Goal: Task Accomplishment & Management: Manage account settings

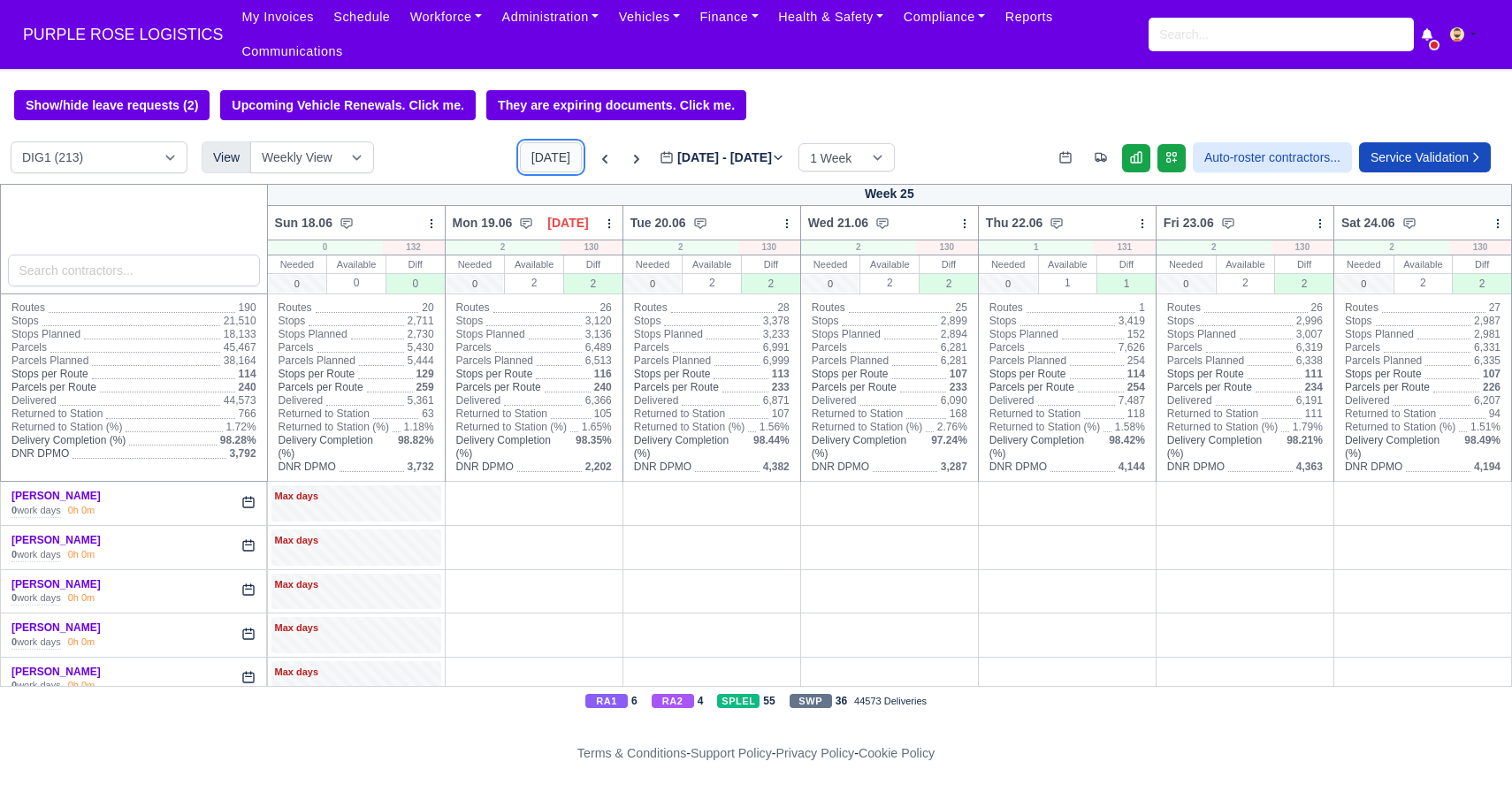
click at [520, 156] on button "[DATE]" at bounding box center [551, 157] width 62 height 30
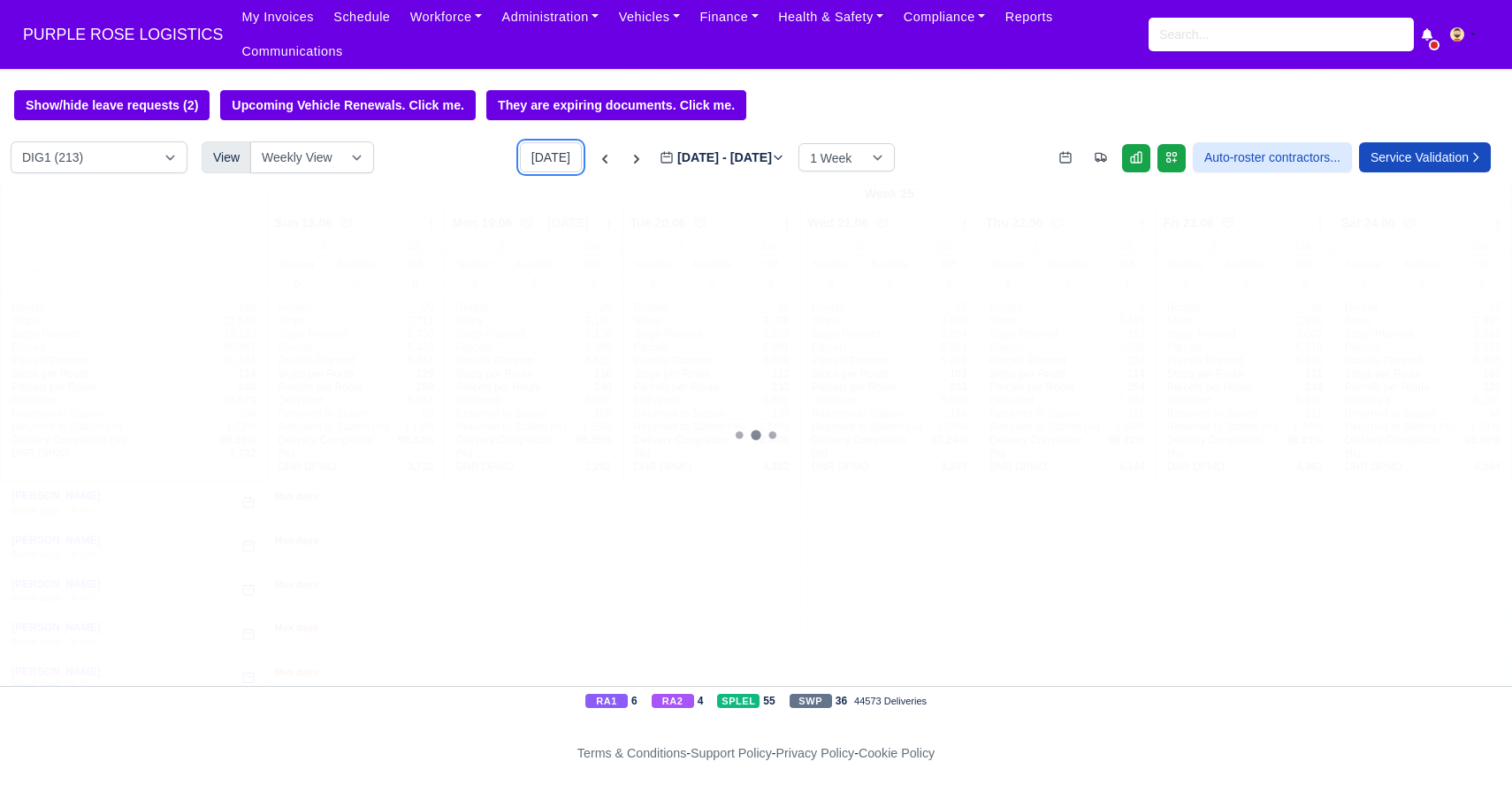
type input "[DATE]"
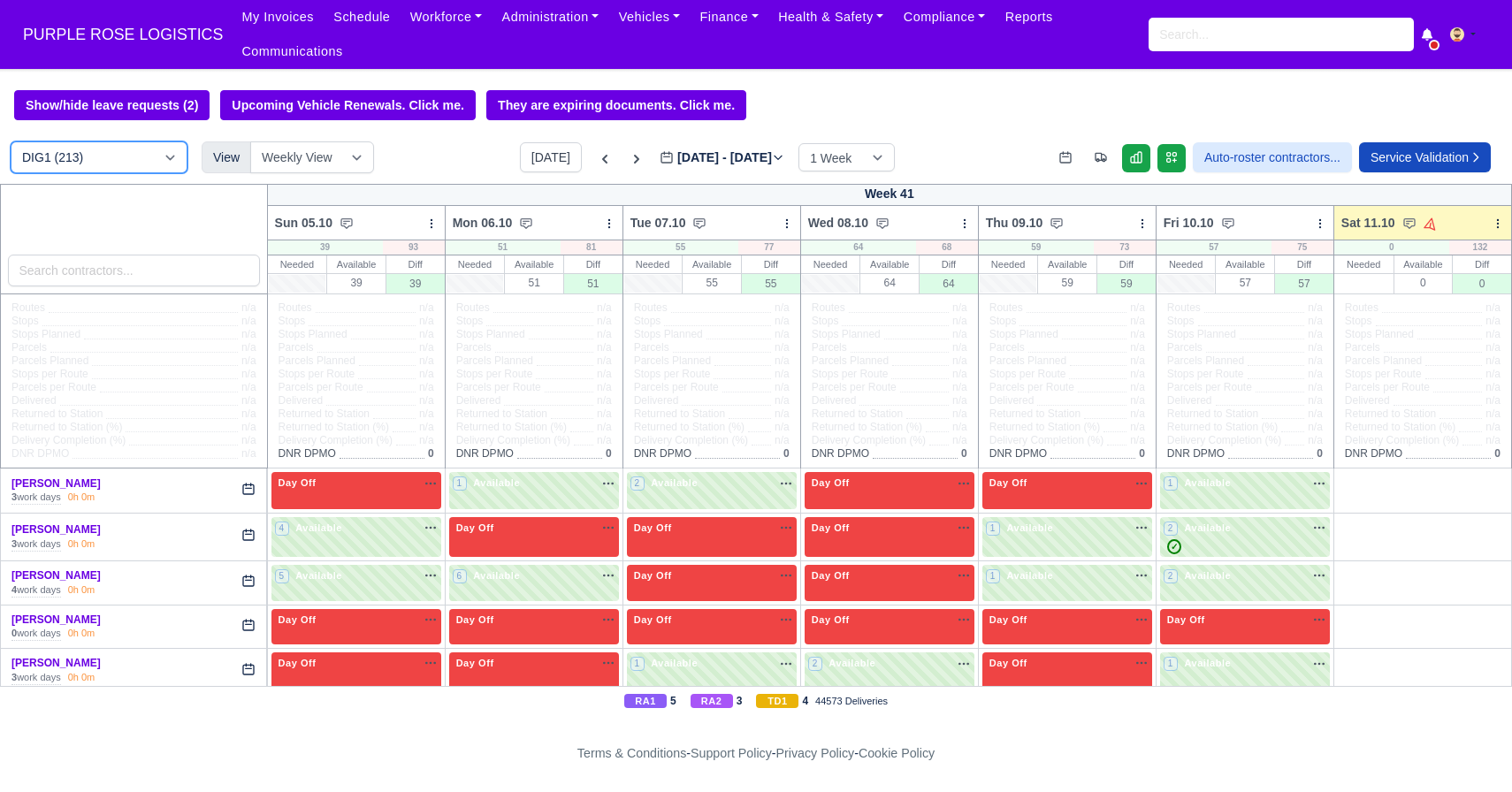
click at [143, 154] on select "DIG1 (213) DAK1 (1) GIMD (71)" at bounding box center [99, 157] width 177 height 32
select select "5"
click at [10, 142] on select "DIG1 (213) DAK1 (1) GIMD (71)" at bounding box center [99, 157] width 177 height 32
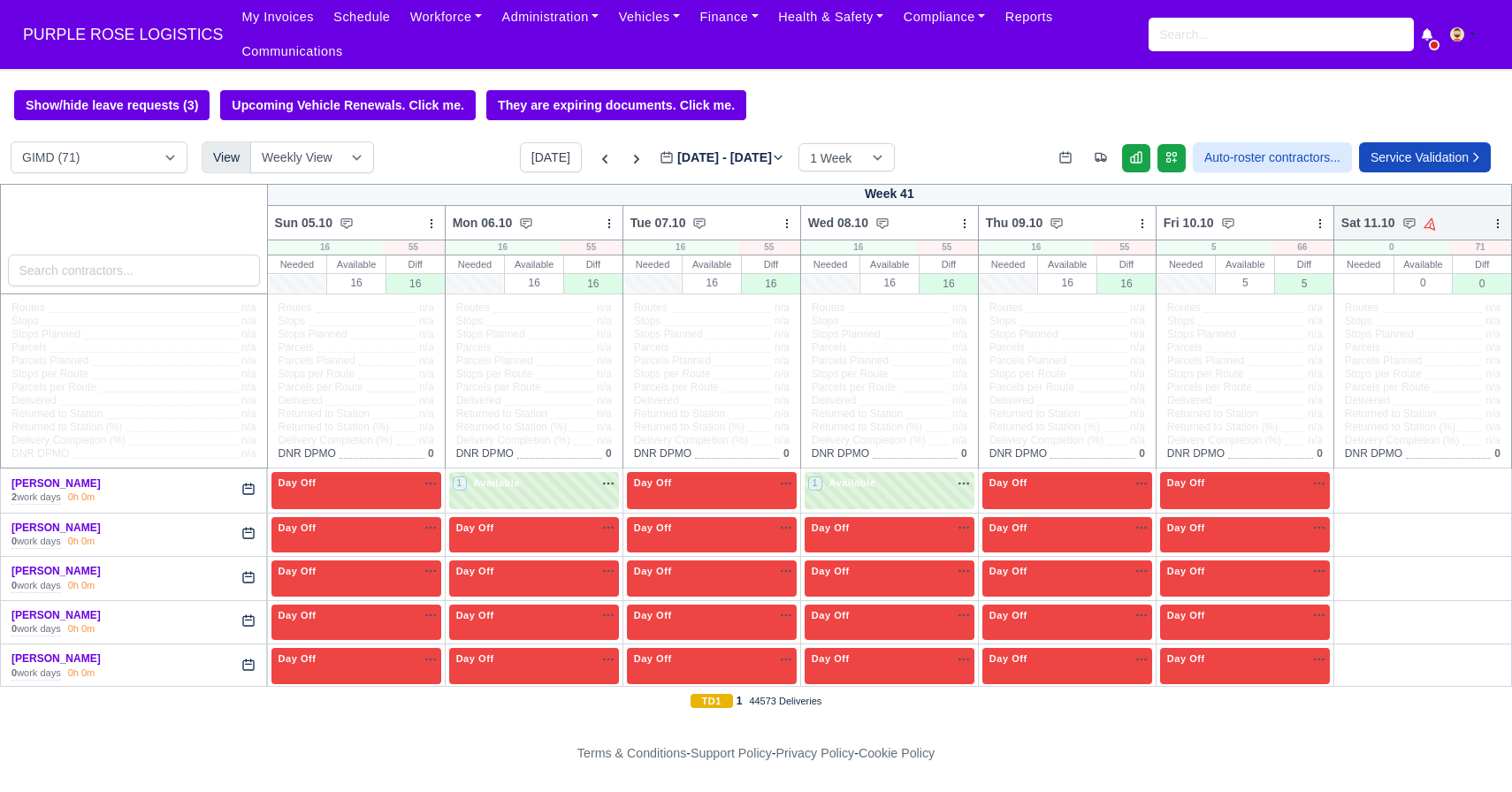
click at [1498, 224] on icon at bounding box center [1497, 223] width 1 height 8
click at [1361, 287] on link "Bulk Status Change" at bounding box center [1405, 287] width 198 height 32
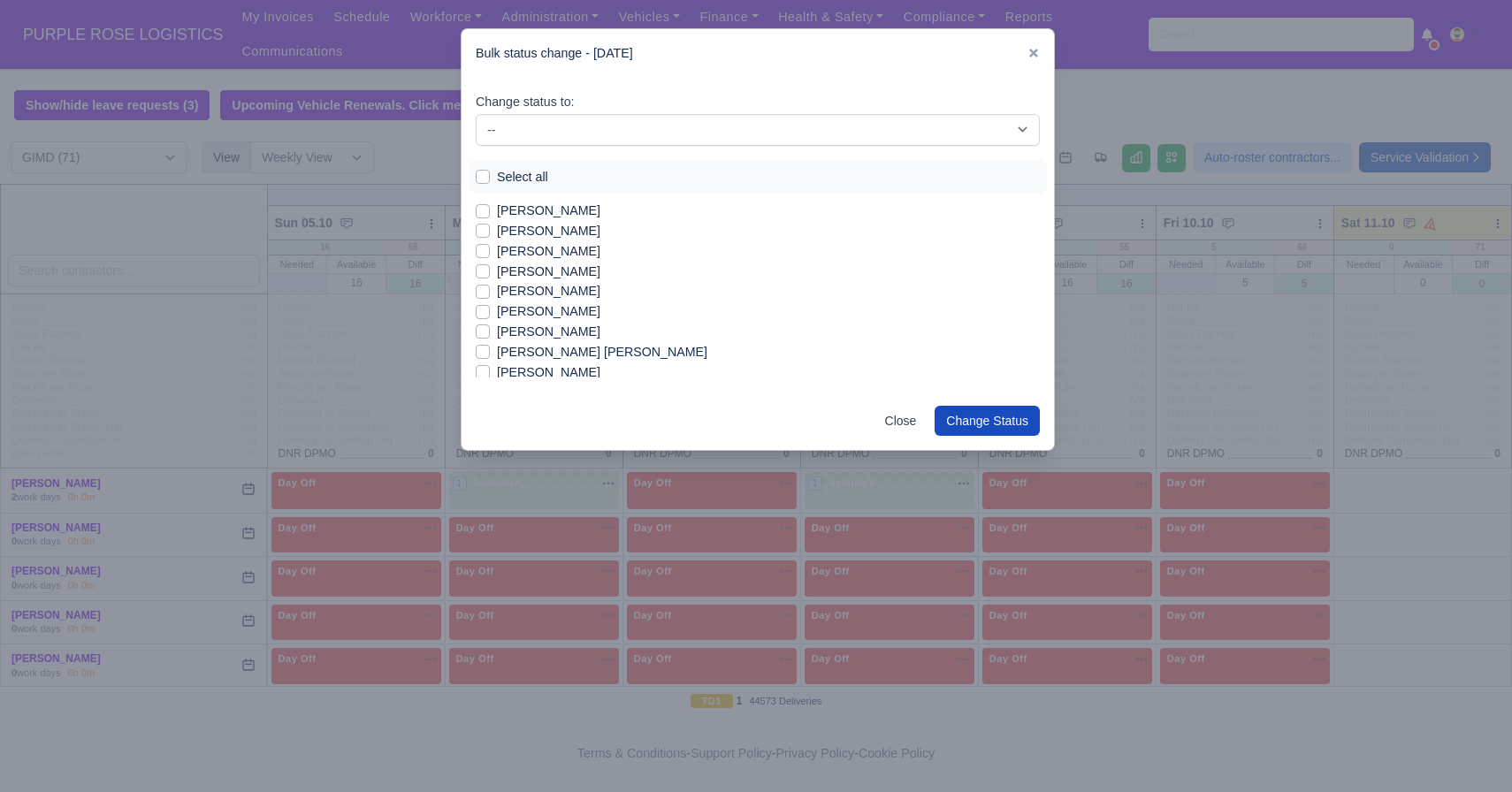
click at [473, 174] on div "Select all" at bounding box center [757, 177] width 578 height 35
click at [497, 178] on label "Select all" at bounding box center [522, 177] width 51 height 21
click at [489, 178] on input "Select all" at bounding box center [483, 173] width 14 height 14
checkbox input "true"
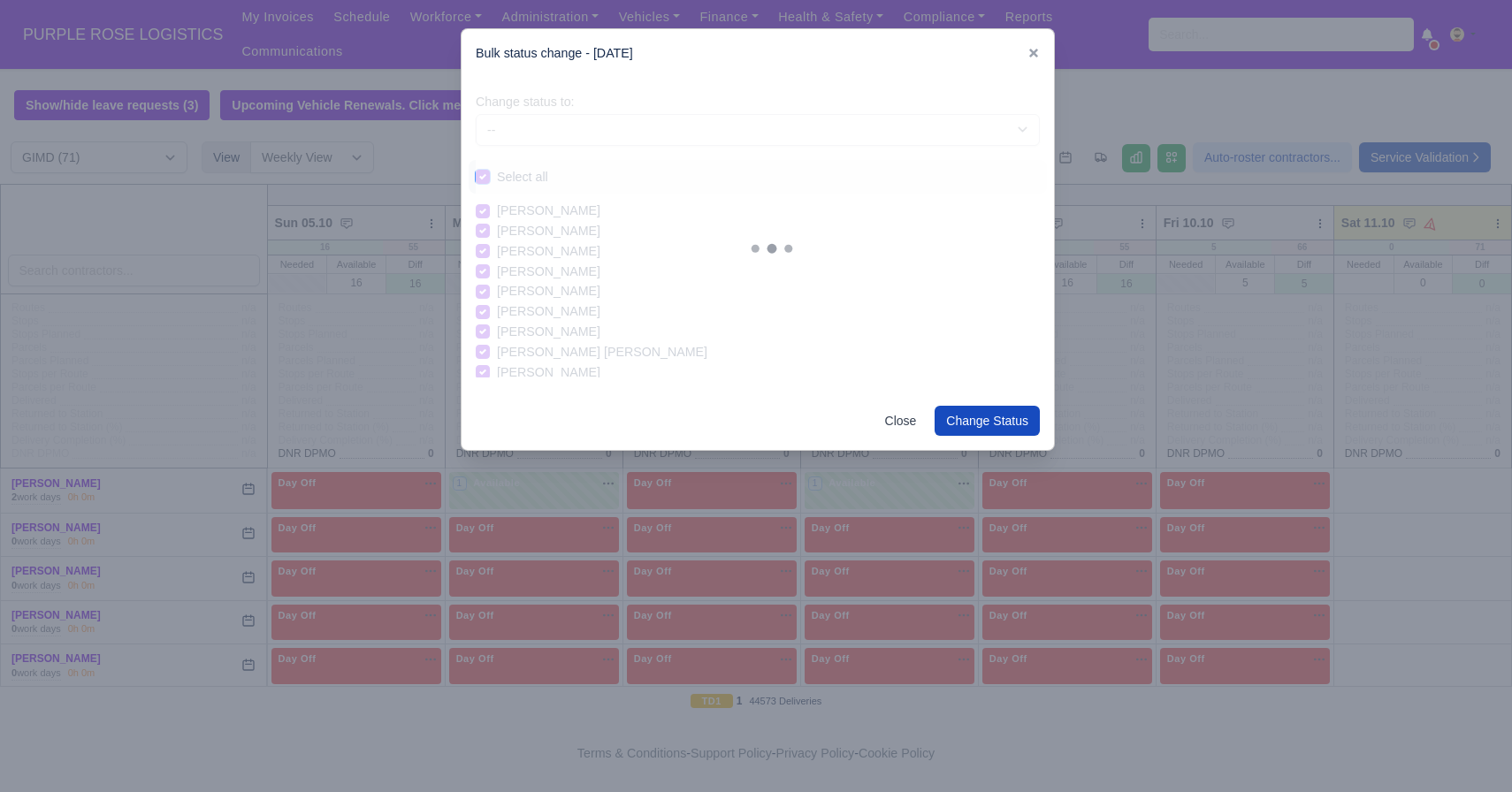
checkbox input "true"
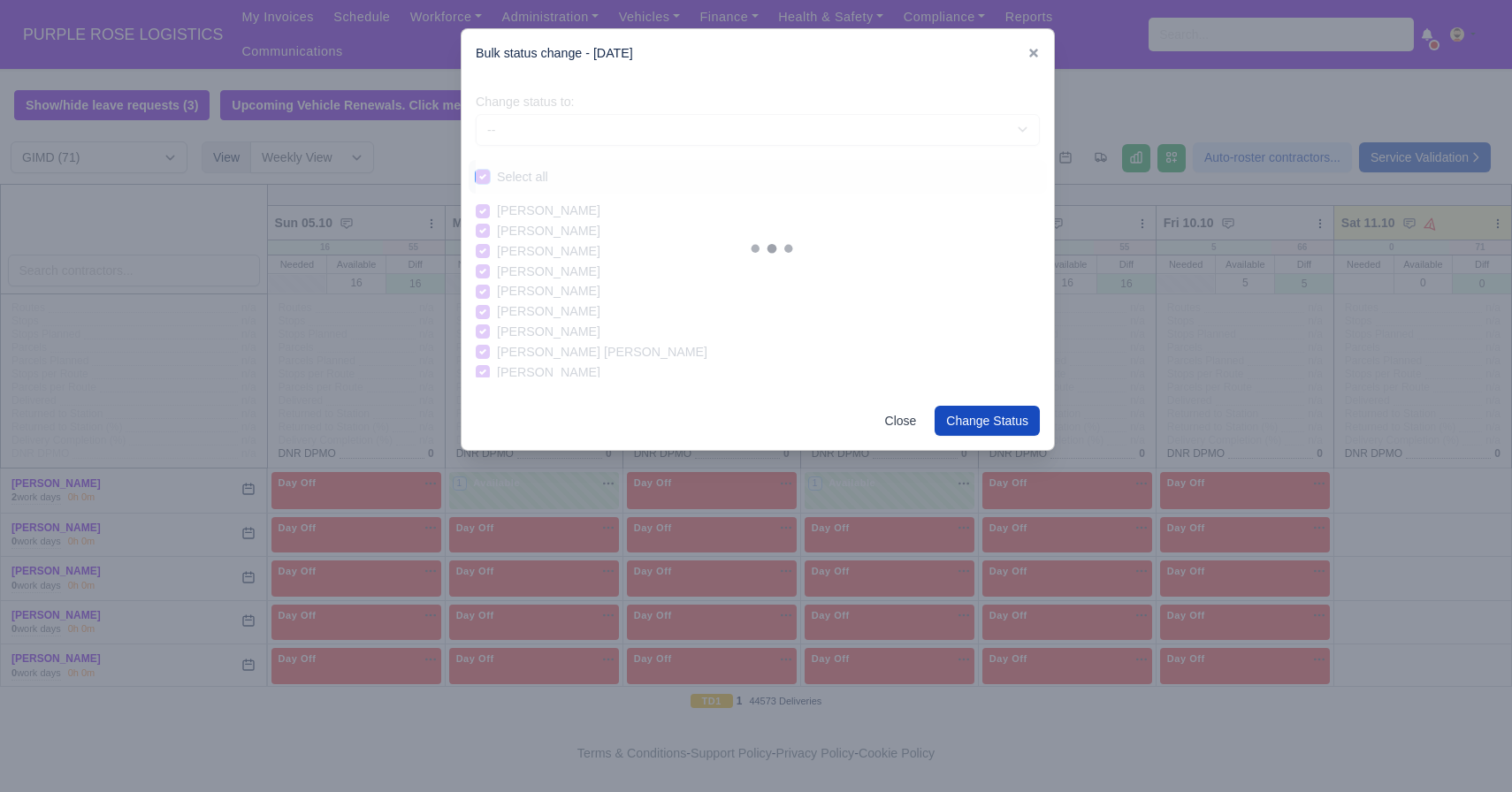
checkbox input "true"
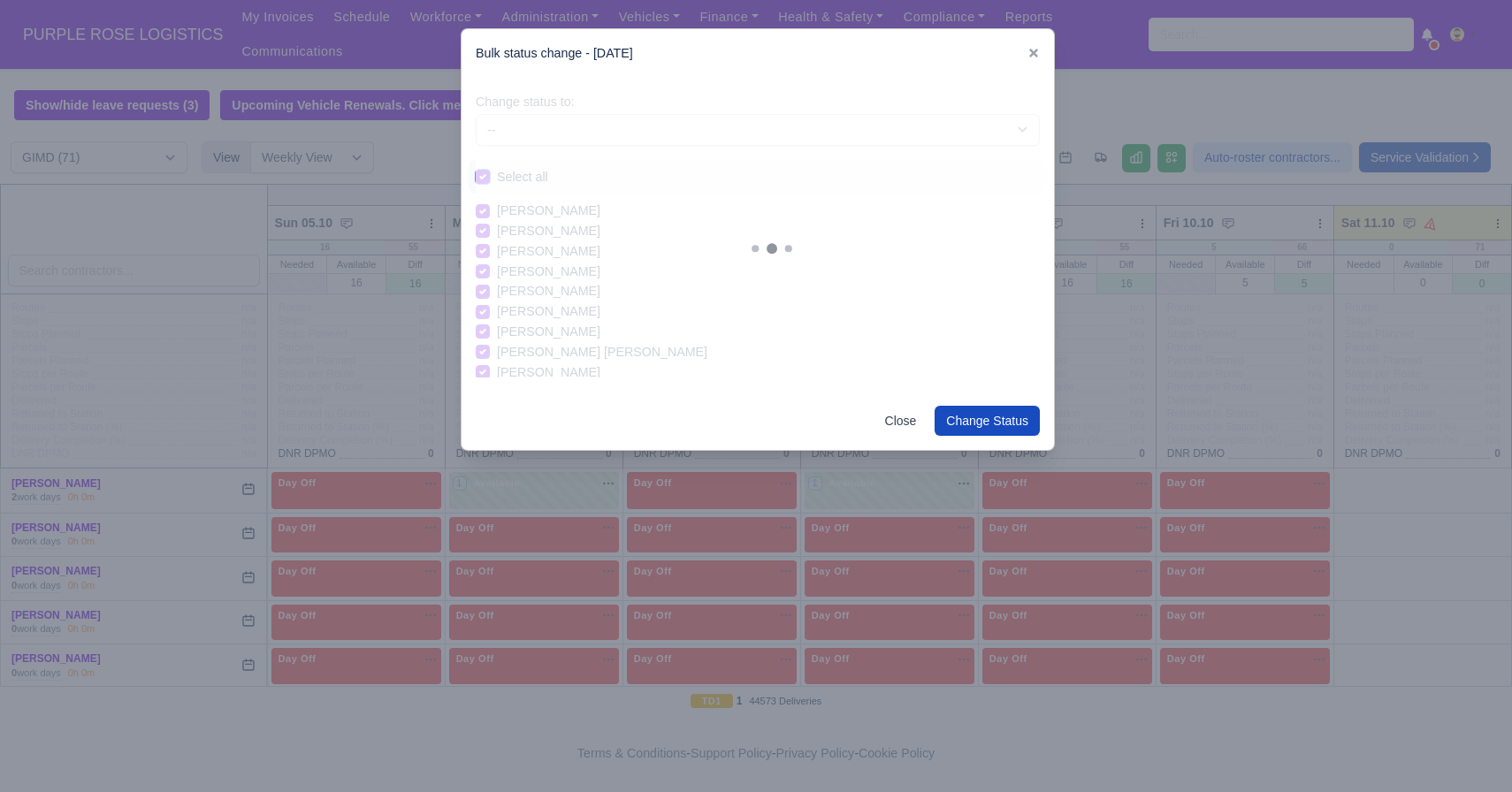
checkbox input "true"
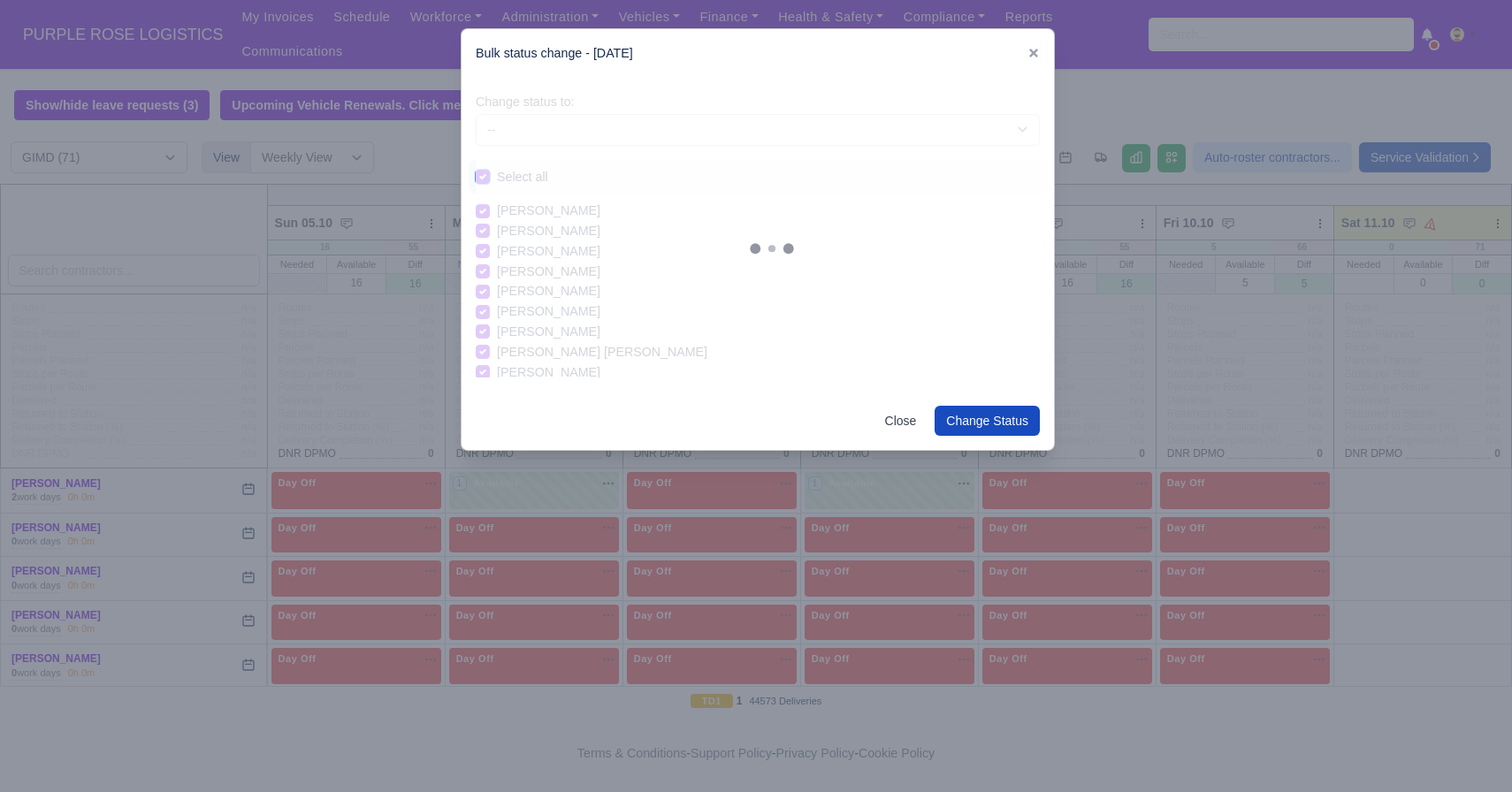
checkbox input "true"
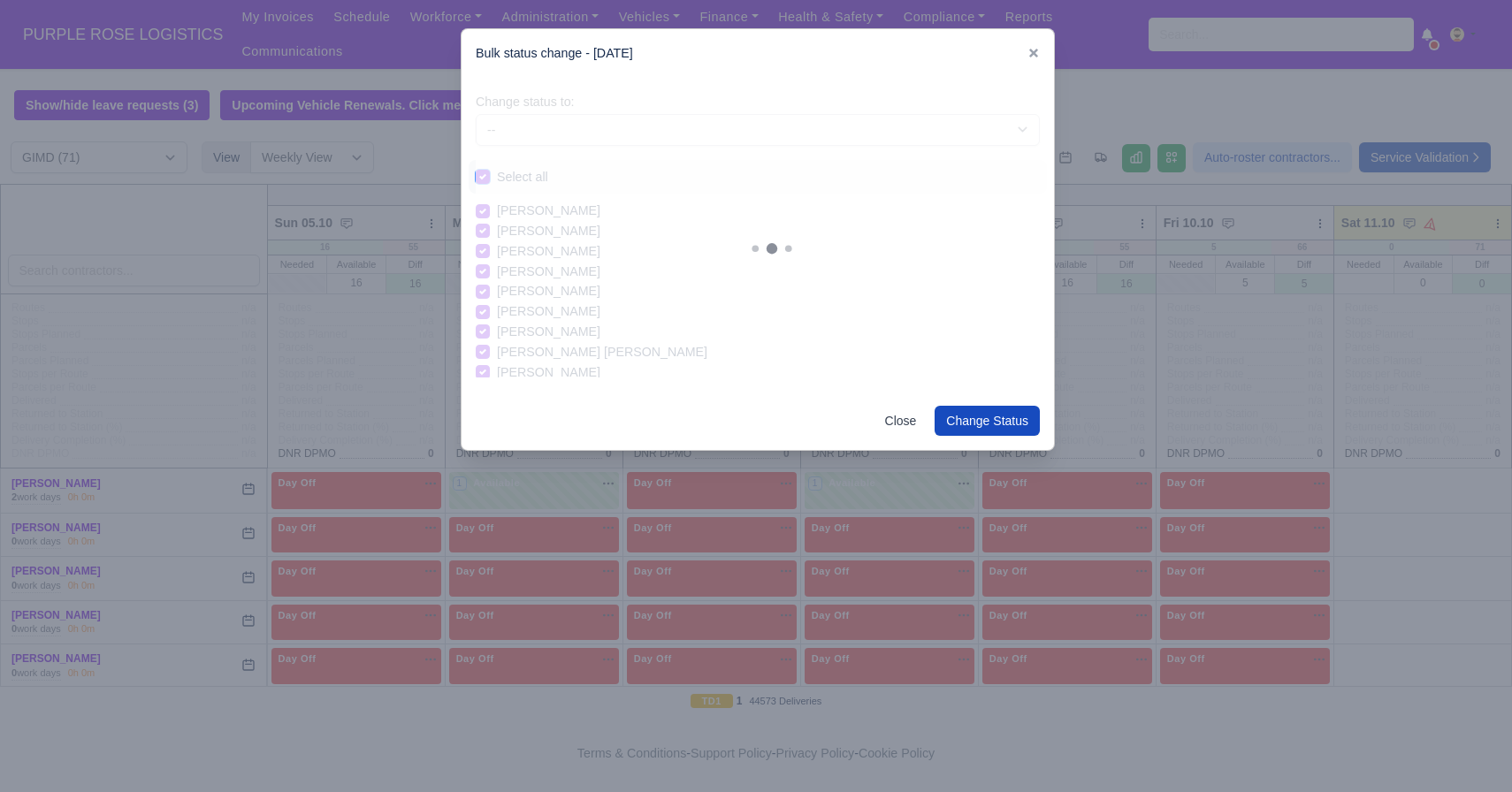
checkbox input "true"
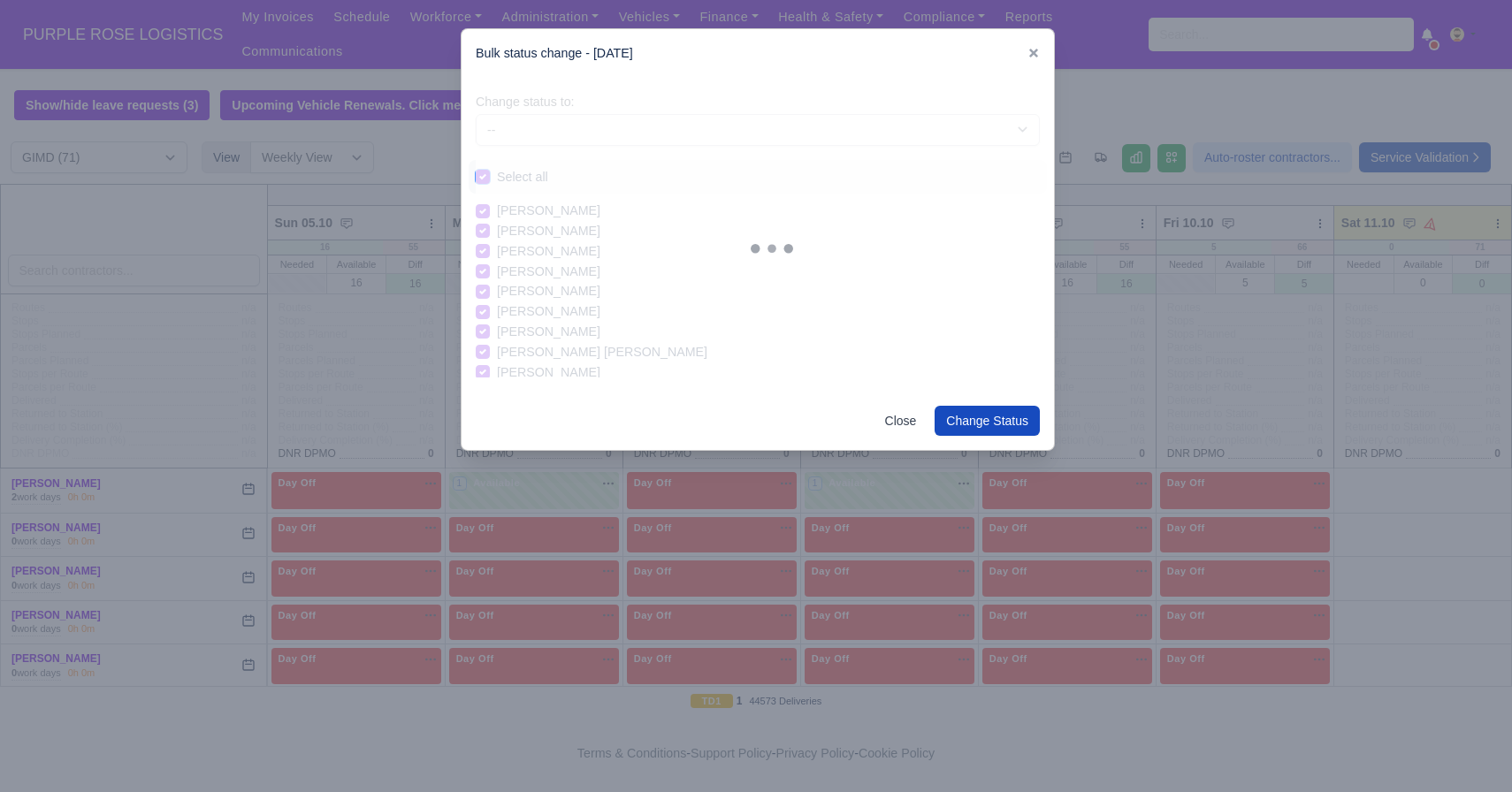
checkbox input "true"
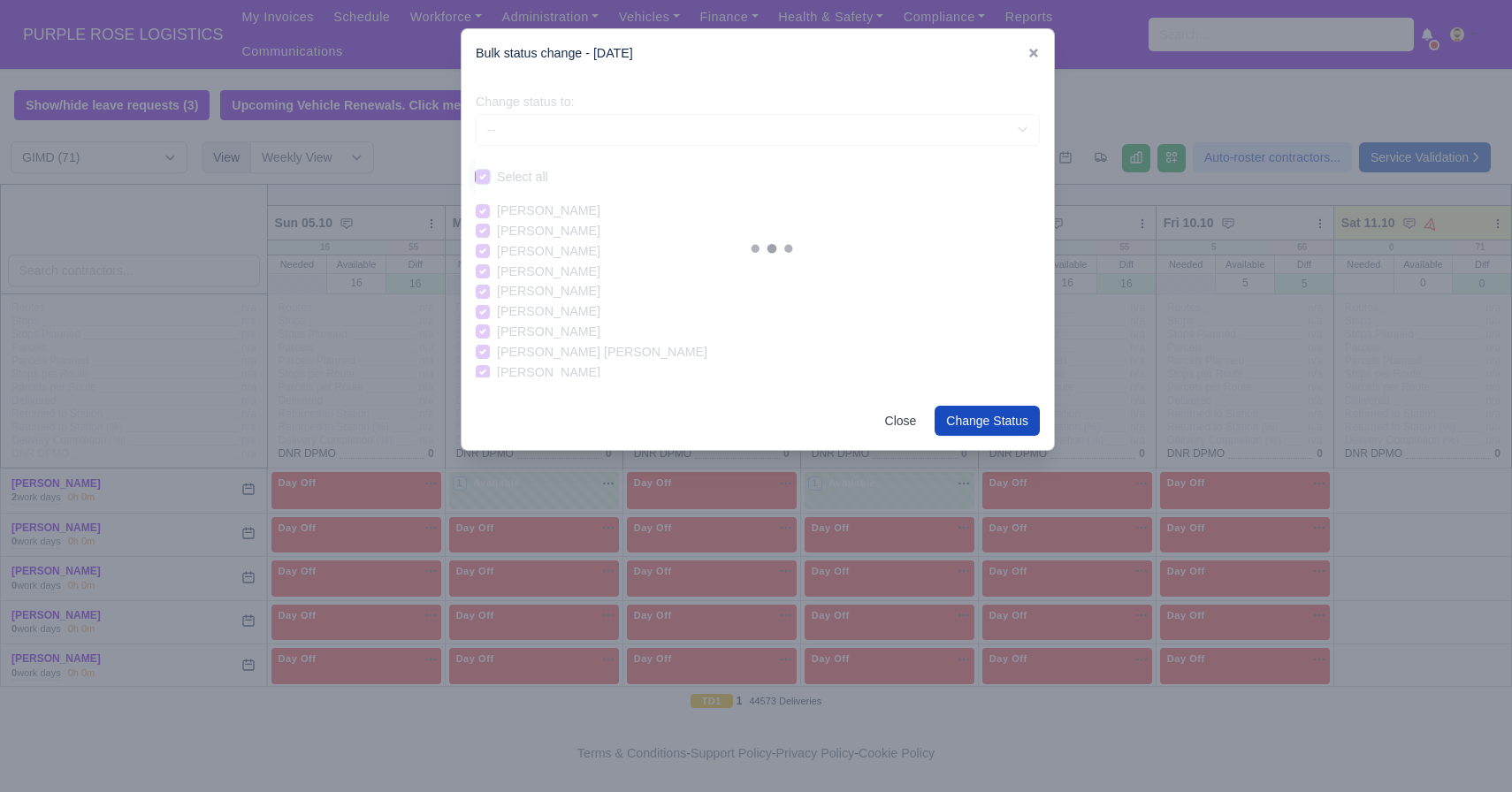
checkbox input "true"
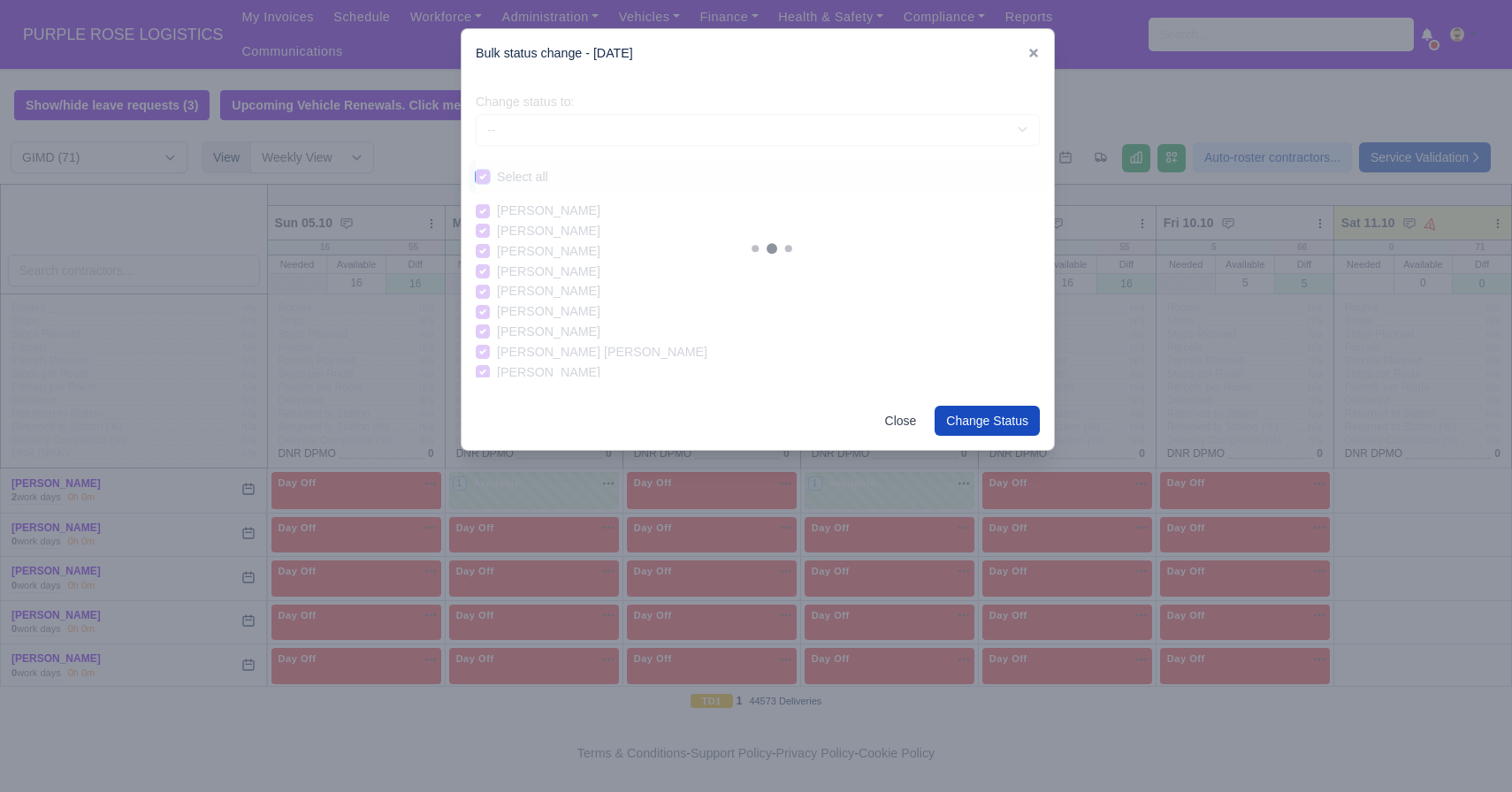
checkbox input "true"
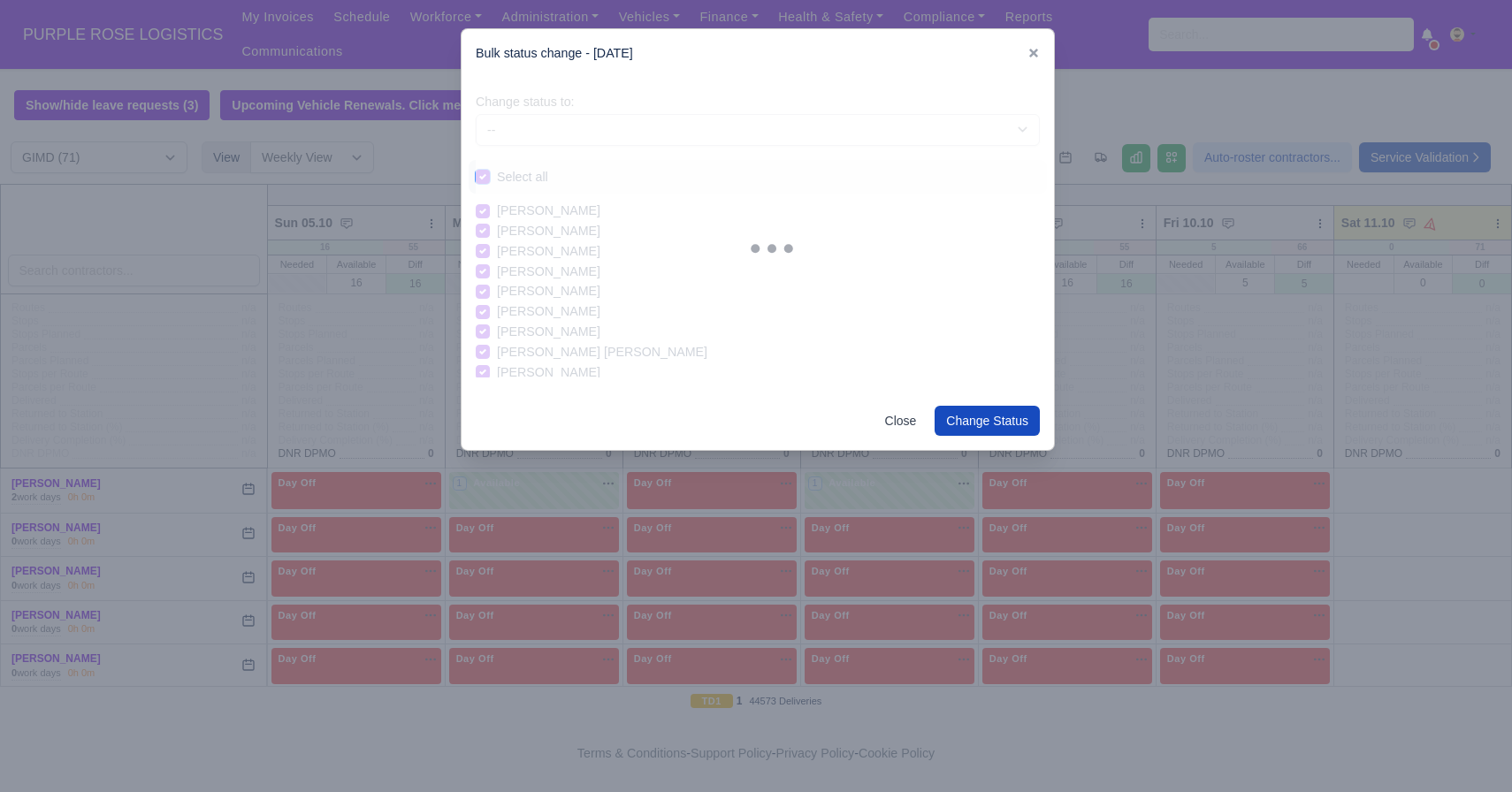
checkbox input "true"
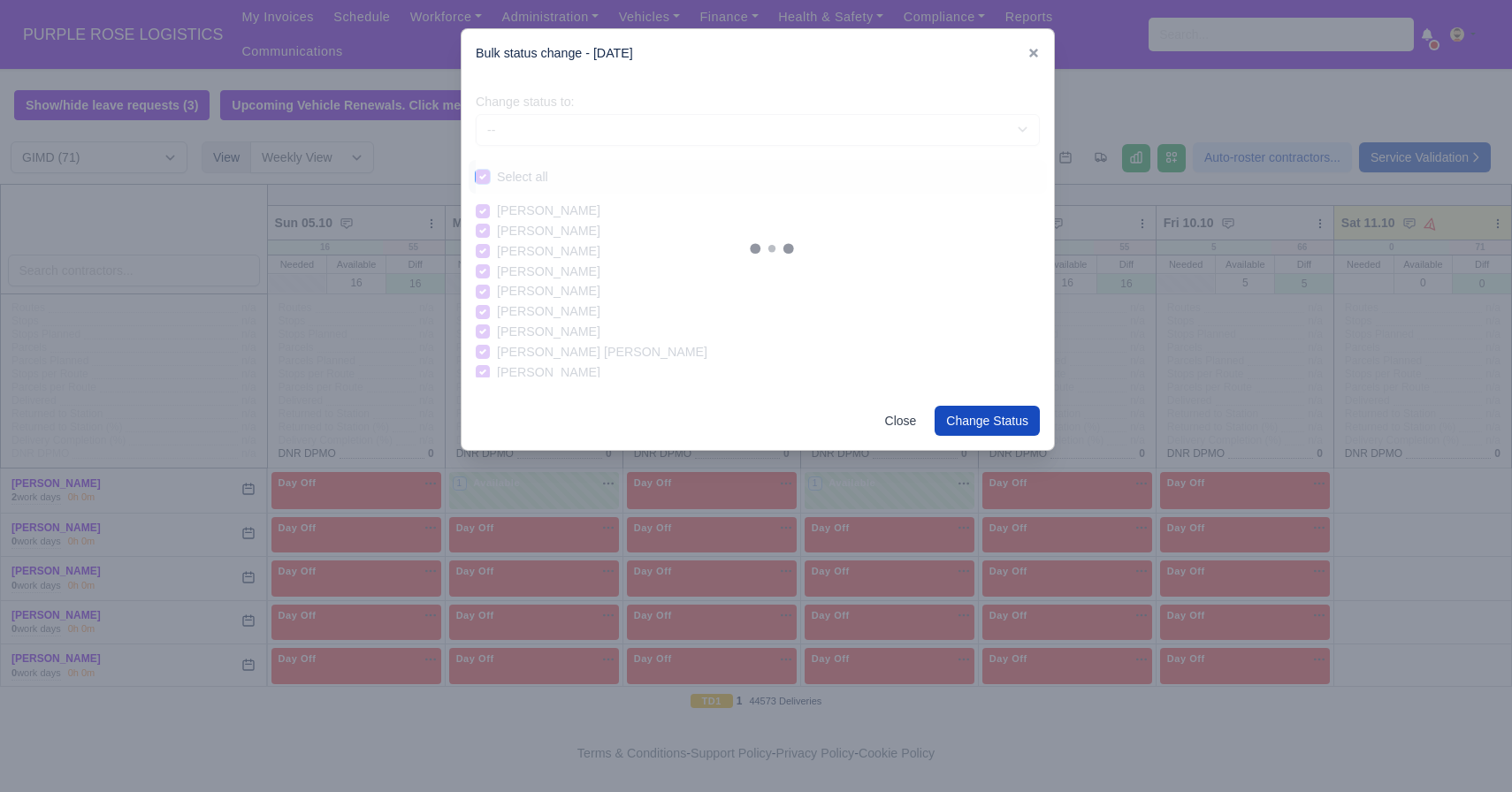
checkbox input "true"
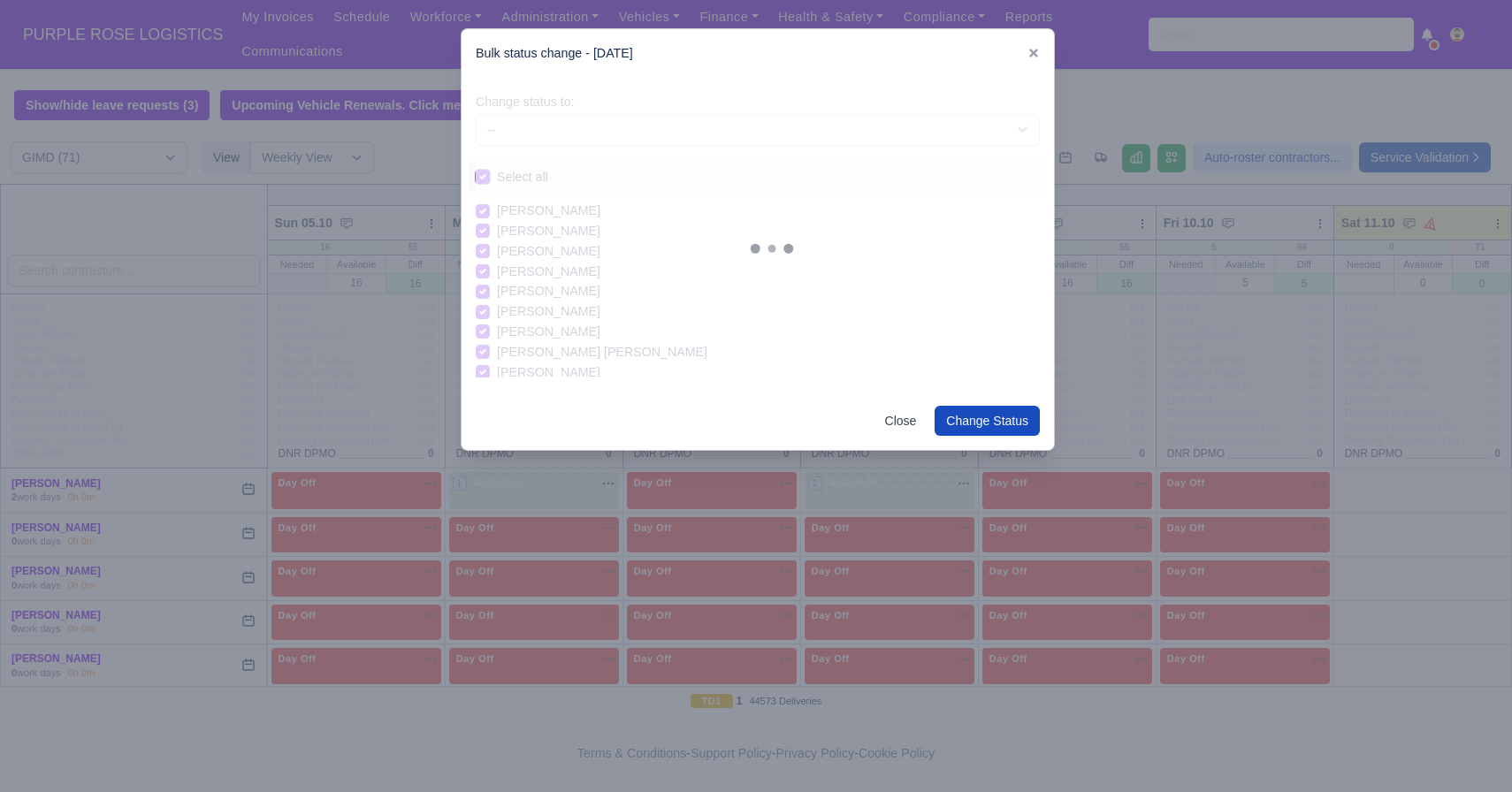
checkbox input "true"
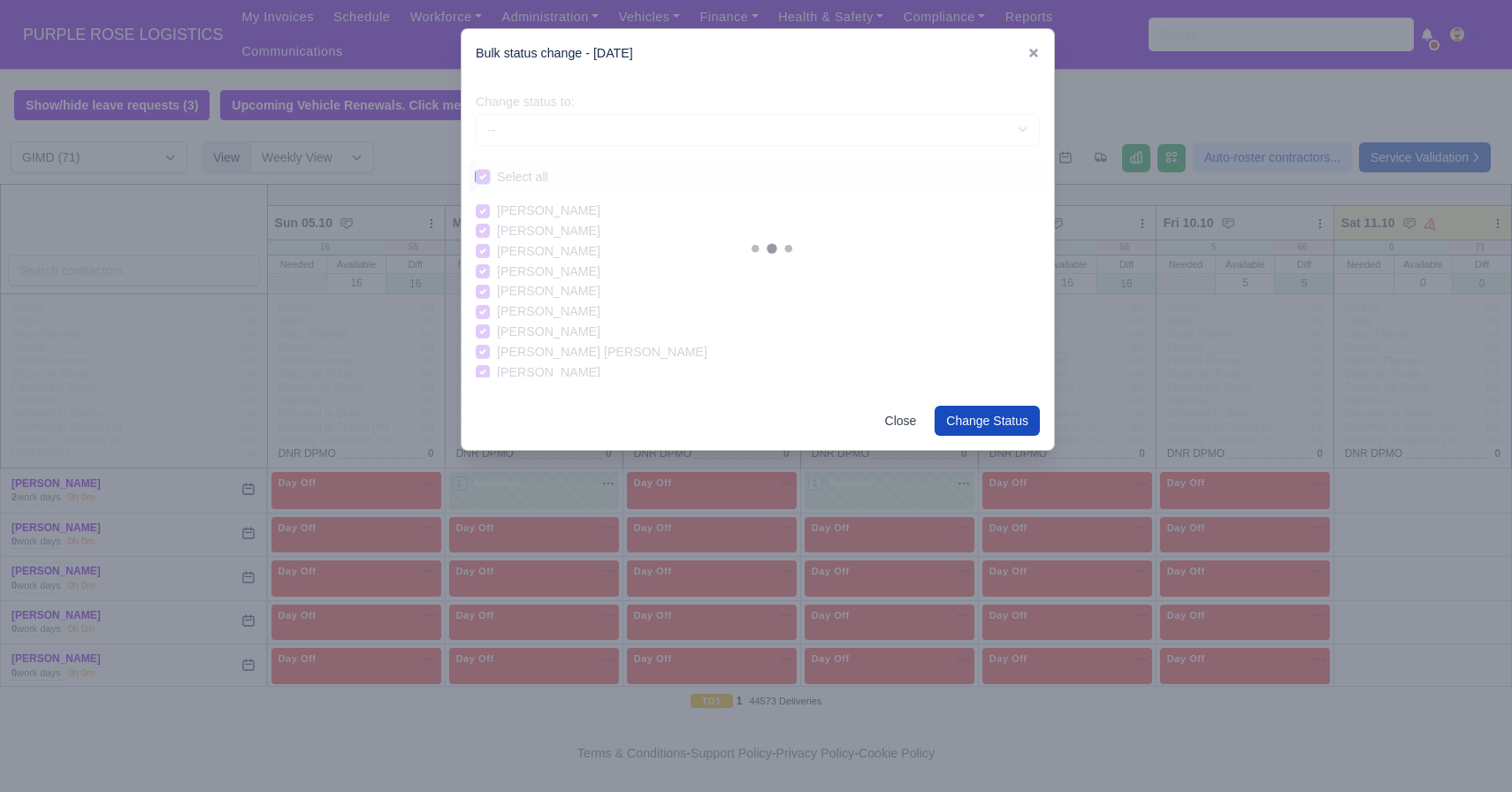
checkbox input "true"
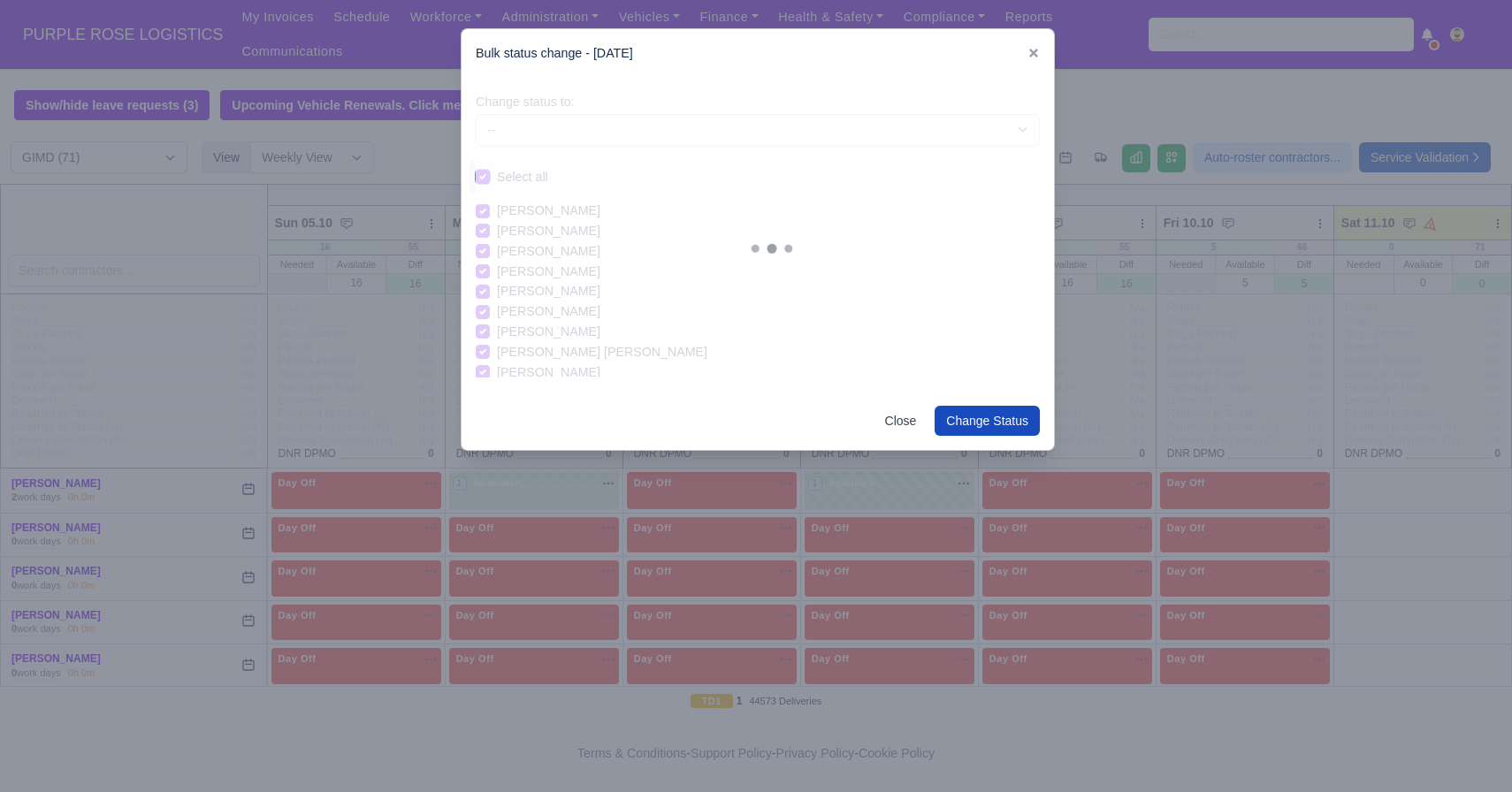
checkbox input "true"
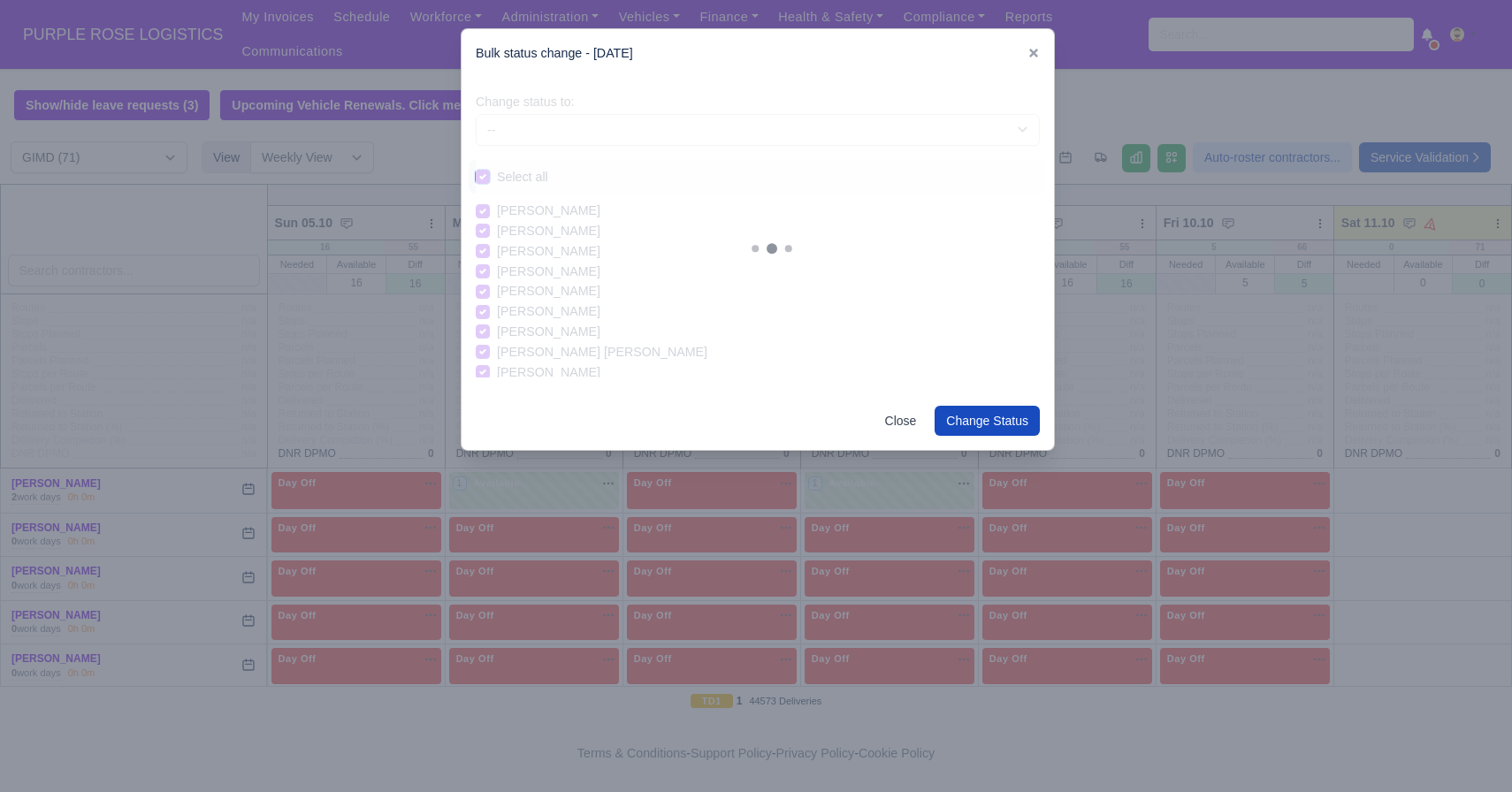
checkbox input "true"
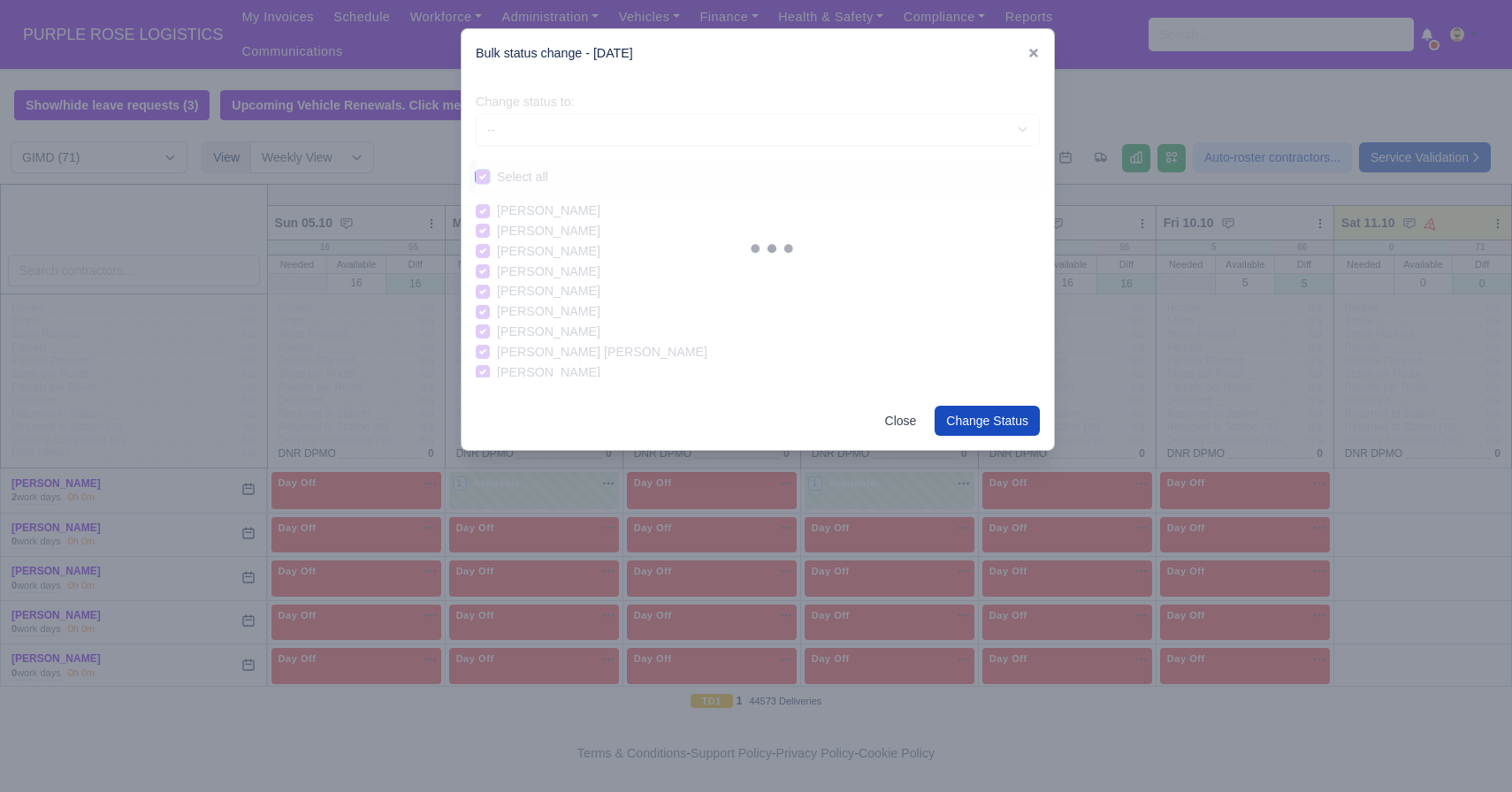
checkbox input "true"
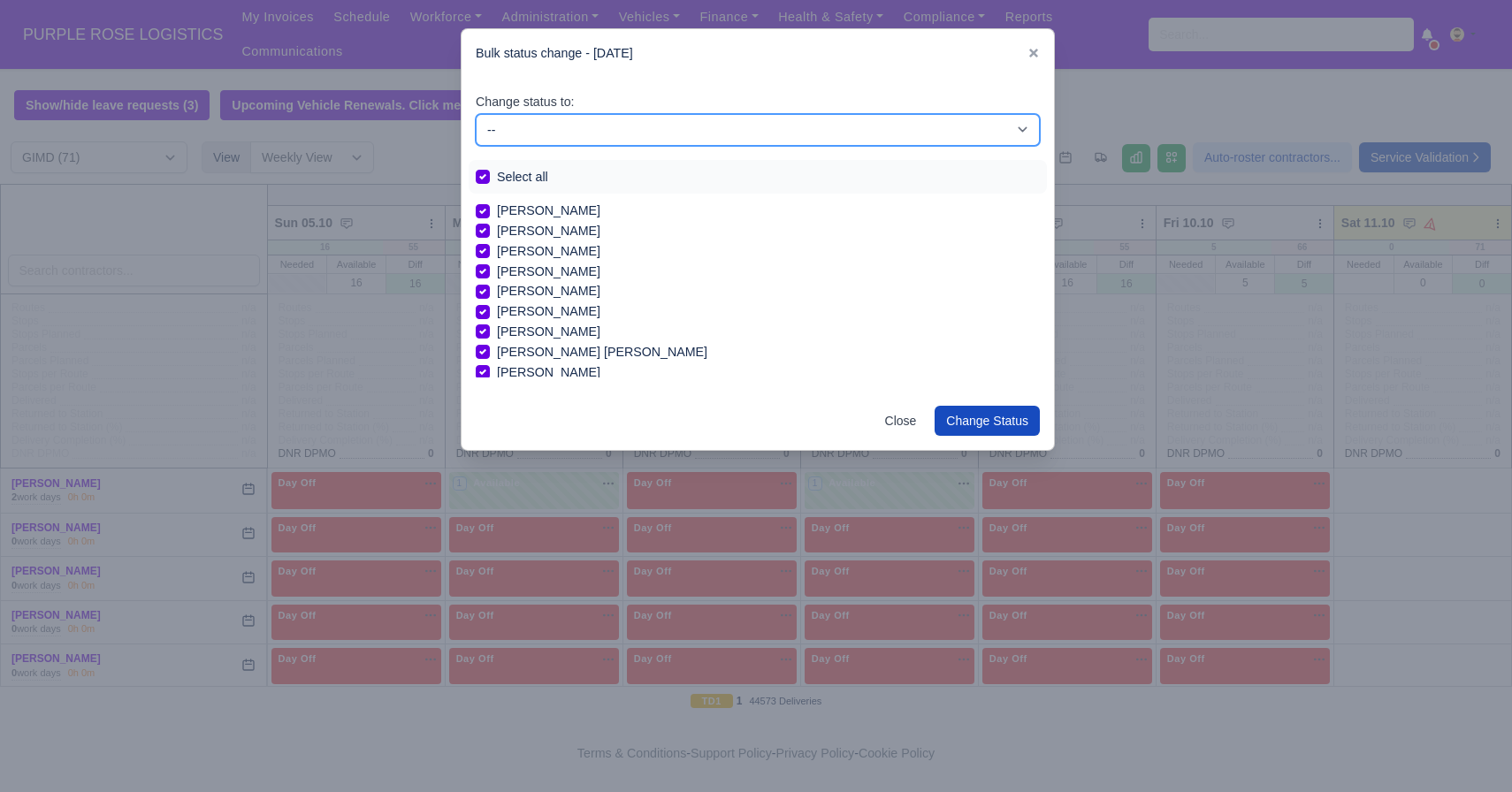
click at [643, 136] on select "-- Available Day Off Stand By Holiday In Office OSM Ridealong Nursery 1 Nursery…" at bounding box center [758, 130] width 564 height 32
select select "Day Off"
click at [476, 114] on select "-- Available Day Off Stand By Holiday In Office OSM Ridealong Nursery 1 Nursery…" at bounding box center [758, 130] width 564 height 32
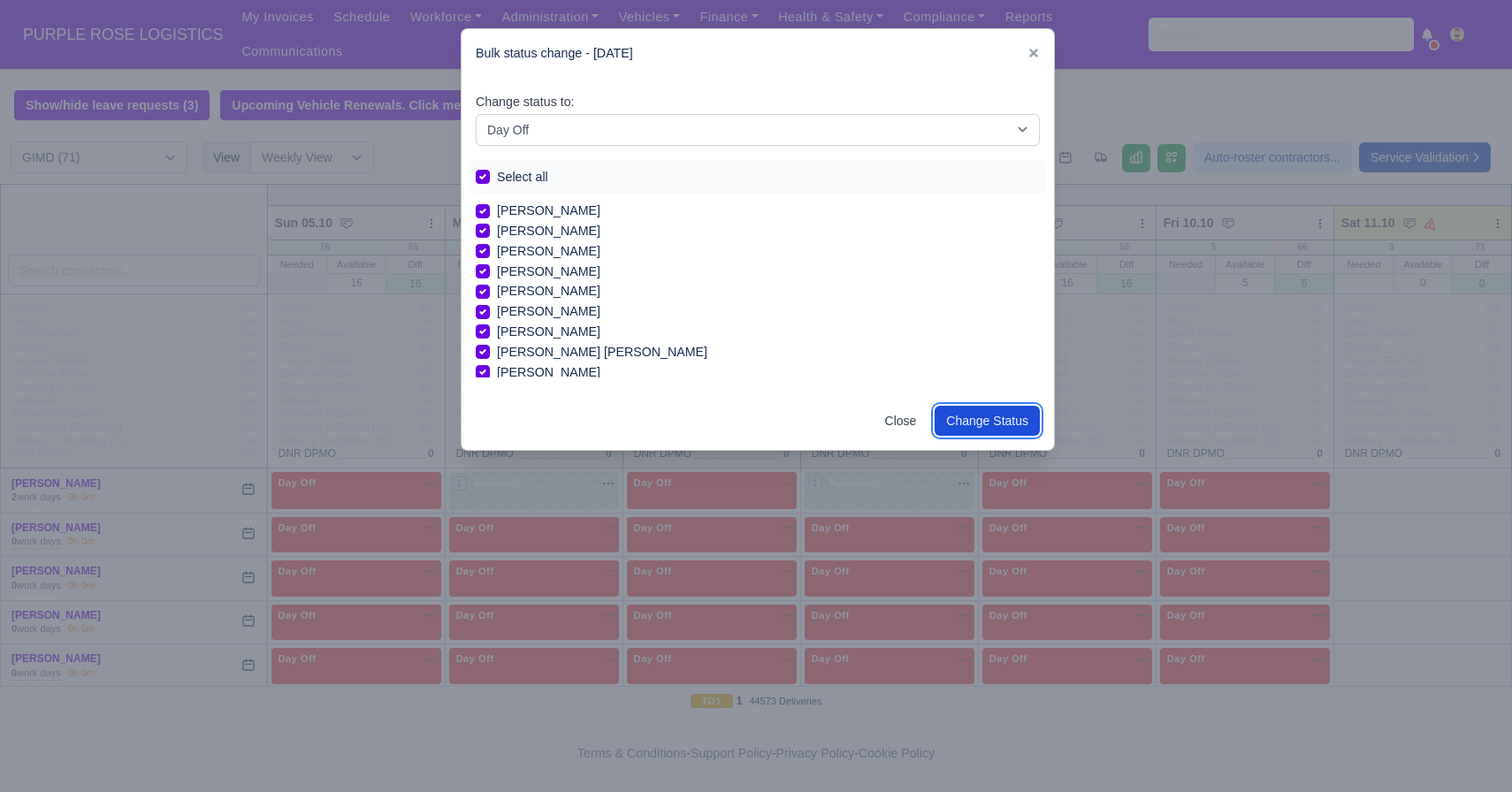
click at [982, 421] on button "Change Status" at bounding box center [987, 421] width 106 height 30
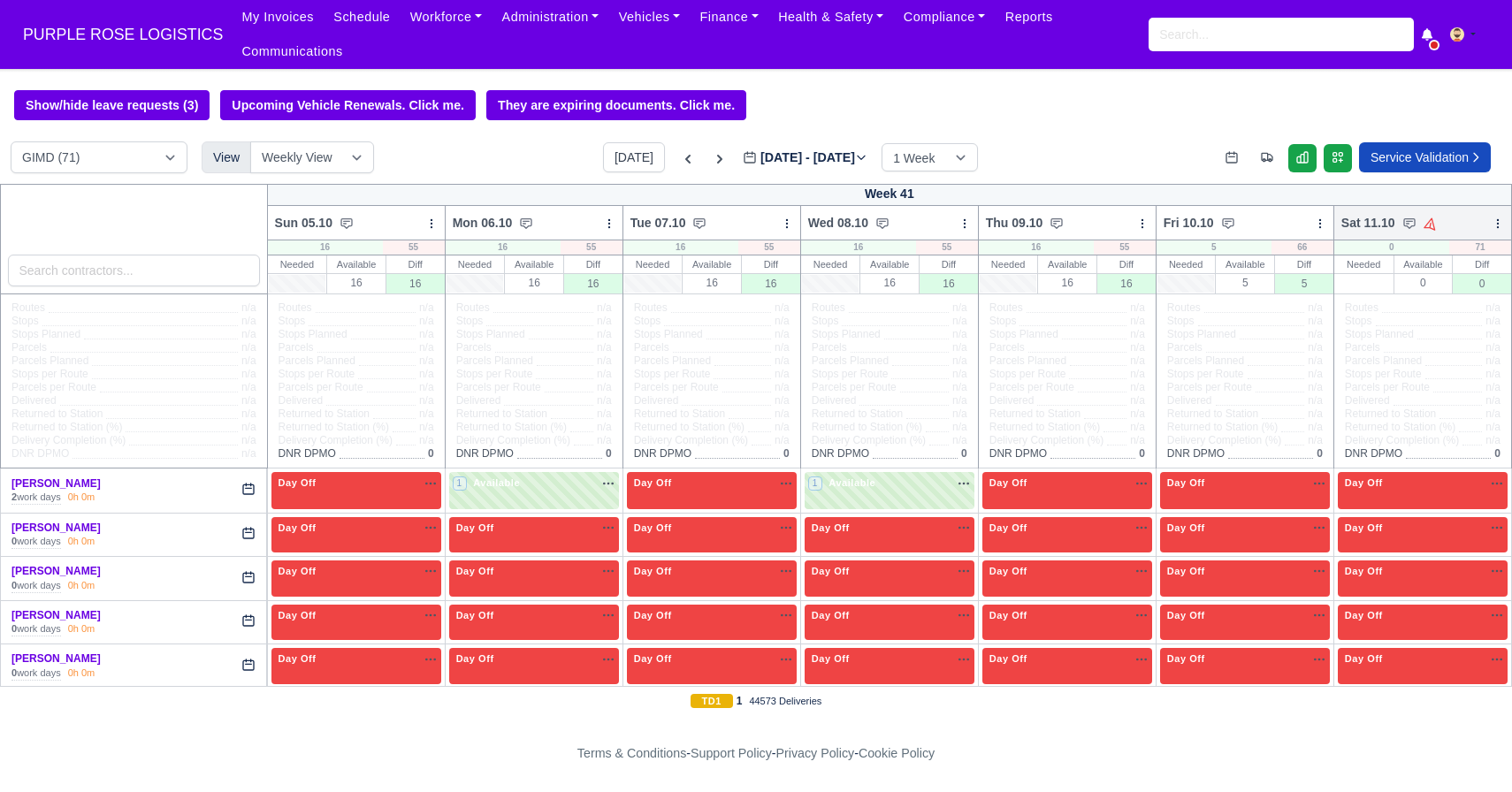
click at [1503, 219] on icon at bounding box center [1497, 223] width 12 height 12
click at [1350, 277] on link "Bulk Status Change" at bounding box center [1405, 287] width 198 height 32
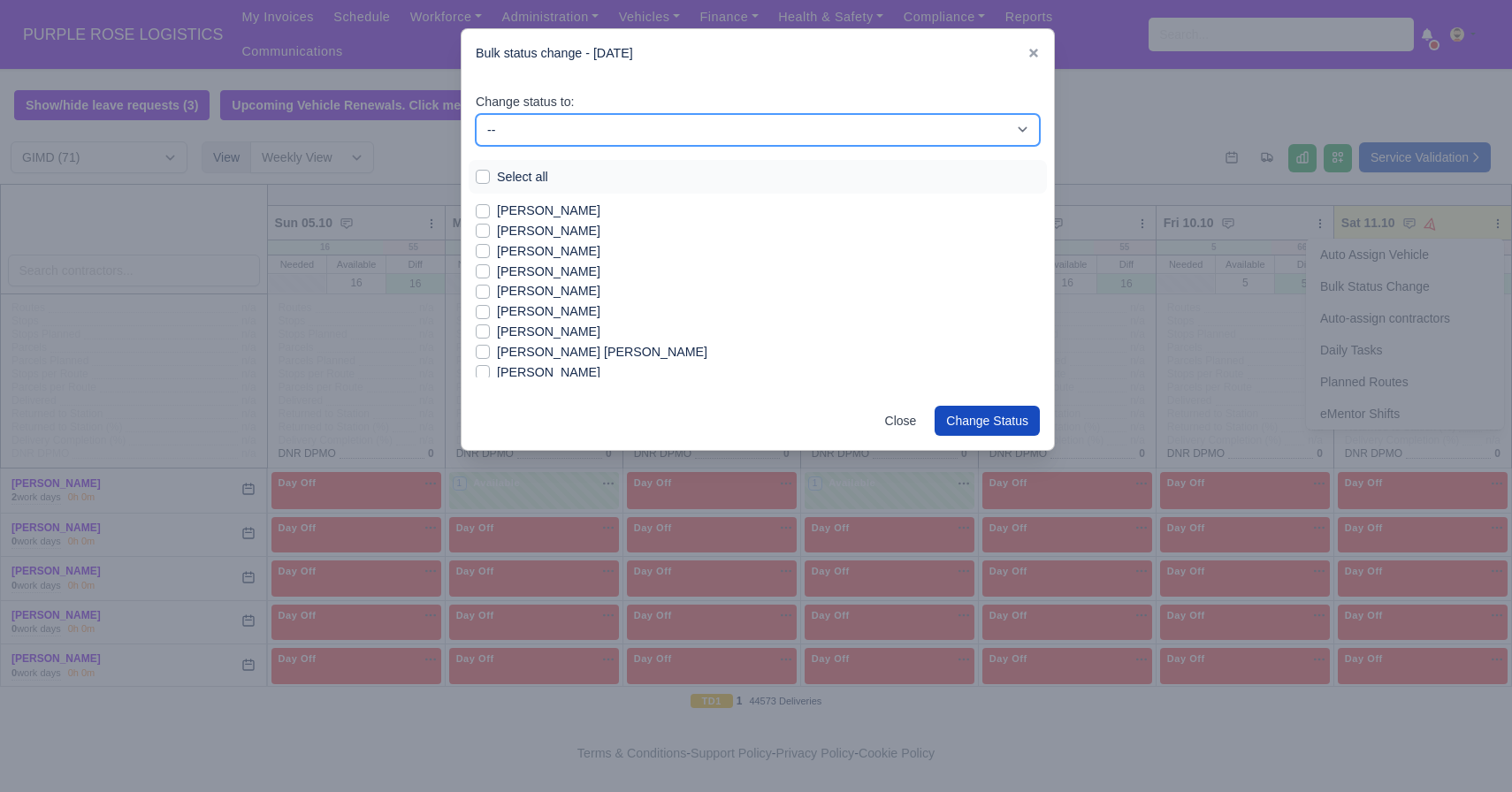
click at [577, 119] on select "-- Available Day Off Stand By Holiday In Office OSM Ridealong Nursery 1 Nursery…" at bounding box center [758, 130] width 564 height 32
select select "Available"
click at [476, 114] on select "-- Available Day Off Stand By Holiday In Office OSM Ridealong Nursery 1 Nursery…" at bounding box center [758, 130] width 564 height 32
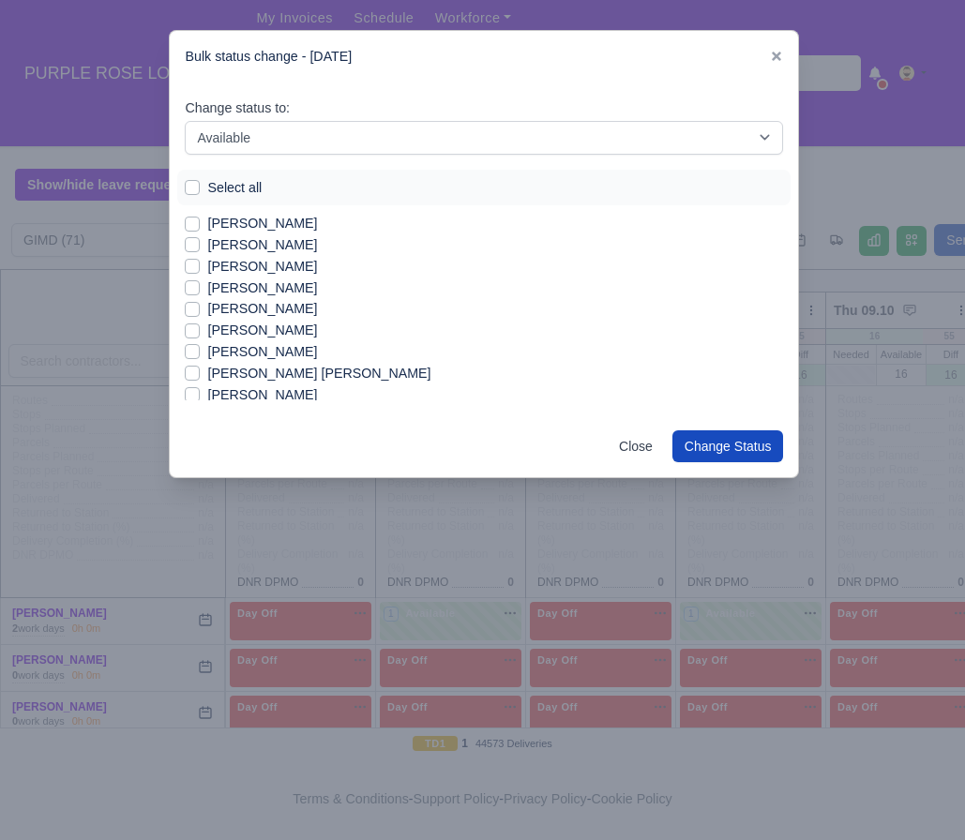
scroll to position [26, 0]
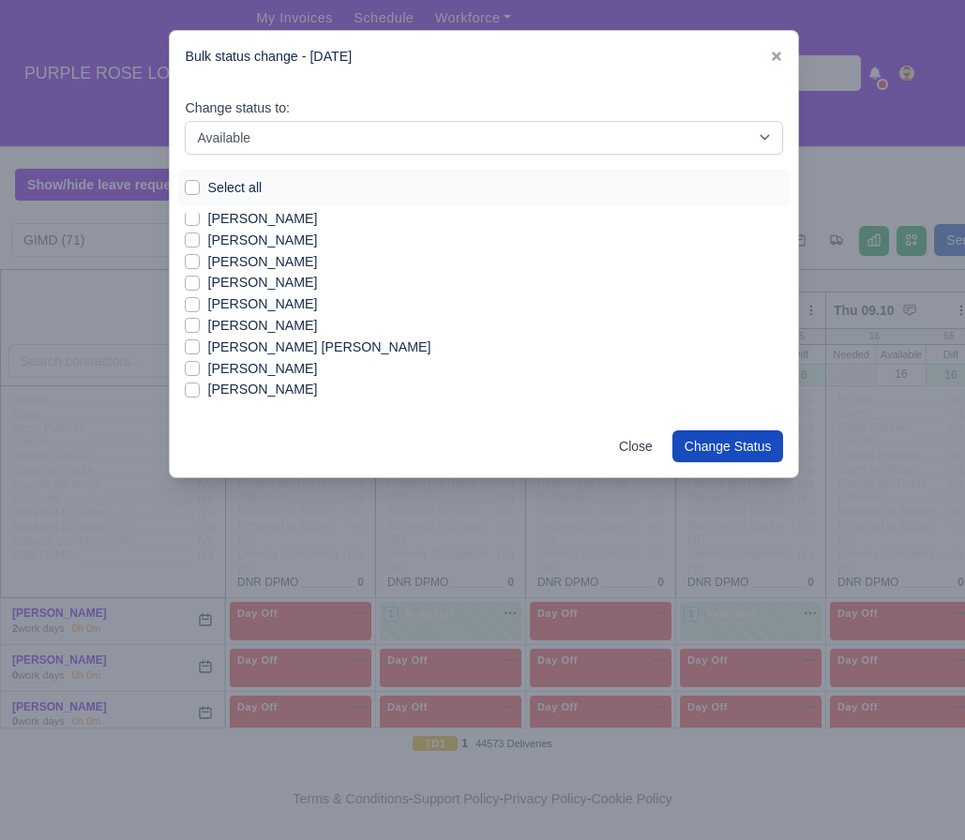
click at [266, 371] on label "[PERSON_NAME]" at bounding box center [262, 369] width 110 height 22
click at [200, 371] on input "[PERSON_NAME]" at bounding box center [192, 365] width 15 height 15
checkbox input "true"
click at [283, 342] on label "[PERSON_NAME] [PERSON_NAME]" at bounding box center [318, 348] width 223 height 22
click at [200, 342] on input "[PERSON_NAME] [PERSON_NAME]" at bounding box center [192, 344] width 15 height 15
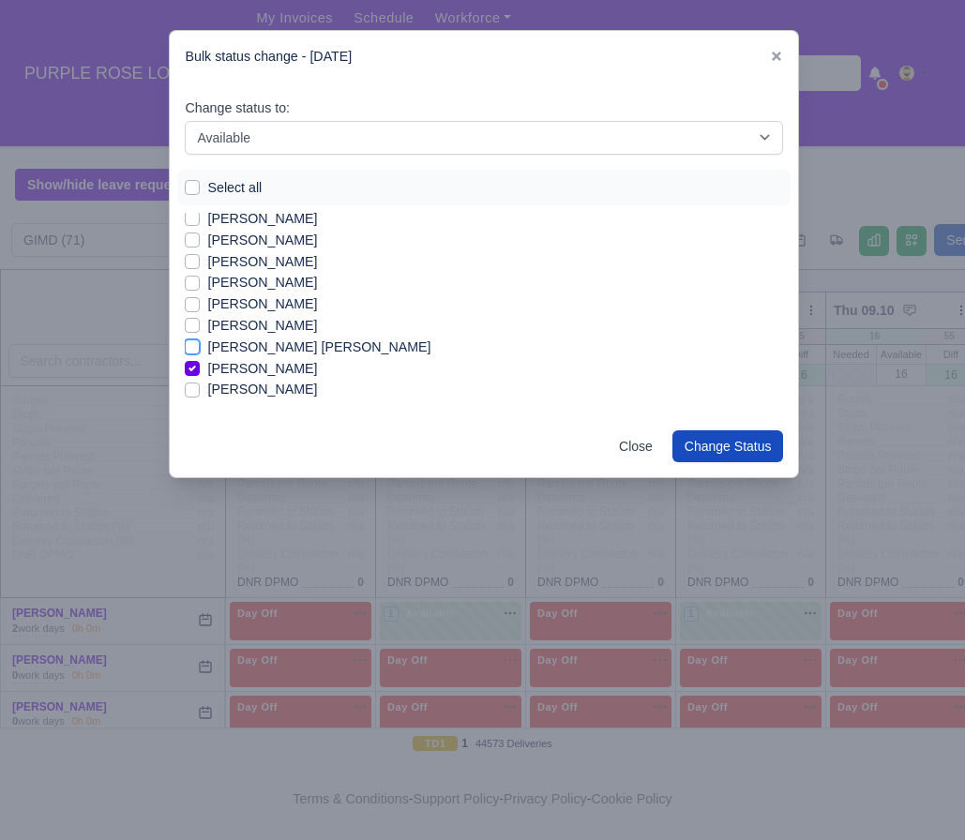
checkbox input "true"
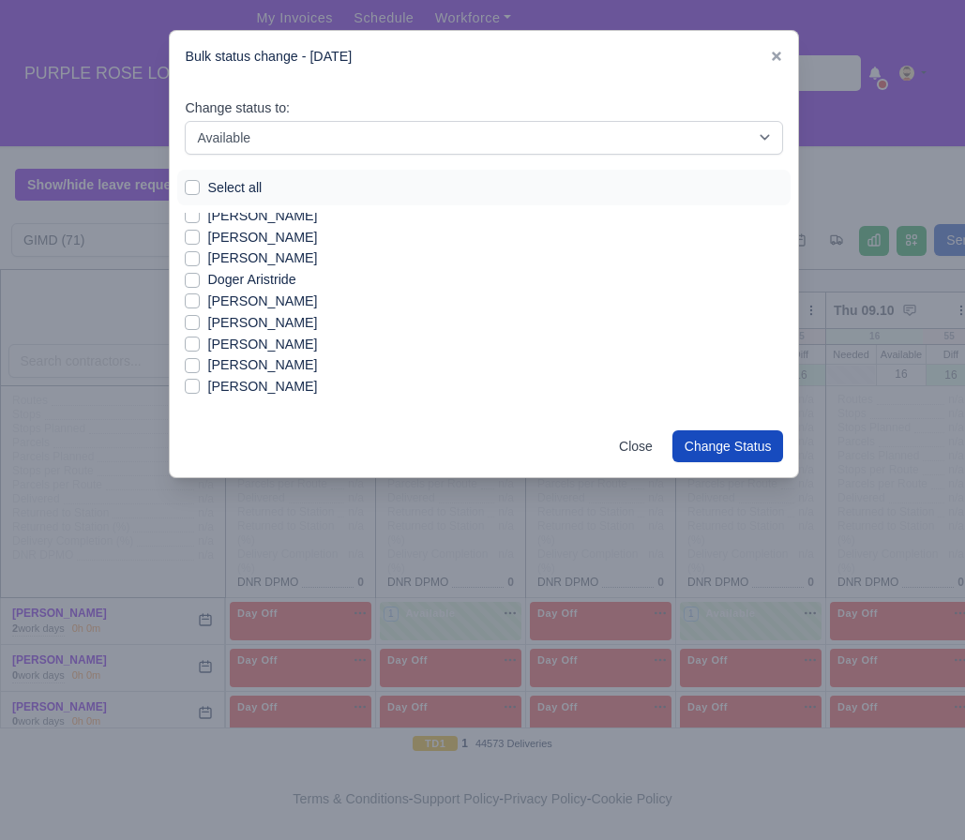
scroll to position [356, 0]
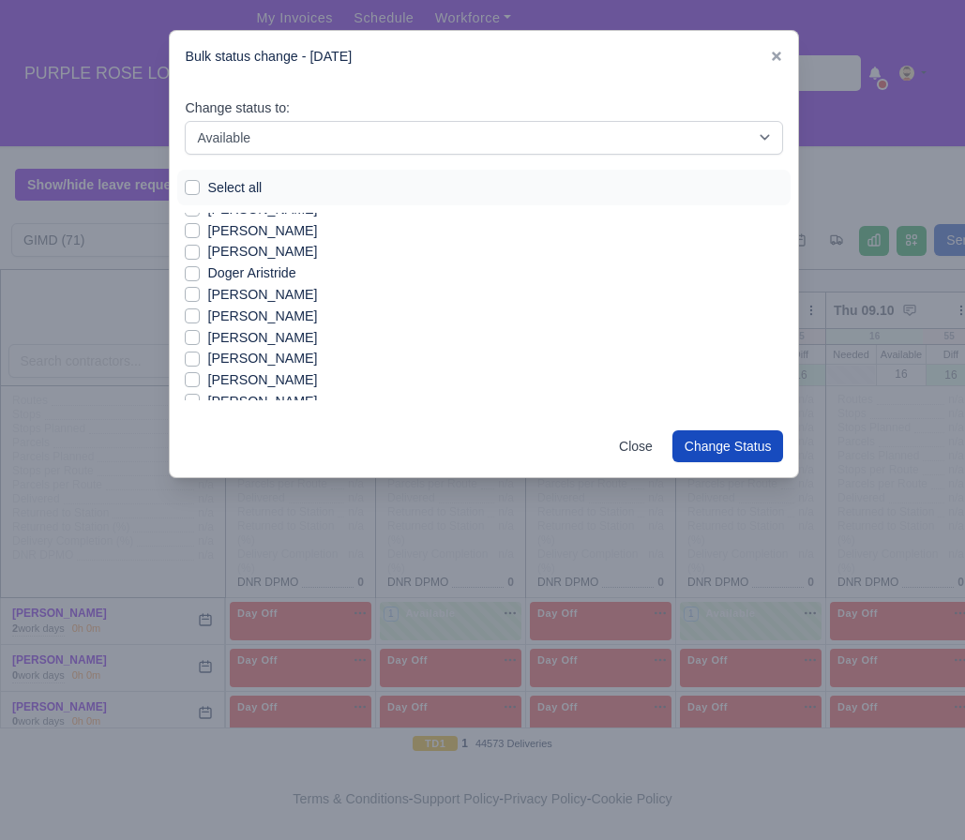
click at [279, 317] on label "[PERSON_NAME]" at bounding box center [262, 317] width 110 height 22
click at [200, 317] on input "[PERSON_NAME]" at bounding box center [192, 313] width 15 height 15
checkbox input "true"
click at [274, 362] on label "[PERSON_NAME]" at bounding box center [262, 359] width 110 height 22
click at [200, 362] on input "[PERSON_NAME]" at bounding box center [192, 355] width 15 height 15
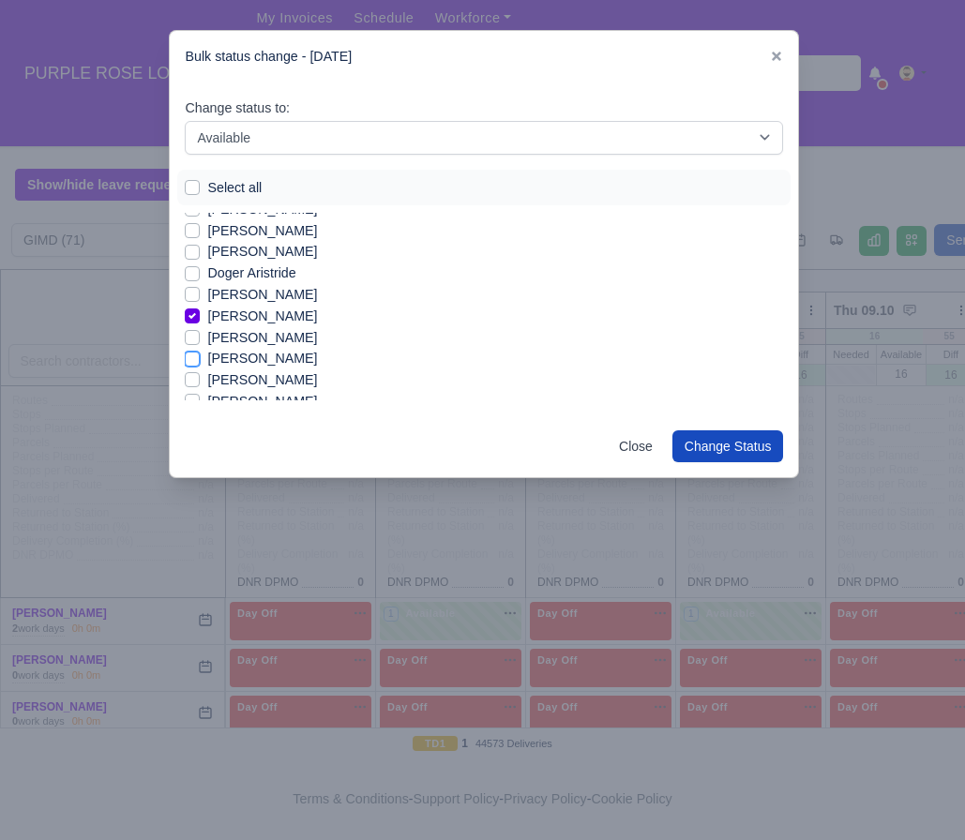
checkbox input "true"
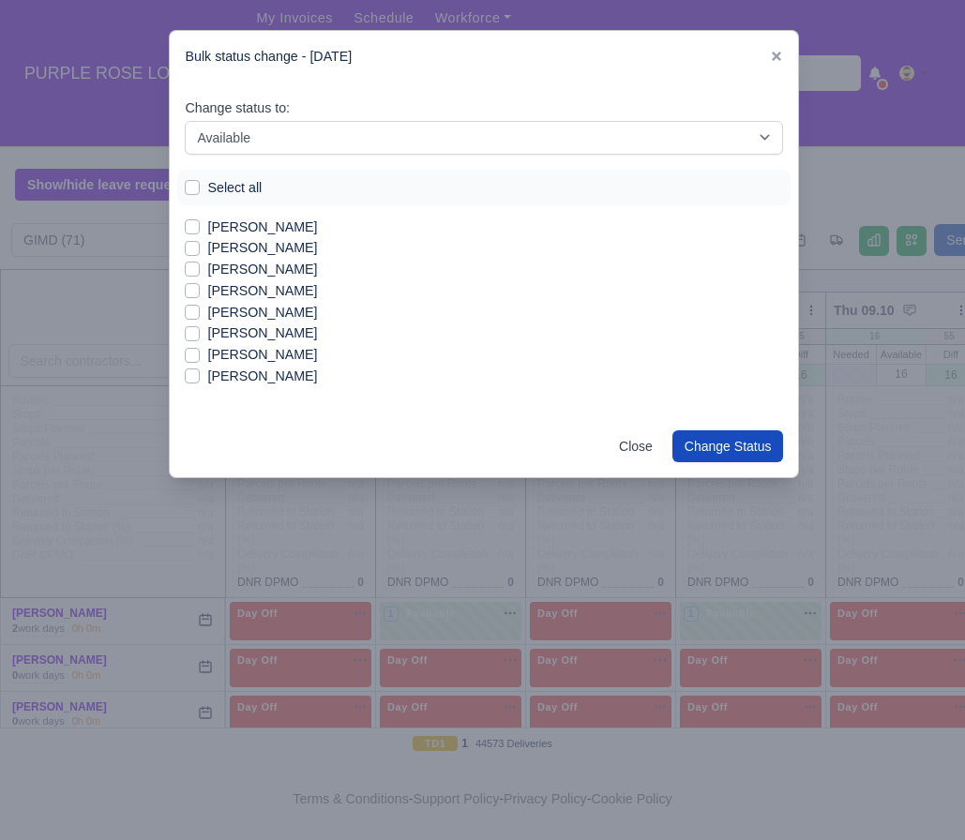
scroll to position [1344, 0]
click at [250, 234] on label "[PERSON_NAME]" at bounding box center [262, 227] width 110 height 22
click at [200, 231] on input "[PERSON_NAME]" at bounding box center [192, 223] width 15 height 15
checkbox input "true"
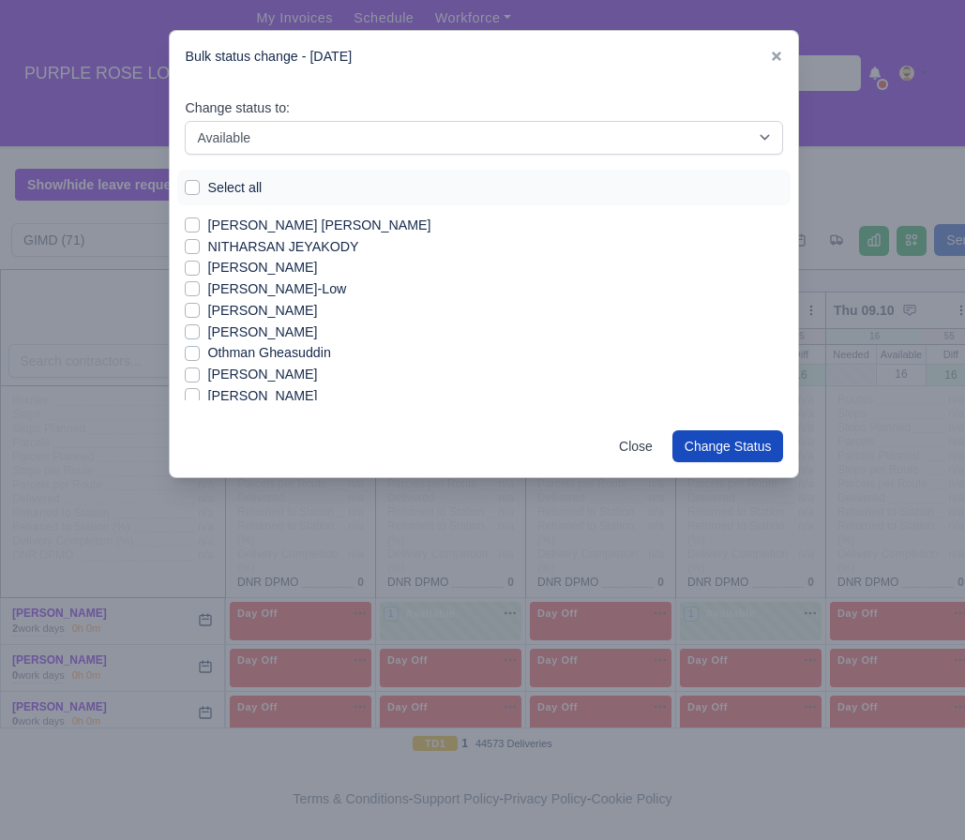
scroll to position [1110, 0]
click at [271, 396] on label "[PERSON_NAME]" at bounding box center [262, 397] width 110 height 22
click at [200, 396] on input "[PERSON_NAME]" at bounding box center [192, 393] width 15 height 15
checkbox input "true"
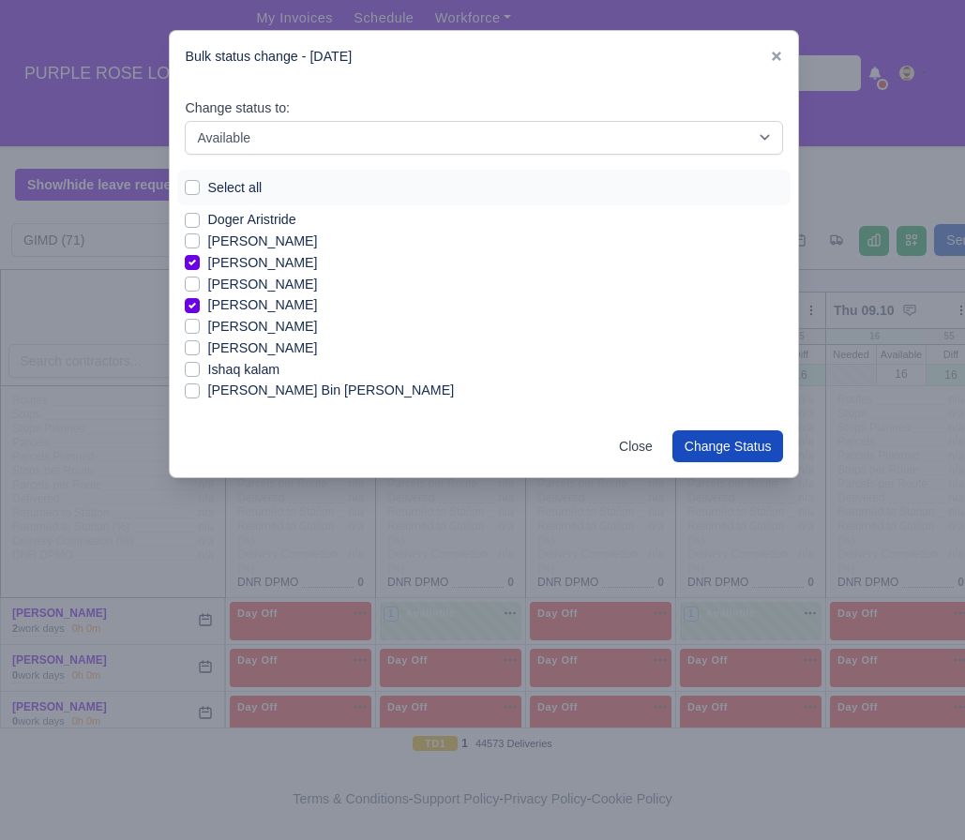
scroll to position [396, 0]
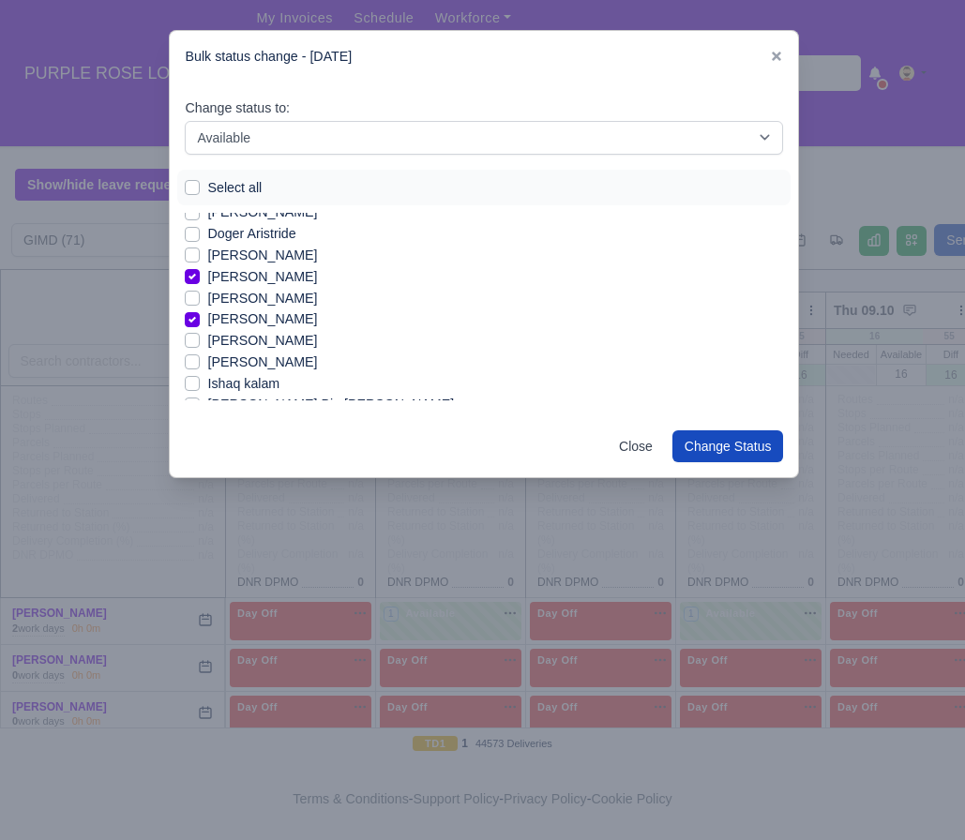
click at [273, 344] on label "[PERSON_NAME]" at bounding box center [262, 341] width 110 height 22
click at [200, 344] on input "[PERSON_NAME]" at bounding box center [192, 337] width 15 height 15
checkbox input "true"
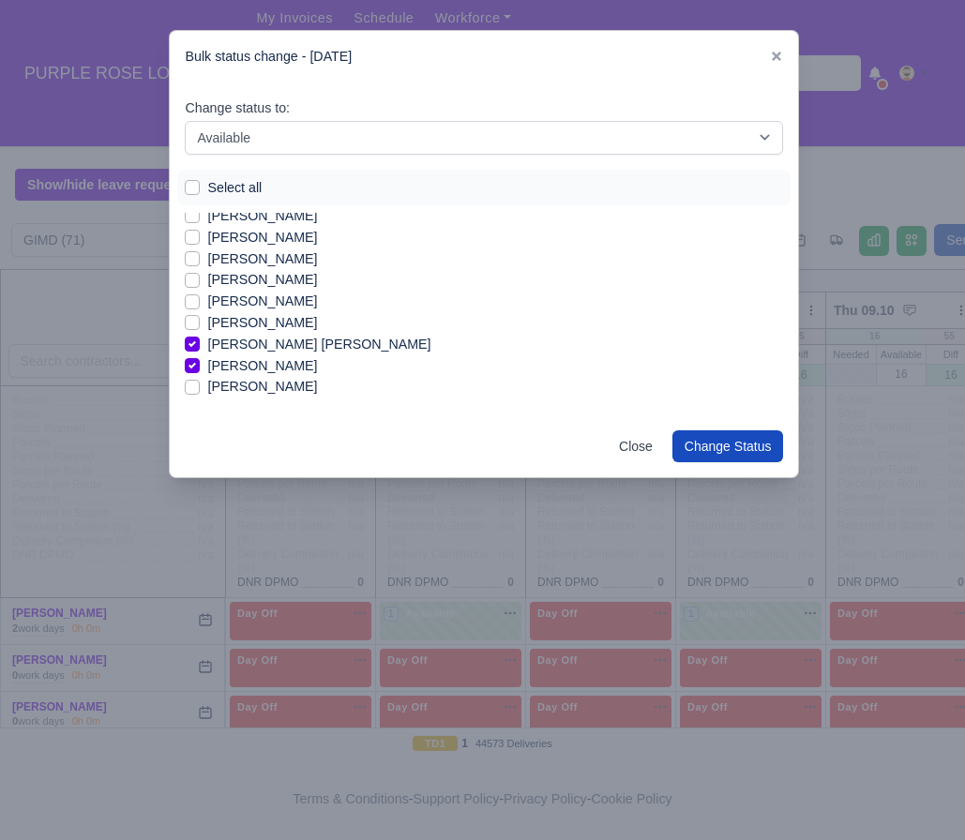
click at [230, 328] on label "[PERSON_NAME]" at bounding box center [262, 323] width 110 height 22
click at [200, 327] on input "[PERSON_NAME]" at bounding box center [192, 319] width 15 height 15
checkbox input "true"
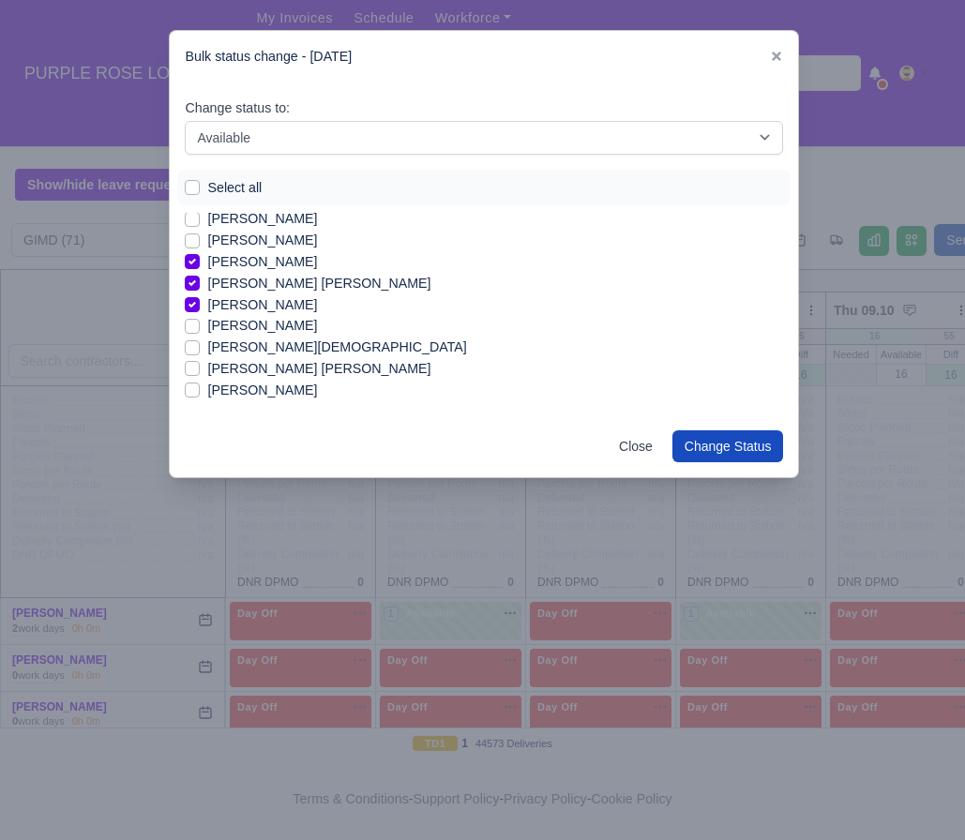
click at [279, 331] on label "[PERSON_NAME]" at bounding box center [262, 326] width 110 height 22
click at [200, 330] on input "[PERSON_NAME]" at bounding box center [192, 322] width 15 height 15
checkbox input "true"
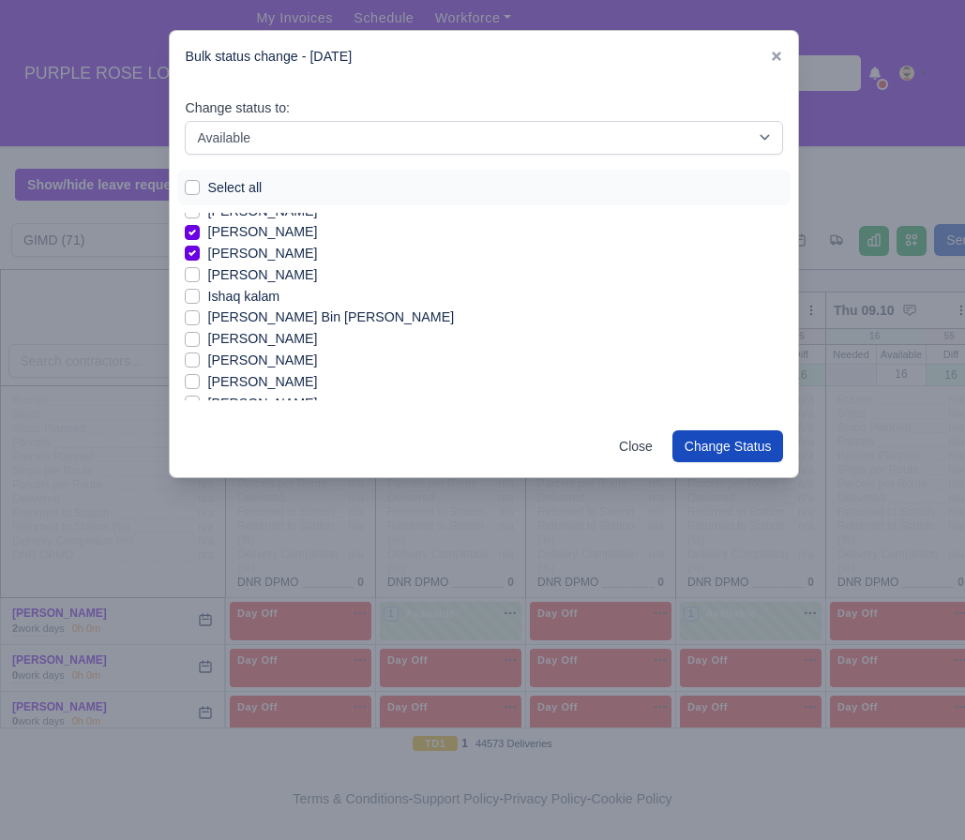
scroll to position [493, 0]
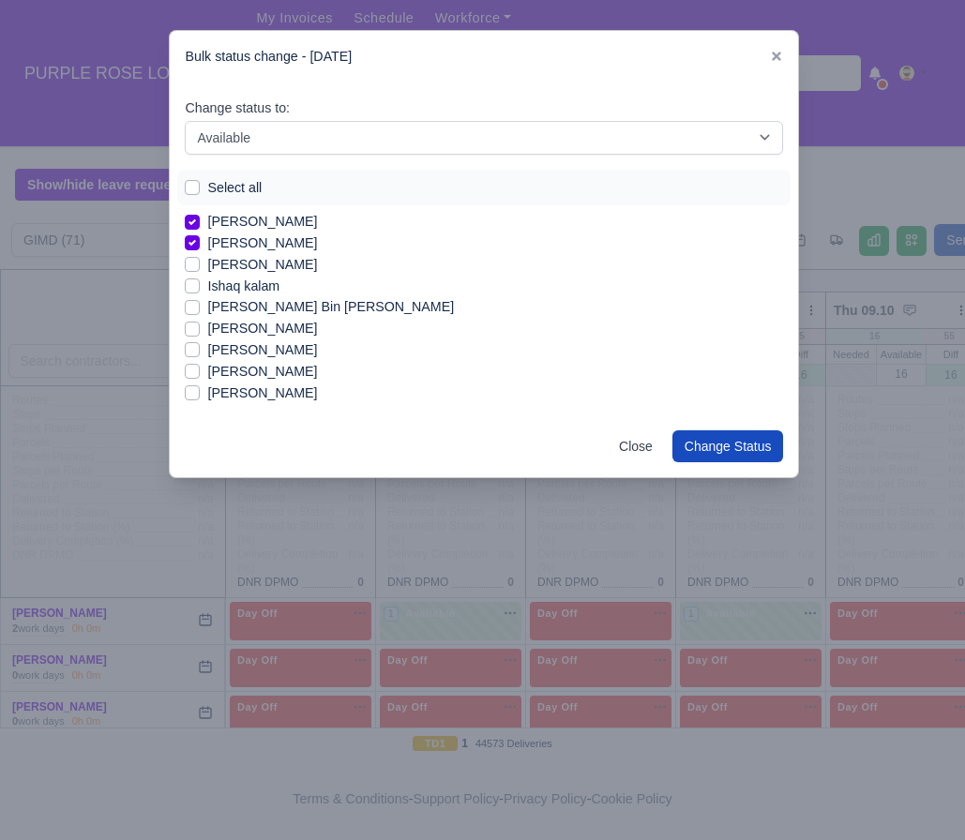
click at [280, 355] on label "[PERSON_NAME]" at bounding box center [262, 351] width 110 height 22
click at [200, 355] on input "[PERSON_NAME]" at bounding box center [192, 347] width 15 height 15
checkbox input "true"
click at [270, 392] on label "[PERSON_NAME]" at bounding box center [262, 394] width 110 height 22
click at [200, 392] on input "[PERSON_NAME]" at bounding box center [192, 390] width 15 height 15
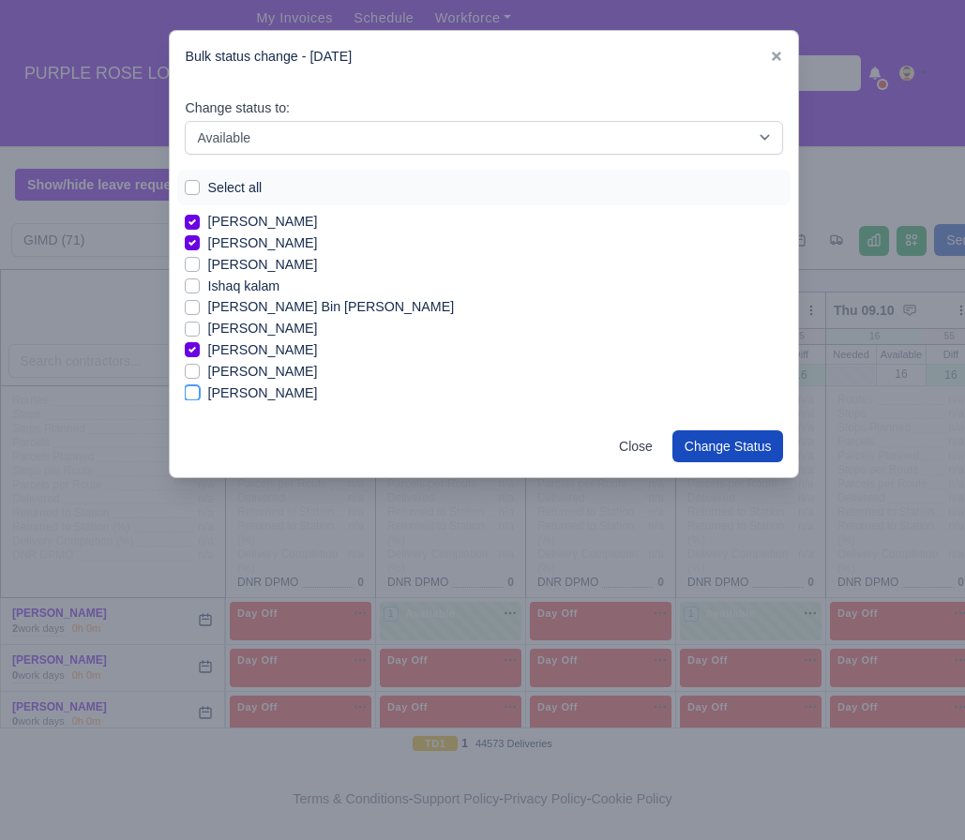
checkbox input "true"
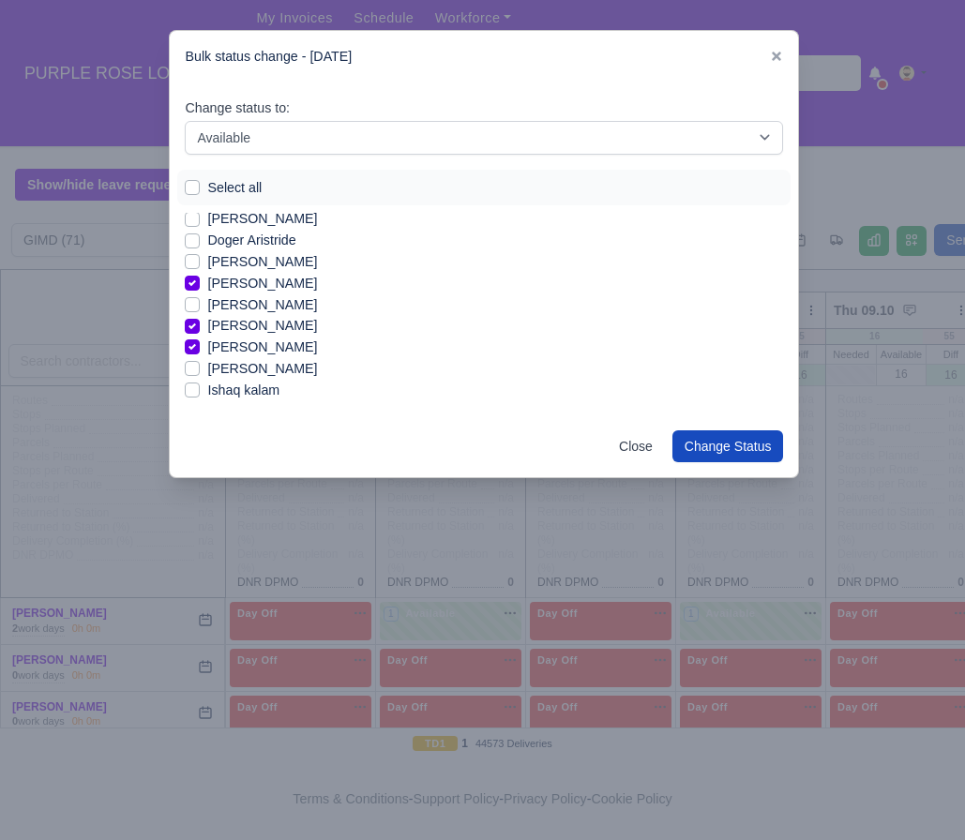
scroll to position [386, 0]
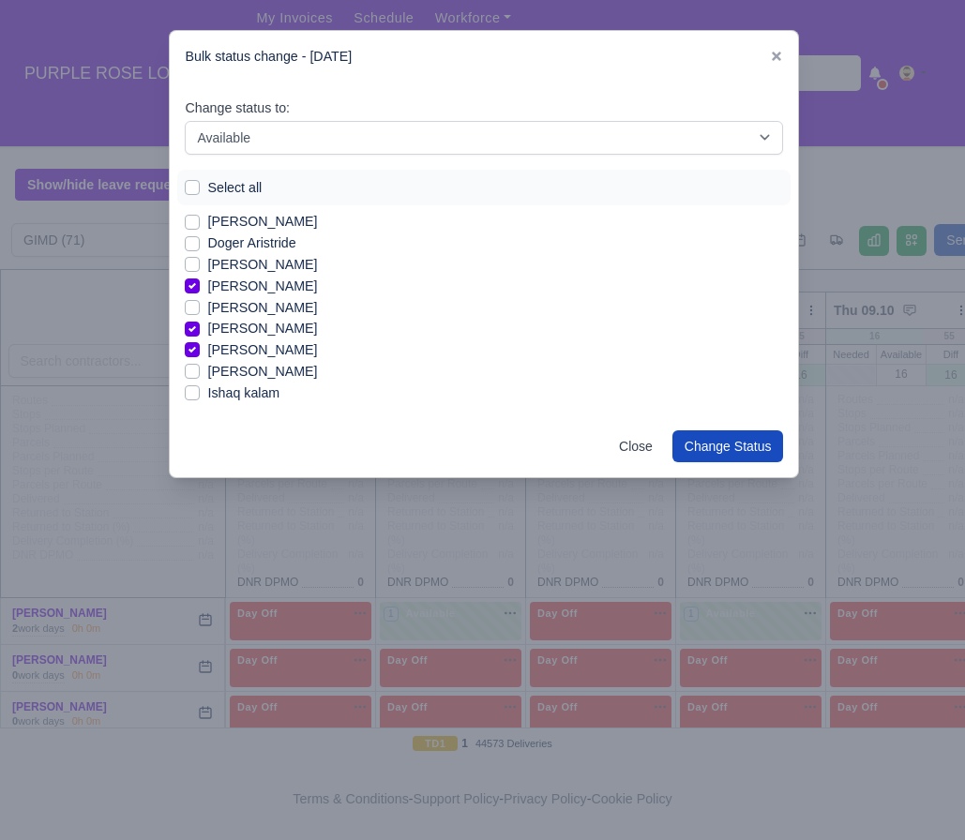
click at [269, 265] on label "[PERSON_NAME]" at bounding box center [262, 265] width 110 height 22
click at [200, 265] on input "[PERSON_NAME]" at bounding box center [192, 261] width 15 height 15
checkbox input "true"
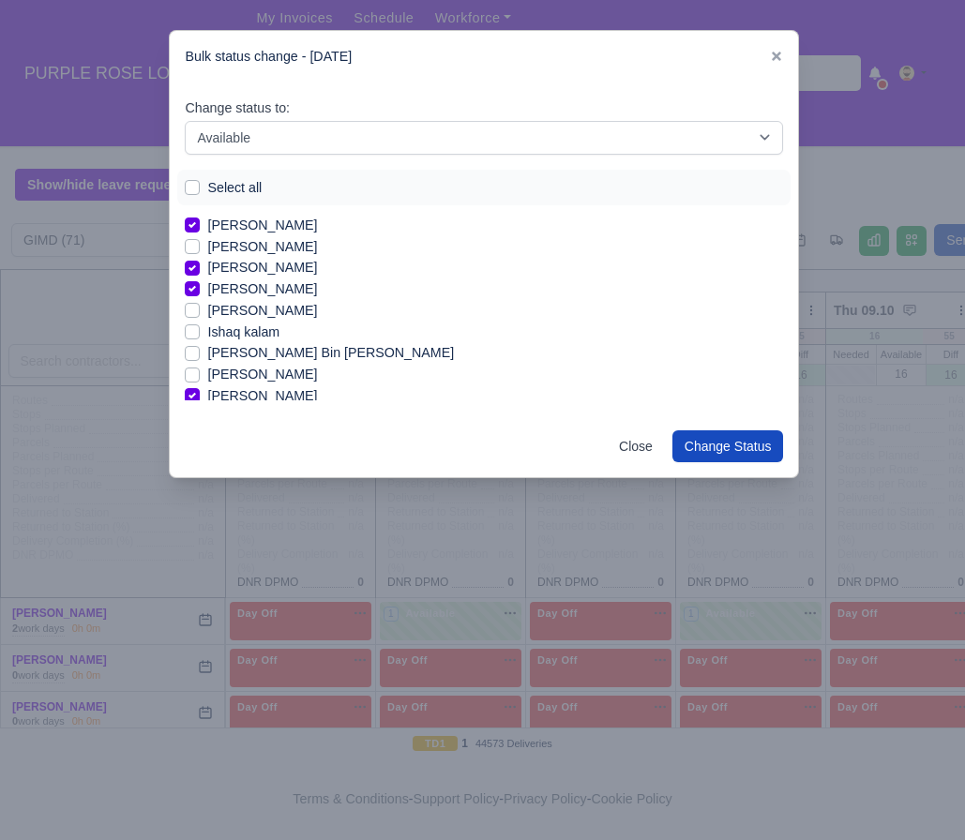
scroll to position [452, 0]
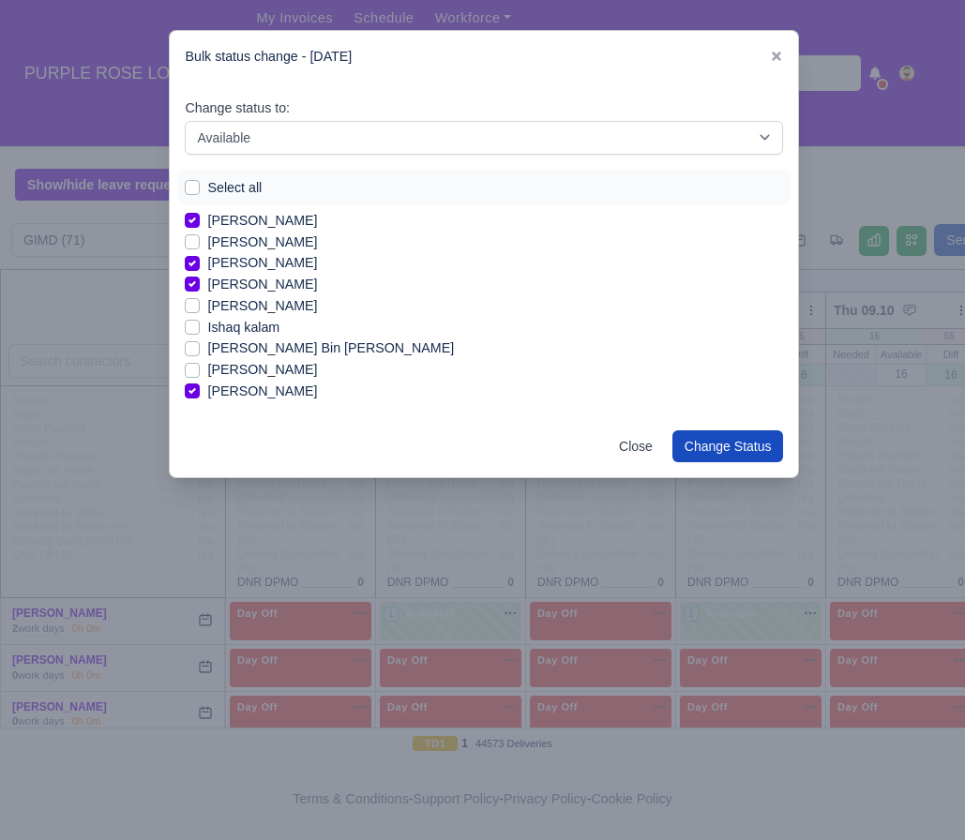
click at [262, 326] on label "Ishaq kalam" at bounding box center [243, 328] width 72 height 22
click at [200, 326] on input "Ishaq kalam" at bounding box center [192, 324] width 15 height 15
checkbox input "true"
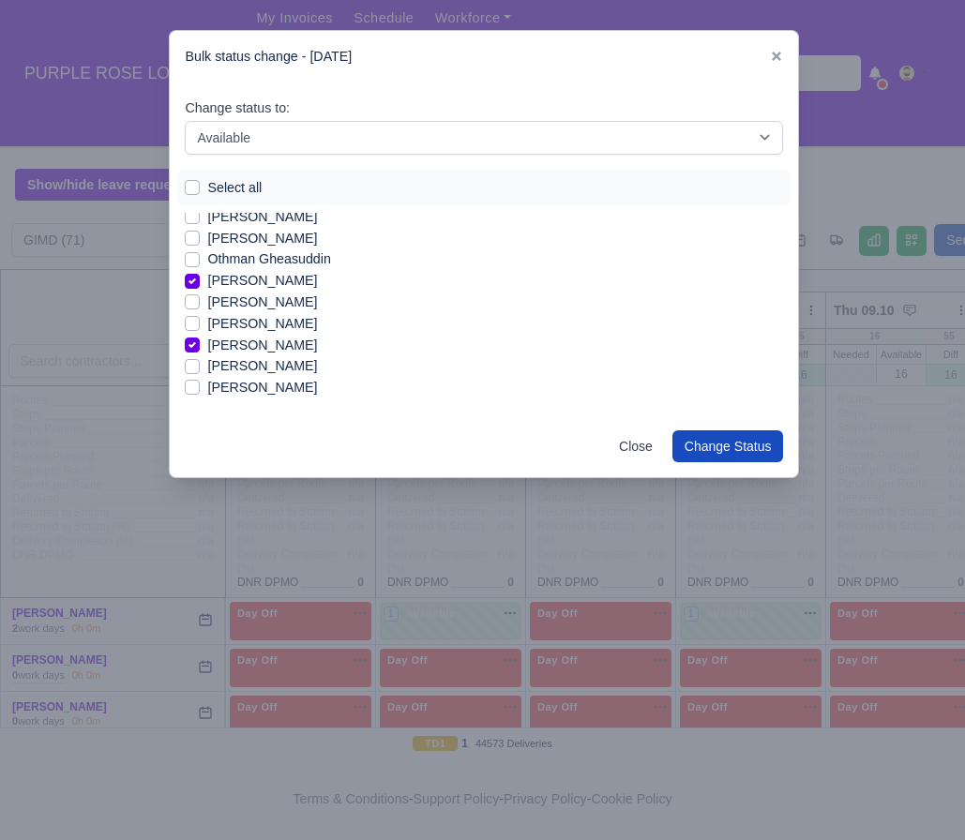
scroll to position [1231, 0]
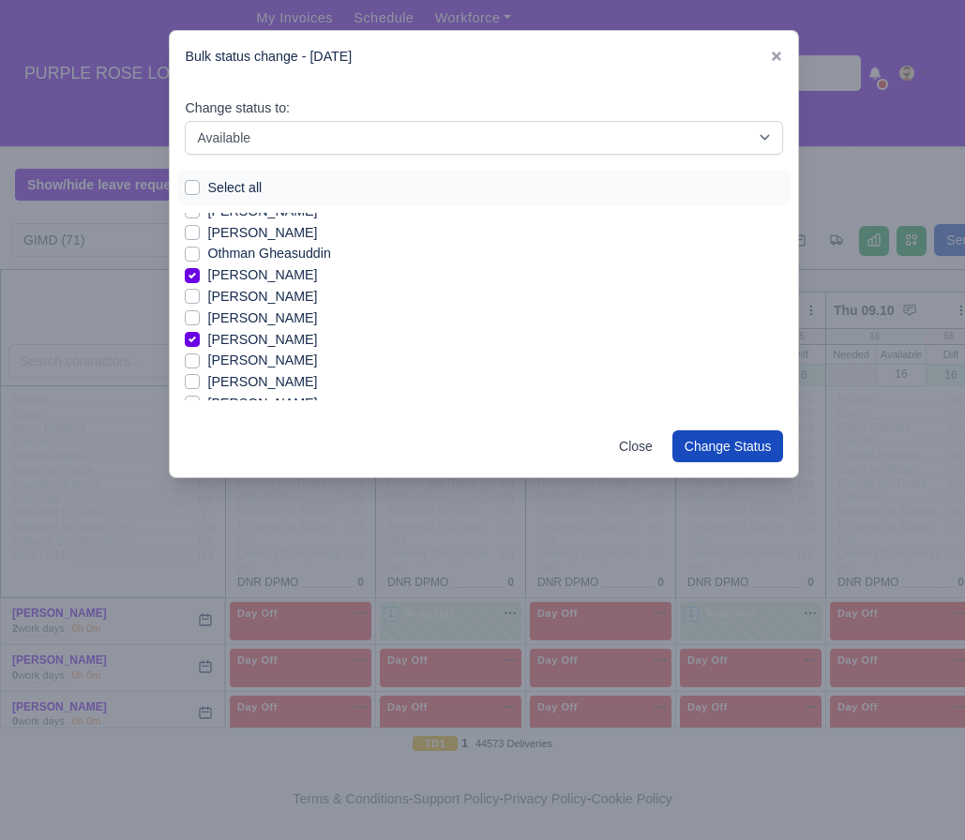
click at [248, 300] on label "[PERSON_NAME]" at bounding box center [262, 297] width 110 height 22
click at [200, 300] on input "[PERSON_NAME]" at bounding box center [192, 293] width 15 height 15
checkbox input "true"
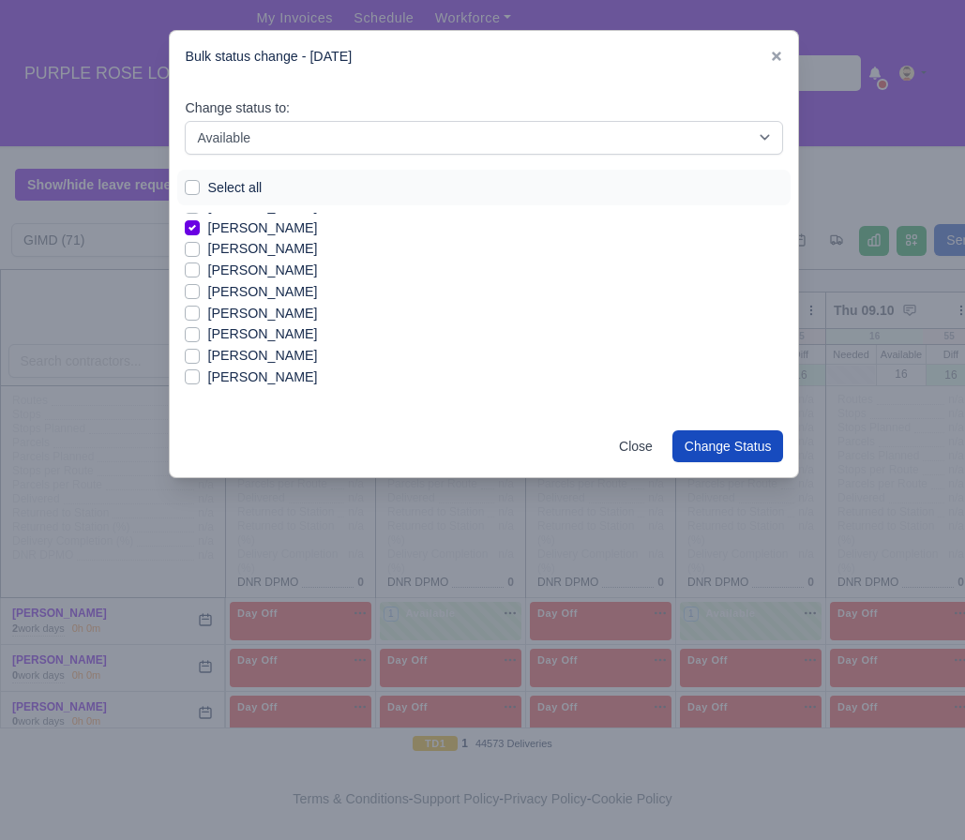
scroll to position [1344, 0]
click at [259, 271] on label "[PERSON_NAME]" at bounding box center [262, 269] width 110 height 22
click at [200, 271] on input "[PERSON_NAME]" at bounding box center [192, 265] width 15 height 15
checkbox input "true"
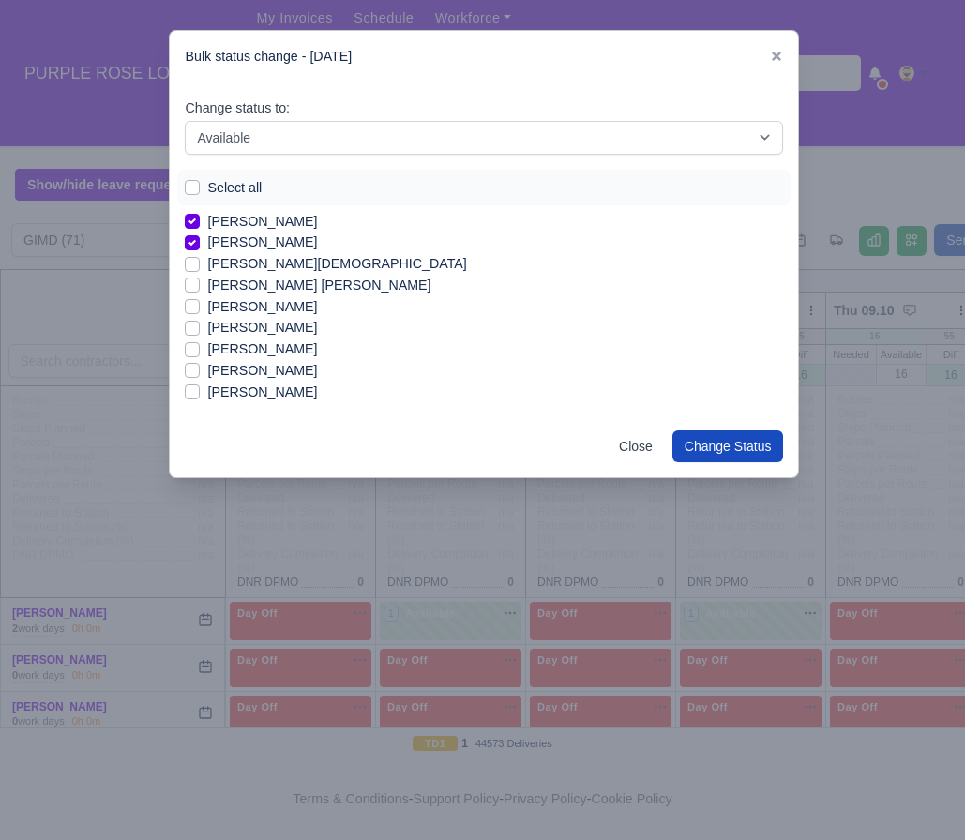
scroll to position [176, 0]
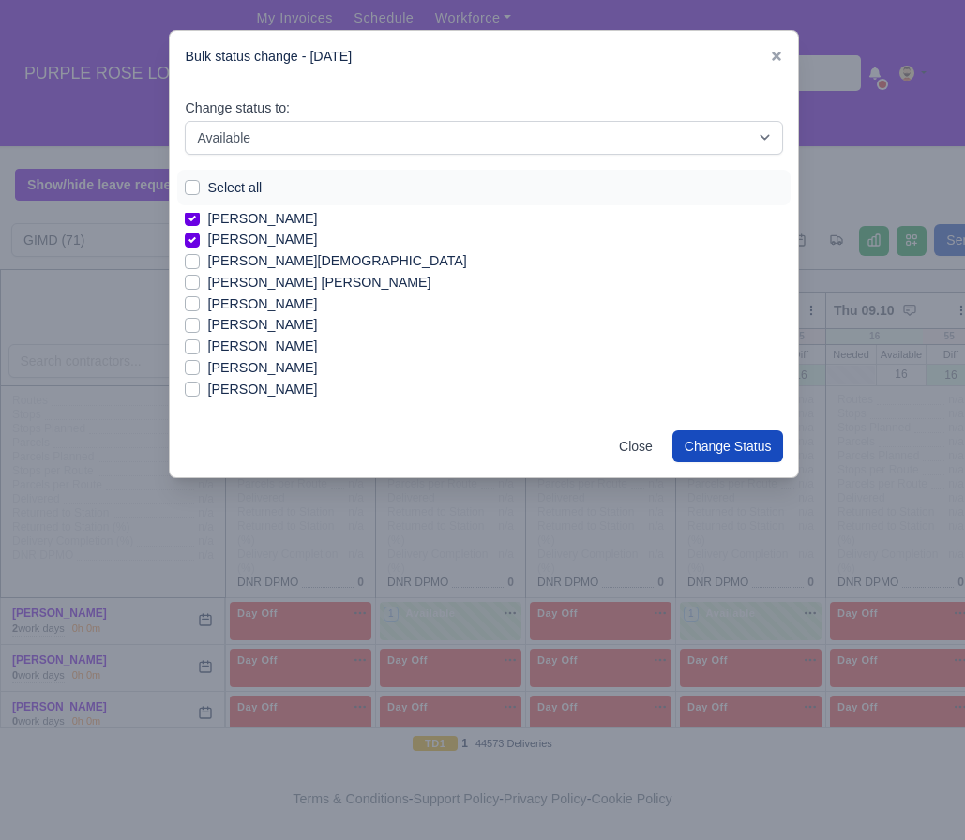
click at [274, 308] on label "[PERSON_NAME]" at bounding box center [262, 305] width 110 height 22
click at [200, 308] on input "[PERSON_NAME]" at bounding box center [192, 301] width 15 height 15
checkbox input "true"
click at [746, 453] on button "Change Status" at bounding box center [729, 447] width 112 height 32
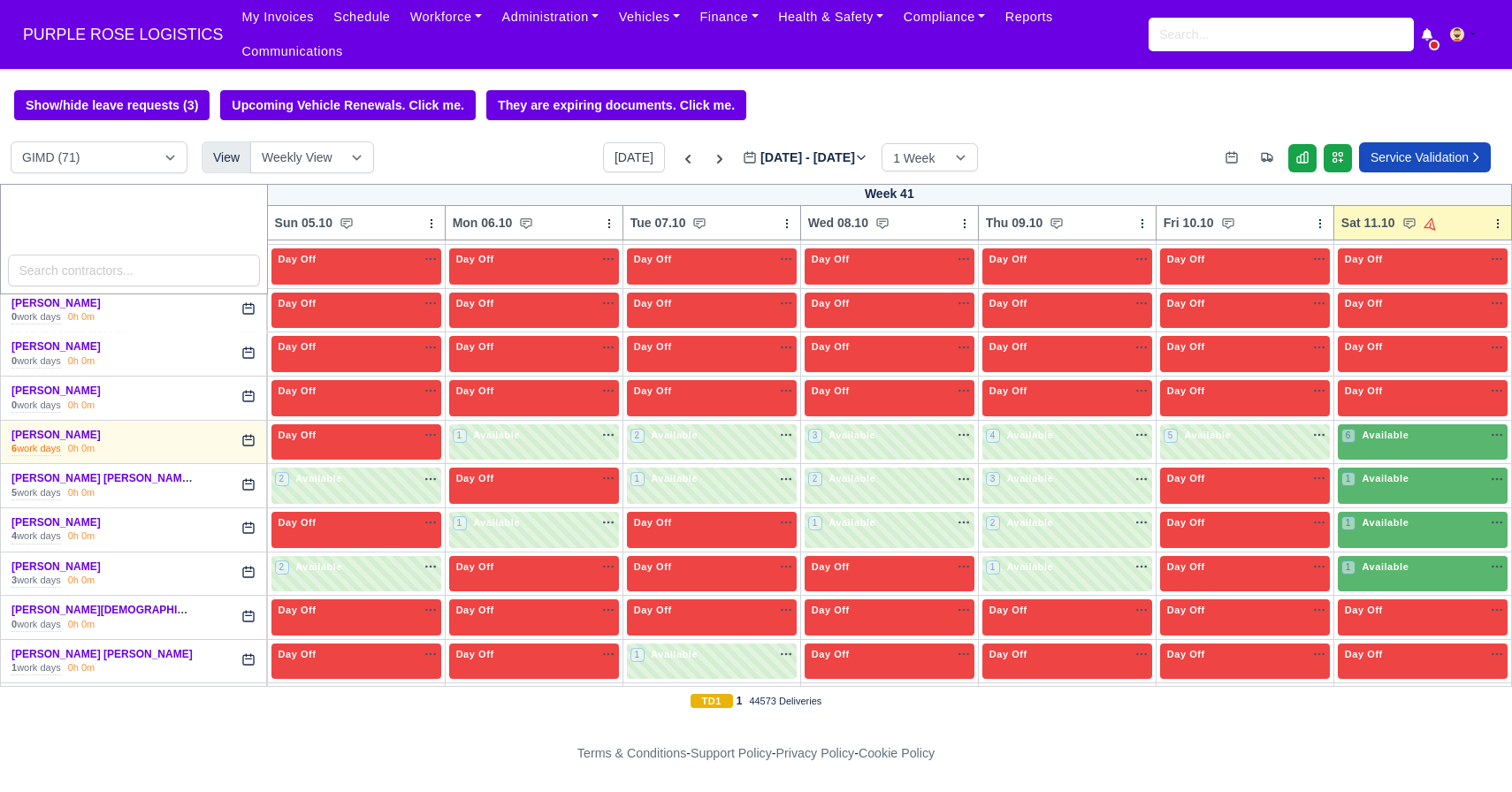
scroll to position [374, 0]
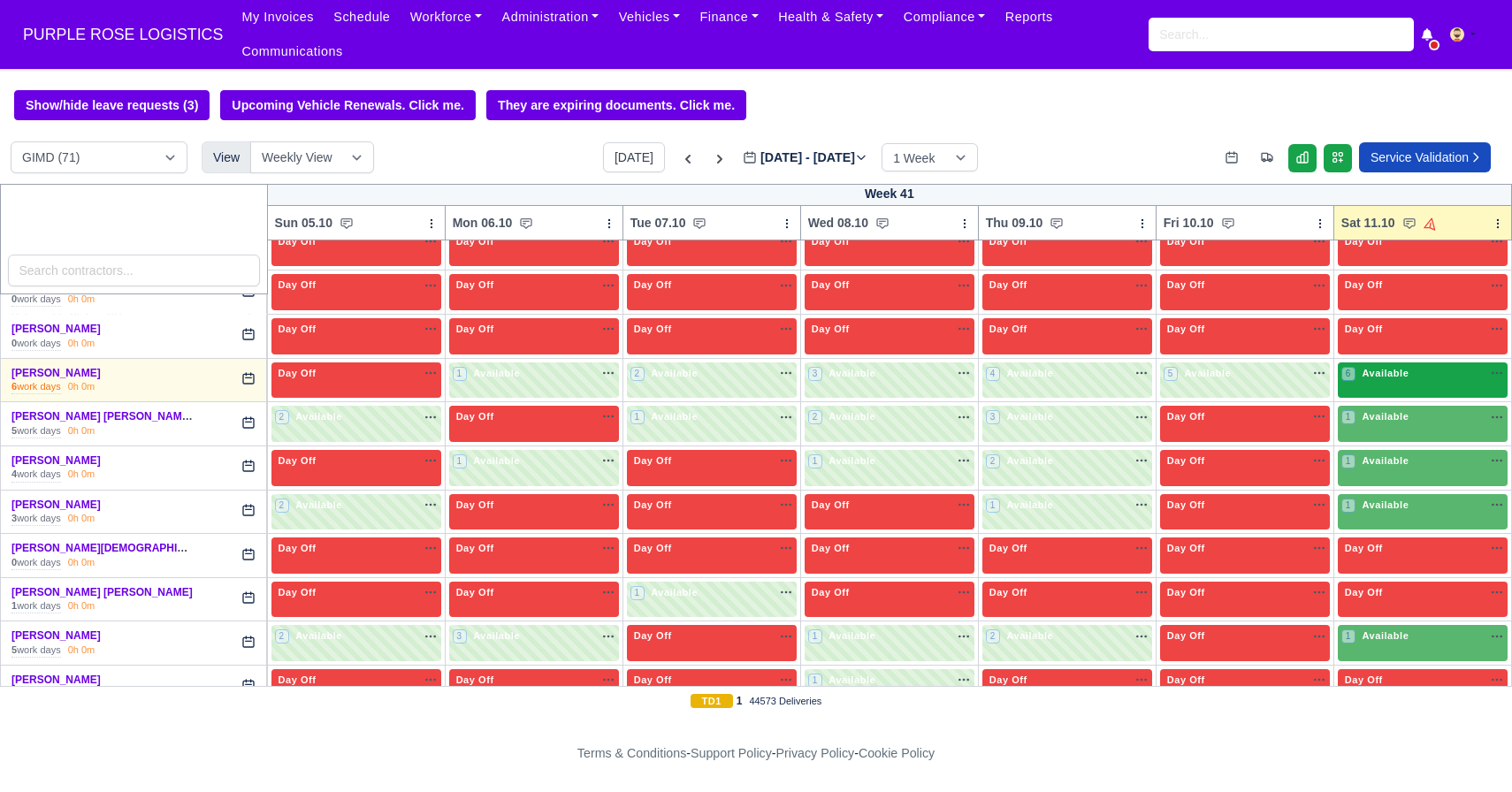
click at [1386, 371] on span "Available" at bounding box center [1385, 372] width 54 height 12
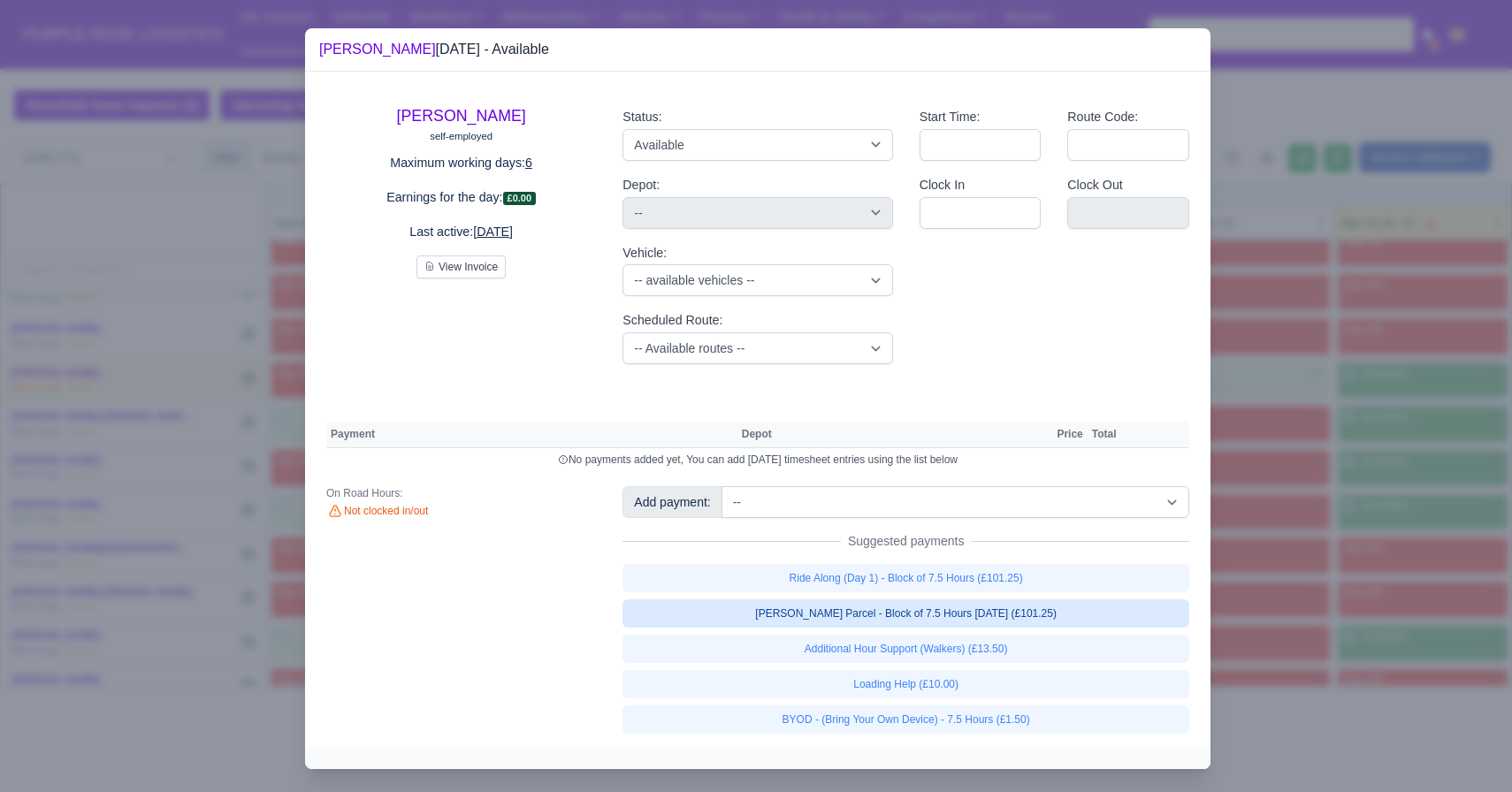
click at [1039, 616] on link "[PERSON_NAME] Parcel - Block of 7.5 Hours [DATE] (£101.25)" at bounding box center [905, 614] width 567 height 28
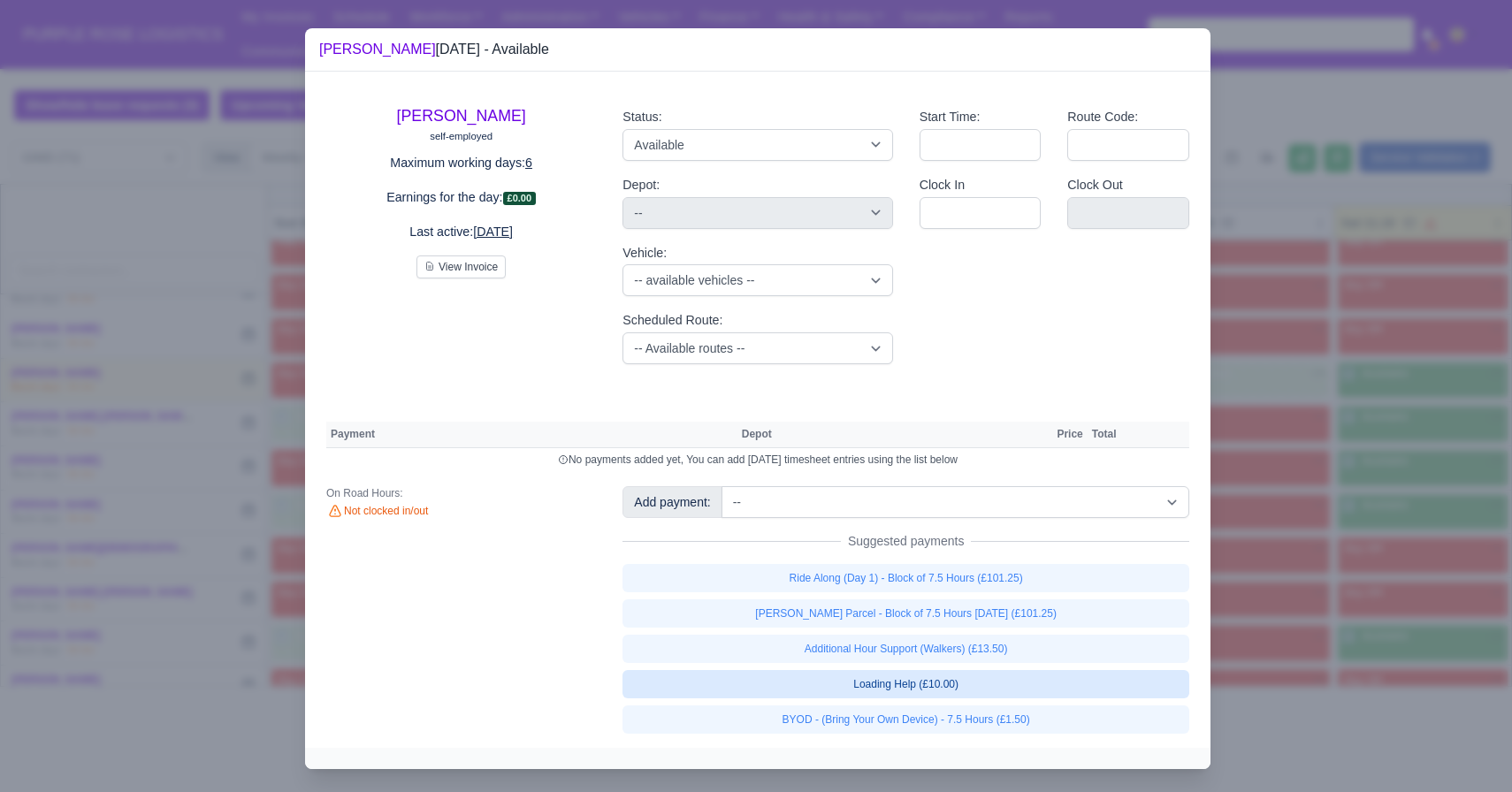
select select "5"
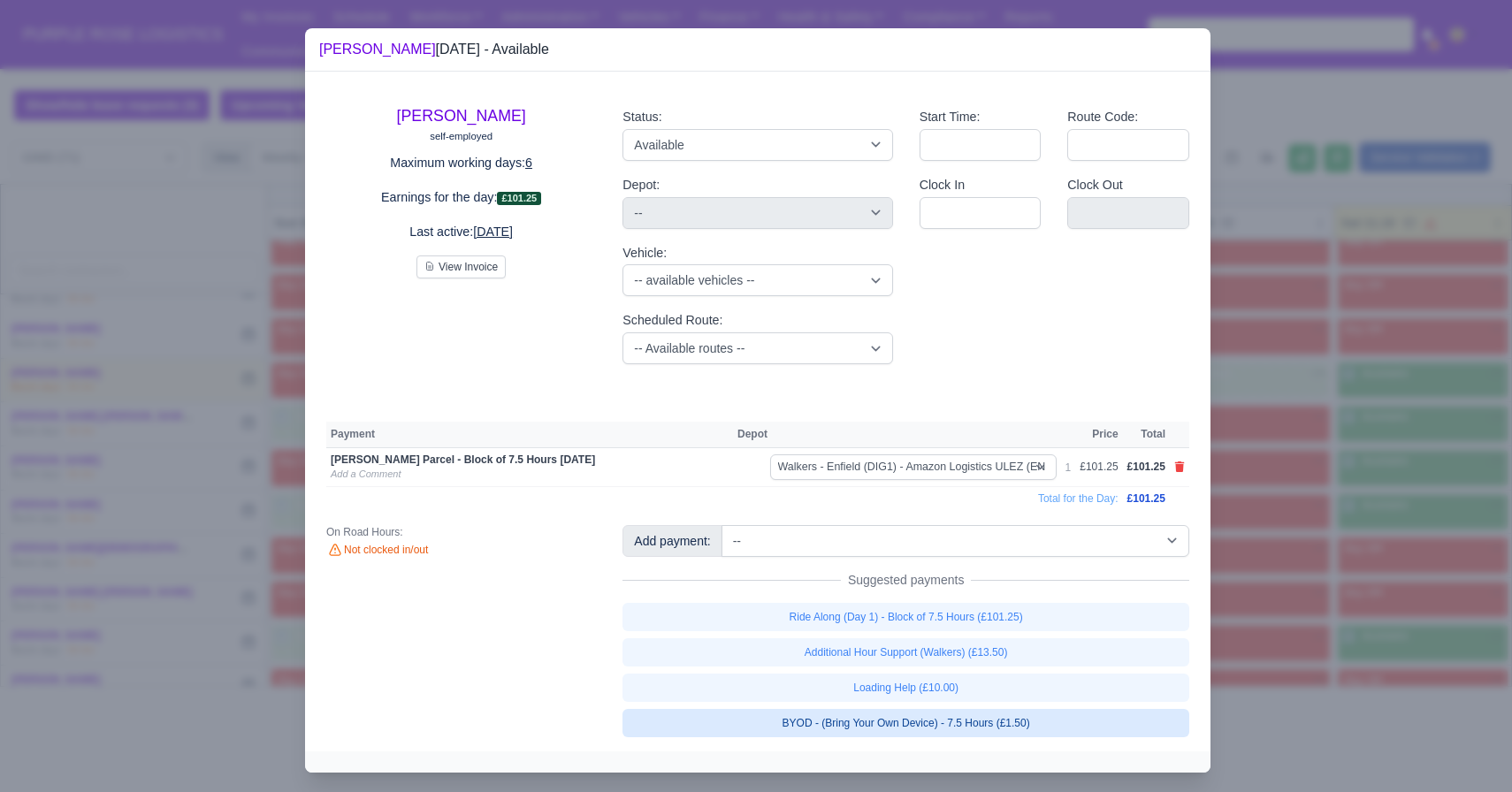
click at [1004, 728] on link "BYOD - (Bring Your Own Device) - 7.5 Hours (£1.50)" at bounding box center [905, 723] width 567 height 28
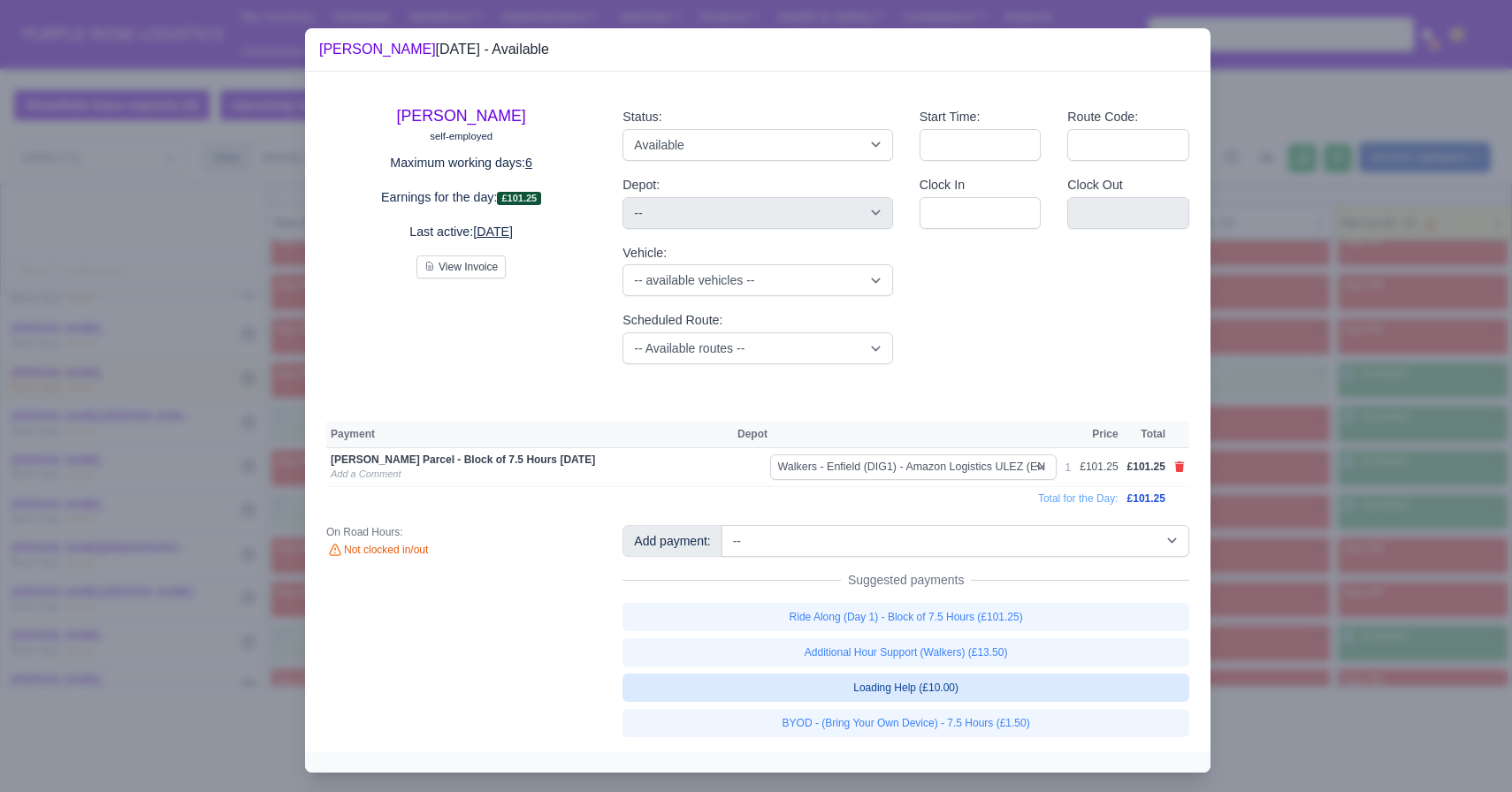
select select "5"
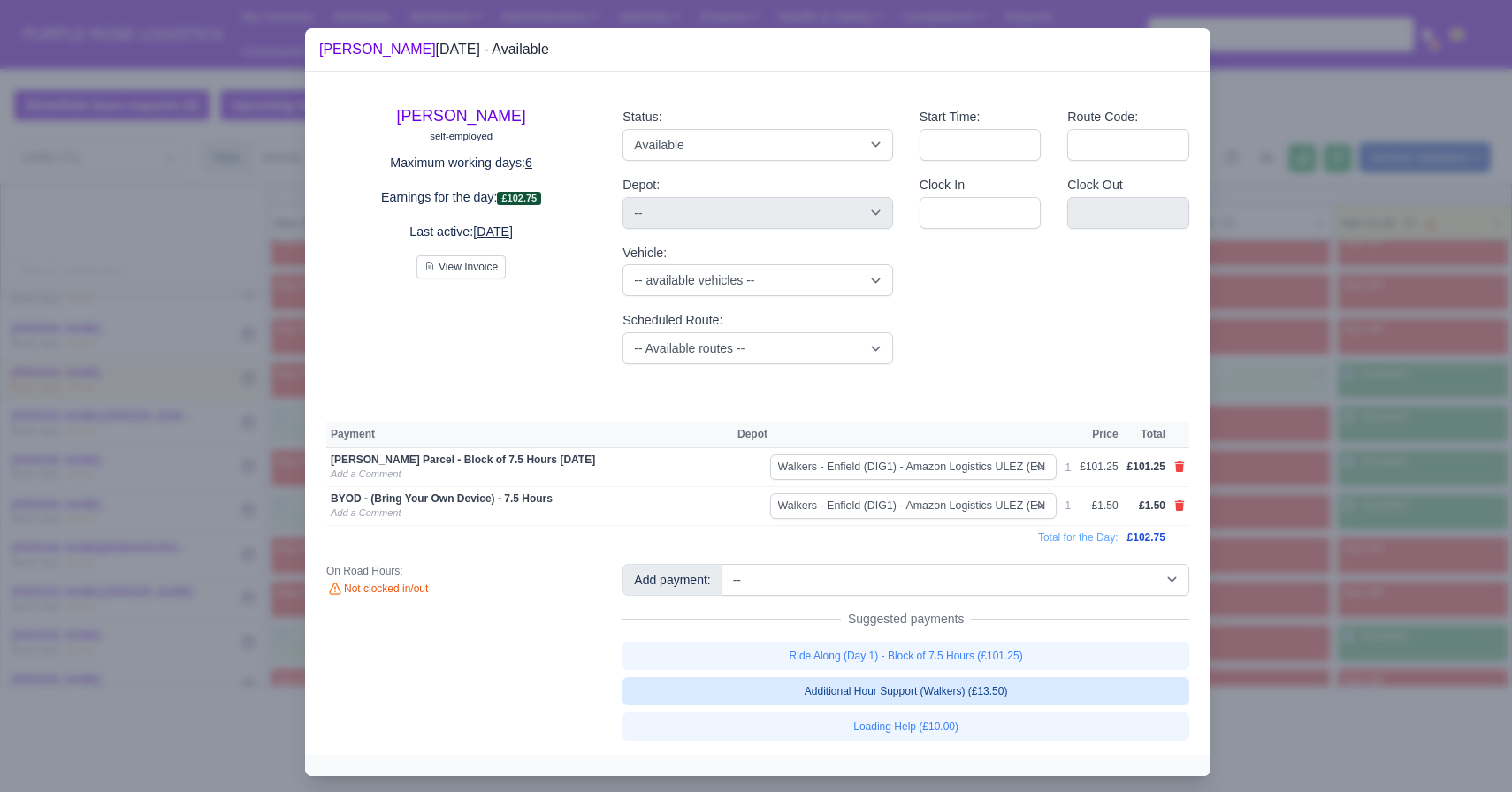
click at [1005, 702] on link "Additional Hour Support (Walkers) (£13.50)" at bounding box center [905, 691] width 567 height 28
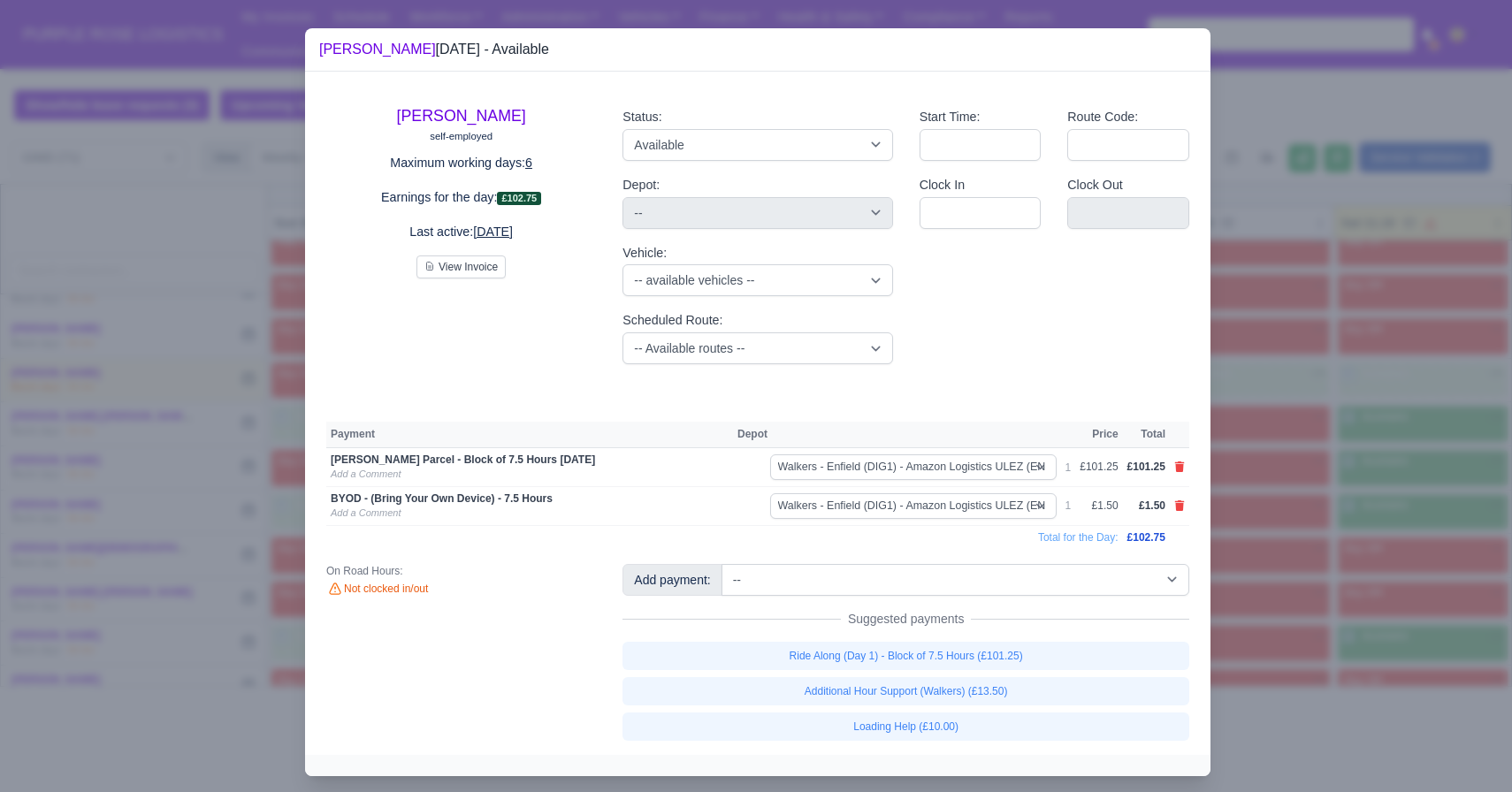
select select "5"
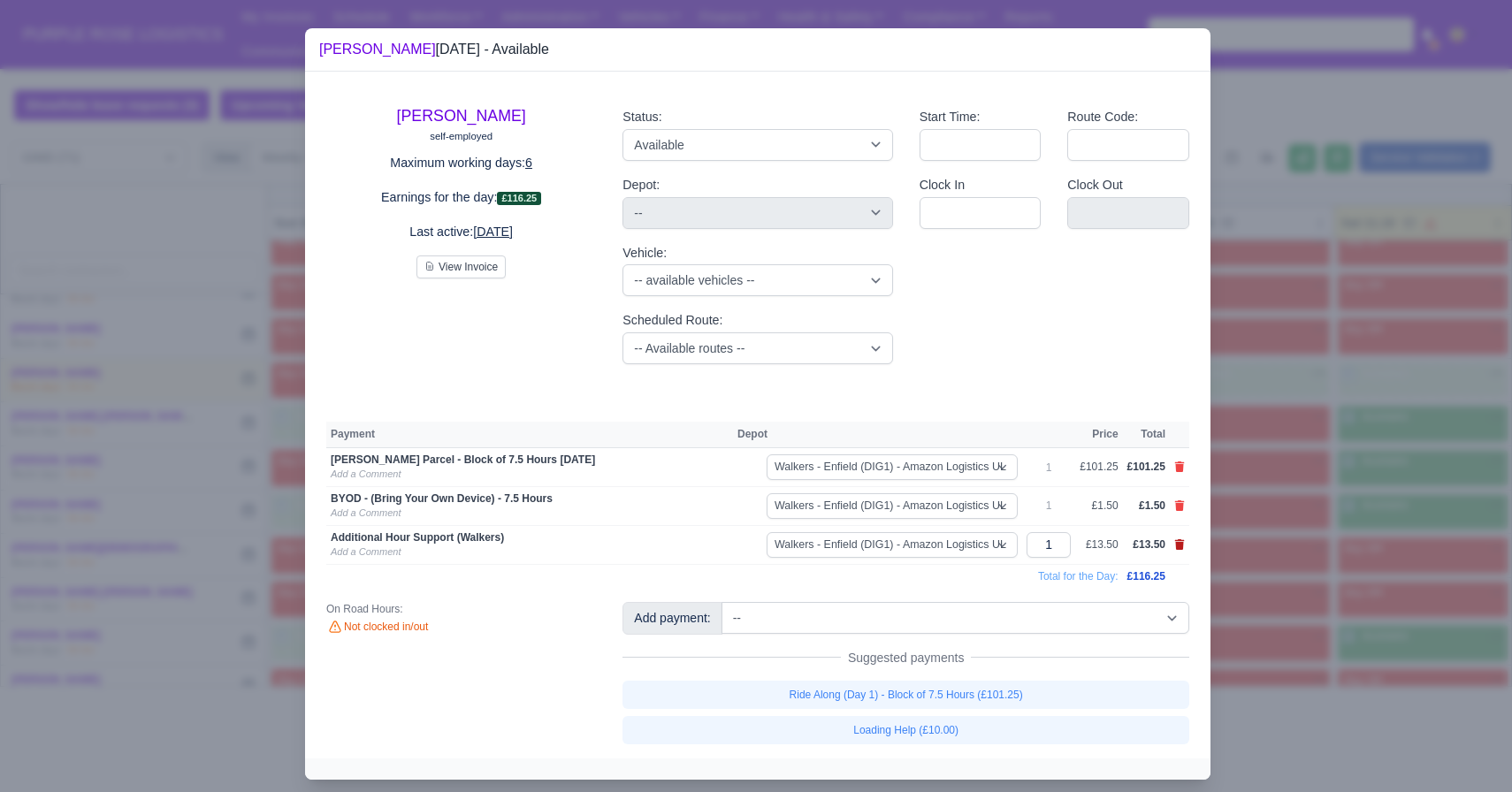
click at [1177, 544] on icon at bounding box center [1180, 544] width 9 height 10
select select
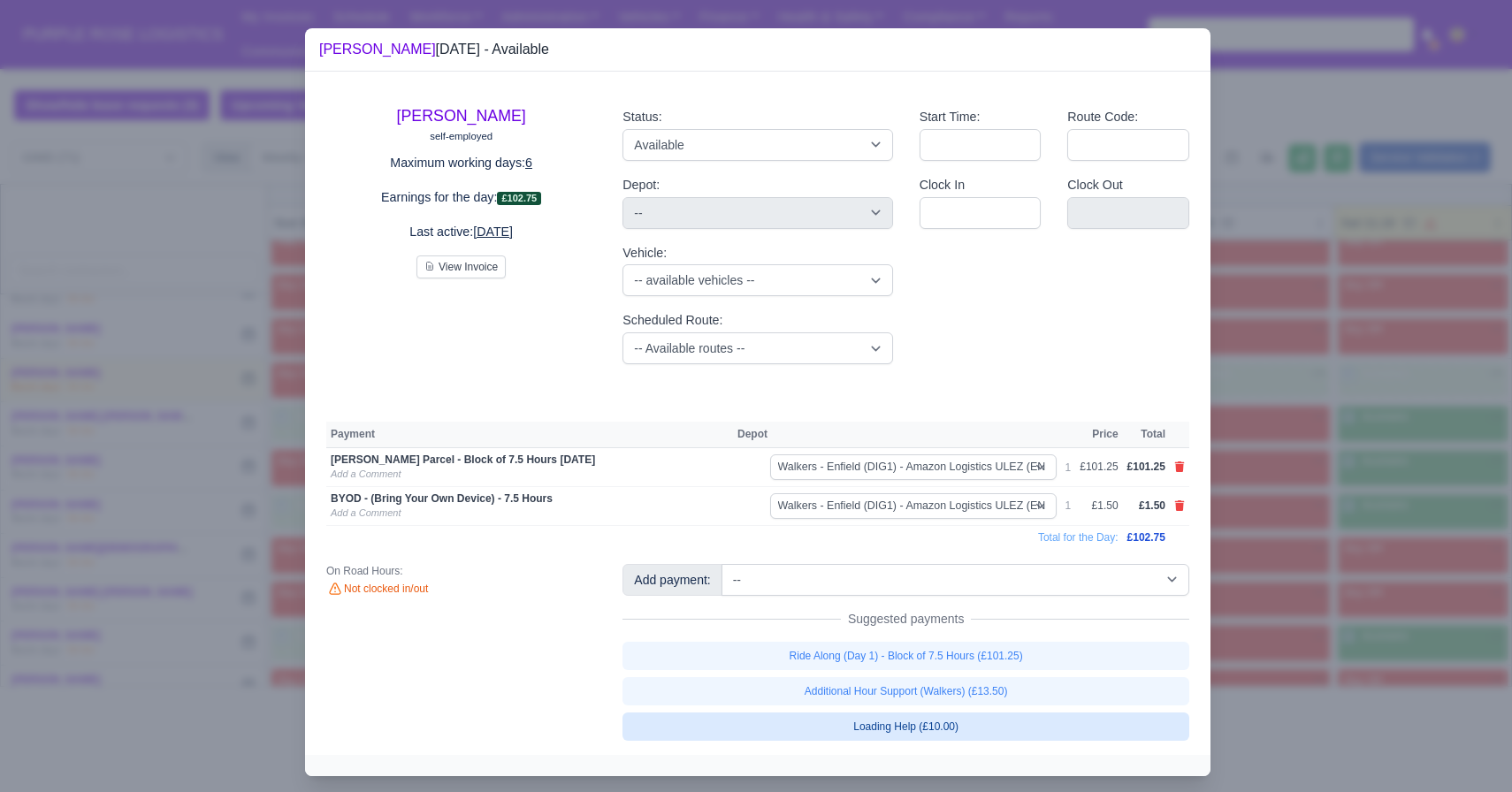
click at [1032, 720] on link "Loading Help (£10.00)" at bounding box center [905, 727] width 567 height 28
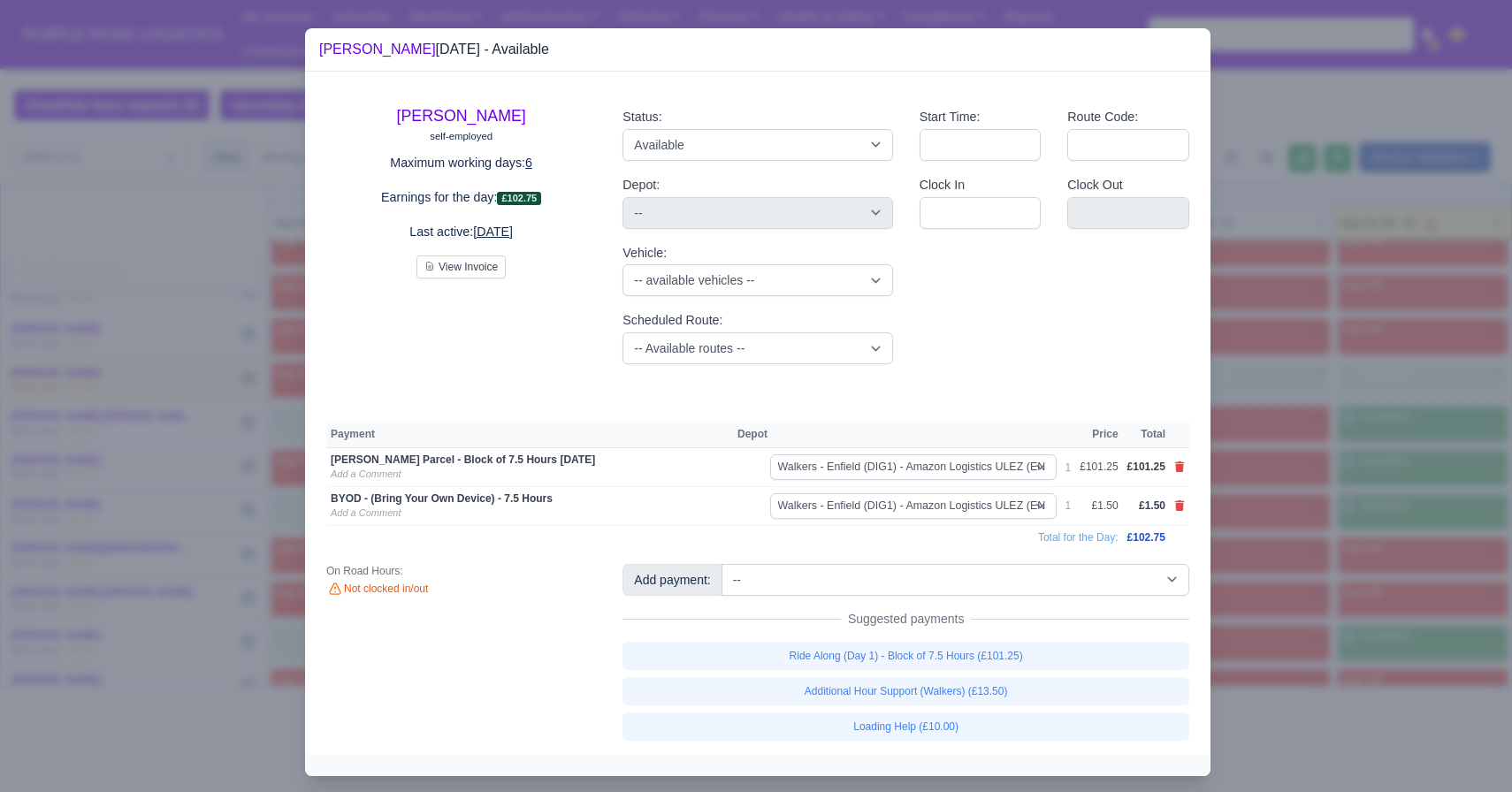
select select "5"
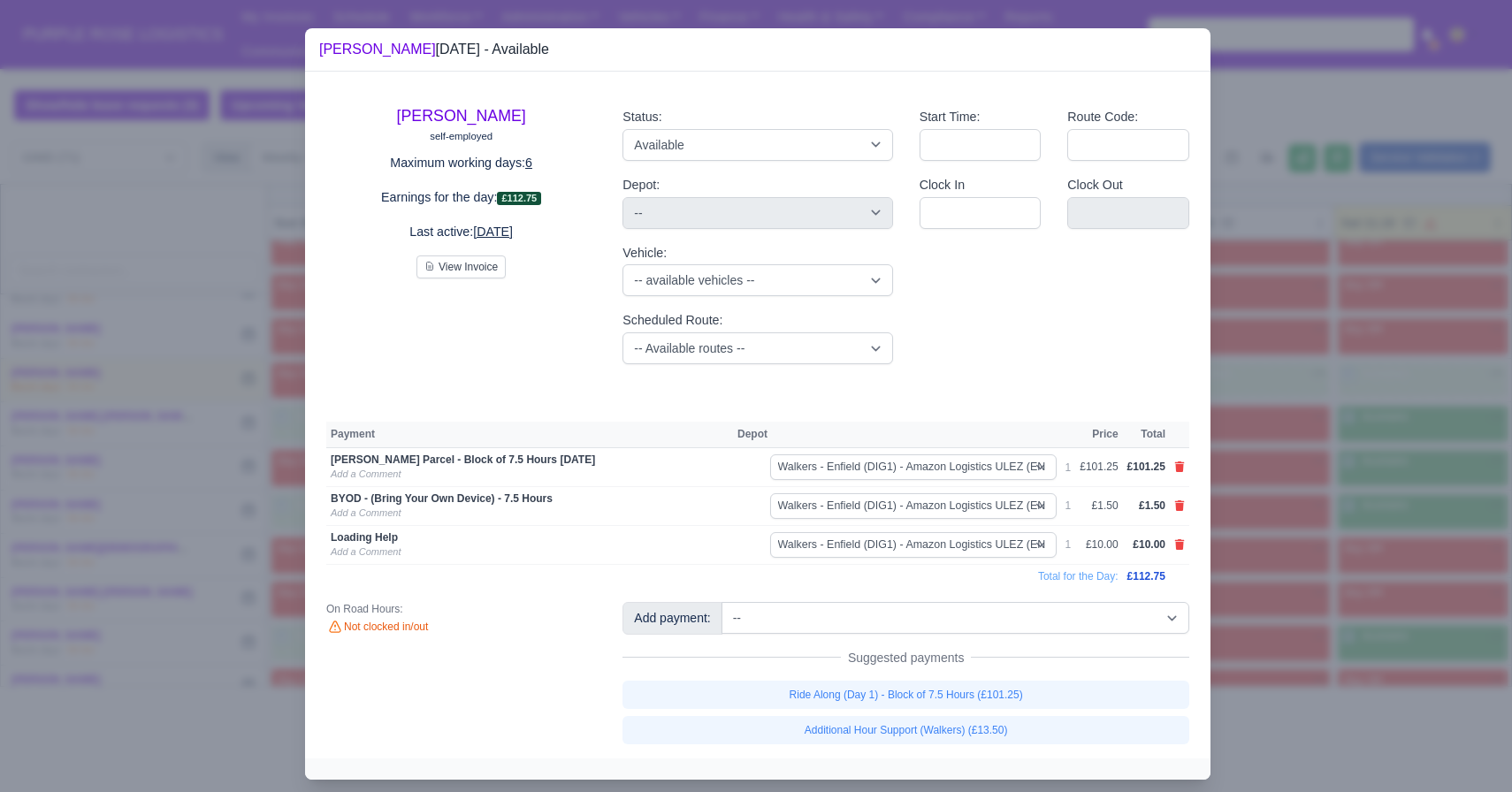
click at [1388, 549] on div at bounding box center [756, 396] width 1512 height 792
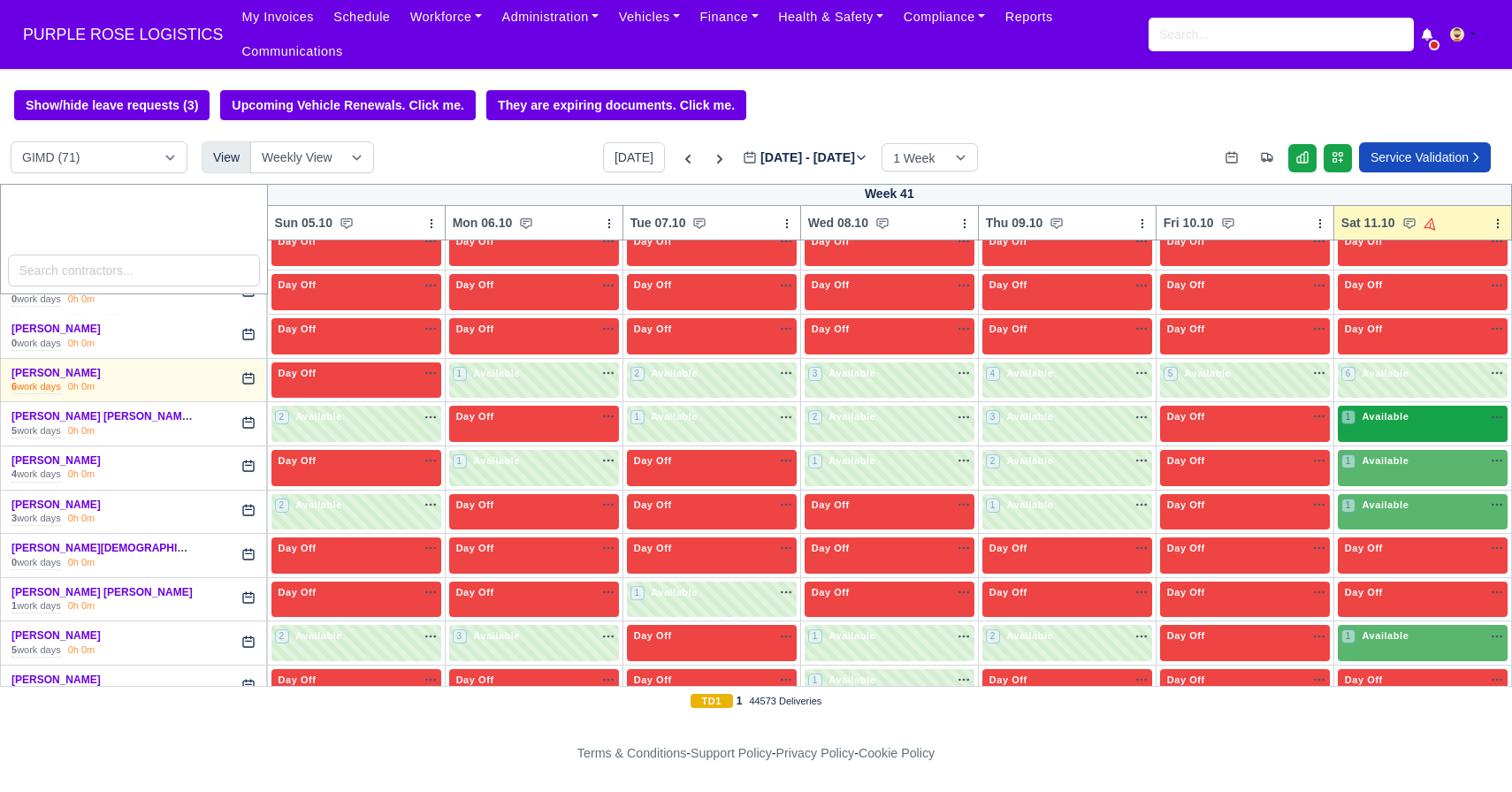
click at [1405, 421] on span "Available" at bounding box center [1385, 416] width 54 height 12
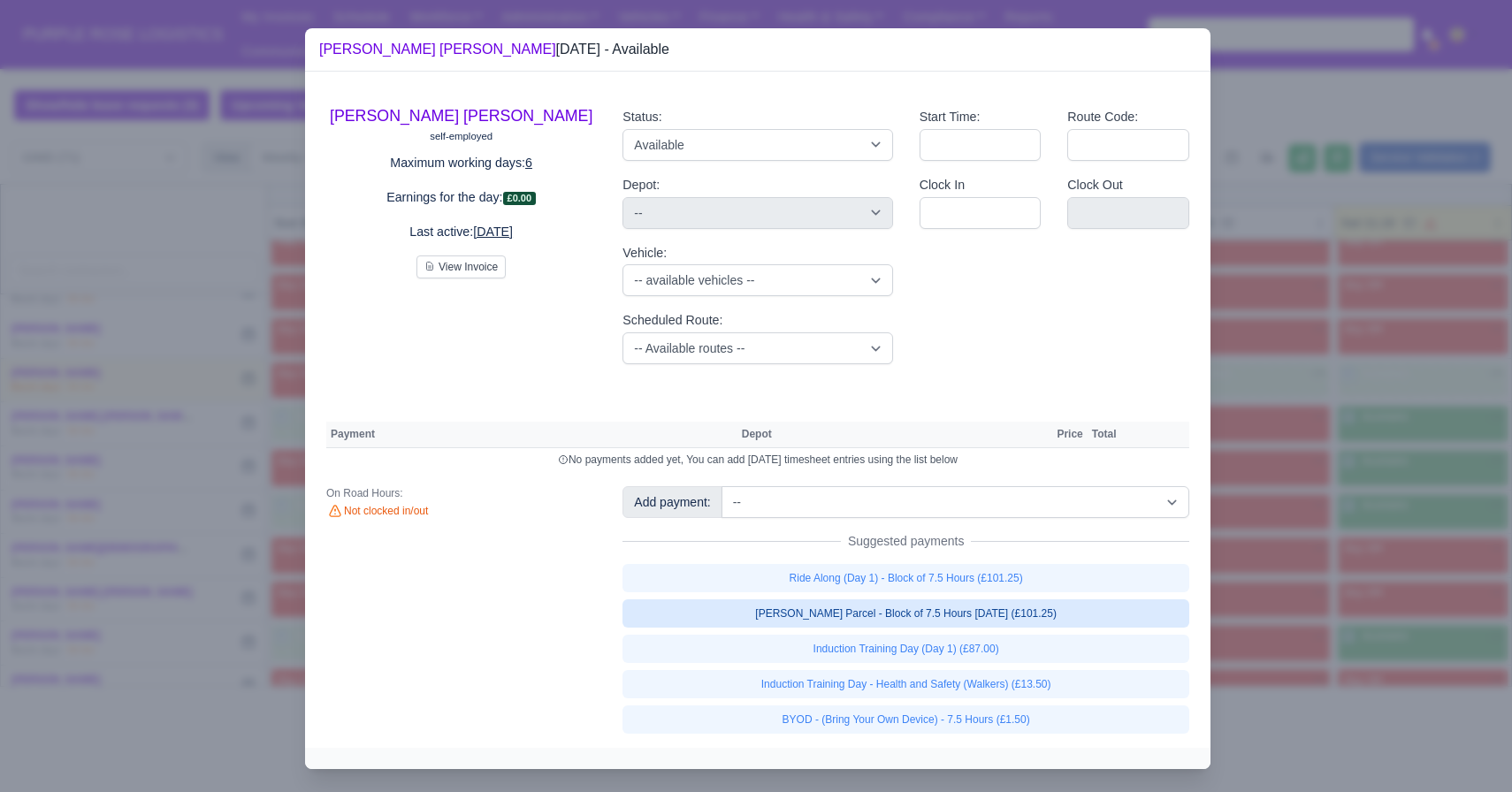
click at [1114, 613] on link "[PERSON_NAME] Parcel - Block of 7.5 Hours [DATE] (£101.25)" at bounding box center [905, 614] width 567 height 28
select select "5"
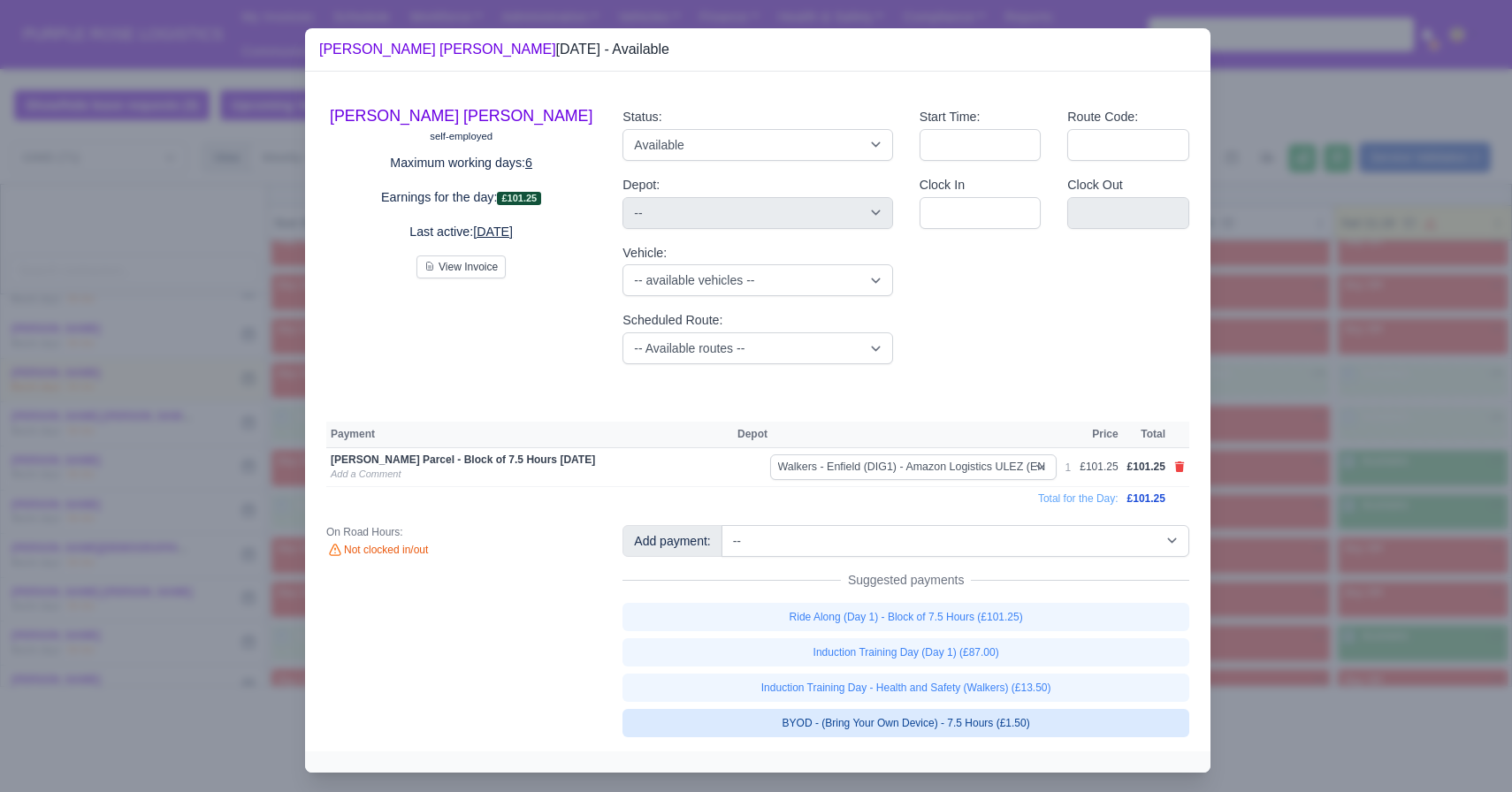
click at [1128, 720] on link "BYOD - (Bring Your Own Device) - 7.5 Hours (£1.50)" at bounding box center [905, 723] width 567 height 28
select select "5"
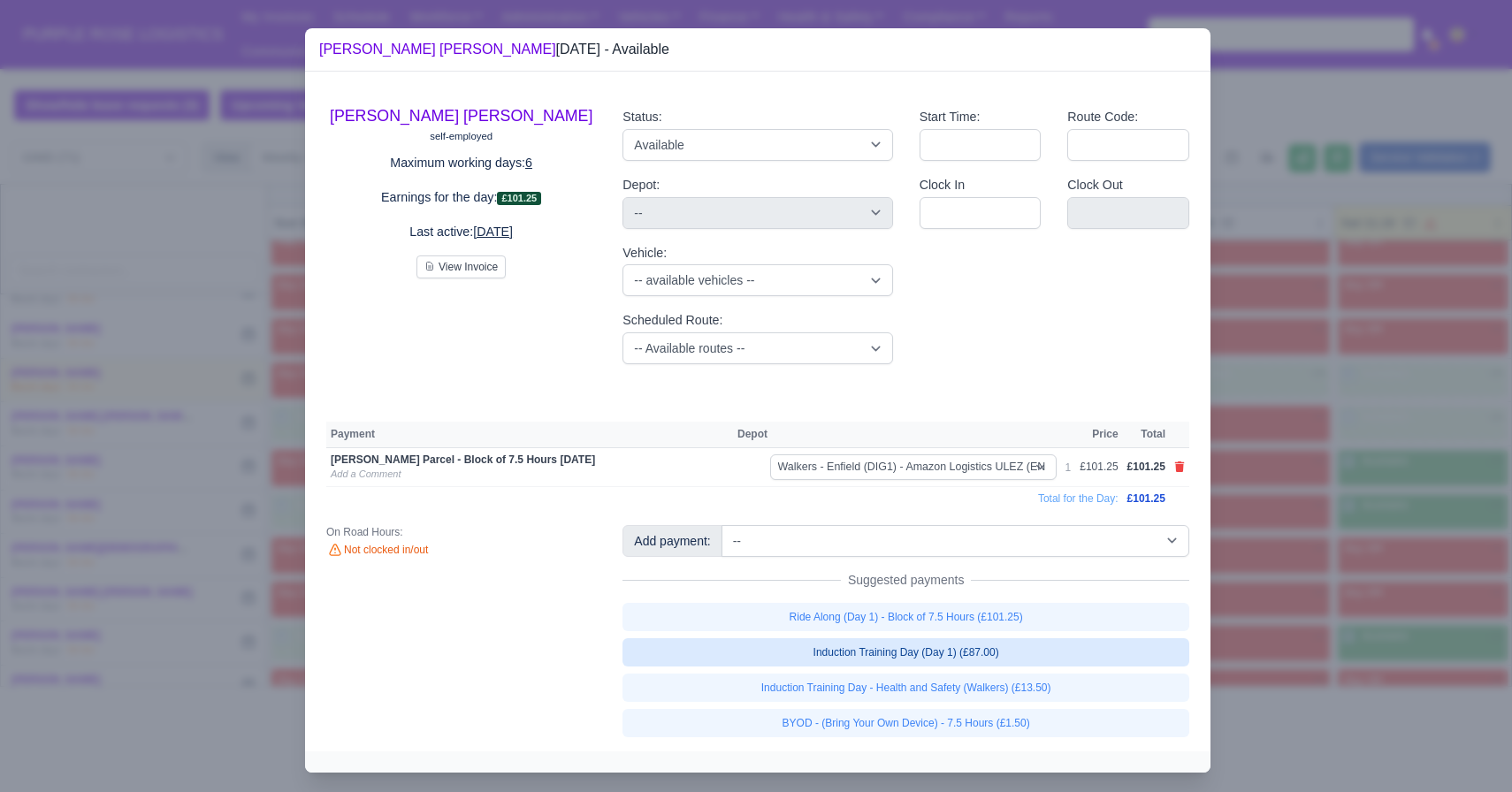
select select "5"
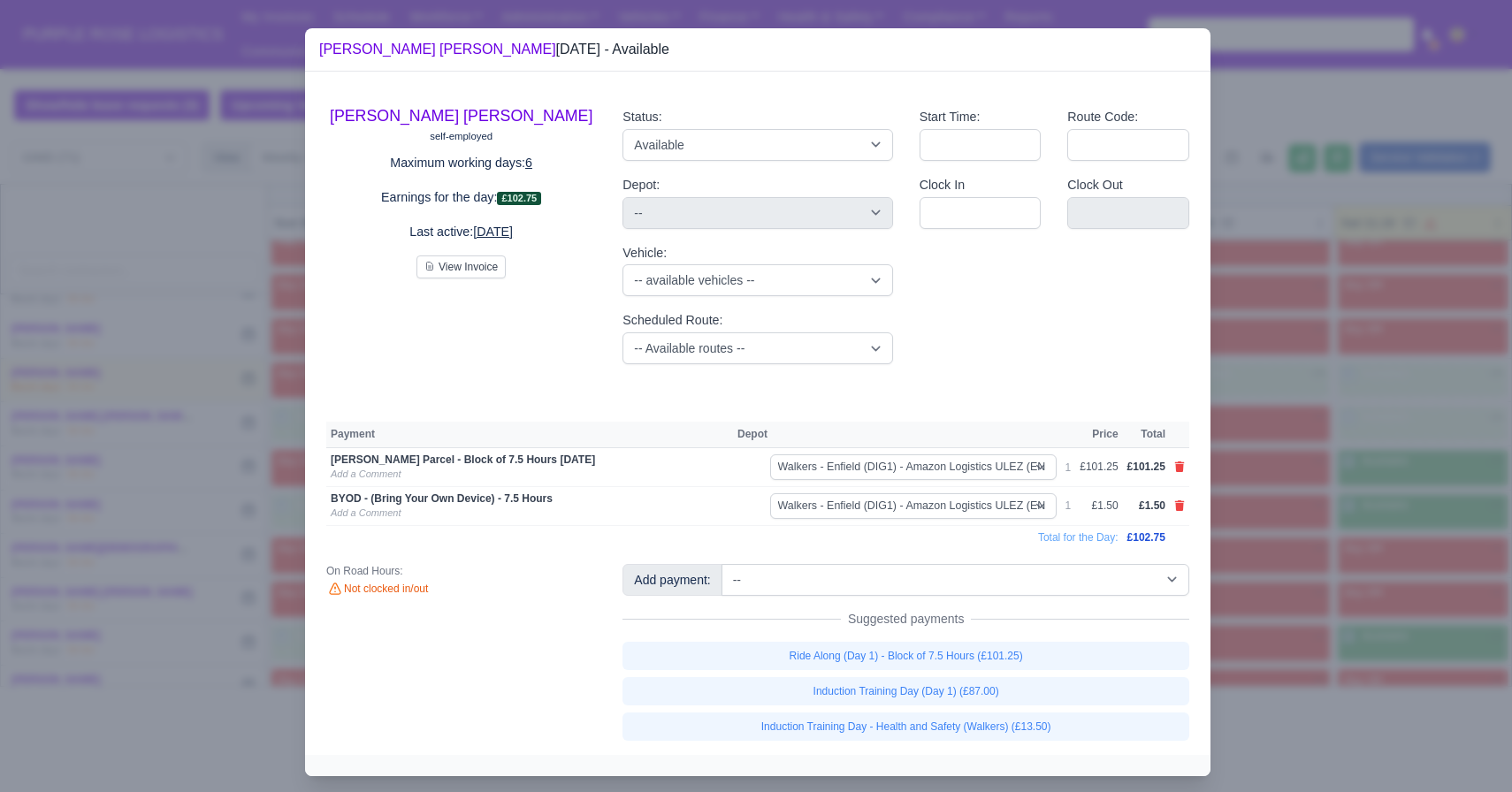
click at [1436, 529] on div at bounding box center [756, 396] width 1512 height 792
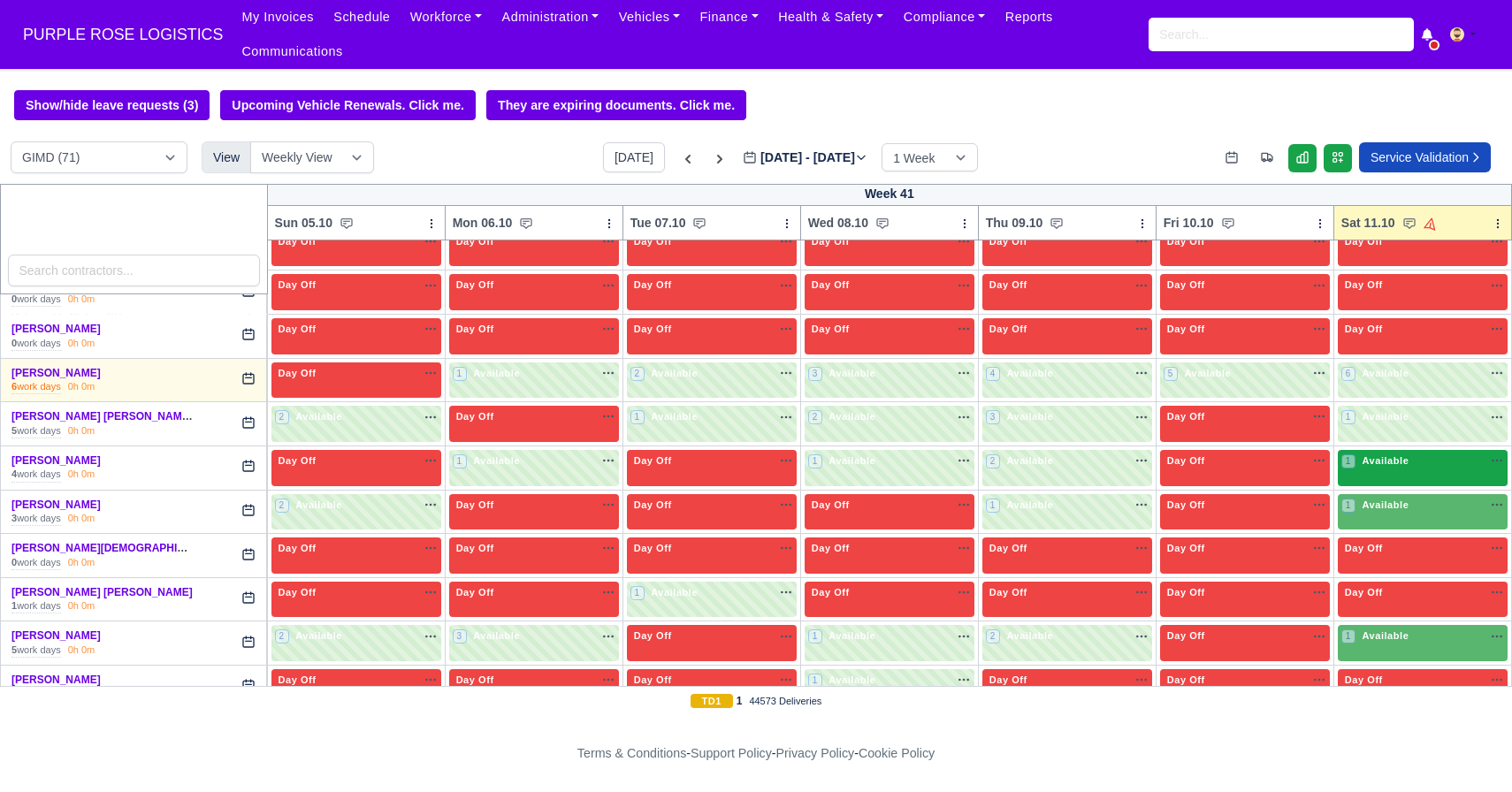
click at [1412, 470] on div "1 Available na" at bounding box center [1422, 463] width 163 height 19
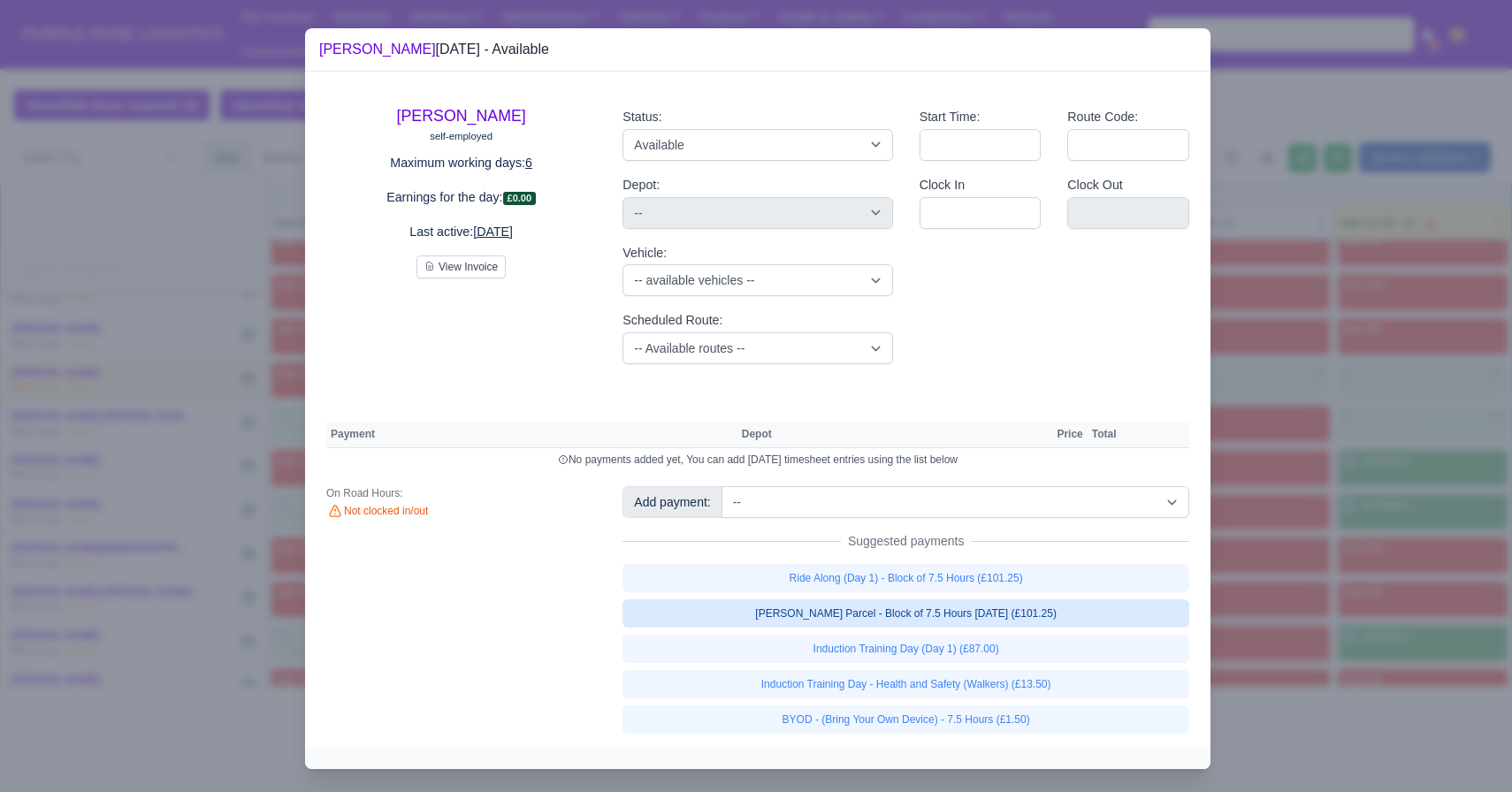
click at [1091, 622] on link "[PERSON_NAME] Parcel - Block of 7.5 Hours [DATE] (£101.25)" at bounding box center [905, 614] width 567 height 28
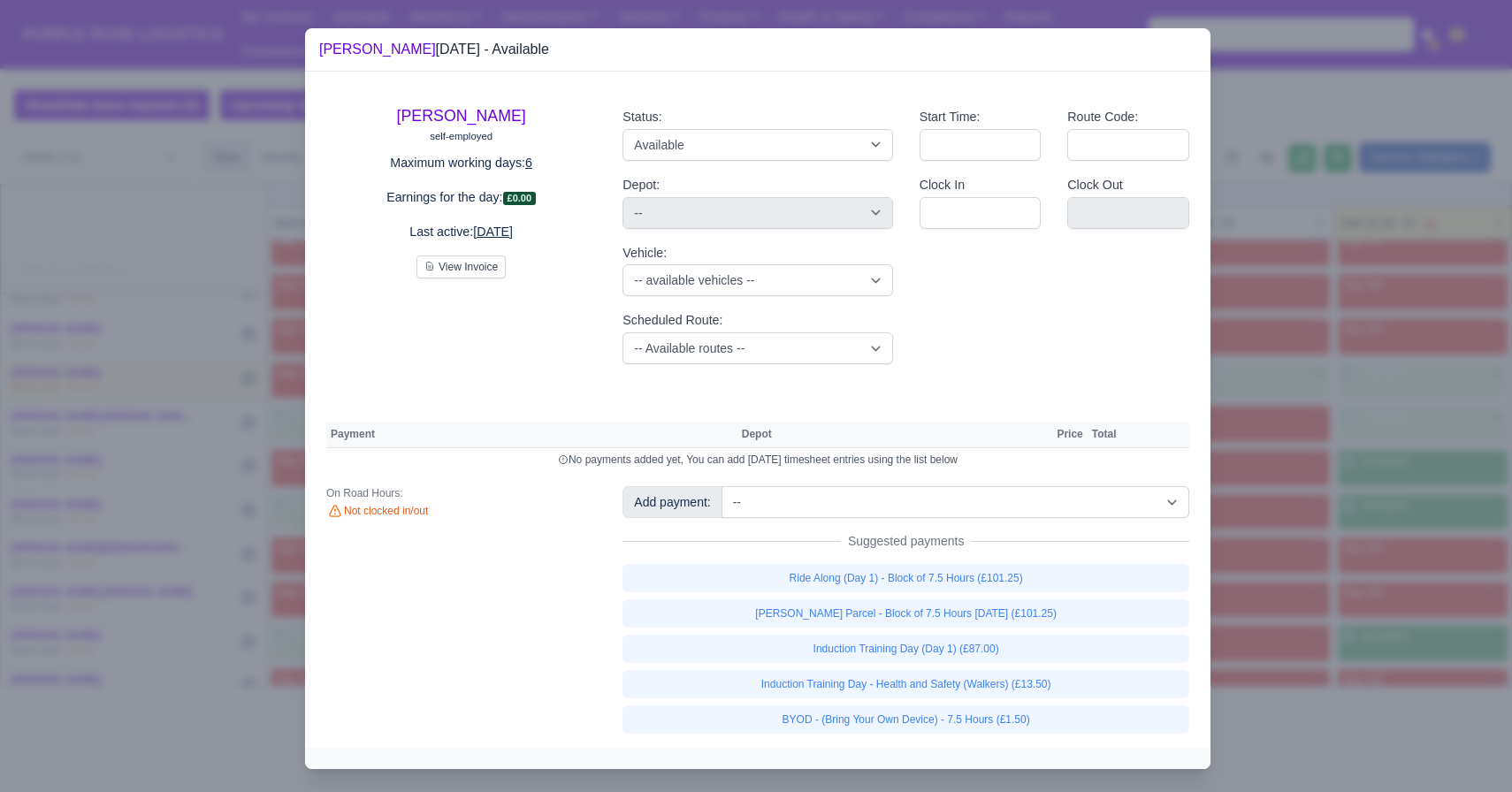
select select "5"
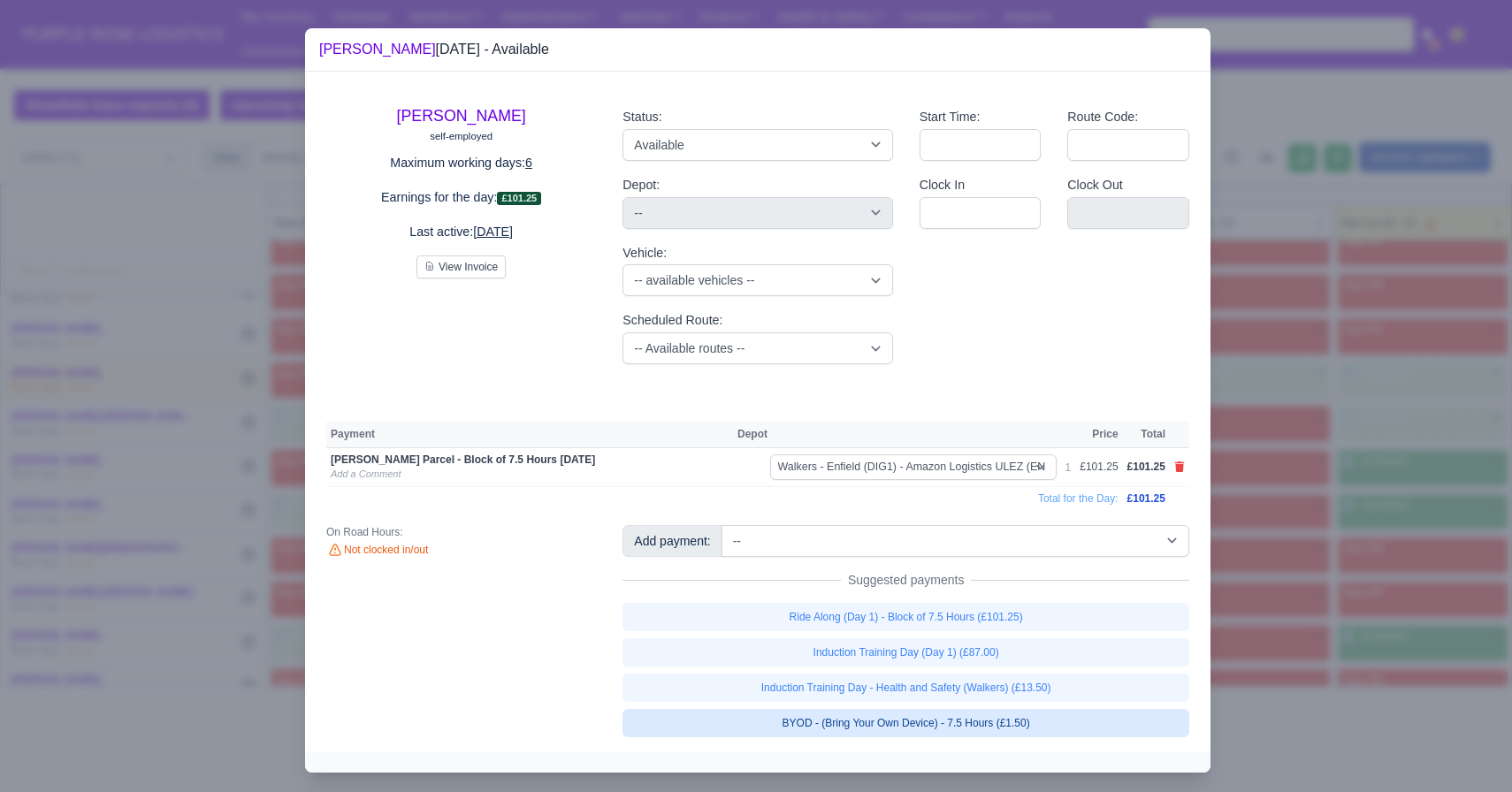
click at [1079, 726] on link "BYOD - (Bring Your Own Device) - 7.5 Hours (£1.50)" at bounding box center [905, 723] width 567 height 28
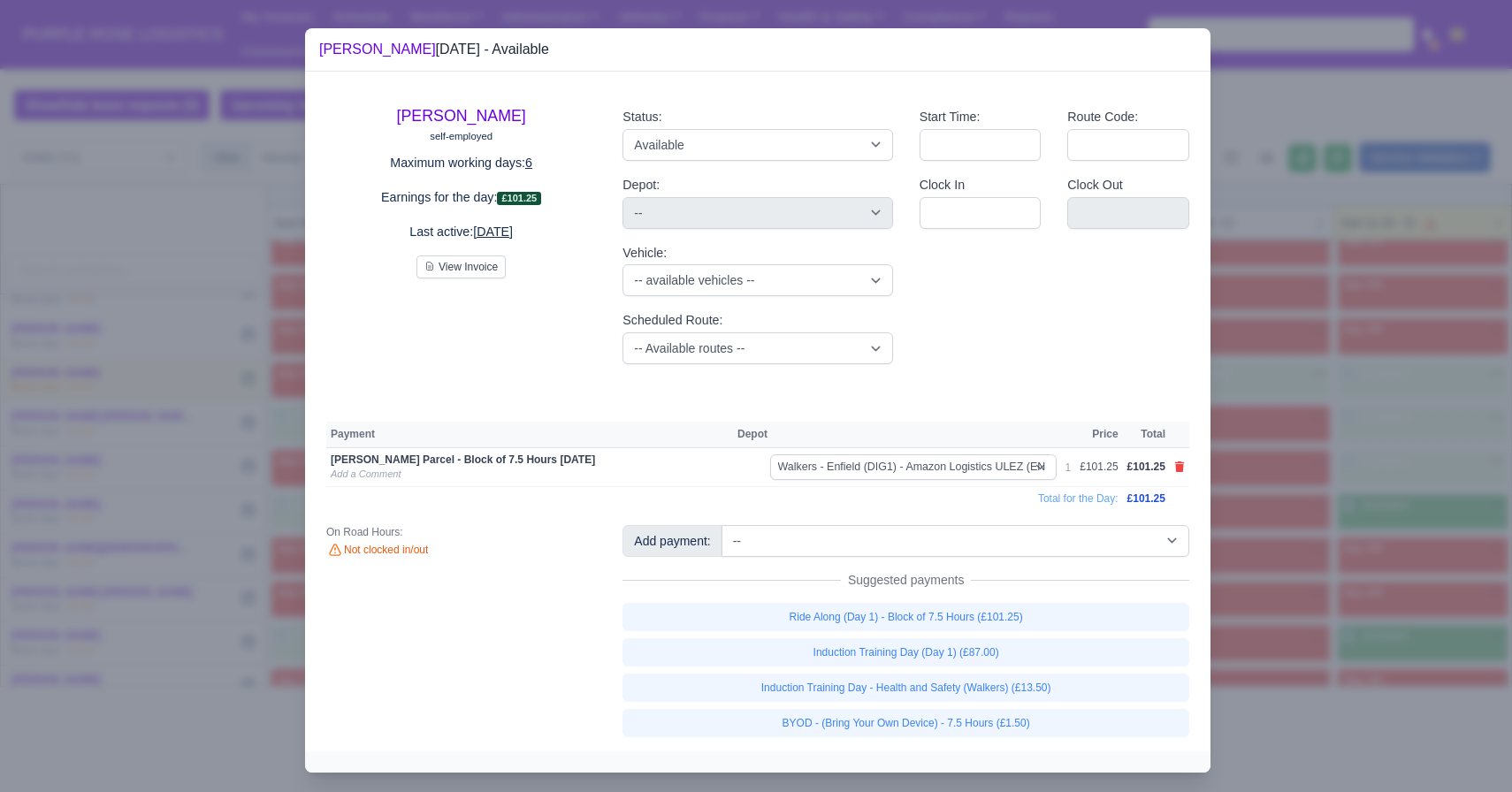
select select "5"
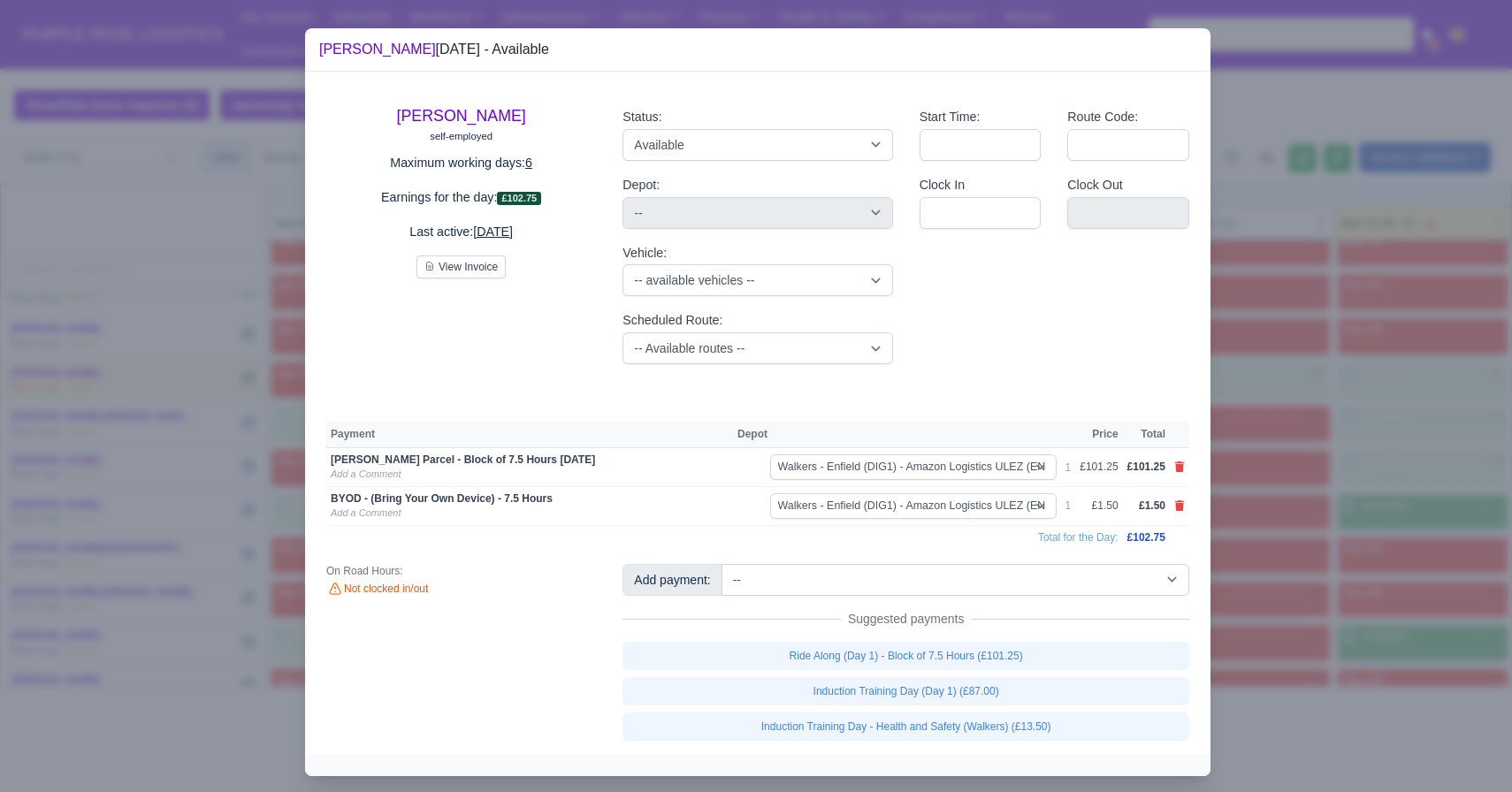
click at [1235, 606] on div at bounding box center [756, 396] width 1512 height 792
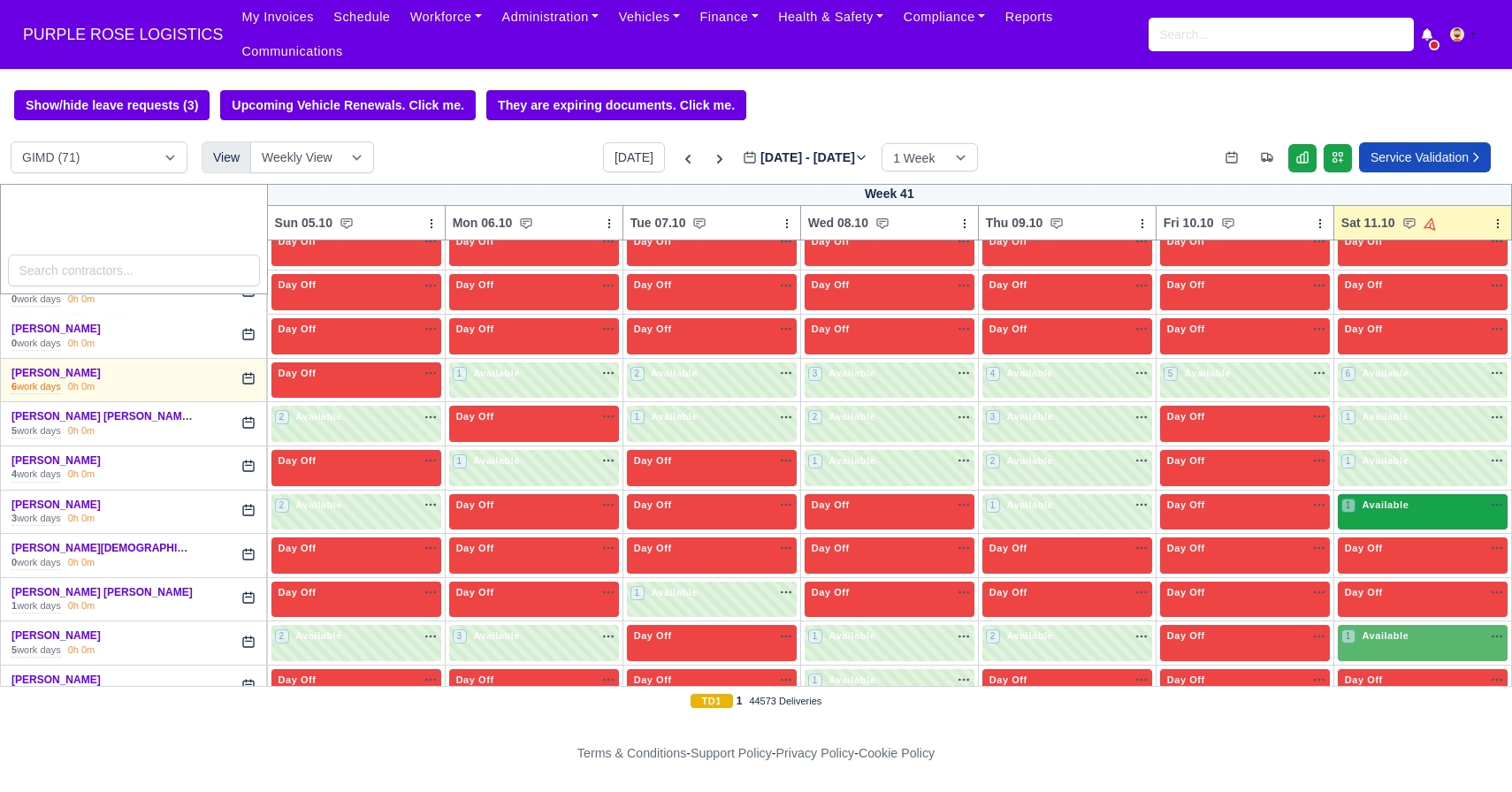
click at [1384, 501] on span "Available" at bounding box center [1385, 504] width 54 height 12
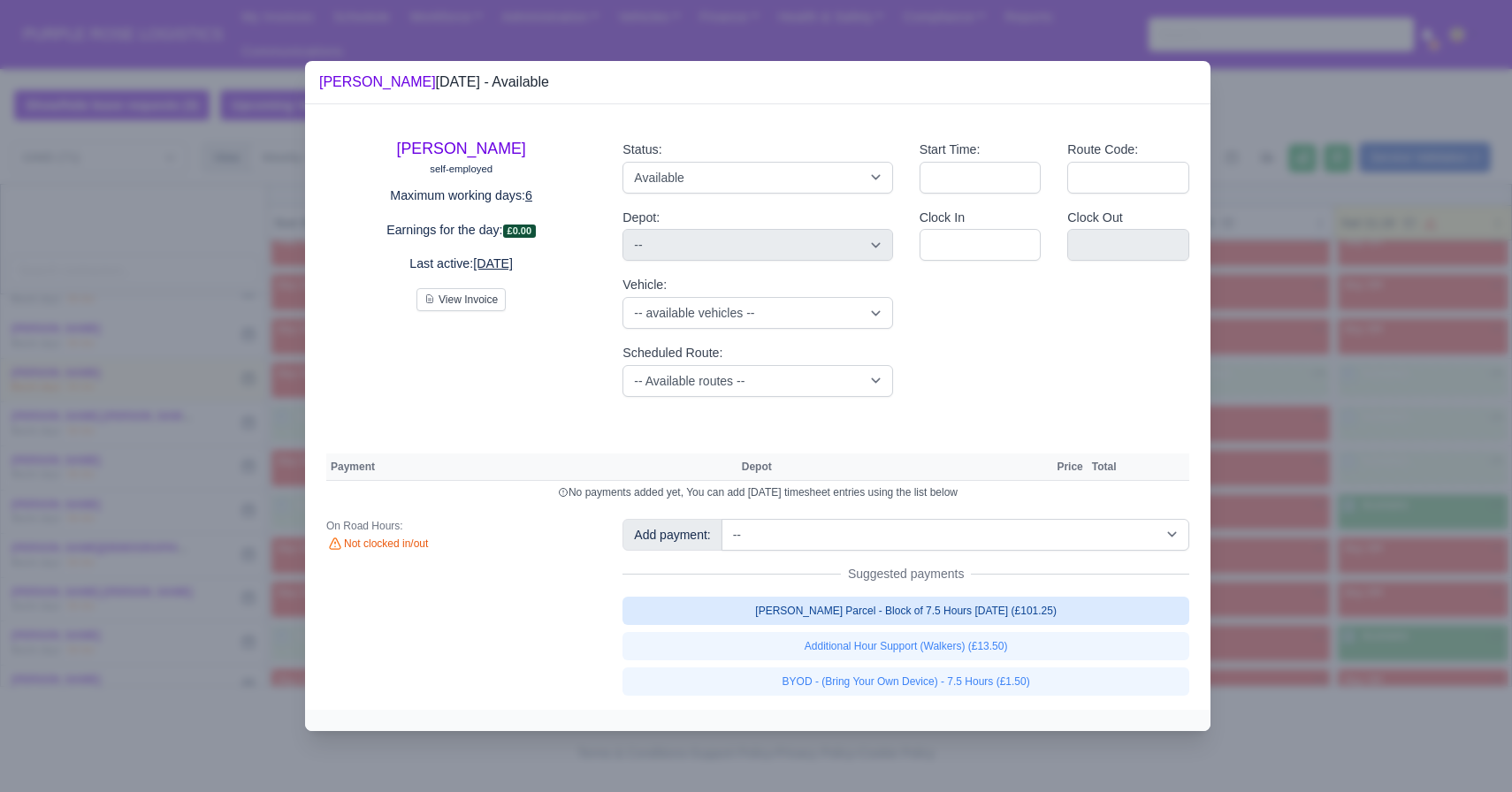
click at [1022, 620] on link "[PERSON_NAME] Parcel - Block of 7.5 Hours [DATE] (£101.25)" at bounding box center [905, 611] width 567 height 28
select select "5"
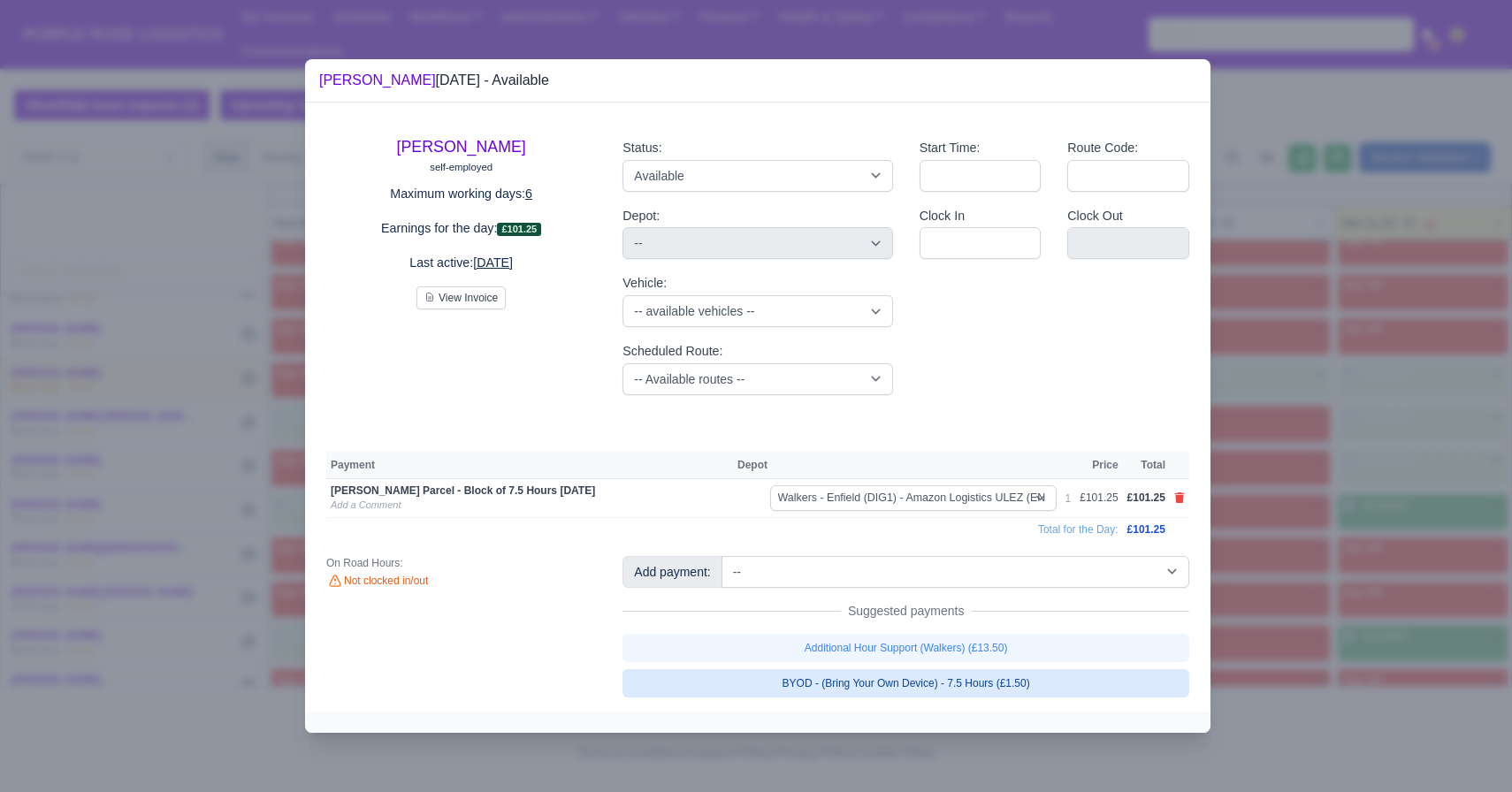
click at [1019, 687] on link "BYOD - (Bring Your Own Device) - 7.5 Hours (£1.50)" at bounding box center [905, 684] width 567 height 28
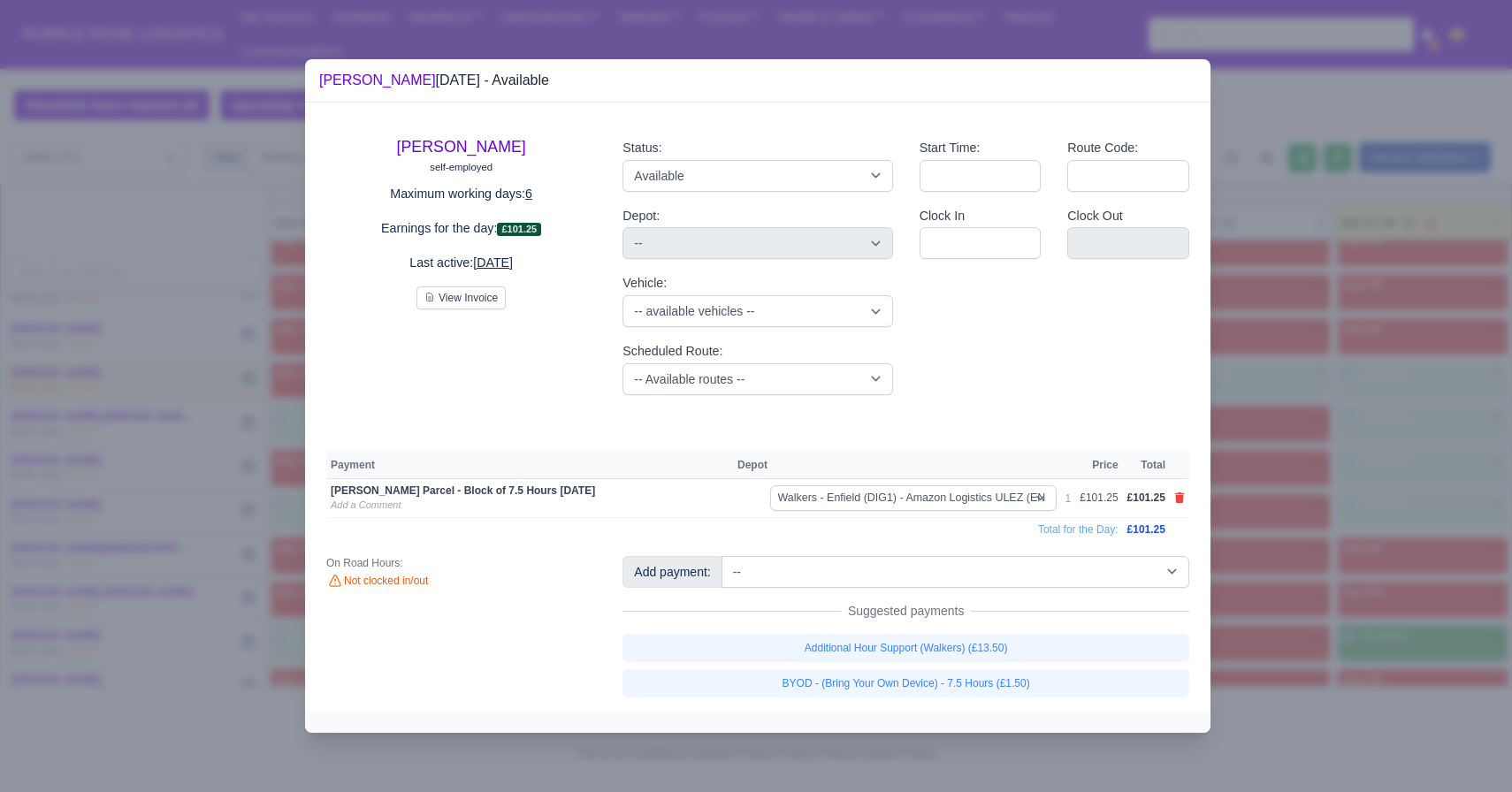
select select "5"
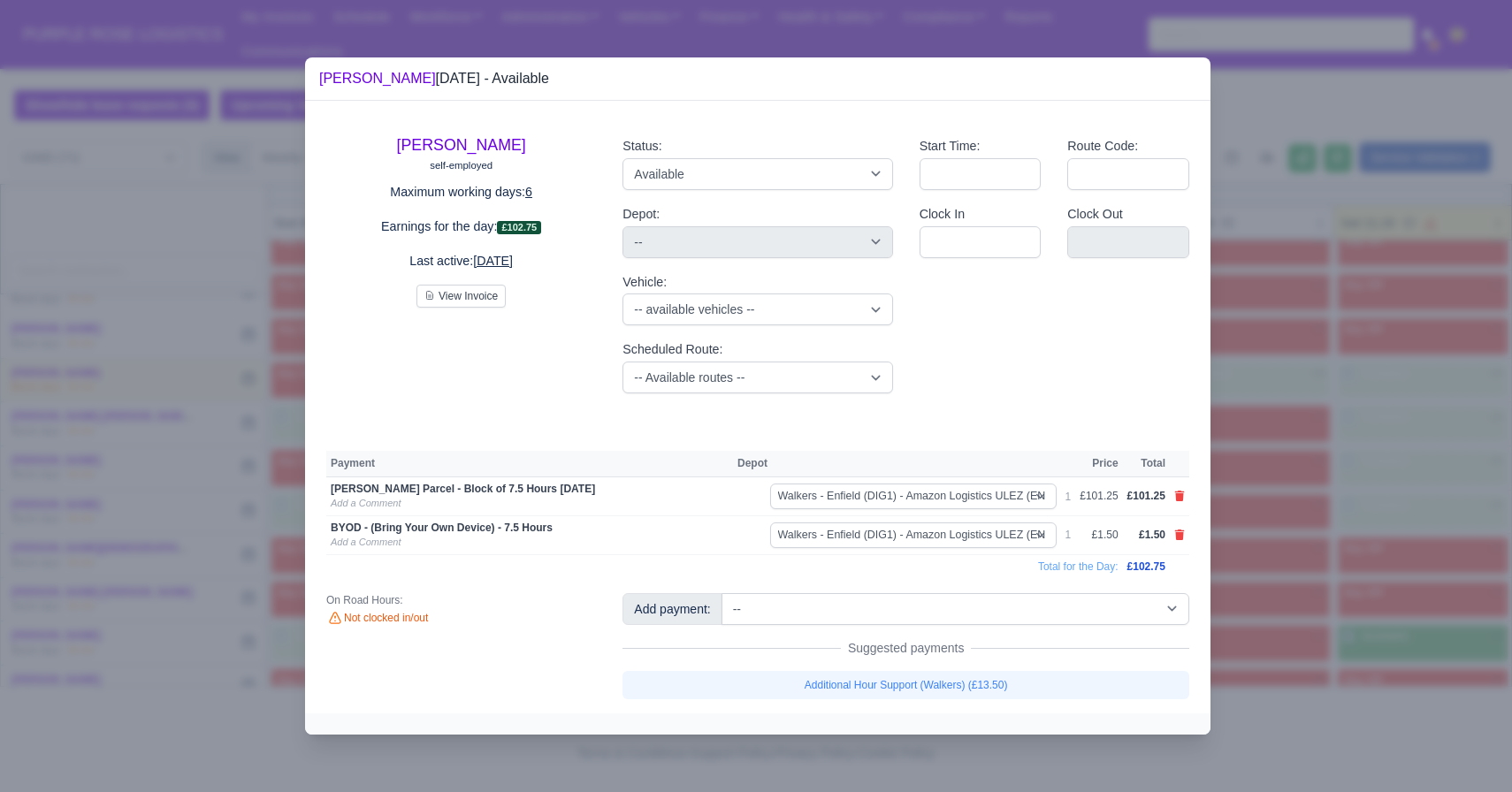
click at [1346, 626] on div at bounding box center [756, 396] width 1512 height 792
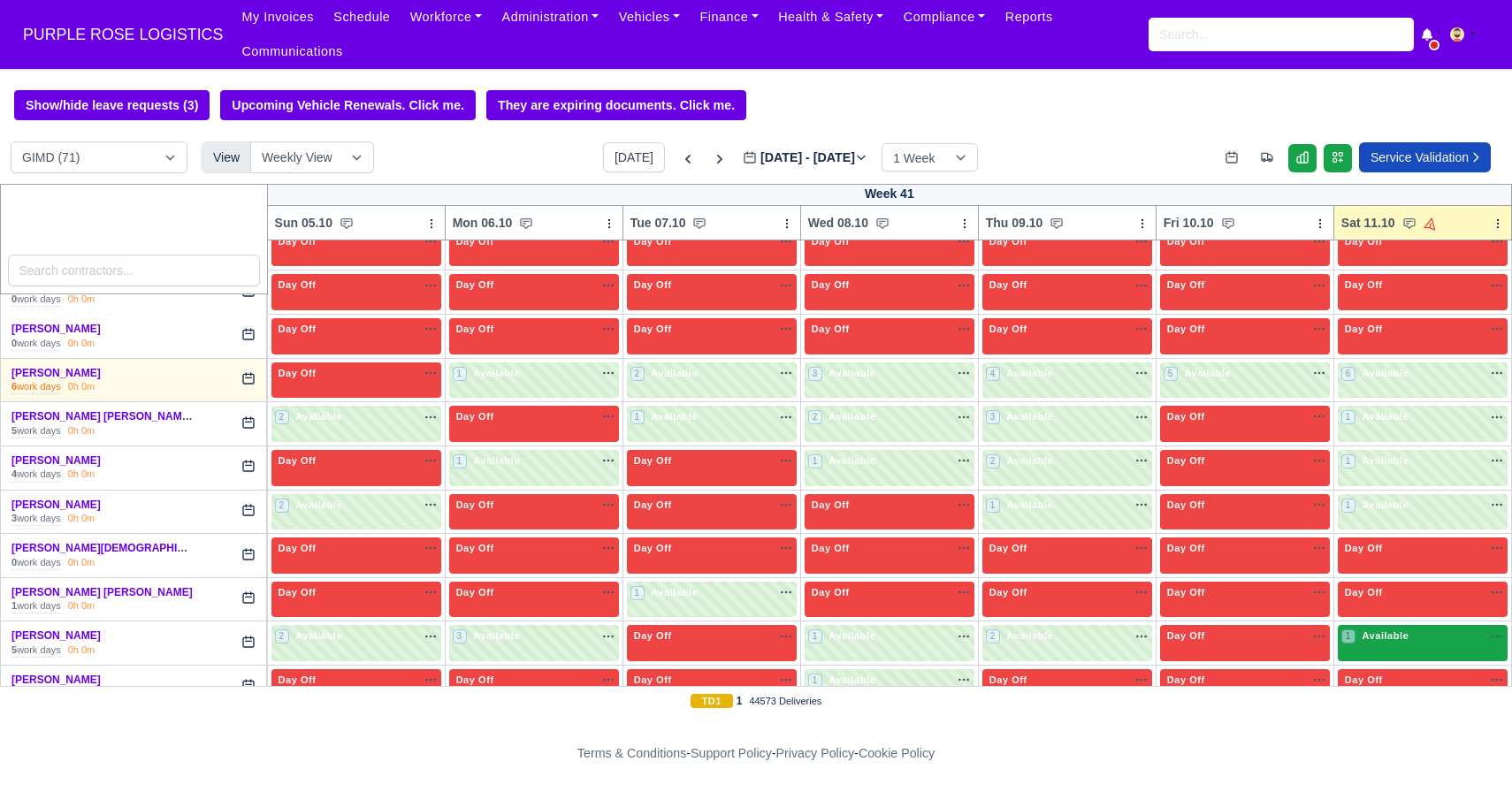
click at [1401, 649] on div "1 Available" at bounding box center [1422, 643] width 170 height 36
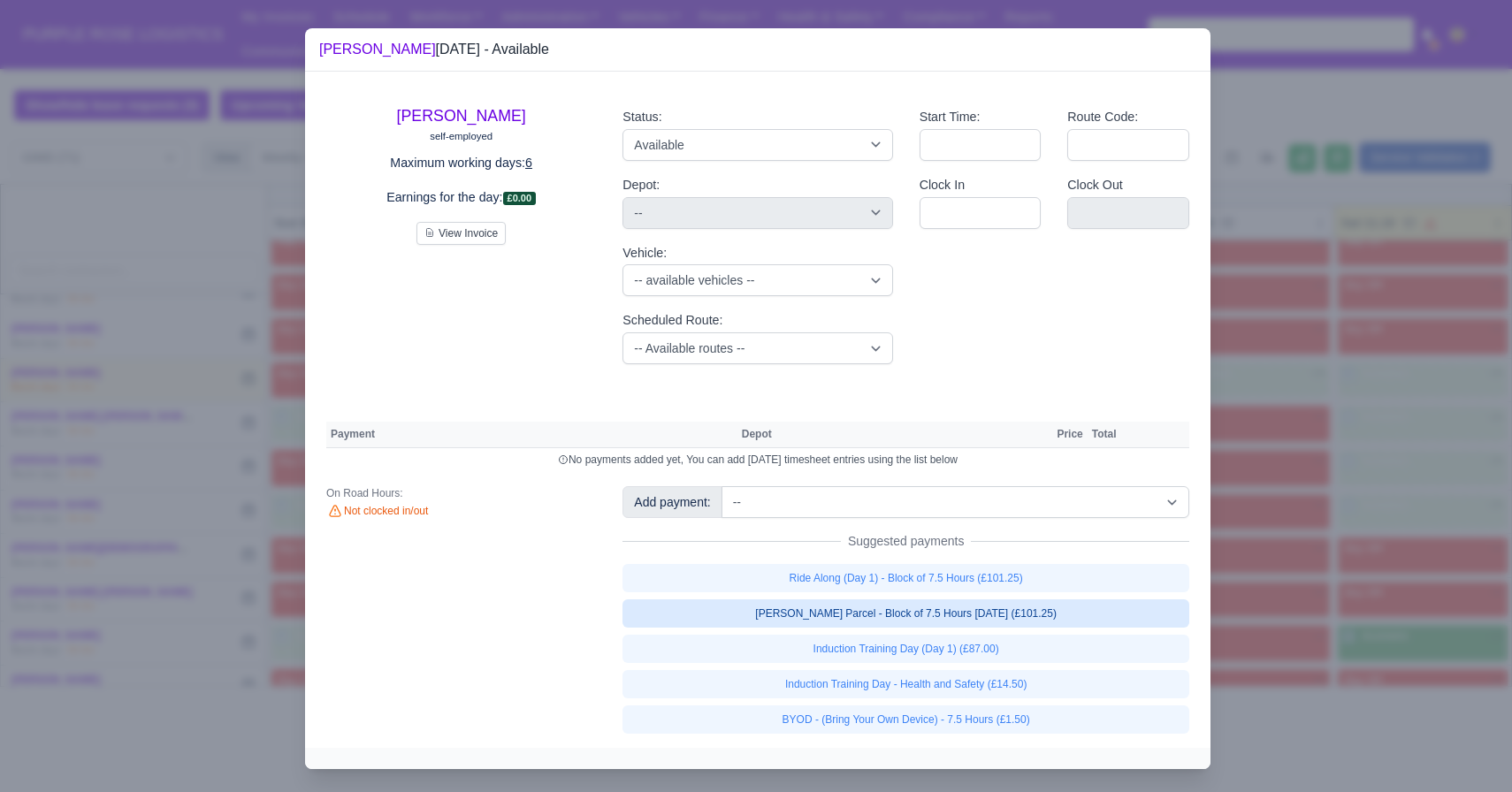
click at [1057, 624] on link "[PERSON_NAME] Parcel - Block of 7.5 Hours [DATE] (£101.25)" at bounding box center [905, 614] width 567 height 28
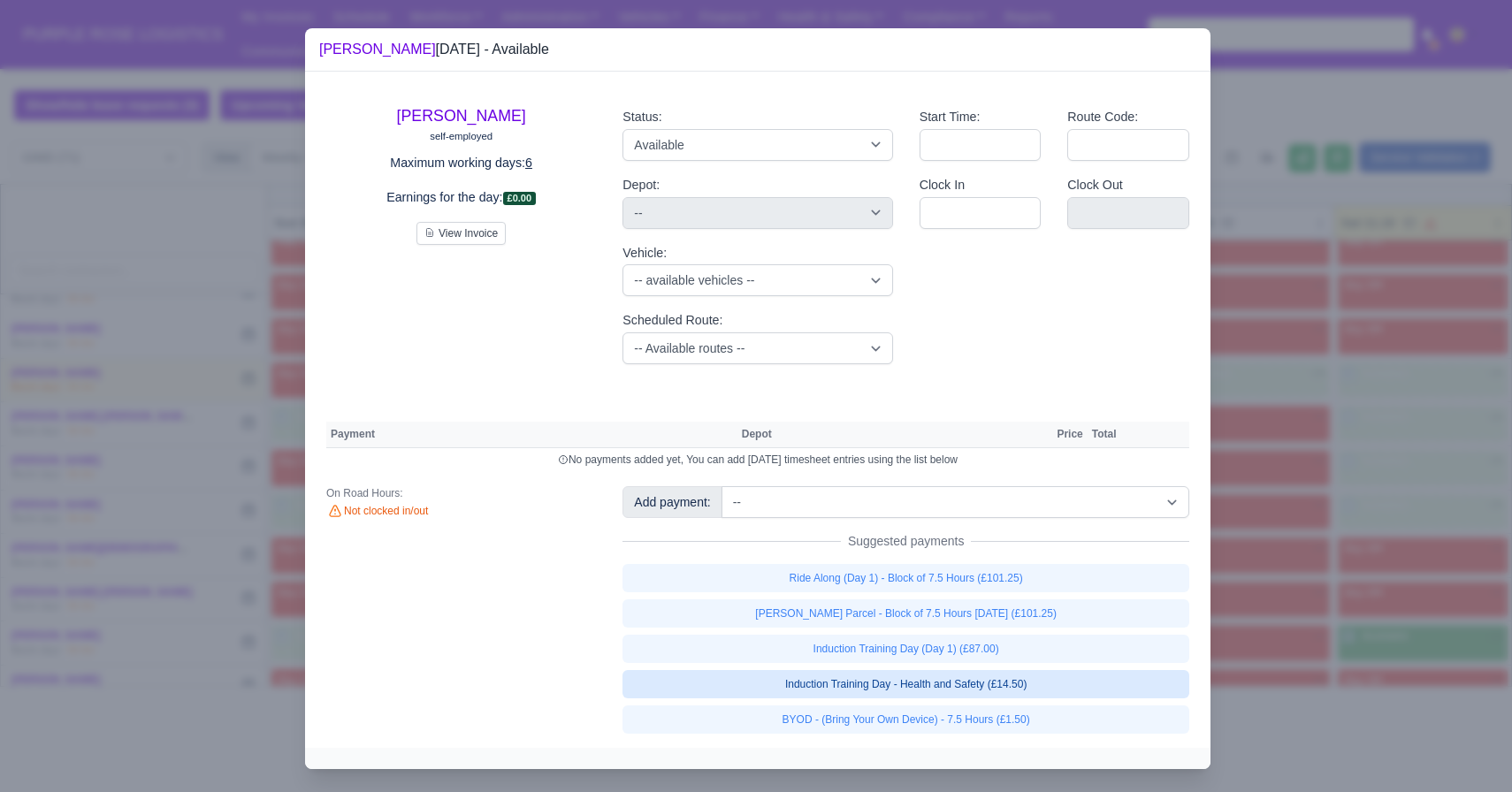
select select "5"
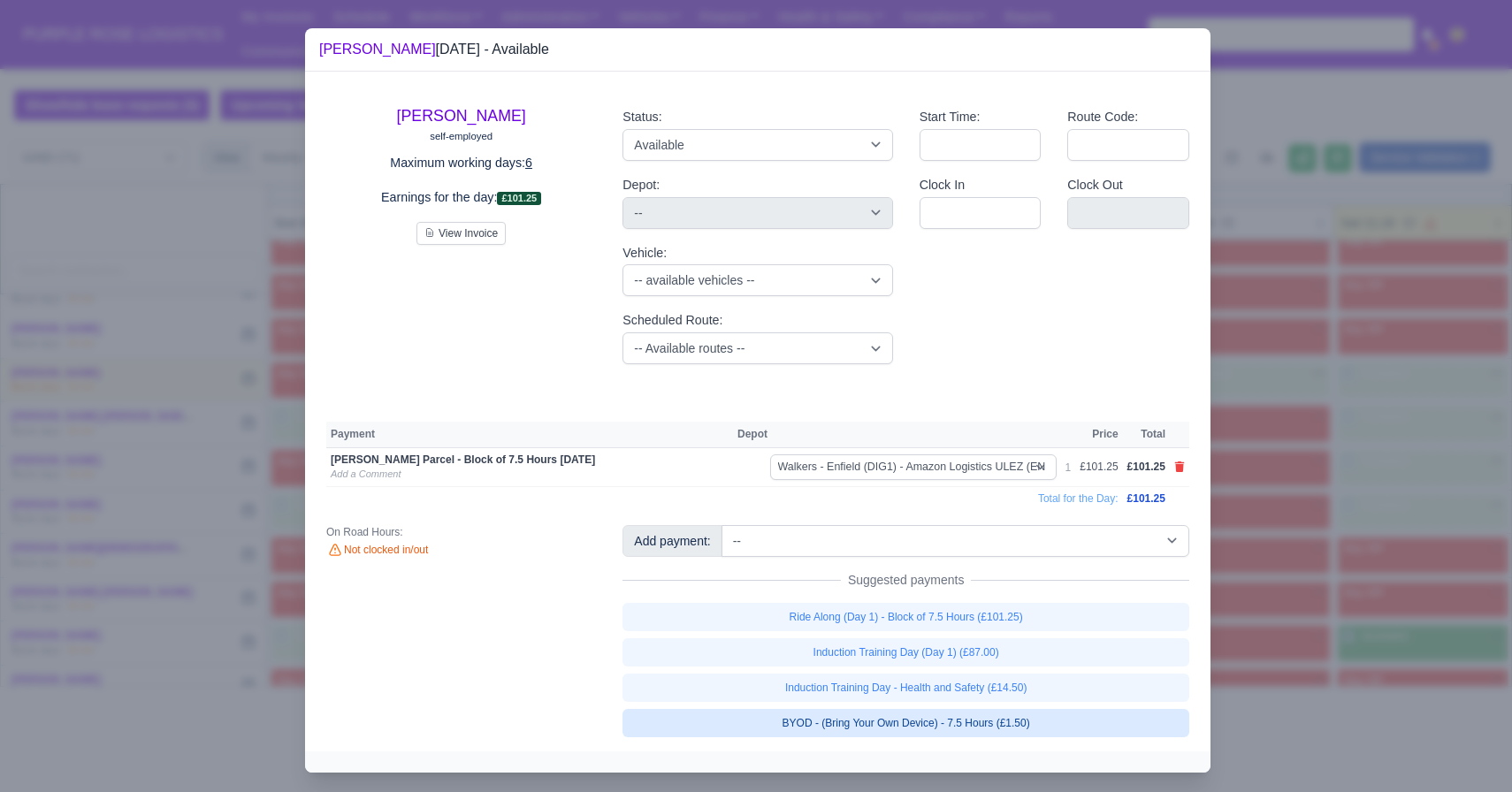
click at [1049, 722] on link "BYOD - (Bring Your Own Device) - 7.5 Hours (£1.50)" at bounding box center [905, 723] width 567 height 28
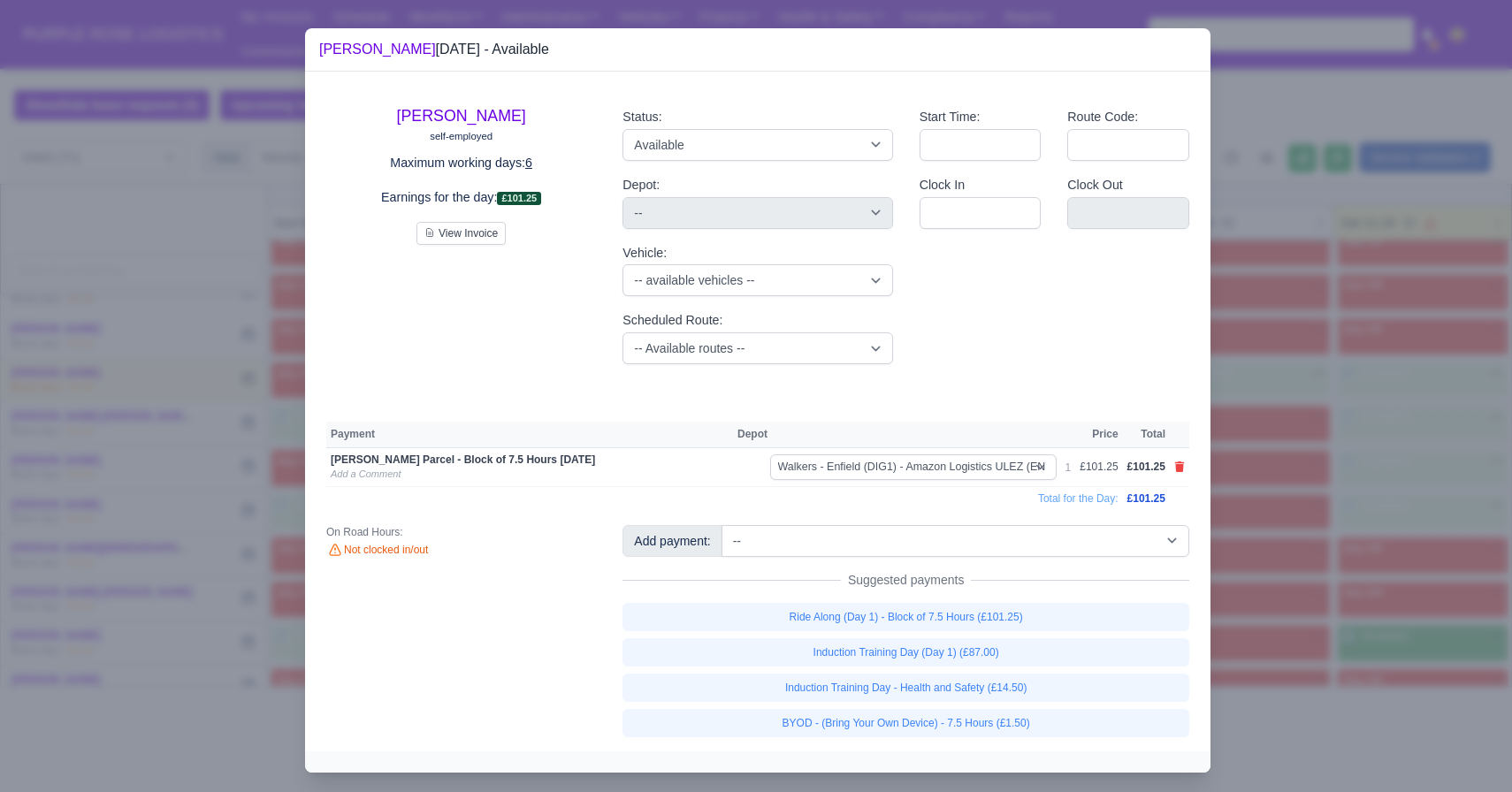
select select "5"
click at [1308, 663] on div at bounding box center [756, 396] width 1512 height 792
select select "5"
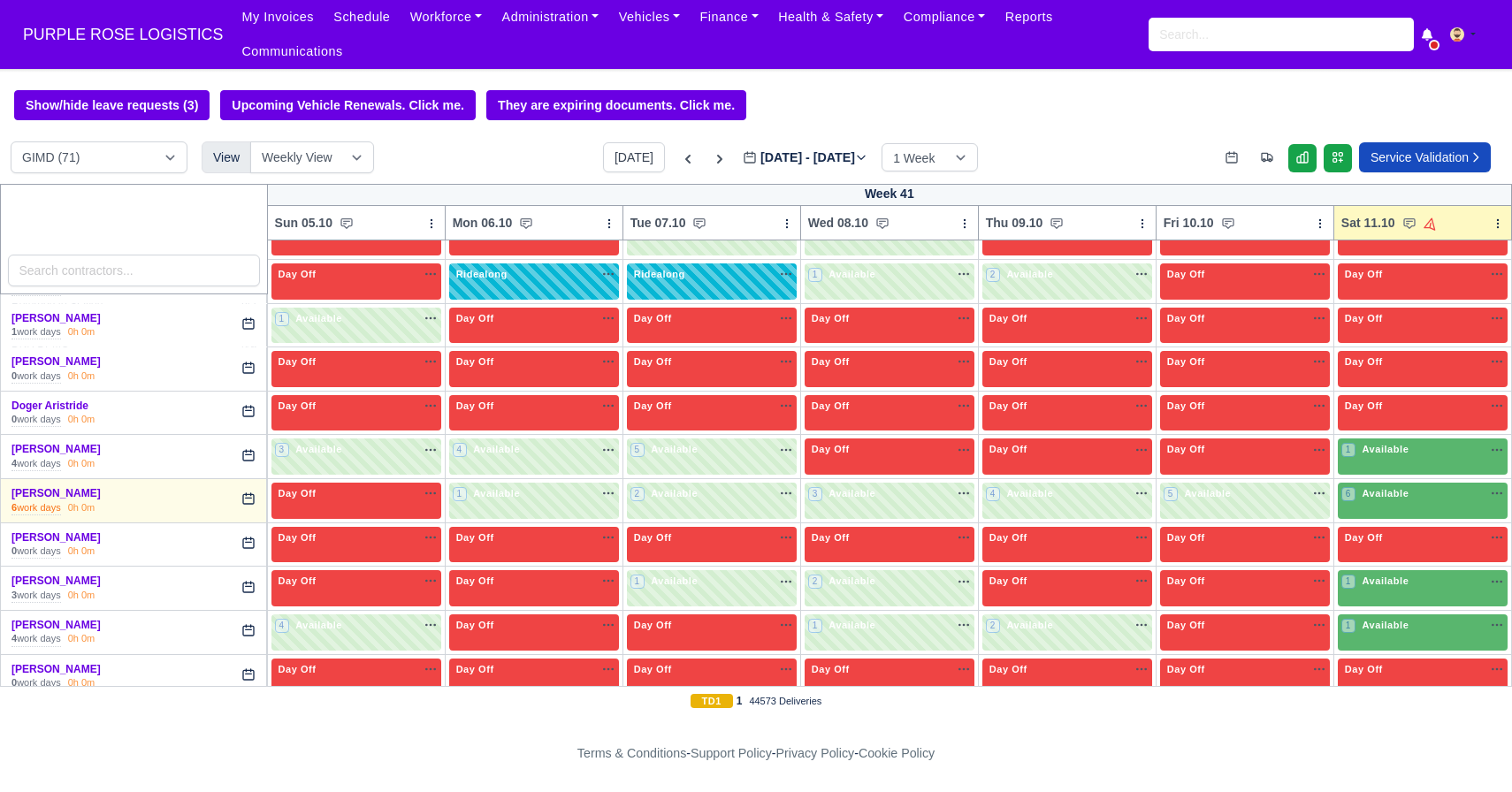
scroll to position [924, 0]
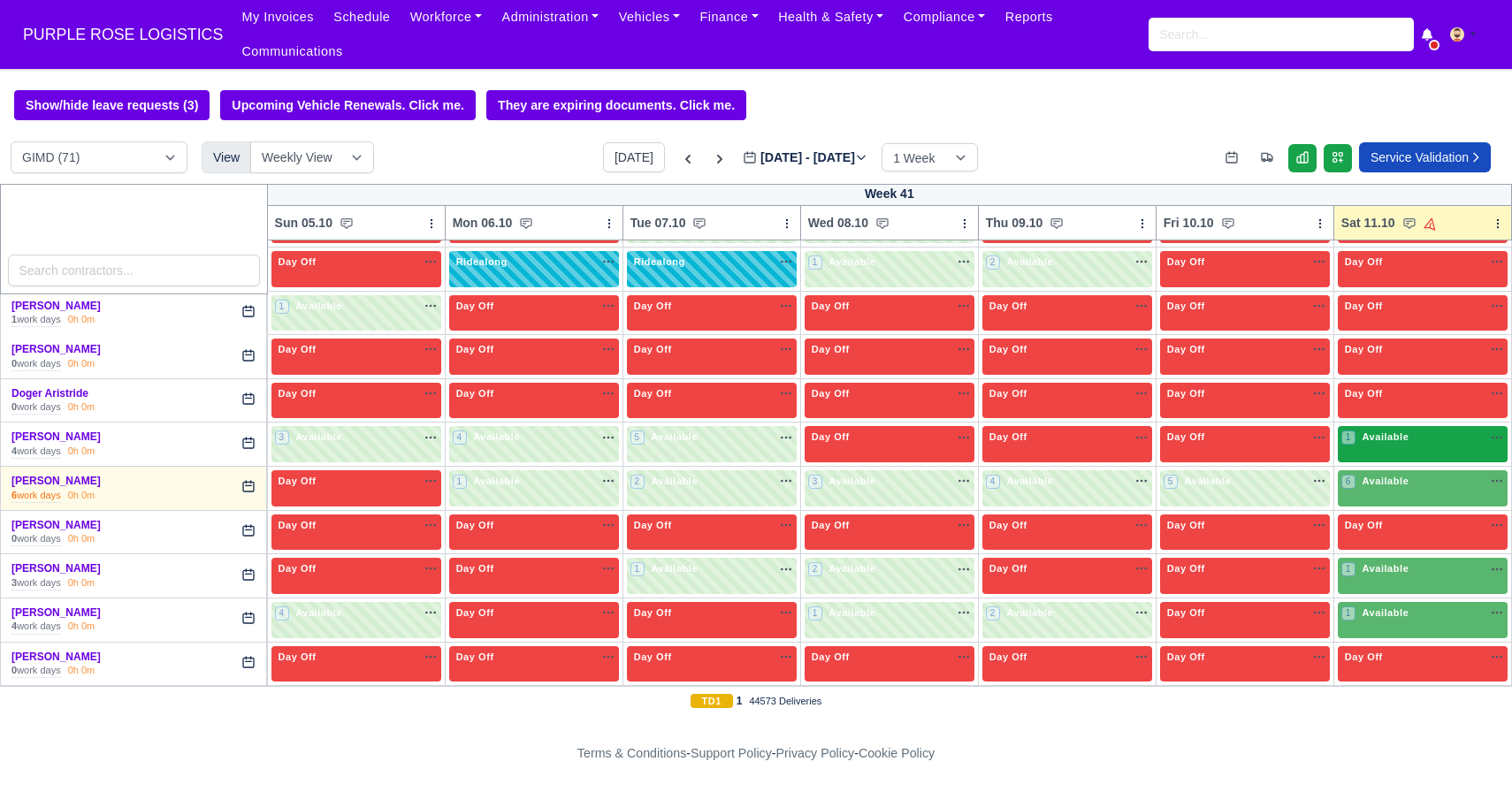
click at [1376, 439] on span "Available" at bounding box center [1385, 437] width 54 height 12
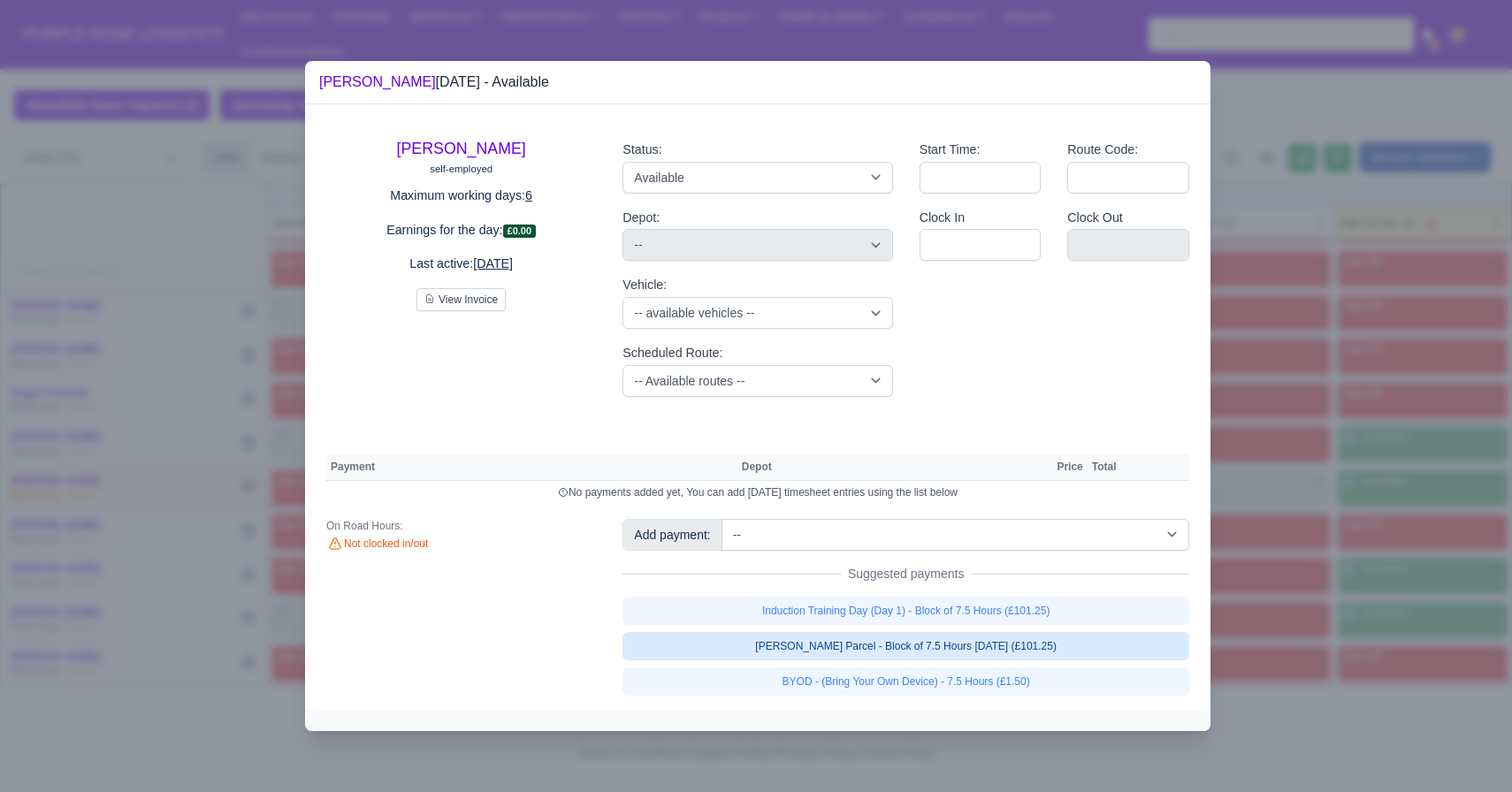
click at [1077, 649] on link "[PERSON_NAME] Parcel - Block of 7.5 Hours [DATE] (£101.25)" at bounding box center [905, 647] width 567 height 28
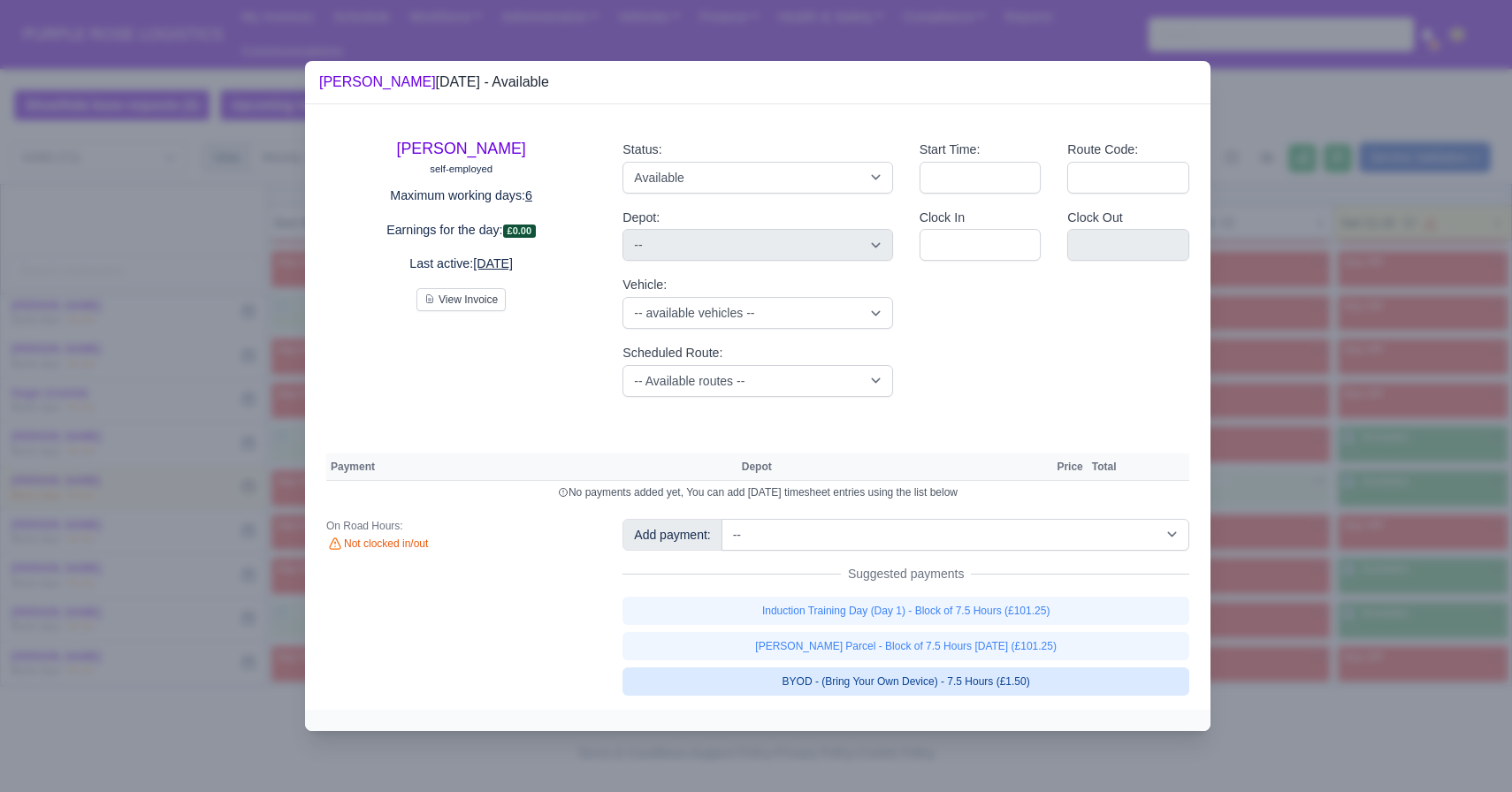
click at [1081, 684] on link "BYOD - (Bring Your Own Device) - 7.5 Hours (£1.50)" at bounding box center [905, 682] width 567 height 28
select select "5"
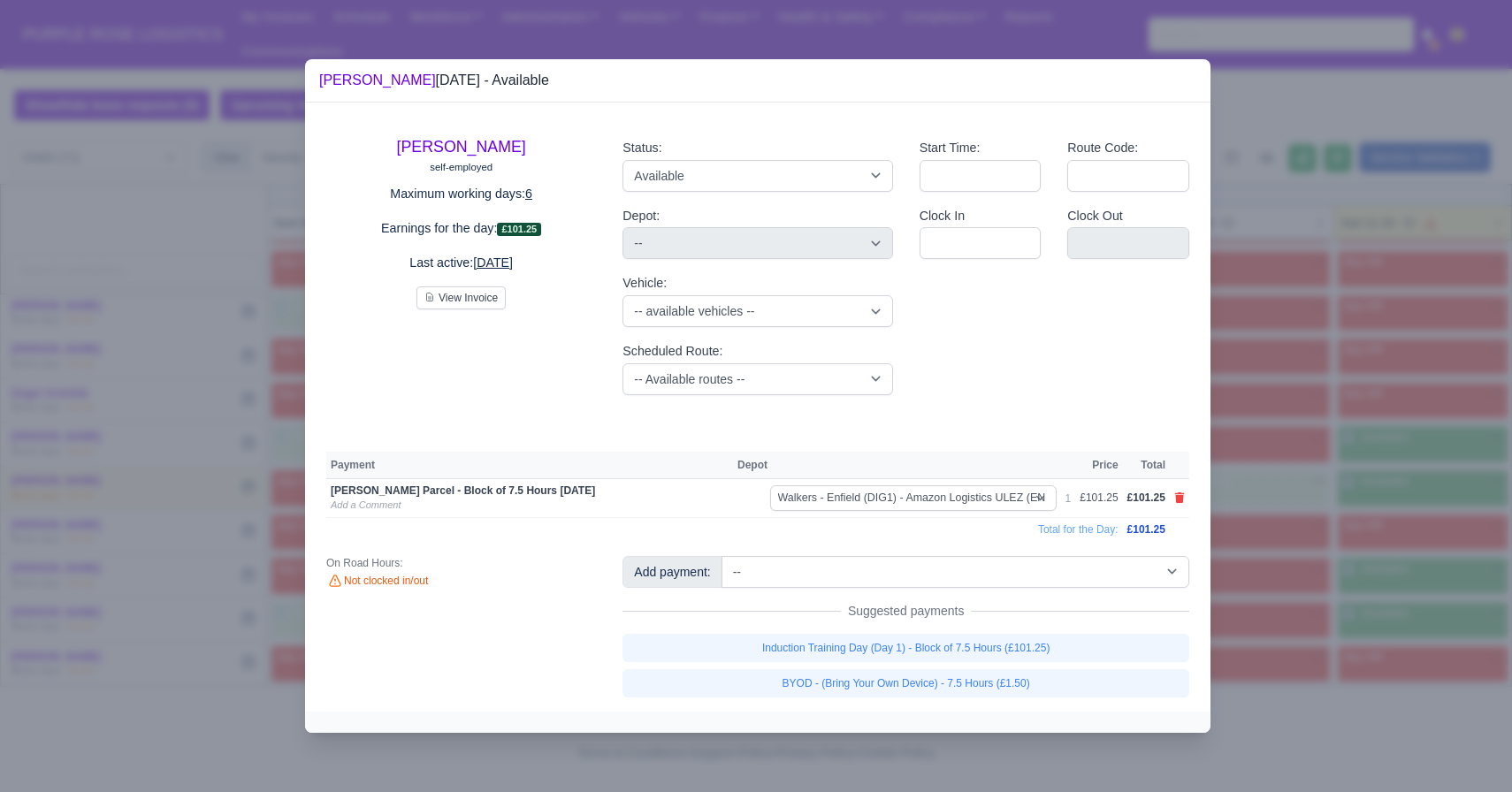
select select "5"
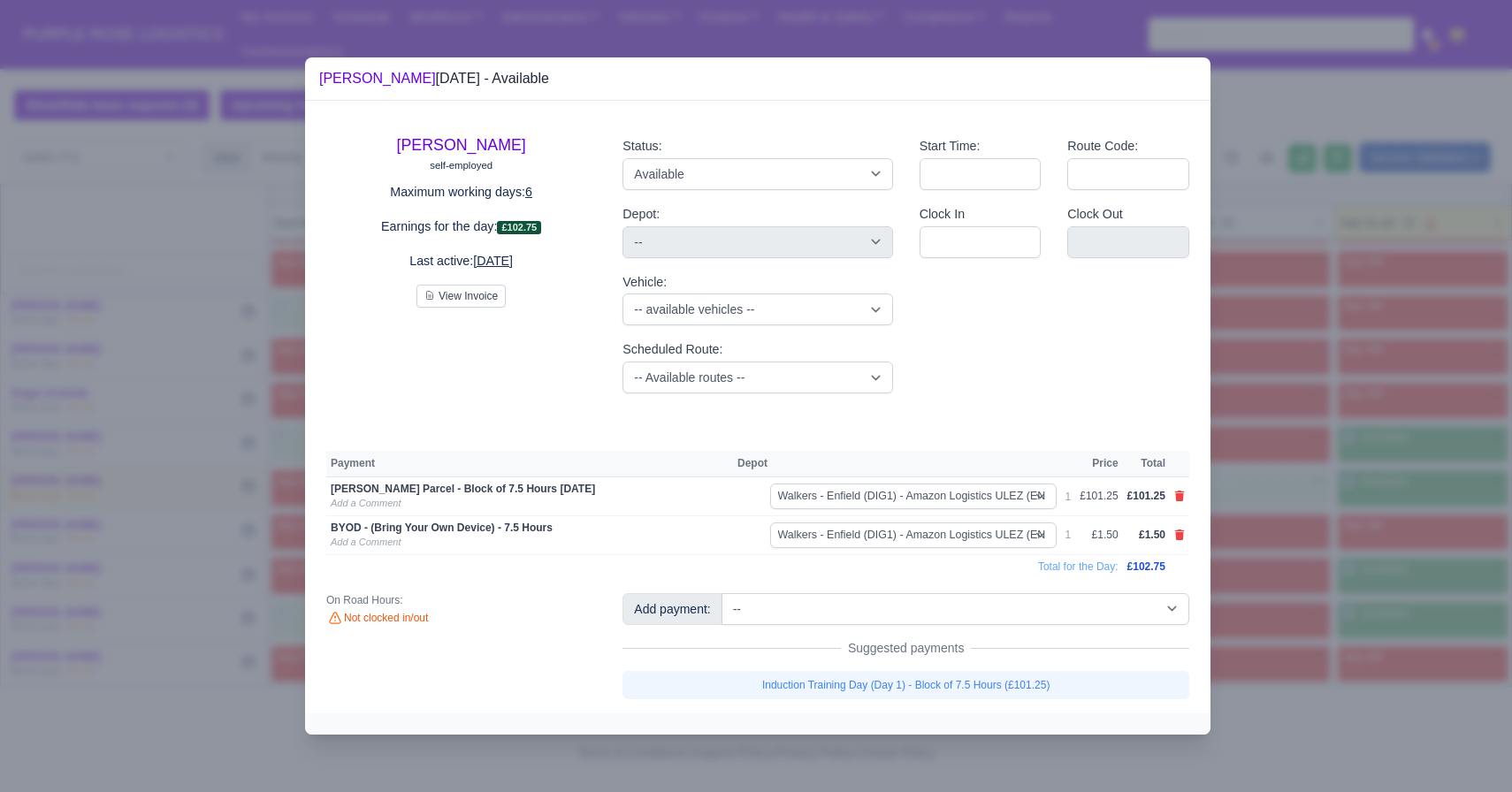
click at [1248, 654] on div at bounding box center [756, 396] width 1512 height 792
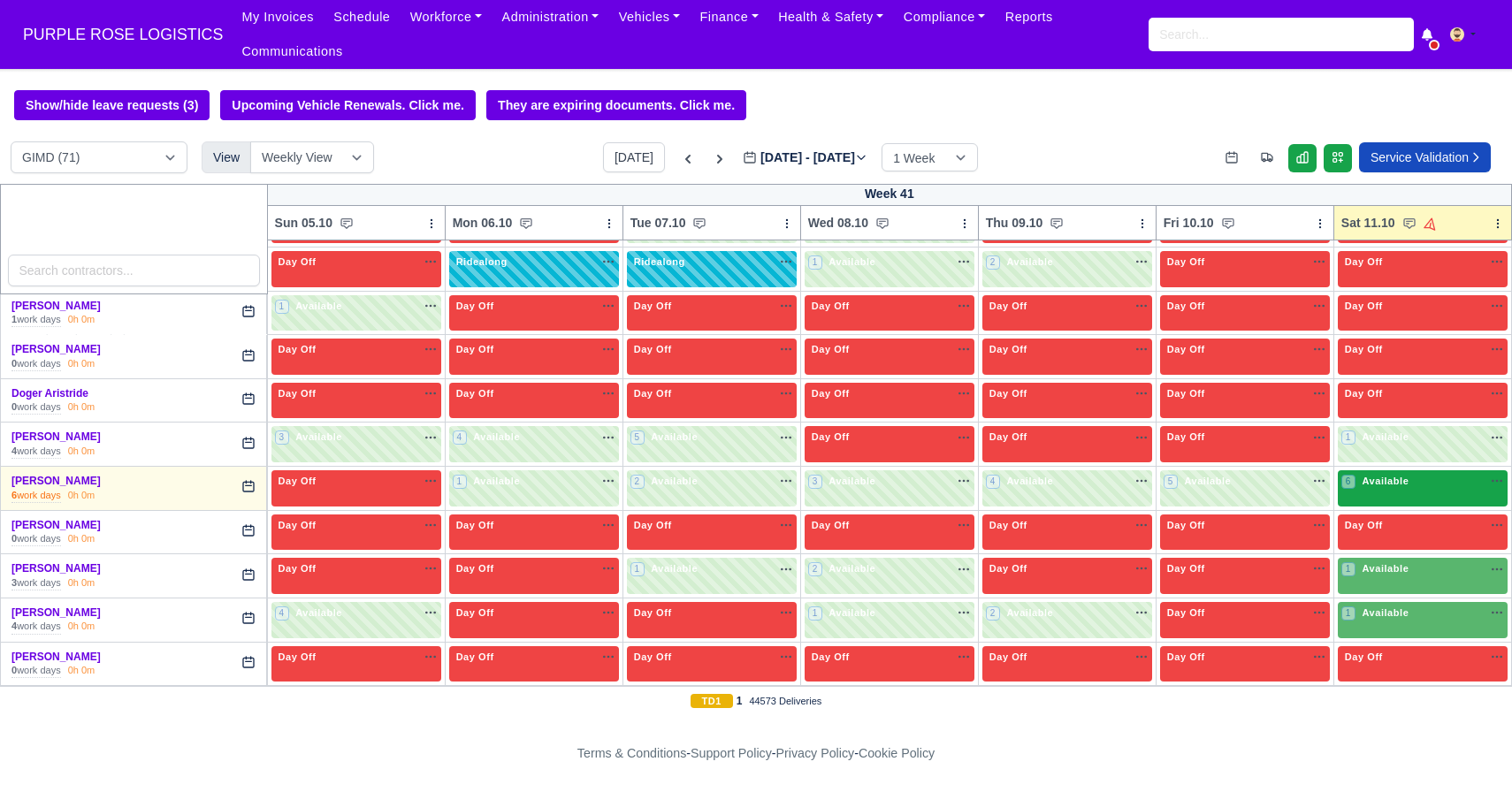
click at [1385, 494] on div "6 Available" at bounding box center [1422, 488] width 170 height 36
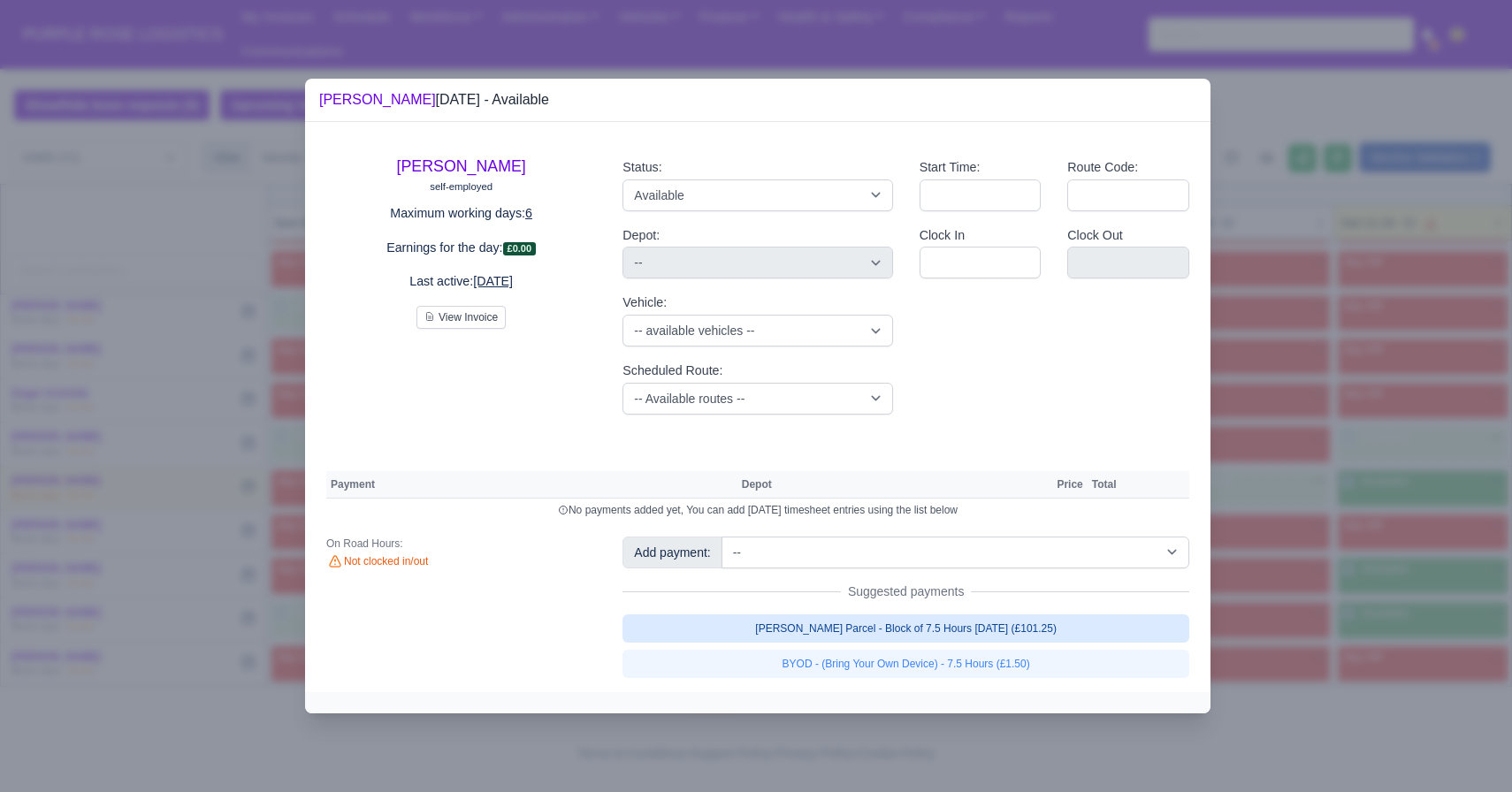
click at [954, 641] on link "[PERSON_NAME] Parcel - Block of 7.5 Hours [DATE] (£101.25)" at bounding box center [905, 629] width 567 height 28
select select "5"
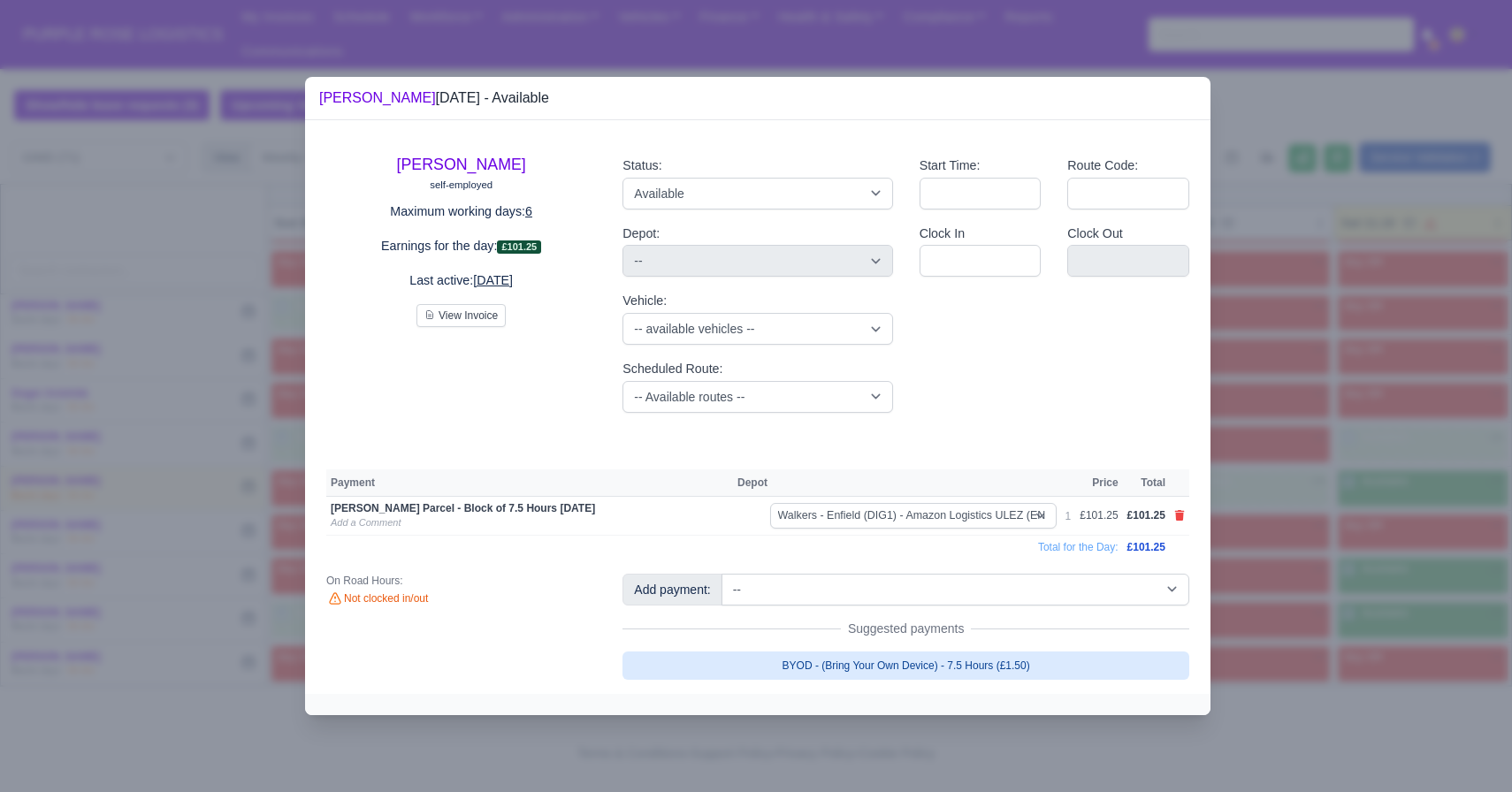
click at [959, 670] on link "BYOD - (Bring Your Own Device) - 7.5 Hours (£1.50)" at bounding box center [905, 666] width 567 height 28
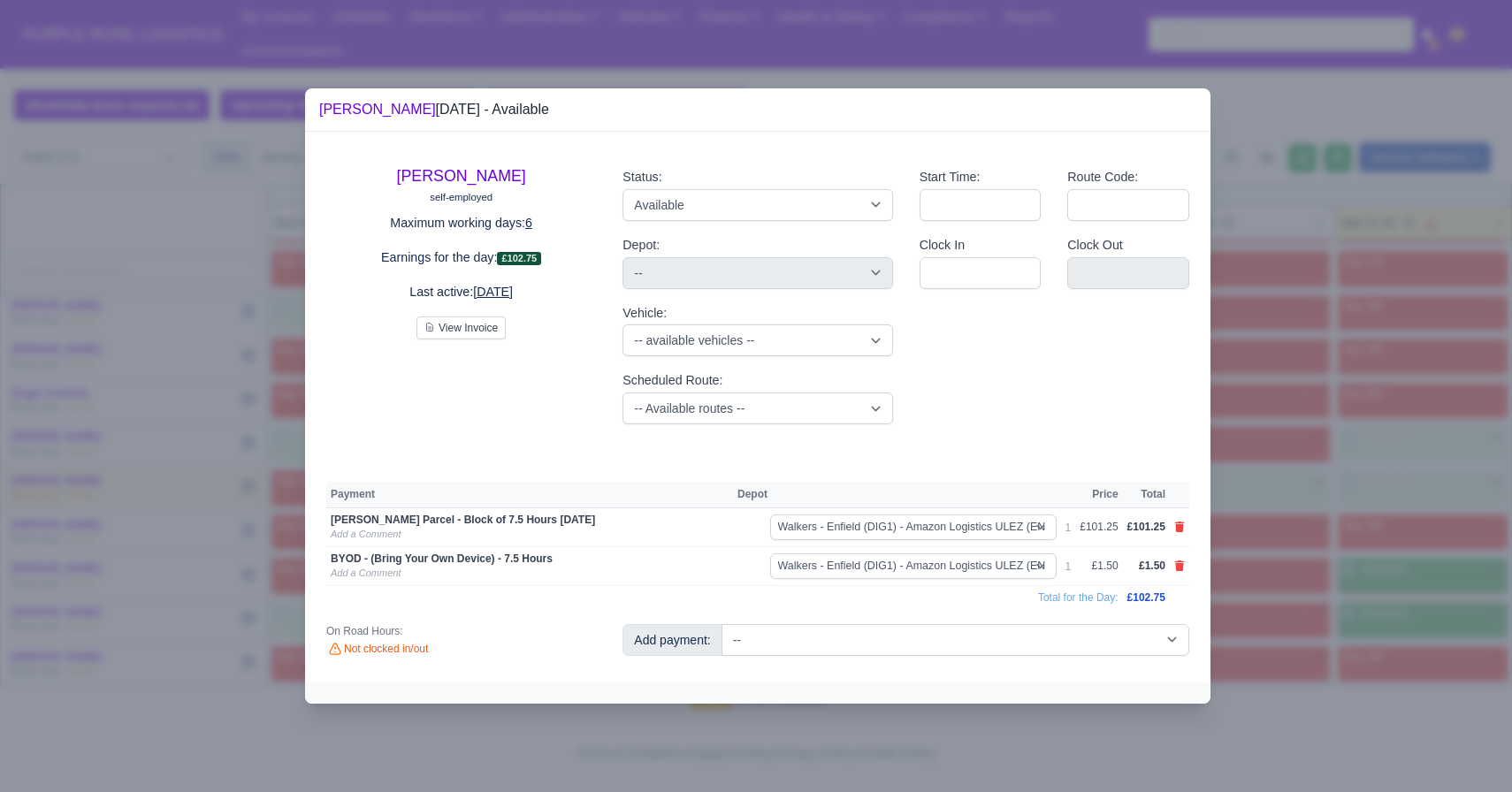
click at [1300, 628] on div at bounding box center [756, 396] width 1512 height 792
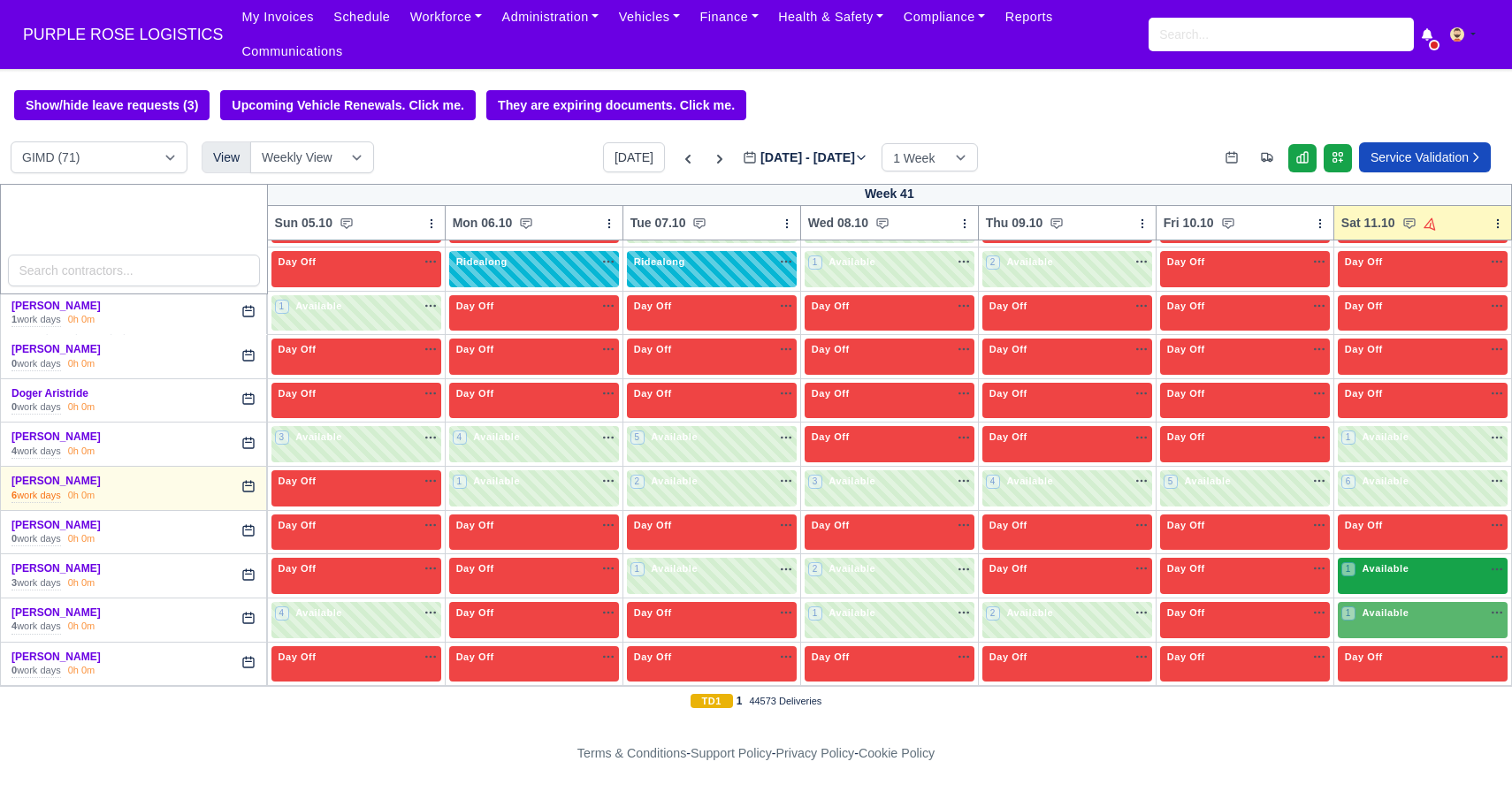
click at [1419, 586] on div "1 Available" at bounding box center [1422, 576] width 170 height 36
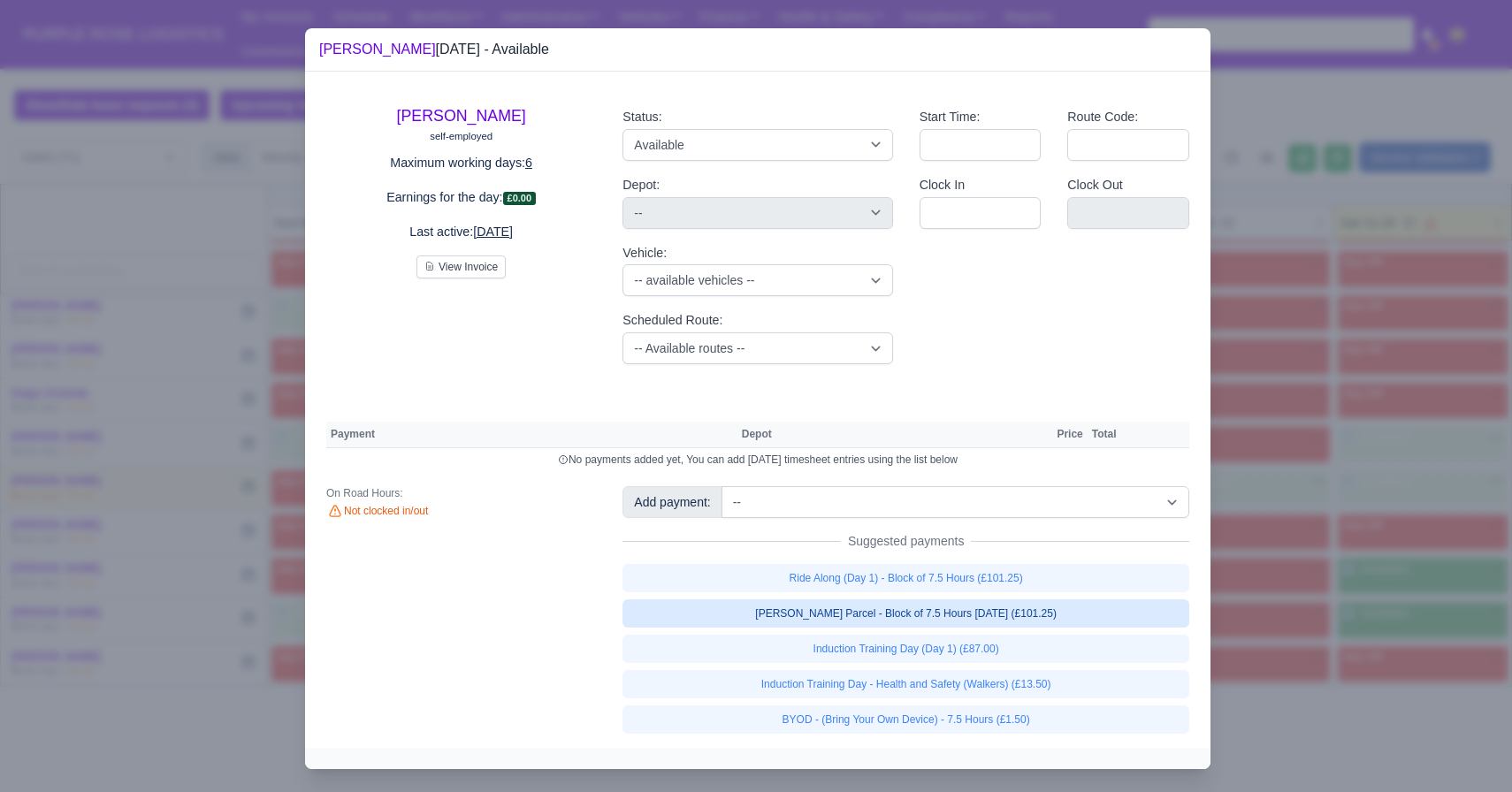
click at [1027, 612] on link "[PERSON_NAME] Parcel - Block of 7.5 Hours [DATE] (£101.25)" at bounding box center [905, 614] width 567 height 28
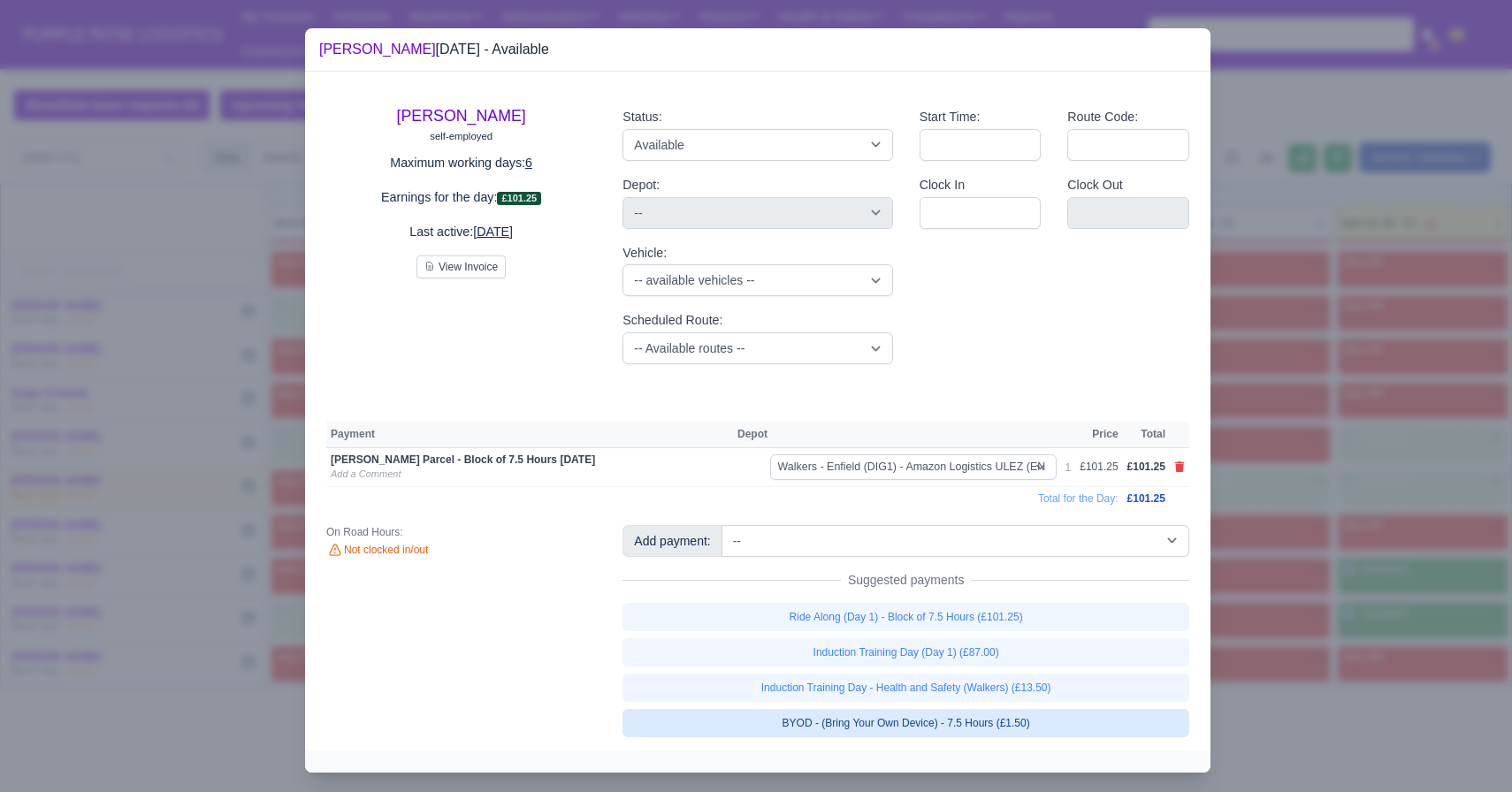
click at [1015, 724] on link "BYOD - (Bring Your Own Device) - 7.5 Hours (£1.50)" at bounding box center [905, 723] width 567 height 28
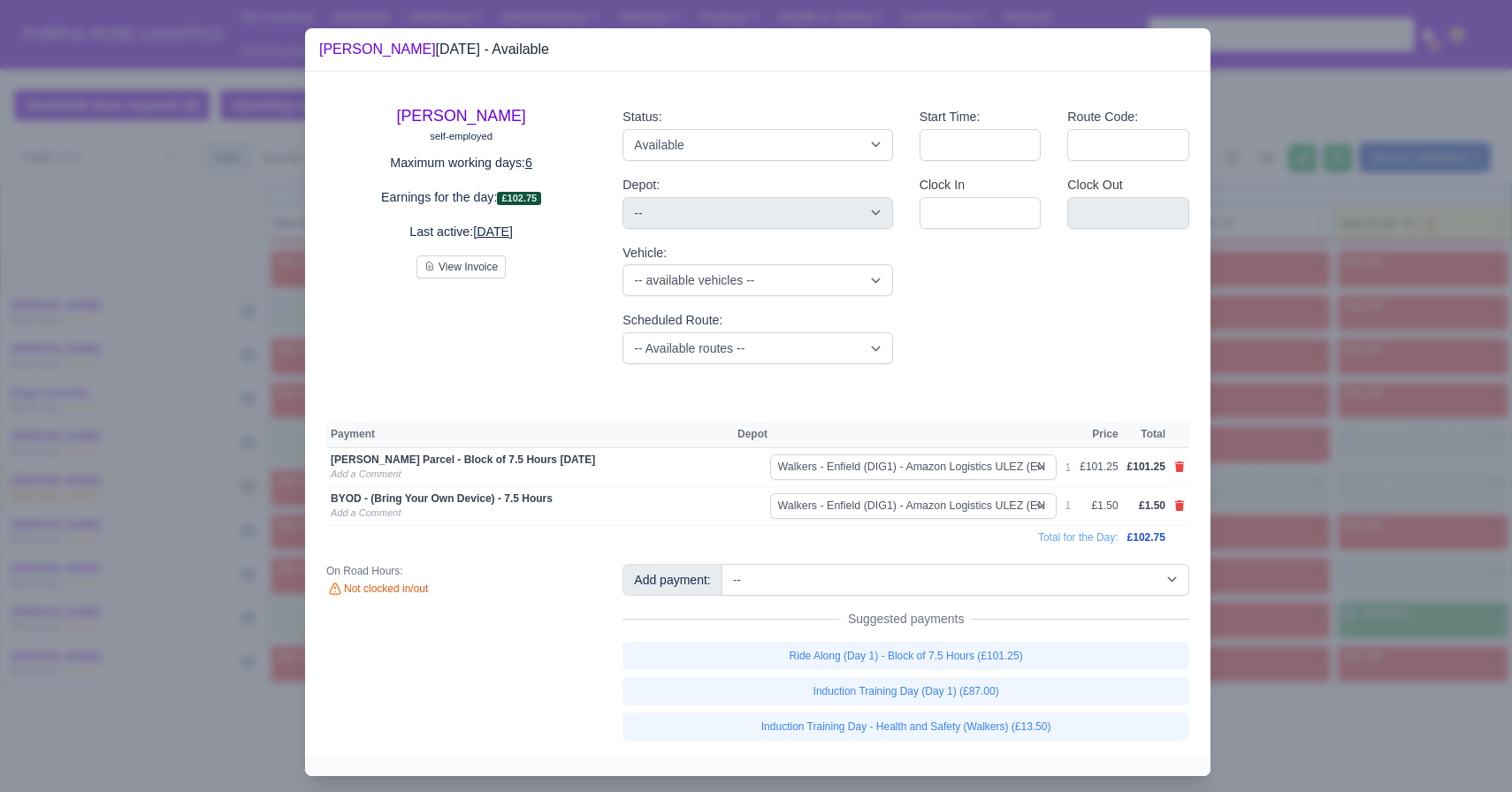
click at [1325, 473] on div at bounding box center [756, 396] width 1512 height 792
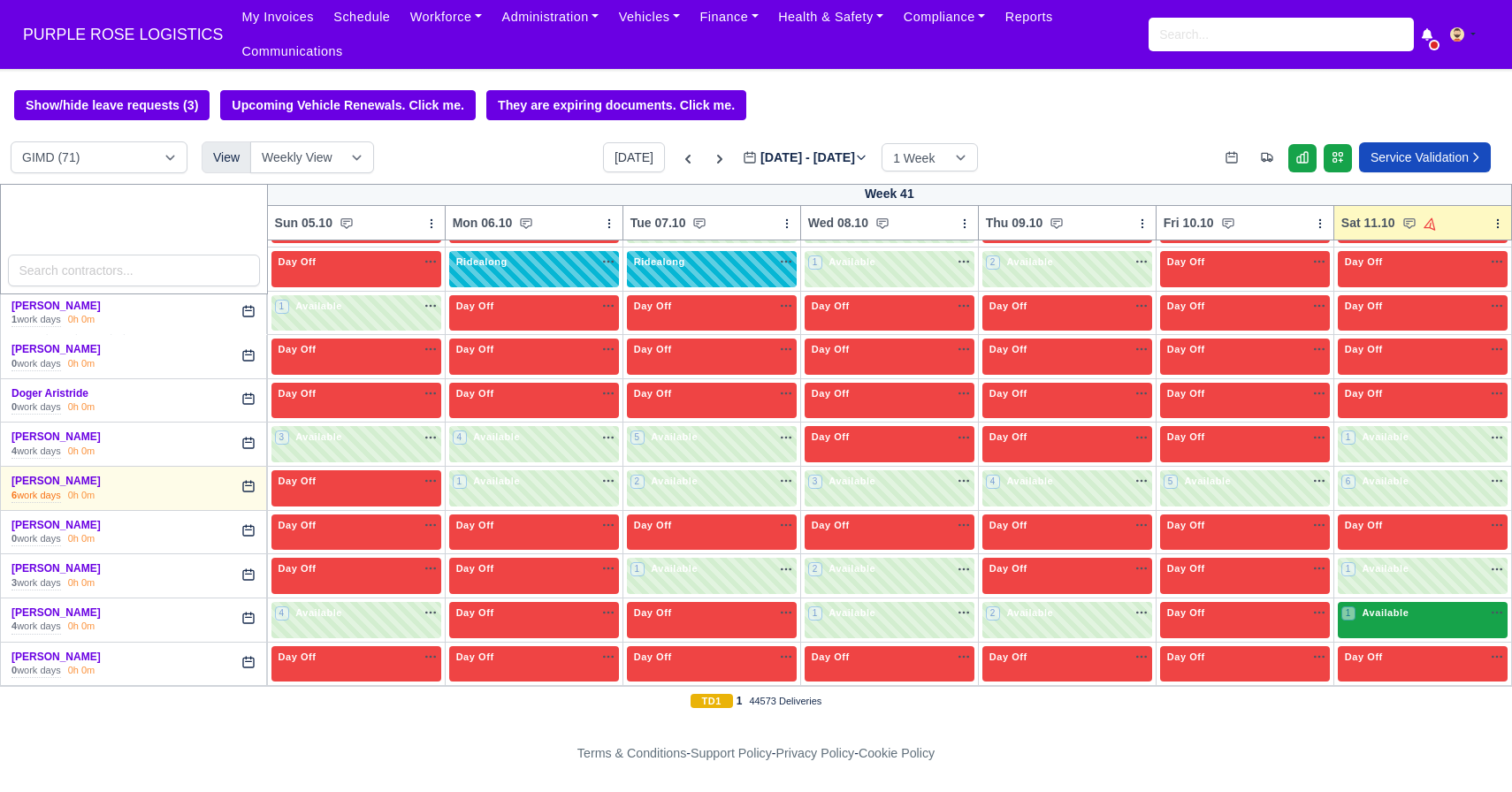
click at [1436, 637] on div "1 Available" at bounding box center [1422, 620] width 170 height 36
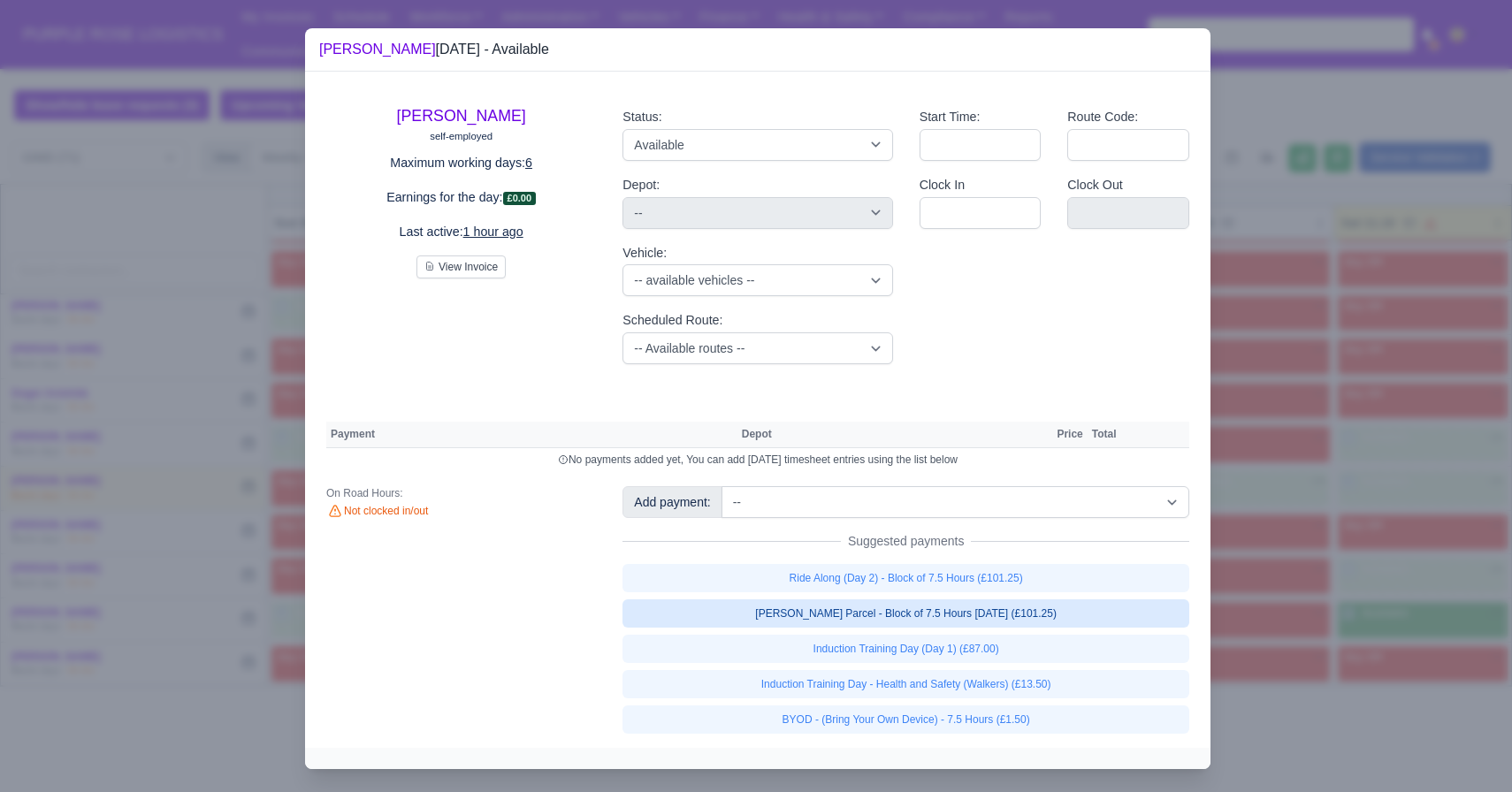
click at [1085, 607] on link "[PERSON_NAME] Parcel - Block of 7.5 Hours [DATE] (£101.25)" at bounding box center [905, 614] width 567 height 28
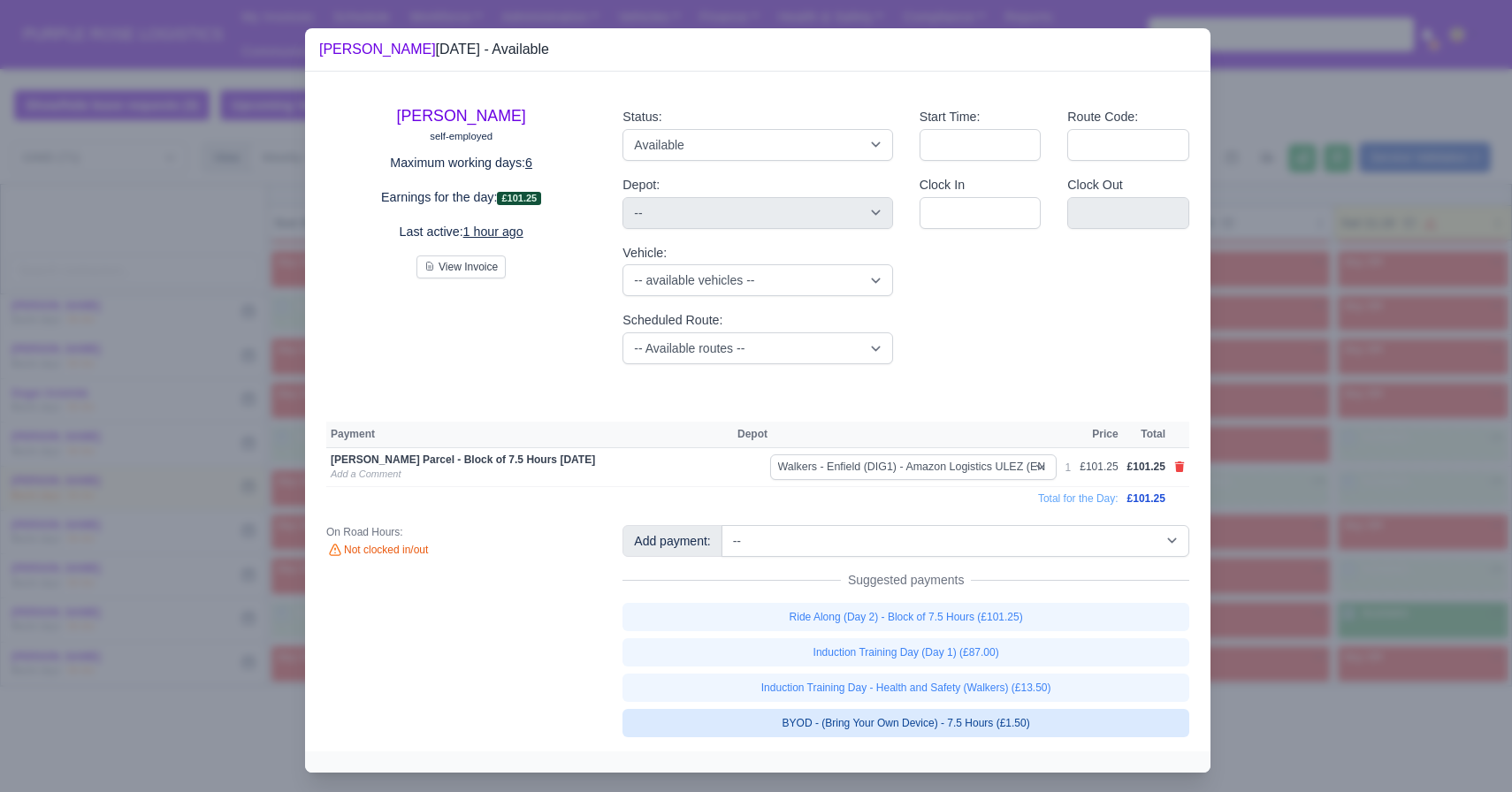
click at [1038, 718] on link "BYOD - (Bring Your Own Device) - 7.5 Hours (£1.50)" at bounding box center [905, 723] width 567 height 28
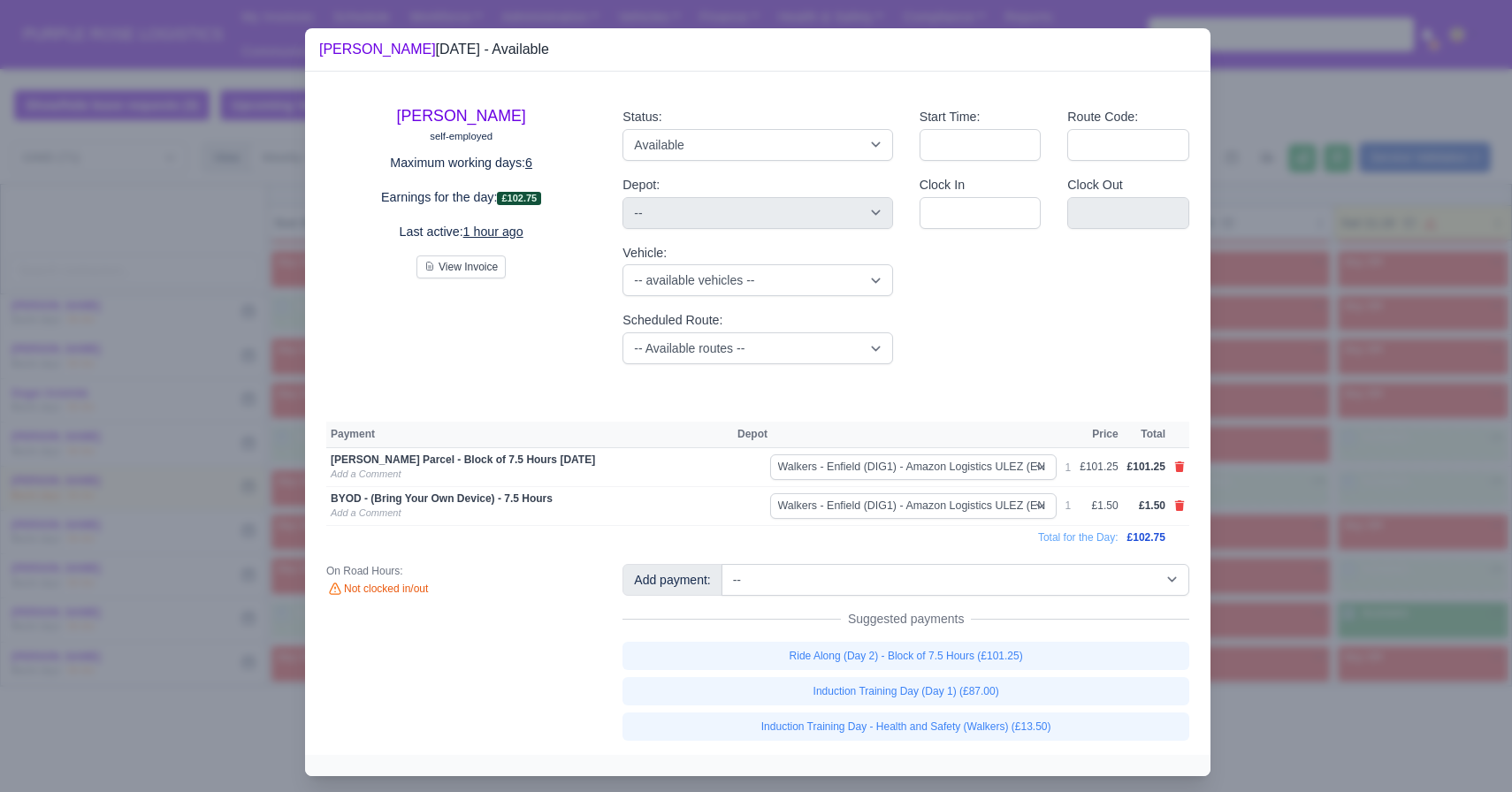
click at [1374, 535] on div at bounding box center [756, 396] width 1512 height 792
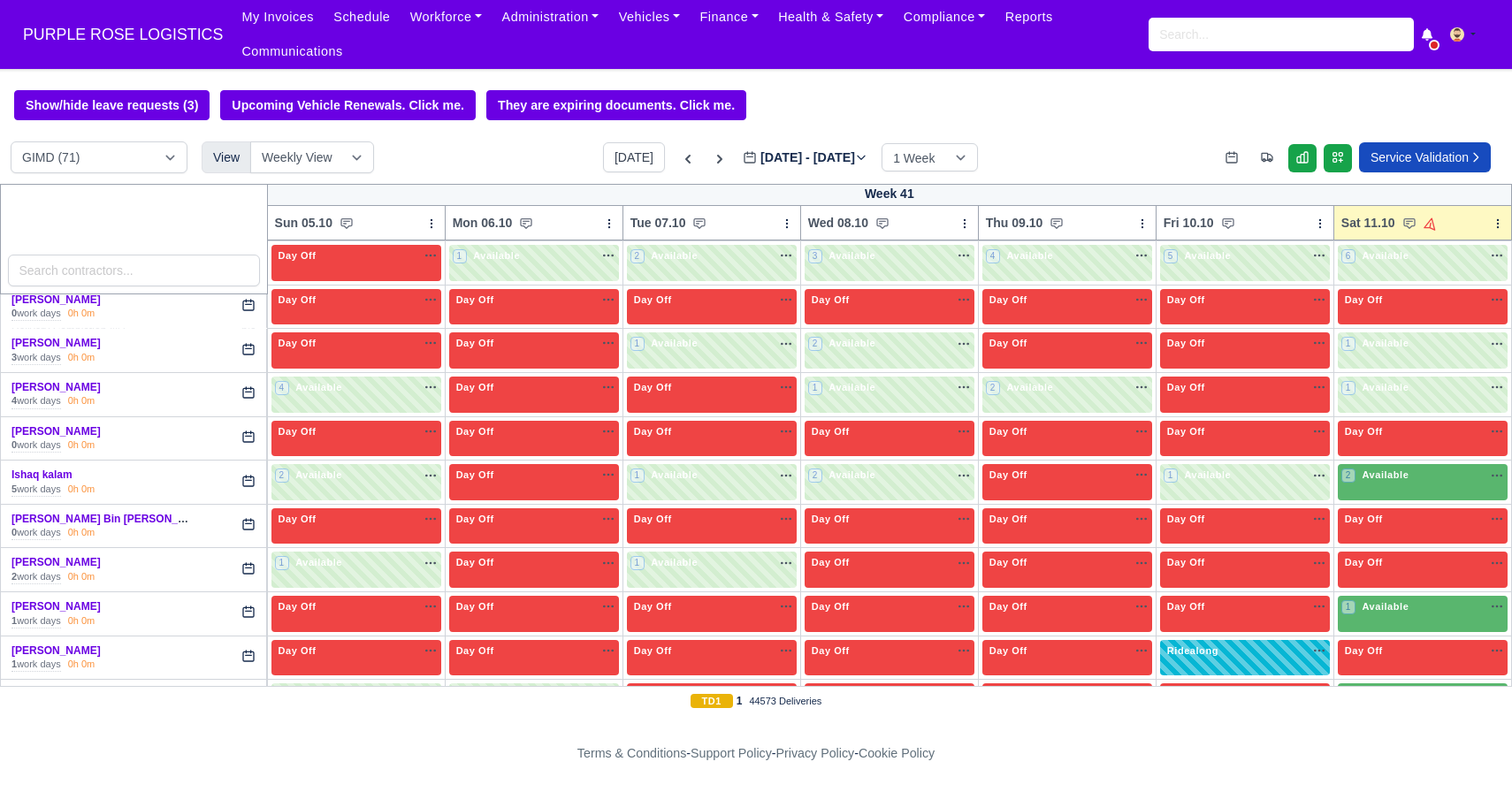
scroll to position [1163, 0]
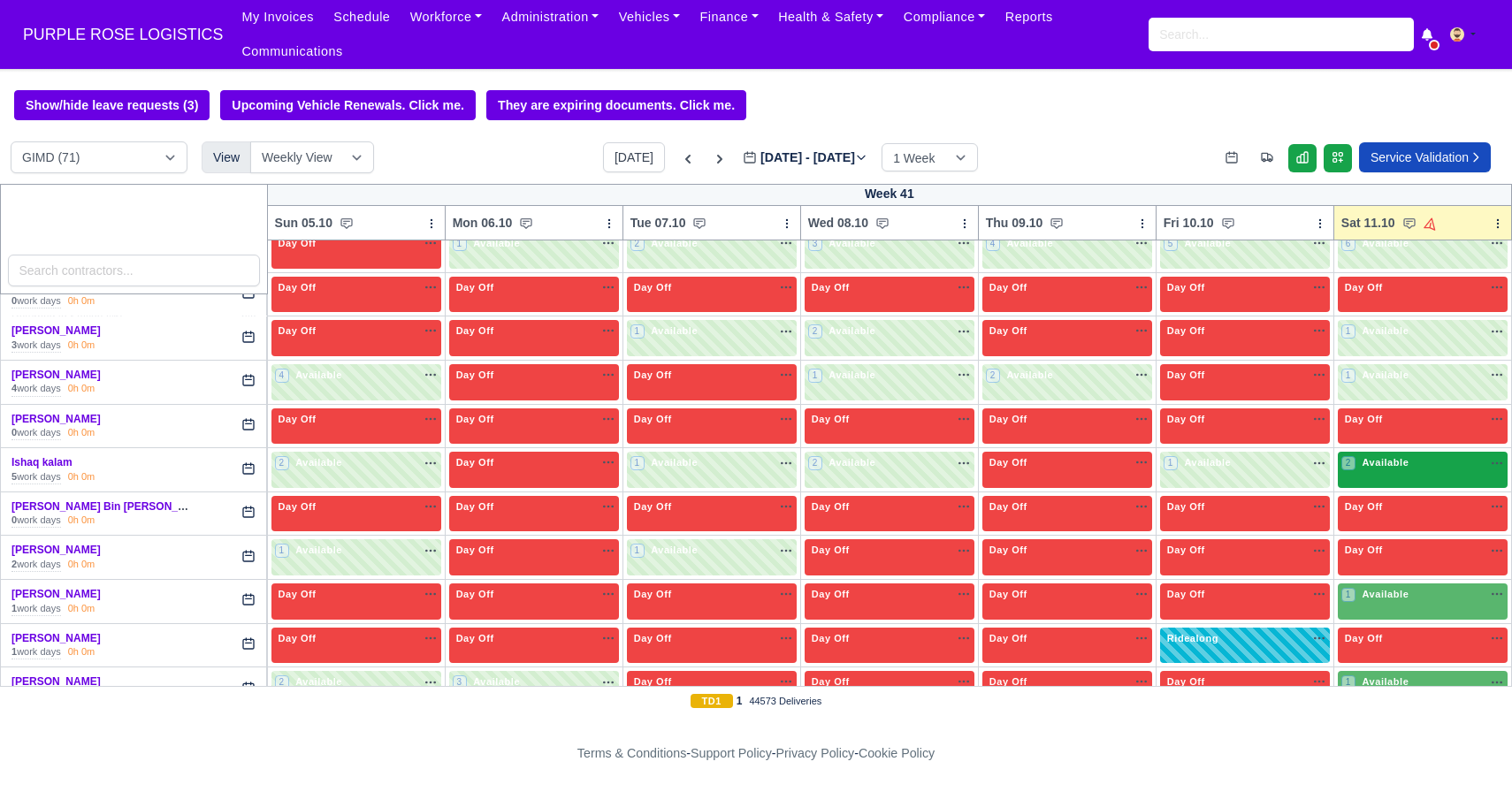
click at [1384, 487] on div "2 Available" at bounding box center [1422, 470] width 170 height 36
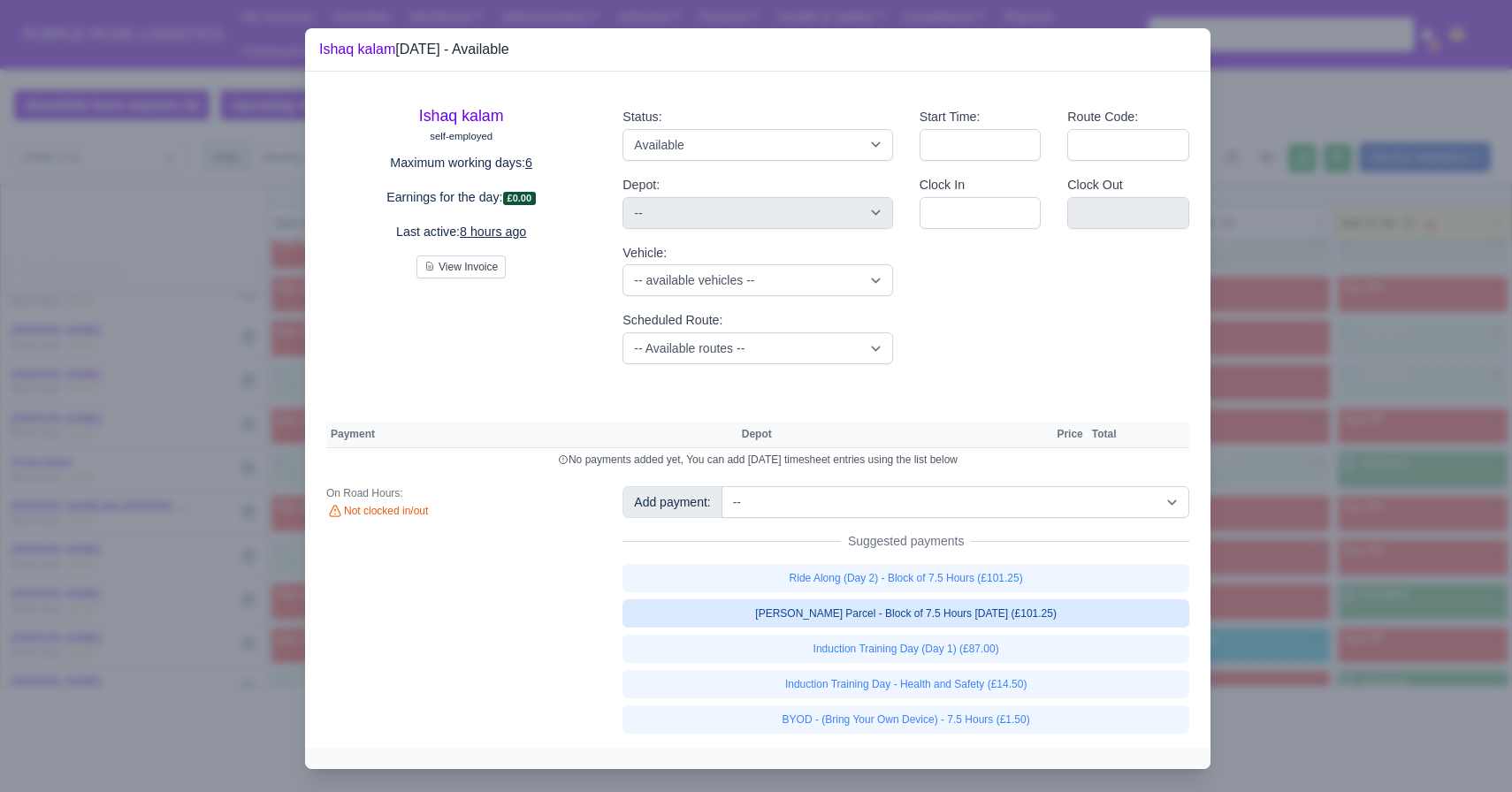
click at [1017, 618] on link "[PERSON_NAME] Parcel - Block of 7.5 Hours [DATE] (£101.25)" at bounding box center [905, 614] width 567 height 28
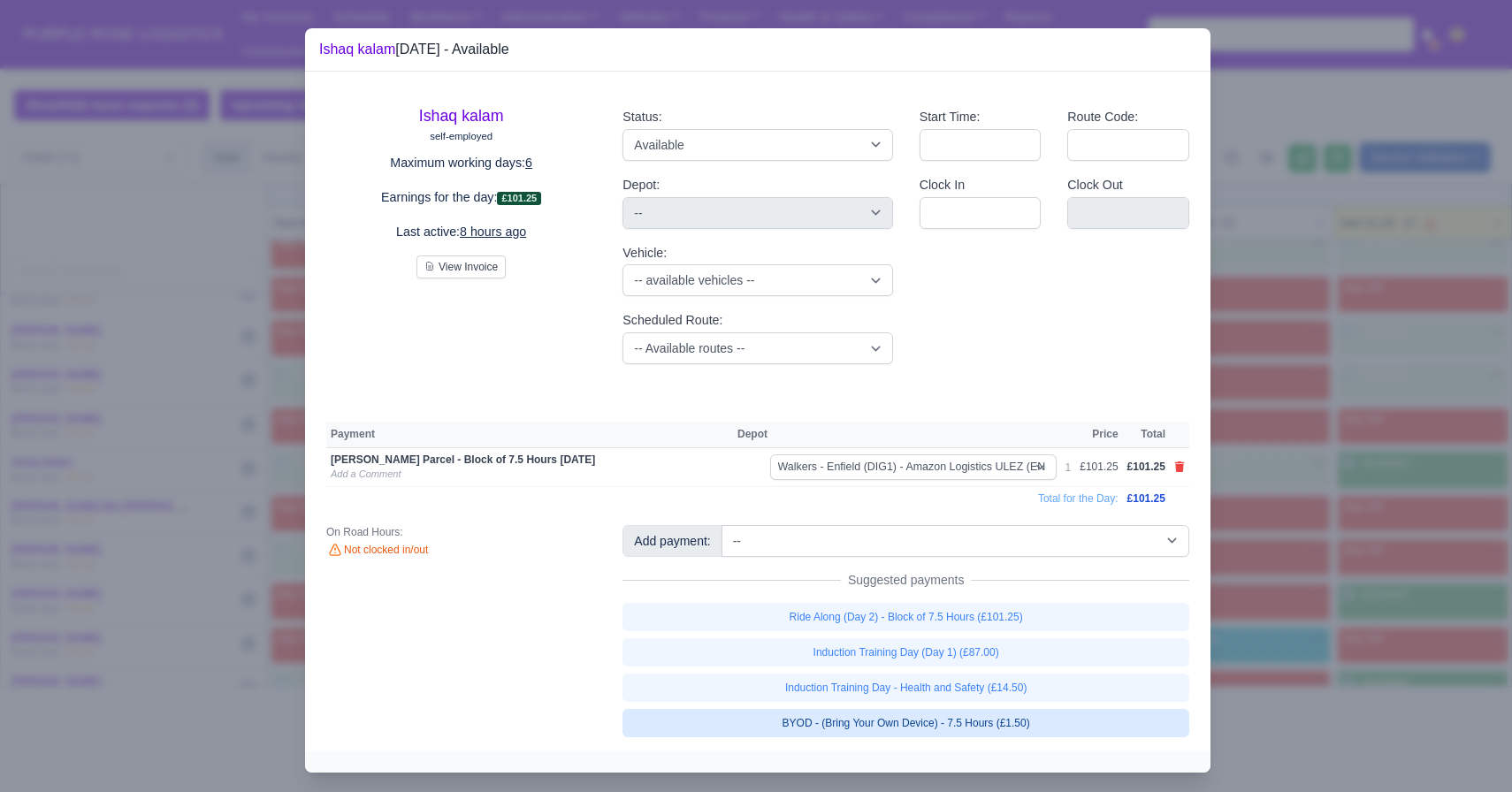
click at [1036, 724] on link "BYOD - (Bring Your Own Device) - 7.5 Hours (£1.50)" at bounding box center [905, 723] width 567 height 28
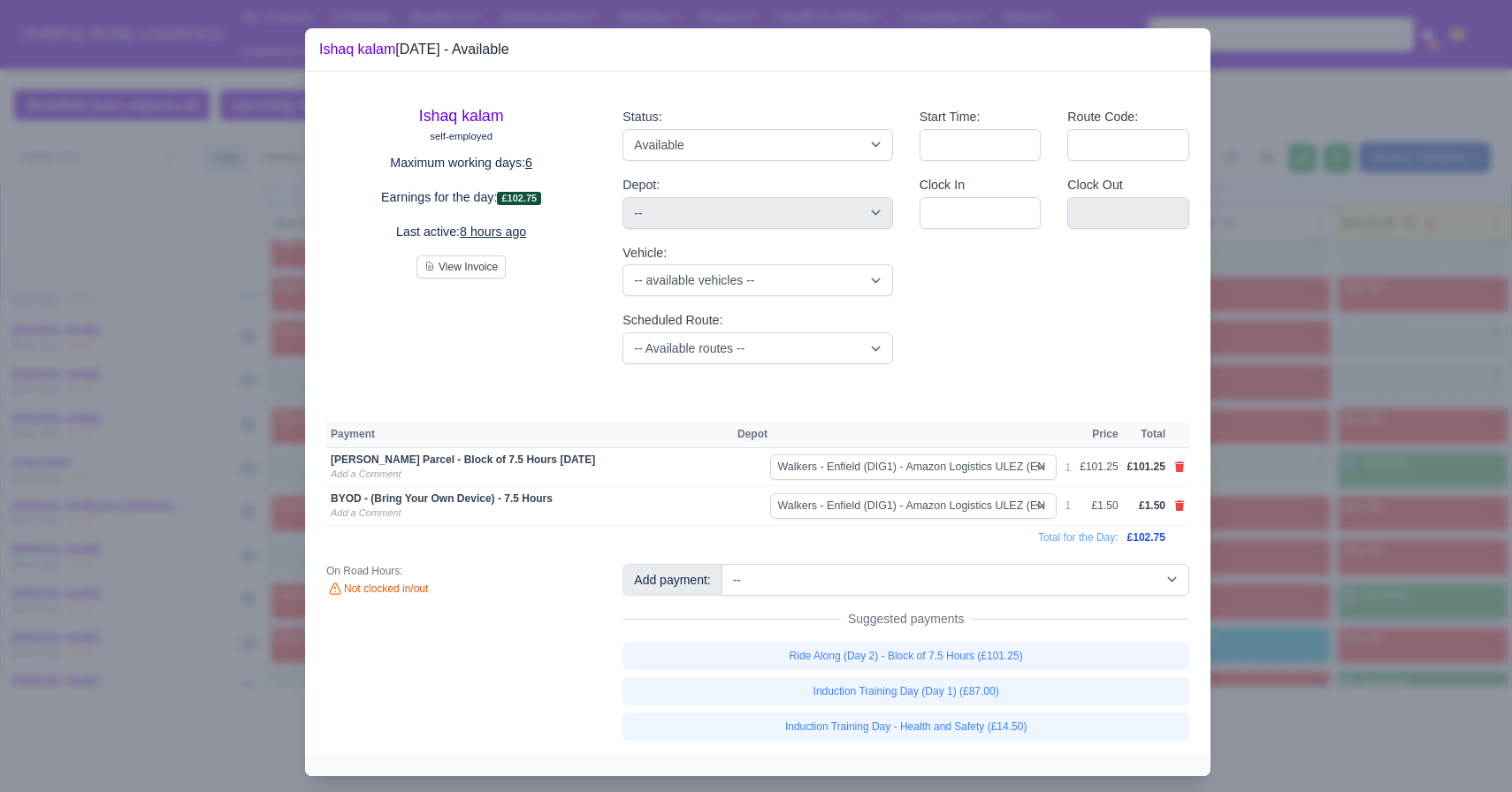
click at [1319, 665] on div at bounding box center [756, 396] width 1512 height 792
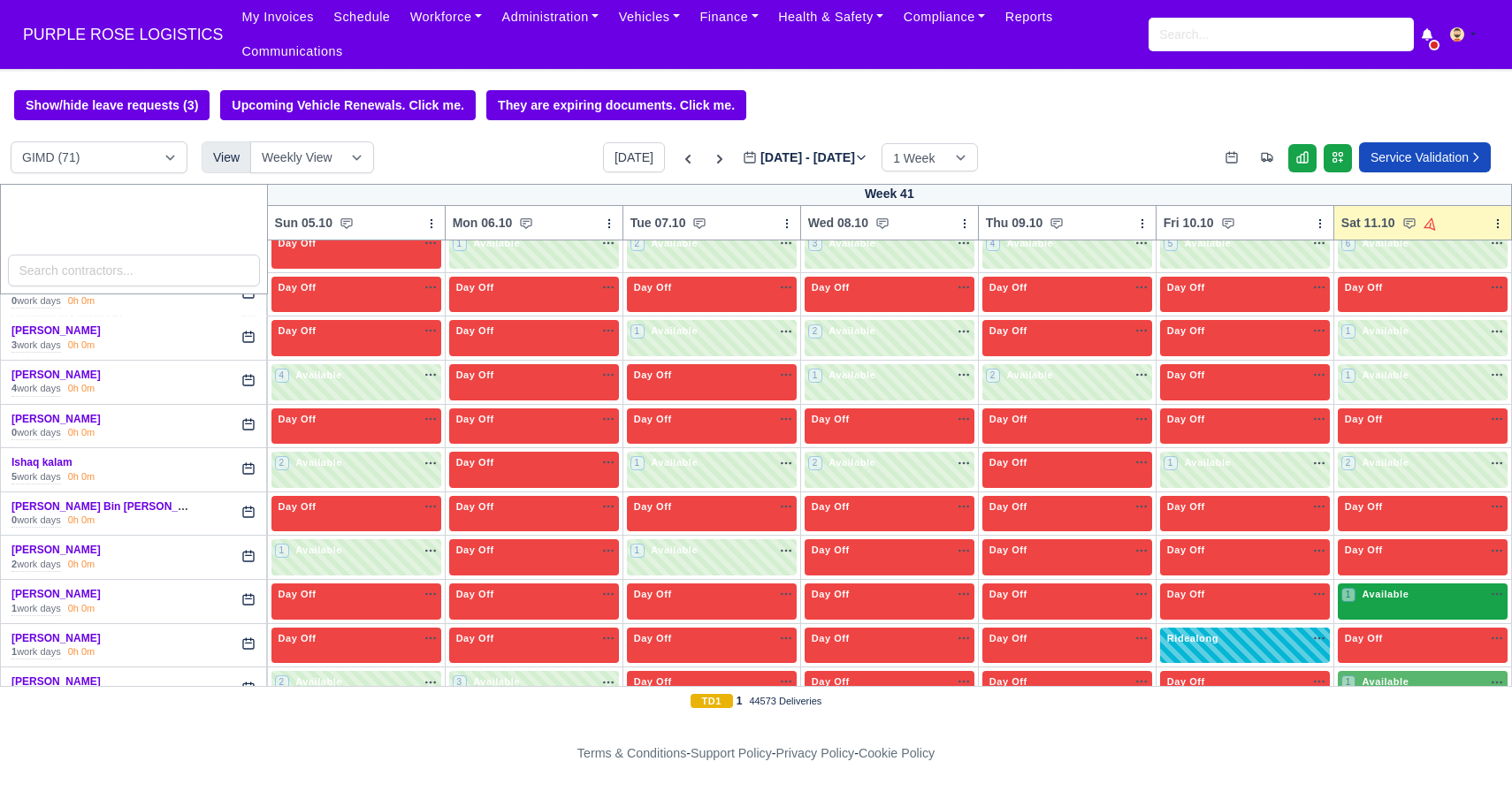
click at [1393, 598] on span "Available" at bounding box center [1385, 594] width 54 height 12
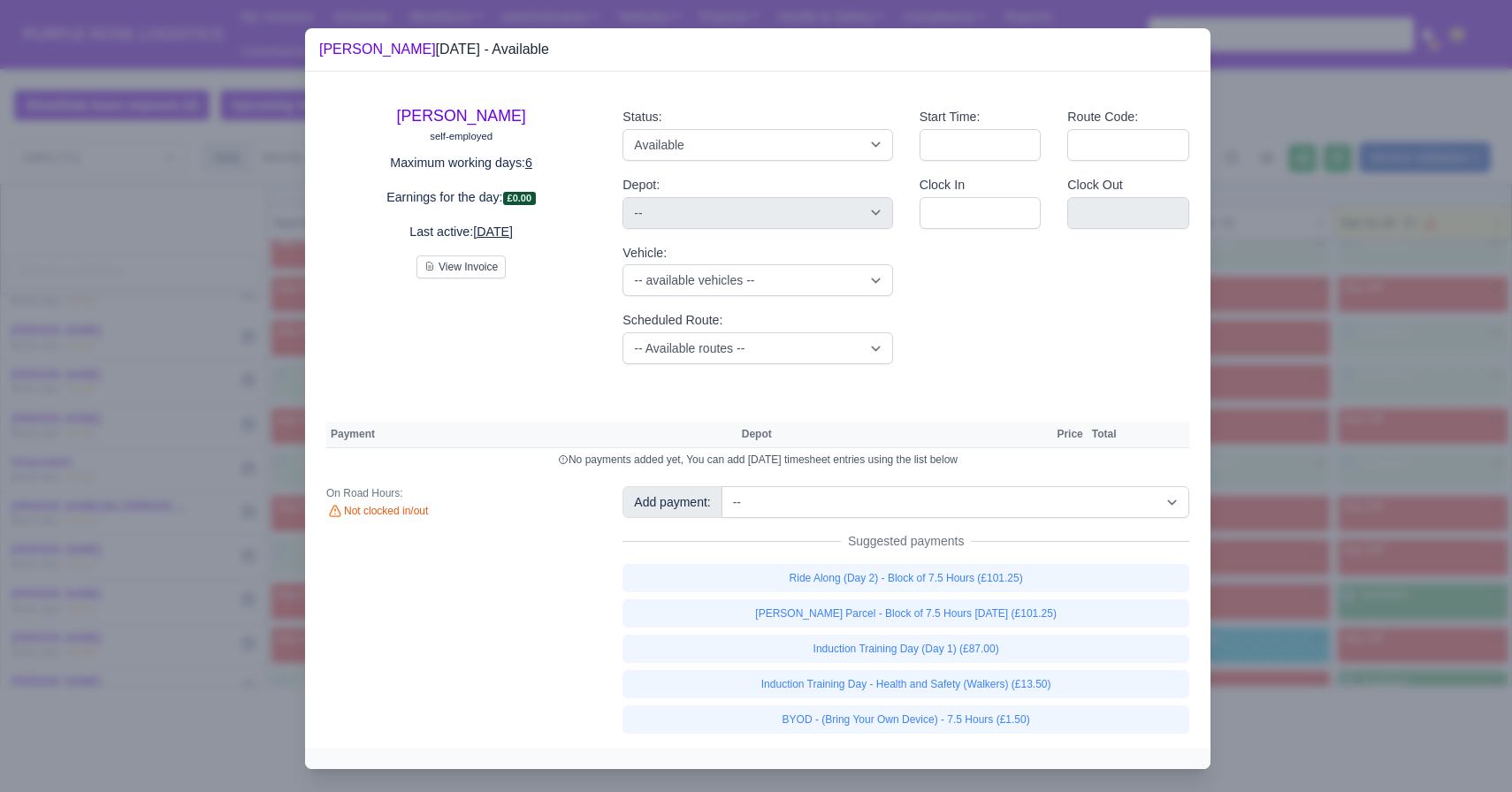
click at [971, 631] on div "Ride Along (Day 2) - Block of 7.5 Hours (£101.25) [PERSON_NAME] Parcel - Block …" at bounding box center [905, 649] width 567 height 170
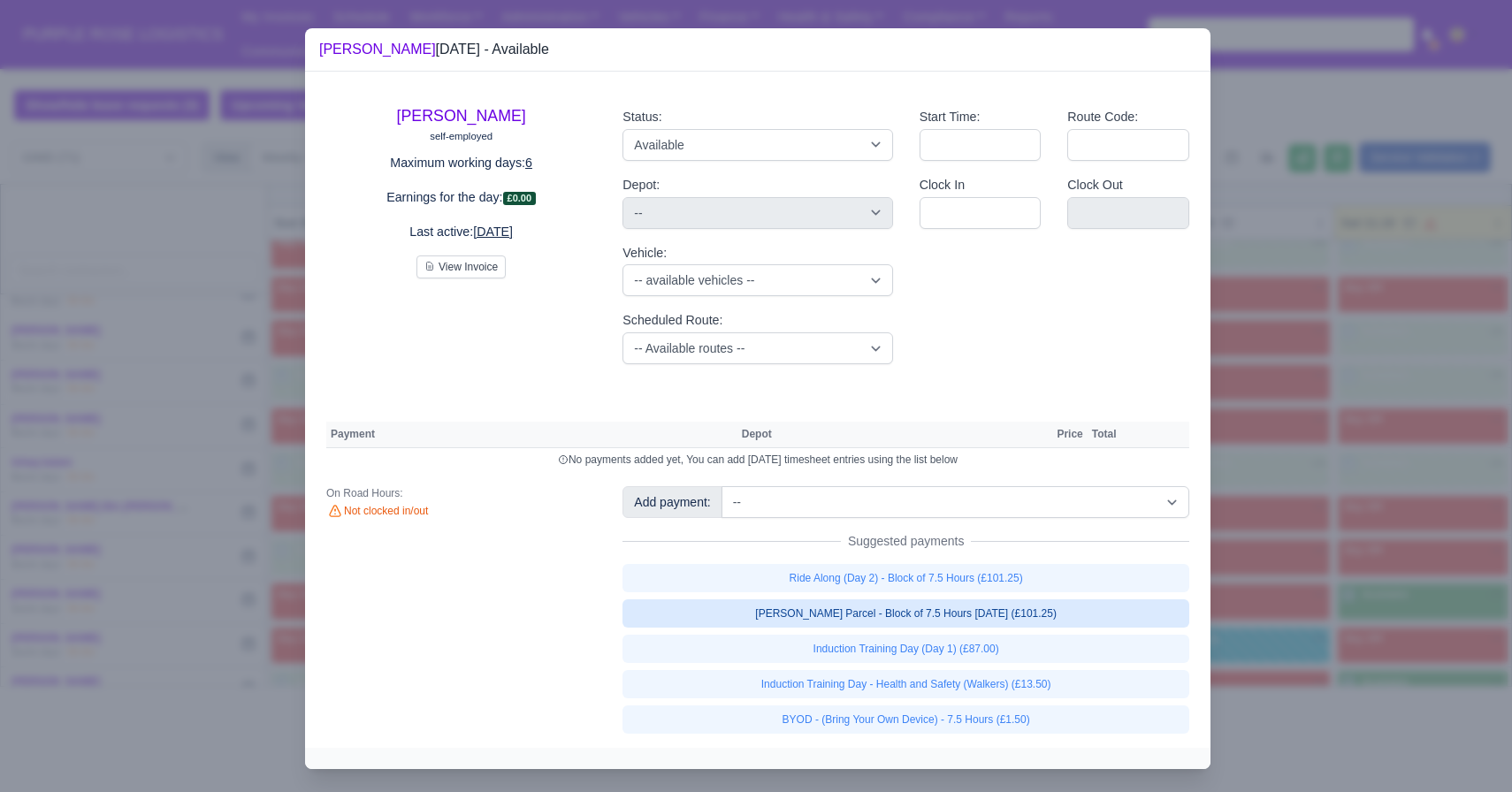
click at [968, 623] on link "[PERSON_NAME] Parcel - Block of 7.5 Hours [DATE] (£101.25)" at bounding box center [905, 614] width 567 height 28
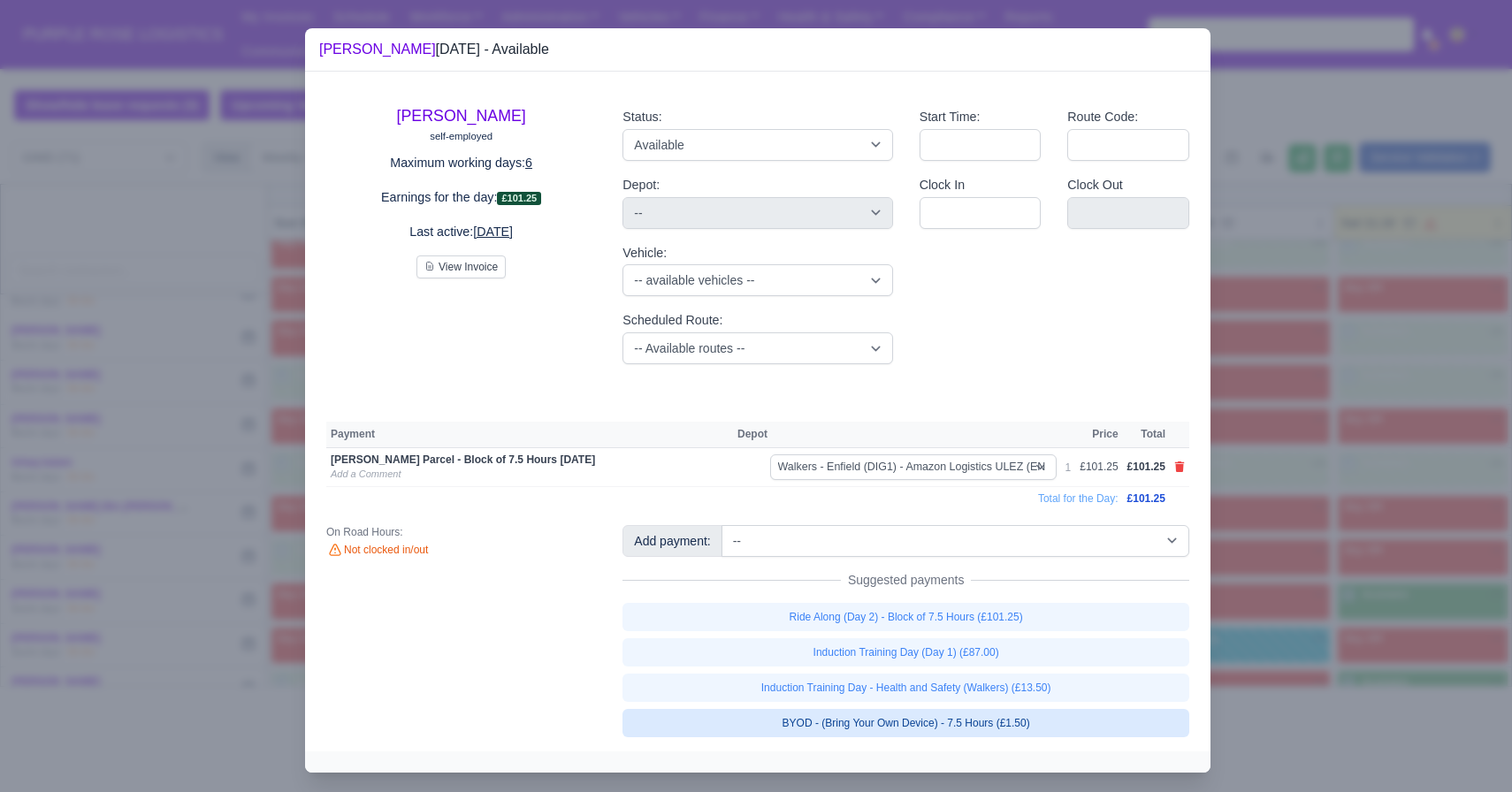
click at [980, 721] on link "BYOD - (Bring Your Own Device) - 7.5 Hours (£1.50)" at bounding box center [905, 723] width 567 height 28
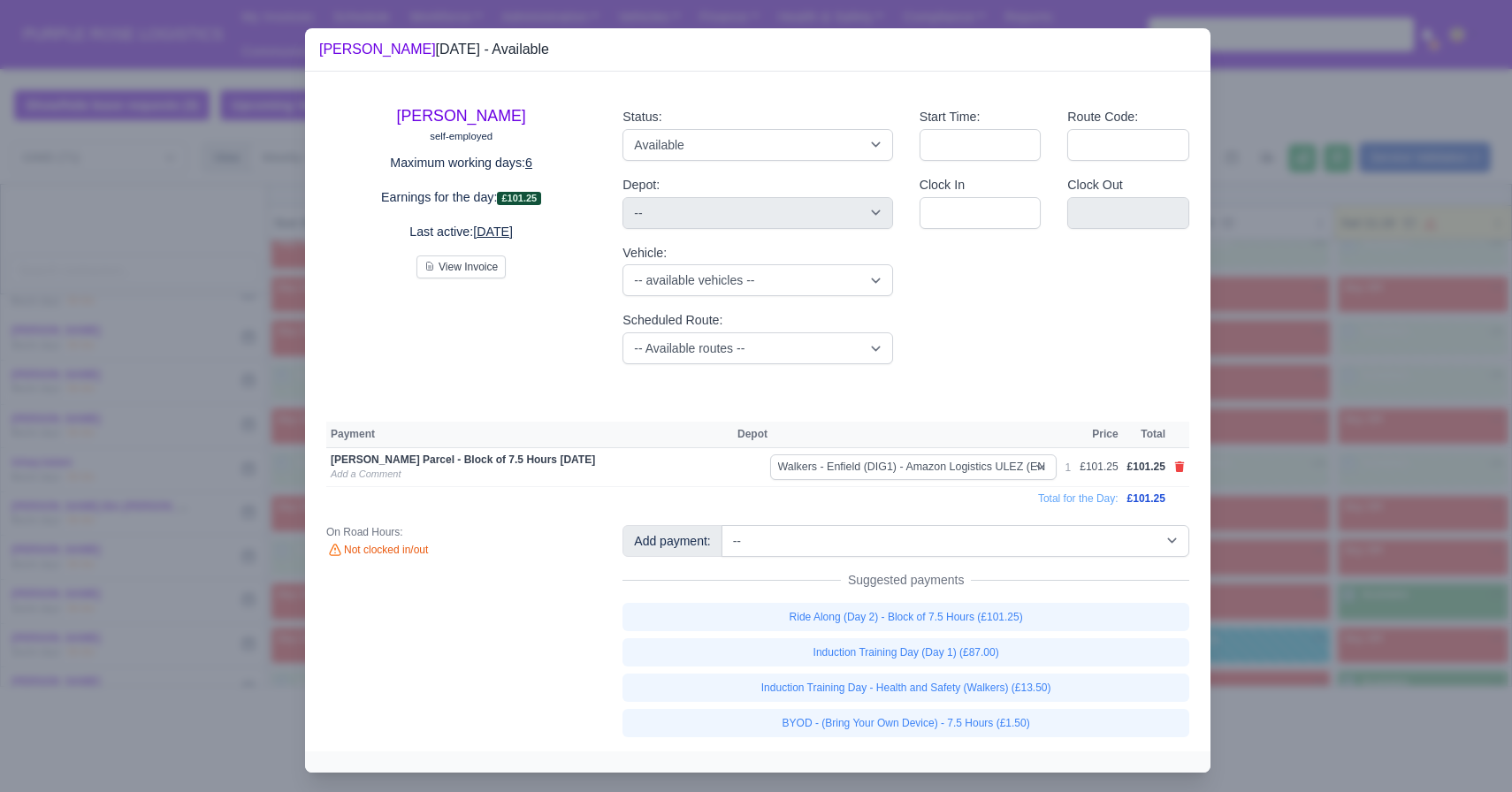
click at [1362, 655] on div at bounding box center [756, 396] width 1512 height 792
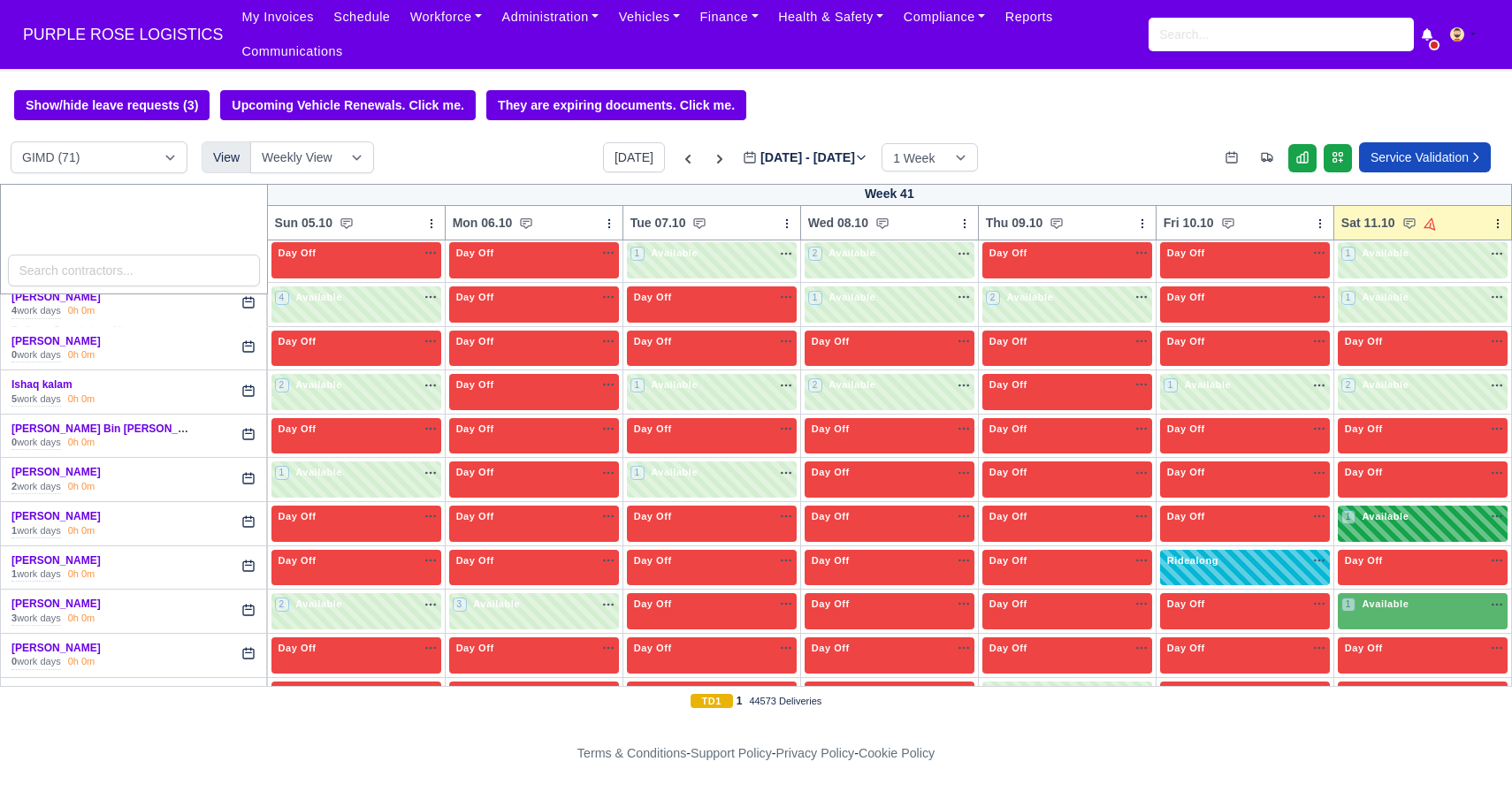
scroll to position [1238, 0]
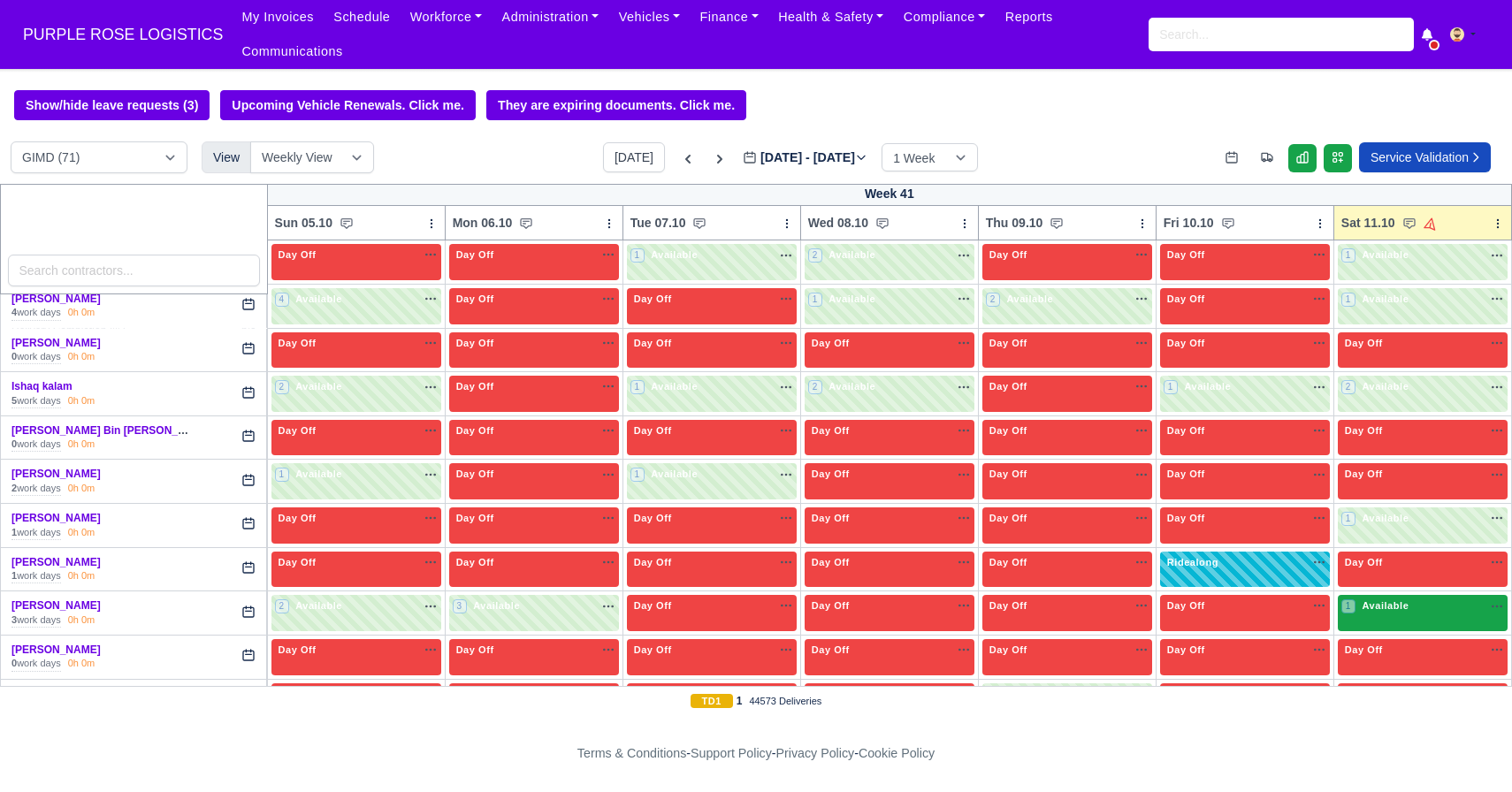
click at [1385, 627] on div "1 Available" at bounding box center [1422, 613] width 170 height 36
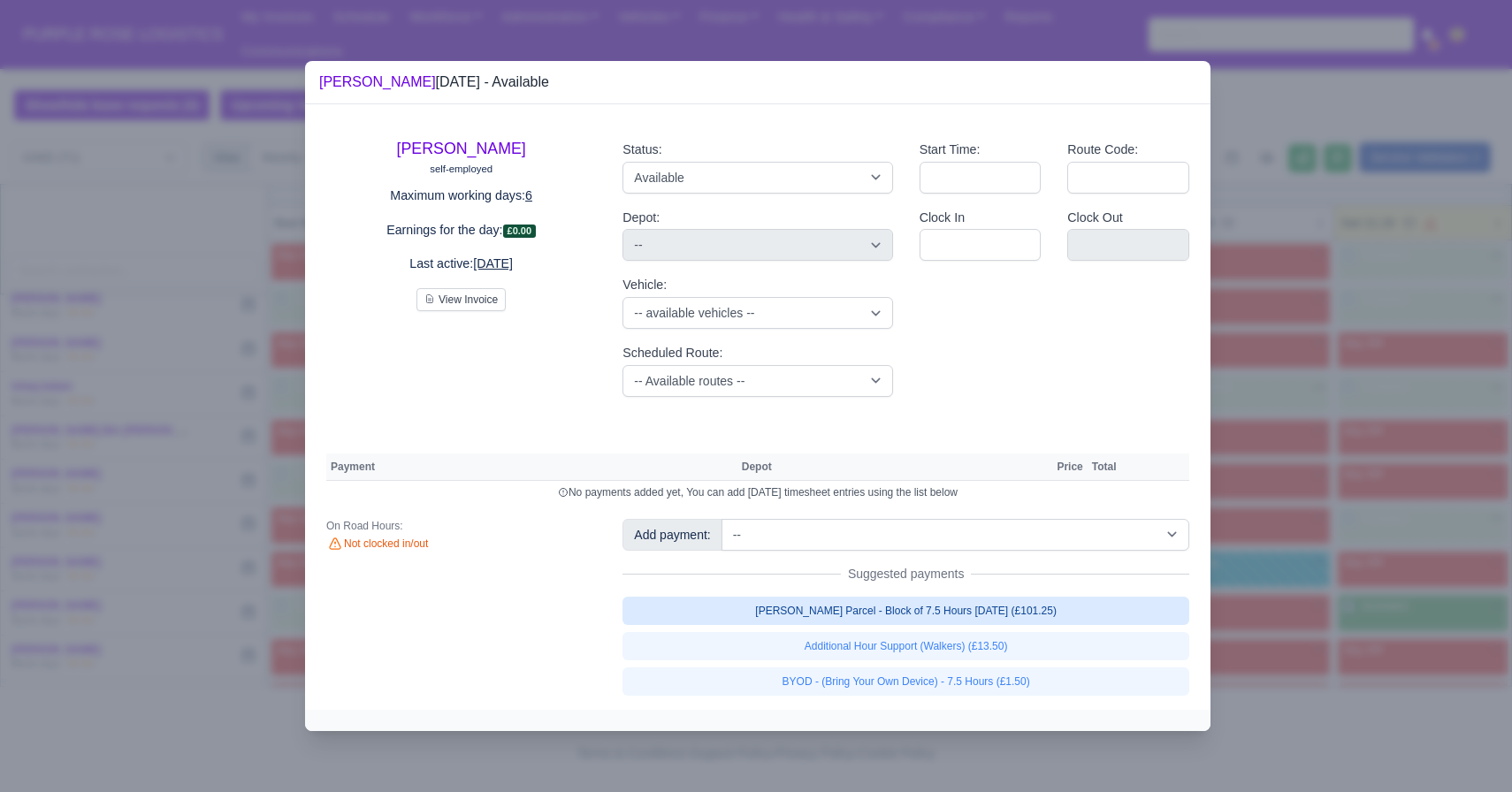
click at [1051, 614] on link "[PERSON_NAME] Parcel - Block of 7.5 Hours [DATE] (£101.25)" at bounding box center [905, 611] width 567 height 28
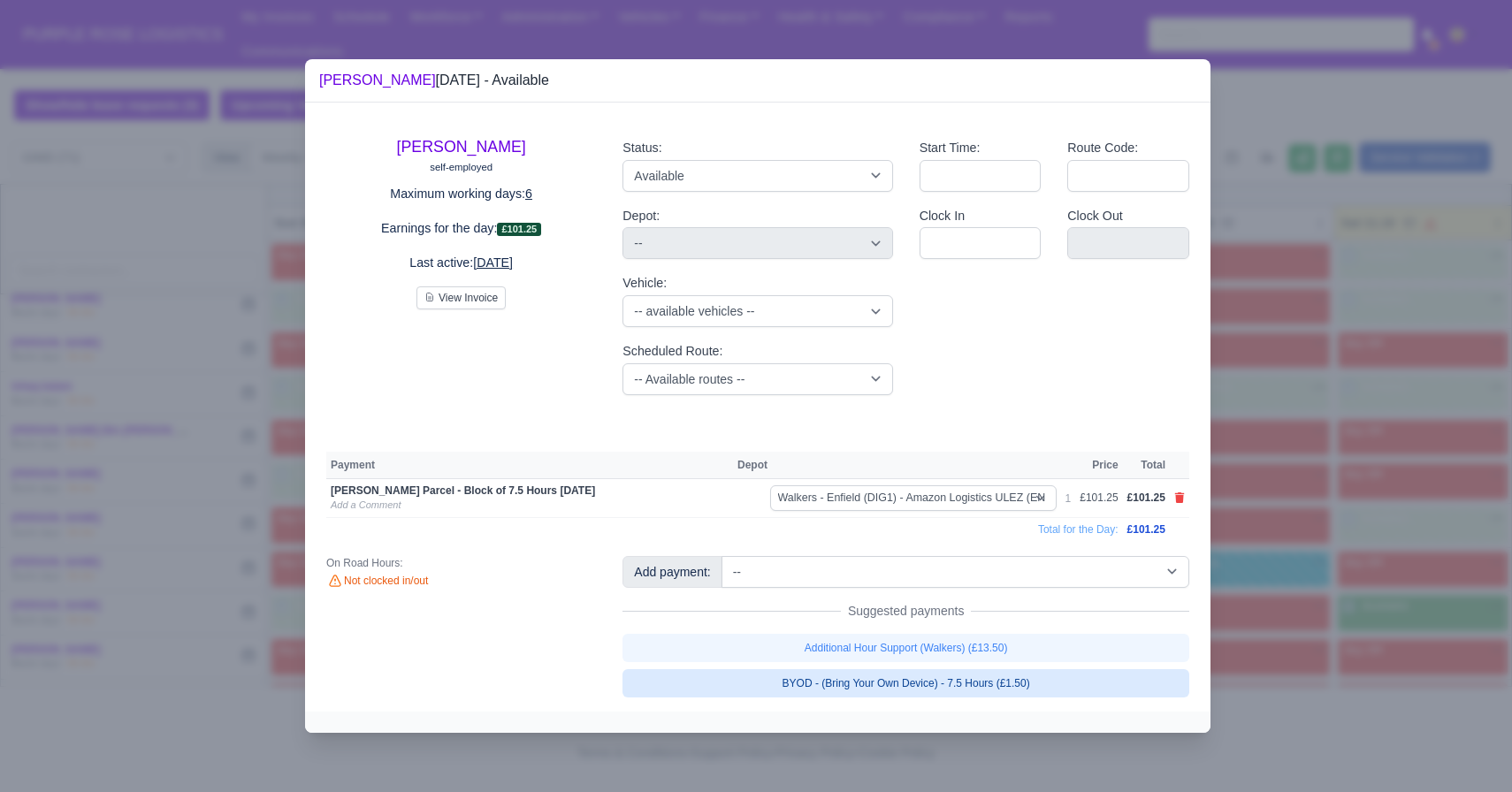
click at [1069, 680] on link "BYOD - (Bring Your Own Device) - 7.5 Hours (£1.50)" at bounding box center [905, 684] width 567 height 28
click at [1290, 664] on div at bounding box center [756, 396] width 1512 height 792
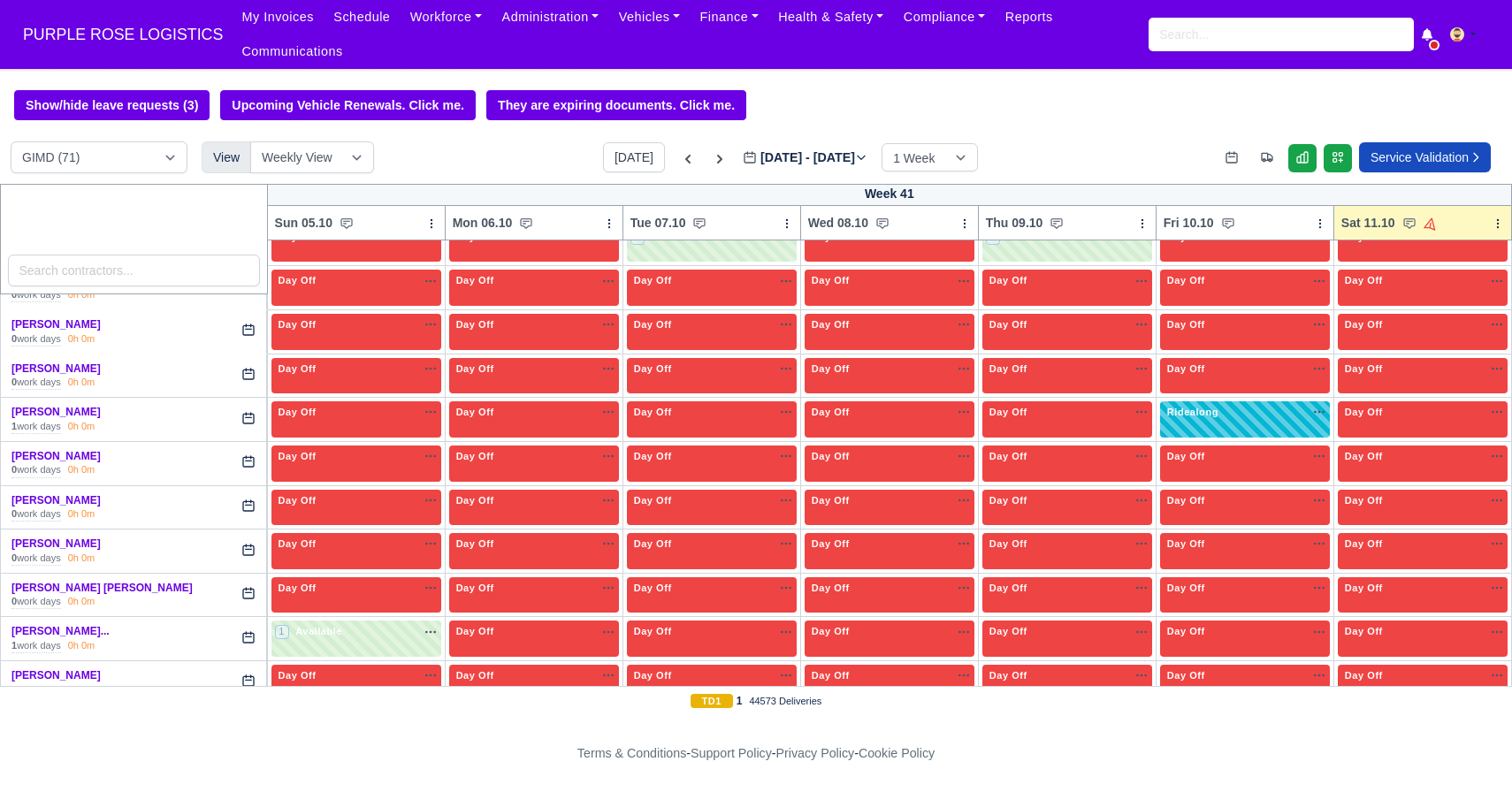
scroll to position [1791, 0]
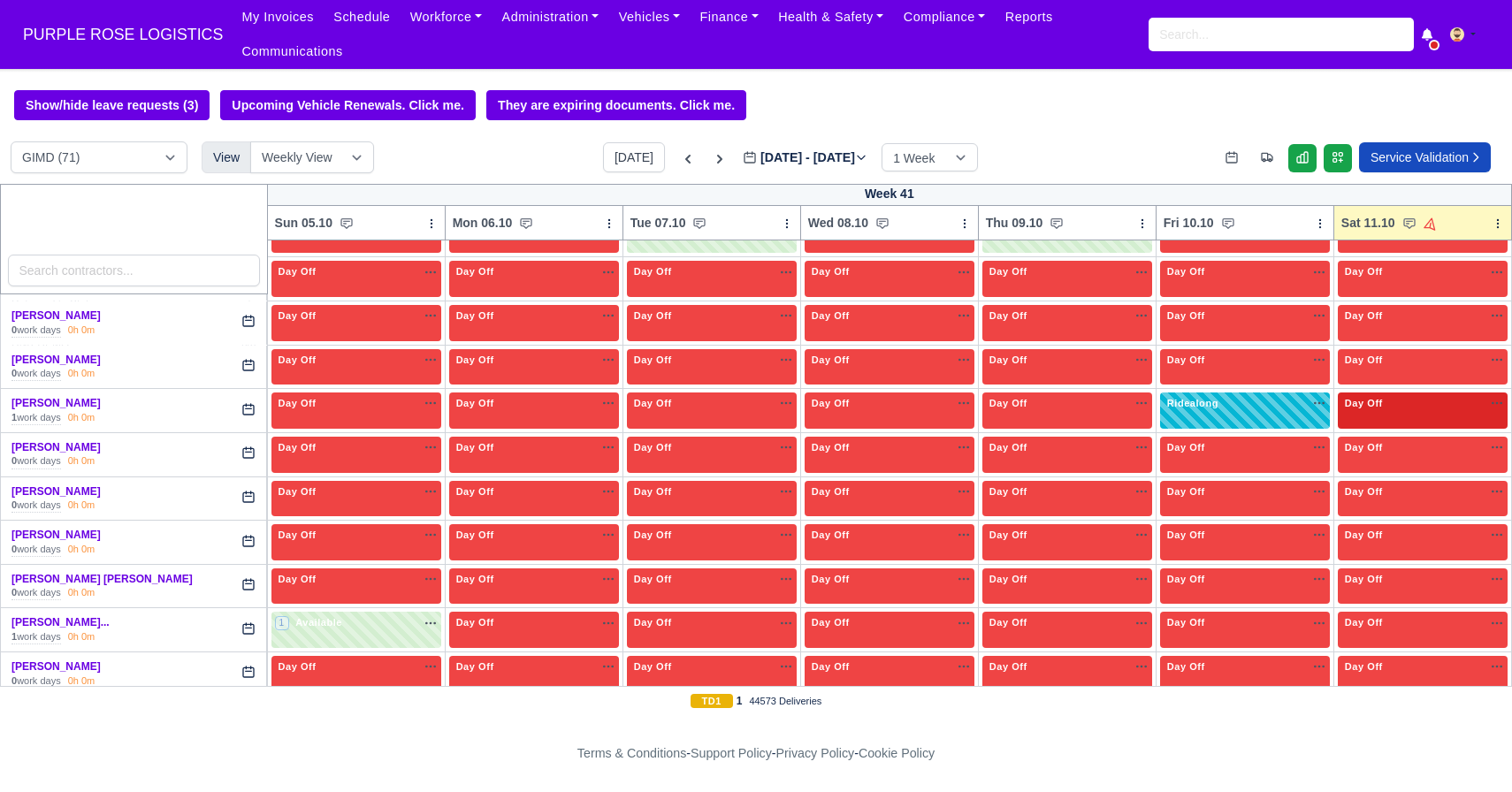
click at [1394, 409] on div "Day Off Available" at bounding box center [1422, 404] width 163 height 15
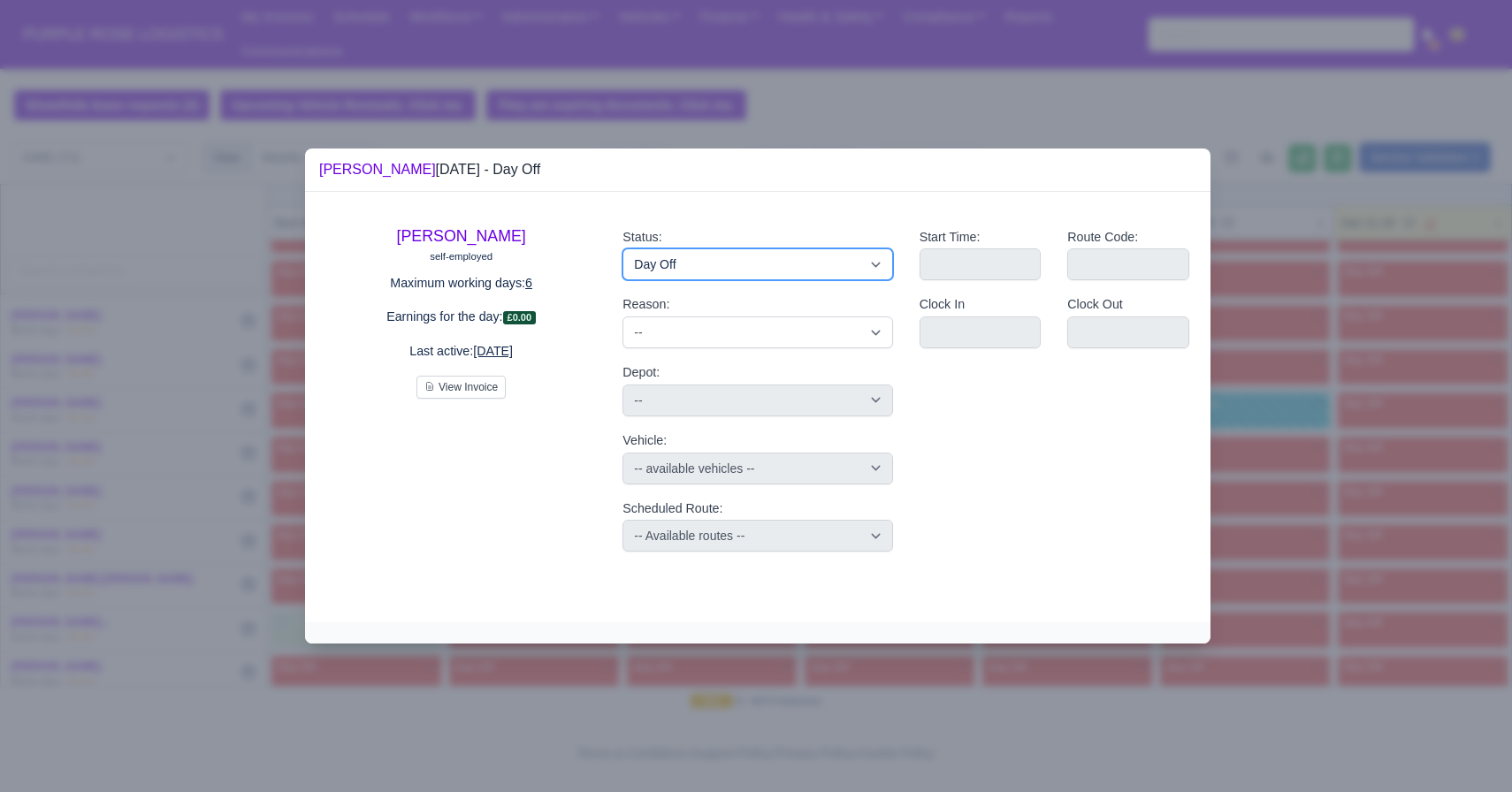
click at [797, 262] on select "Available Day Off Stand By Holiday Other Depot In Office OSM Ridealong Nursery …" at bounding box center [757, 265] width 270 height 32
click at [622, 249] on select "Available Day Off Stand By Holiday Other Depot In Office OSM Ridealong Nursery …" at bounding box center [757, 265] width 270 height 32
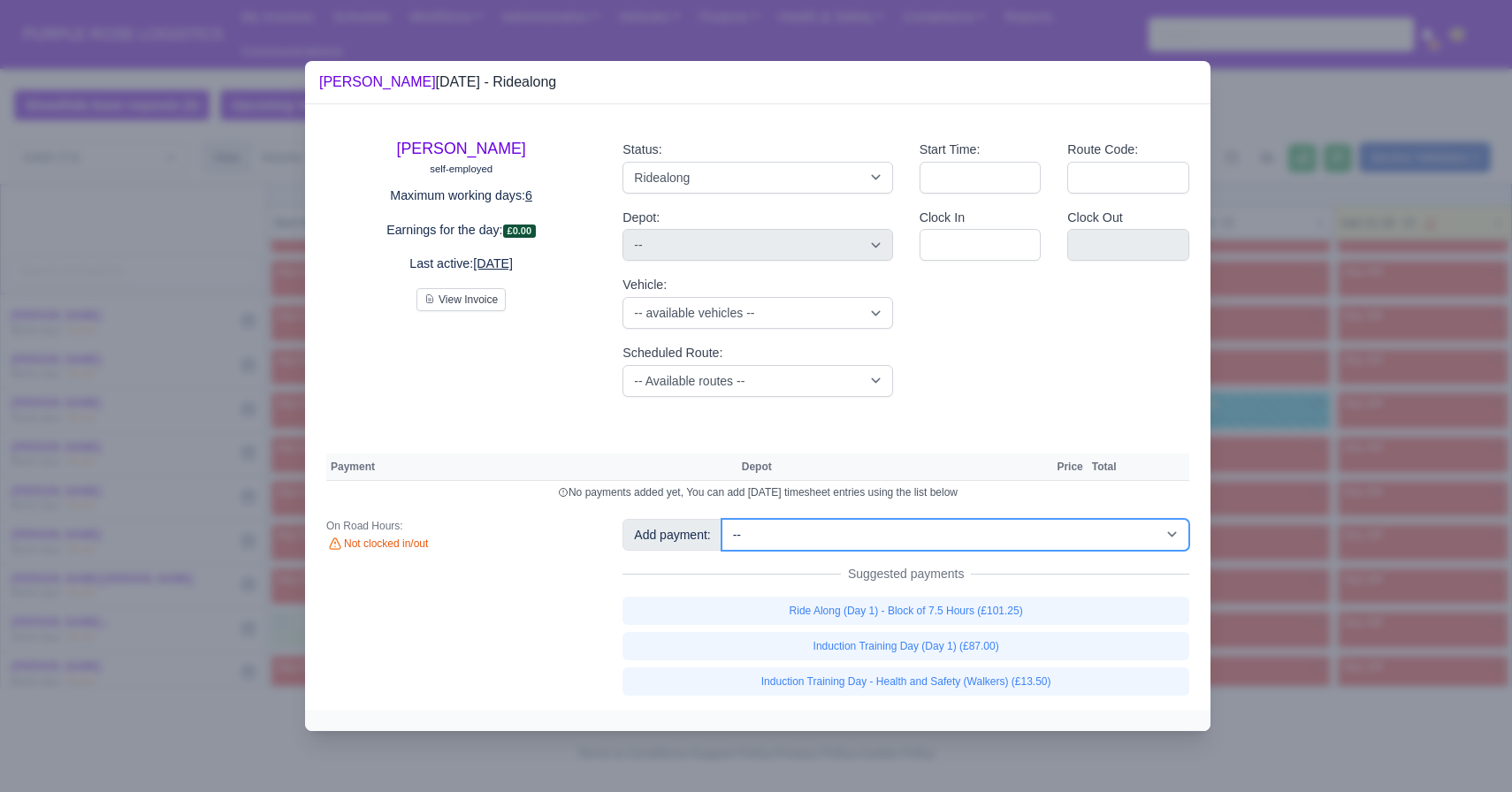
click at [861, 540] on select "-- Additional Hour Support (£14.50) Additional Hour Support (Walkers) (£13.50) …" at bounding box center [955, 536] width 468 height 32
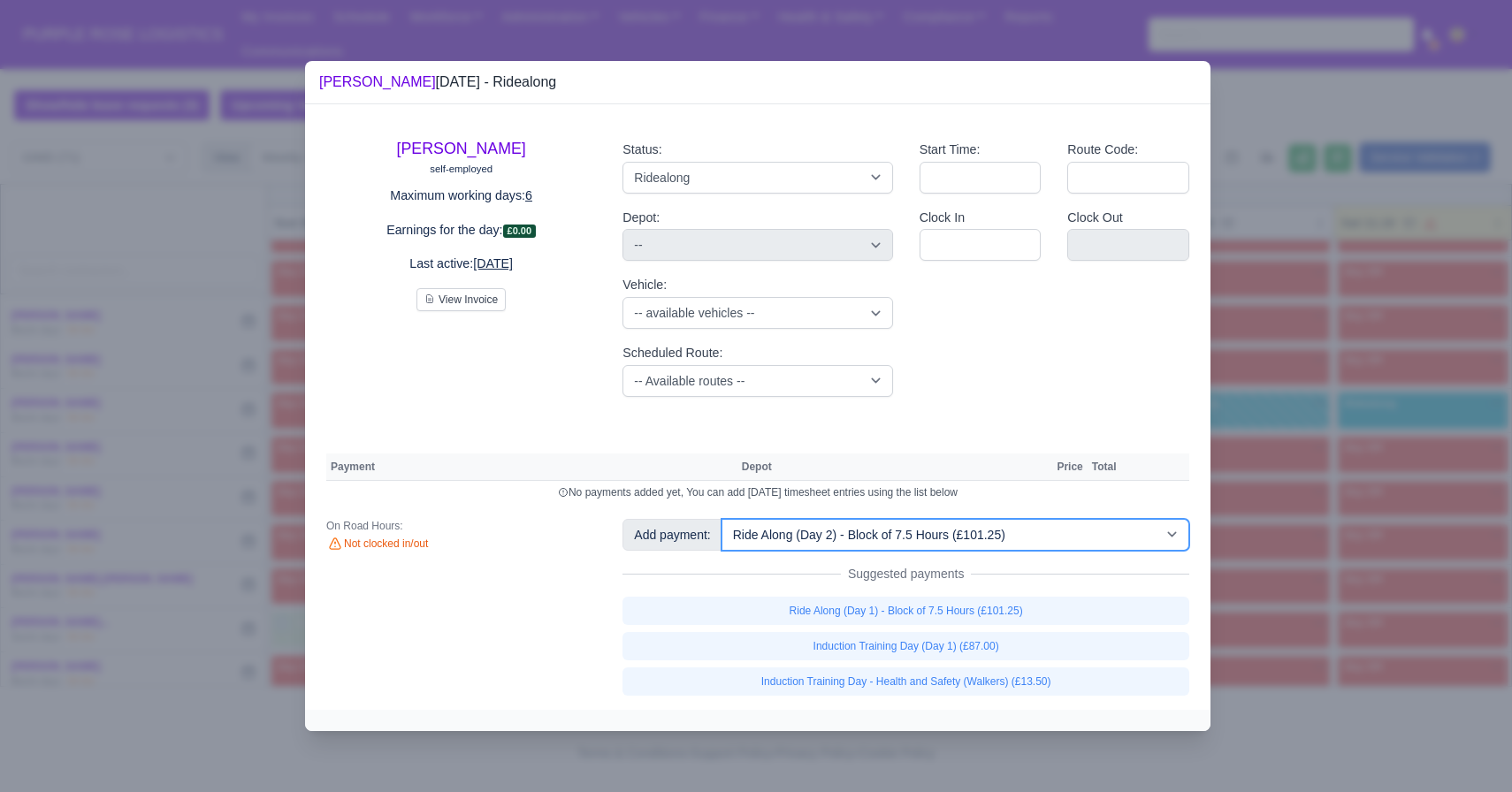
click at [723, 520] on select "-- Additional Hour Support (£14.50) Additional Hour Support (Walkers) (£13.50) …" at bounding box center [955, 536] width 468 height 32
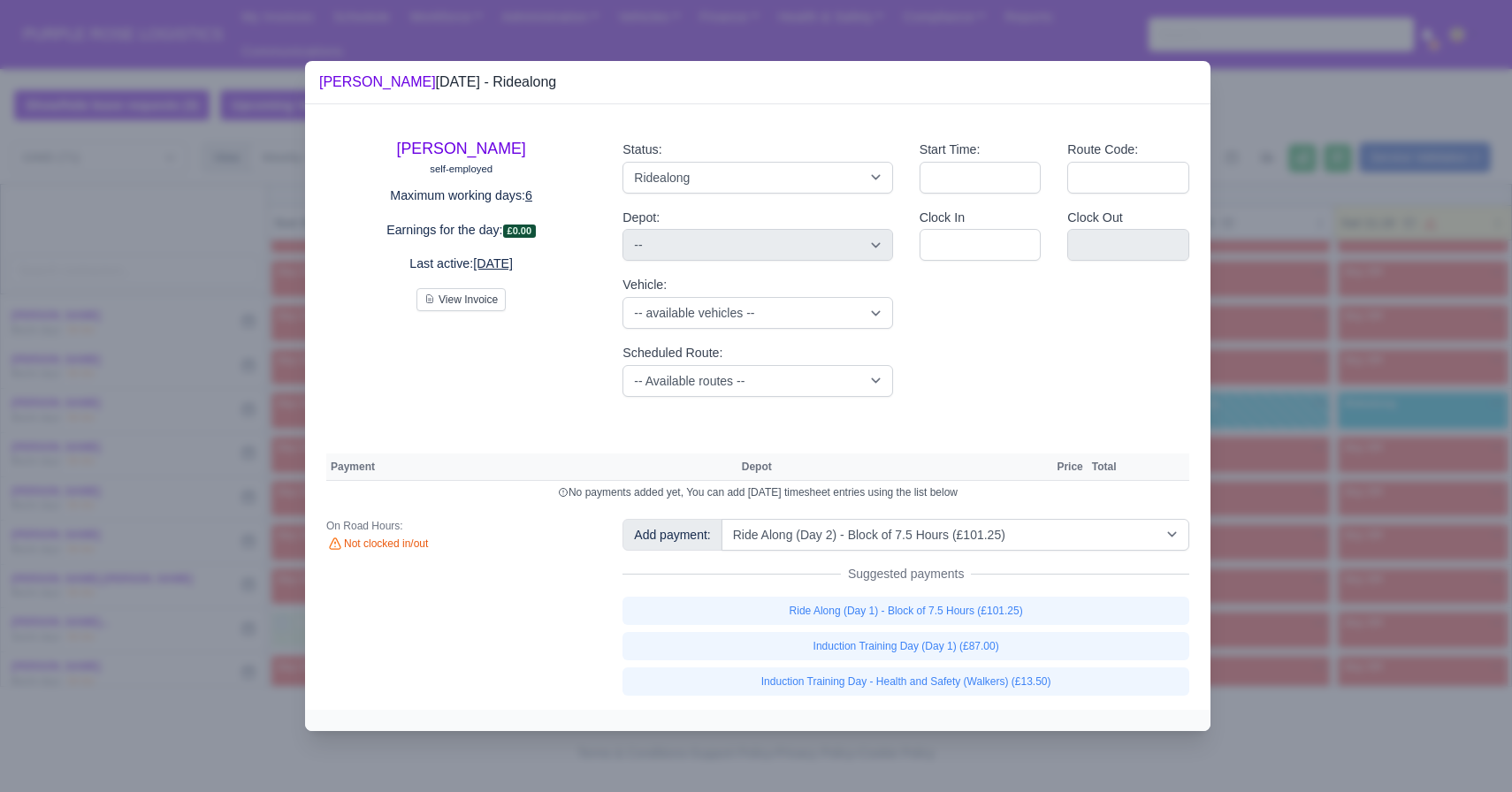
click at [1273, 632] on div at bounding box center [756, 396] width 1512 height 792
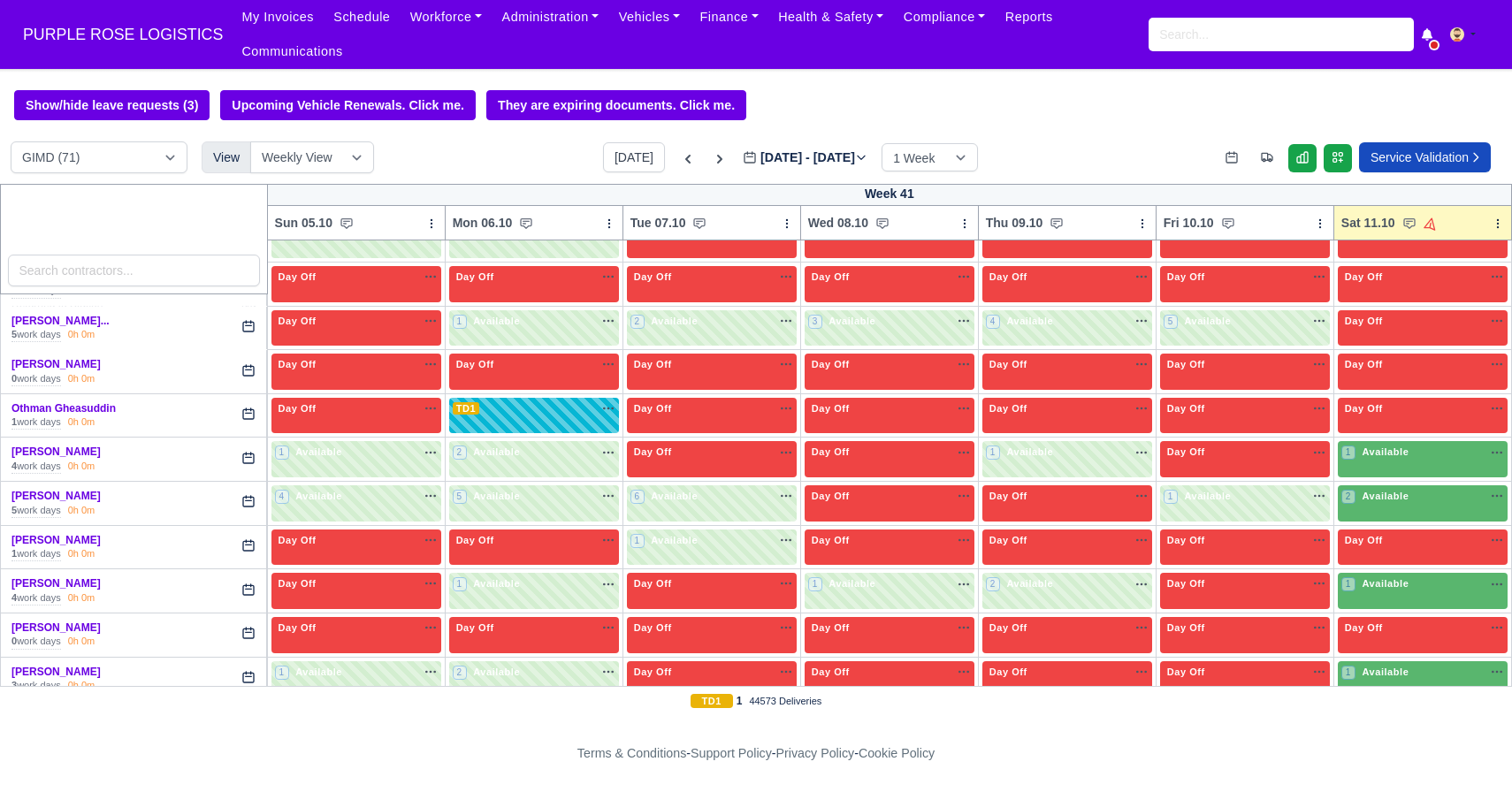
scroll to position [2668, 0]
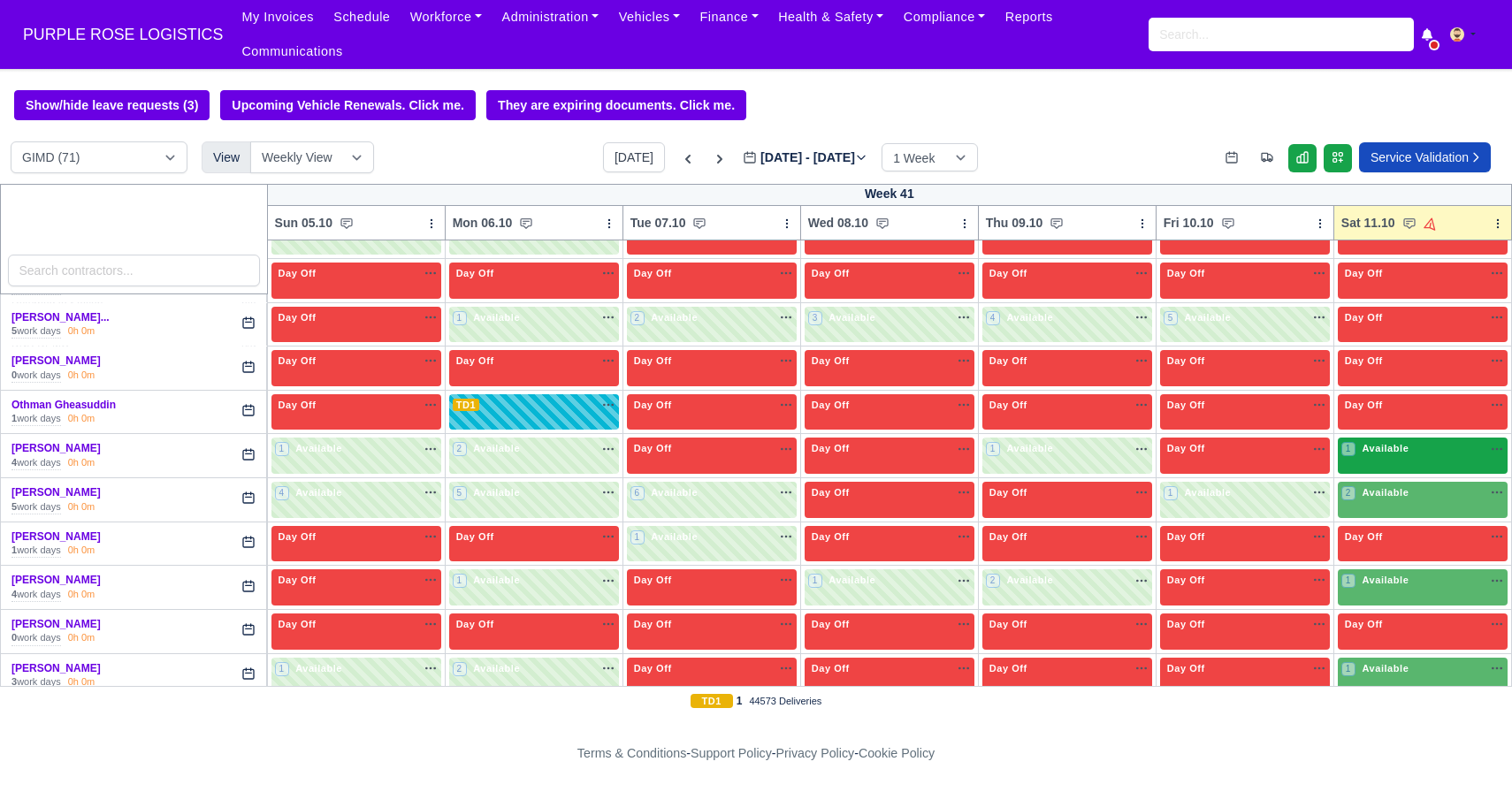
click at [1389, 448] on span "Available" at bounding box center [1385, 448] width 54 height 12
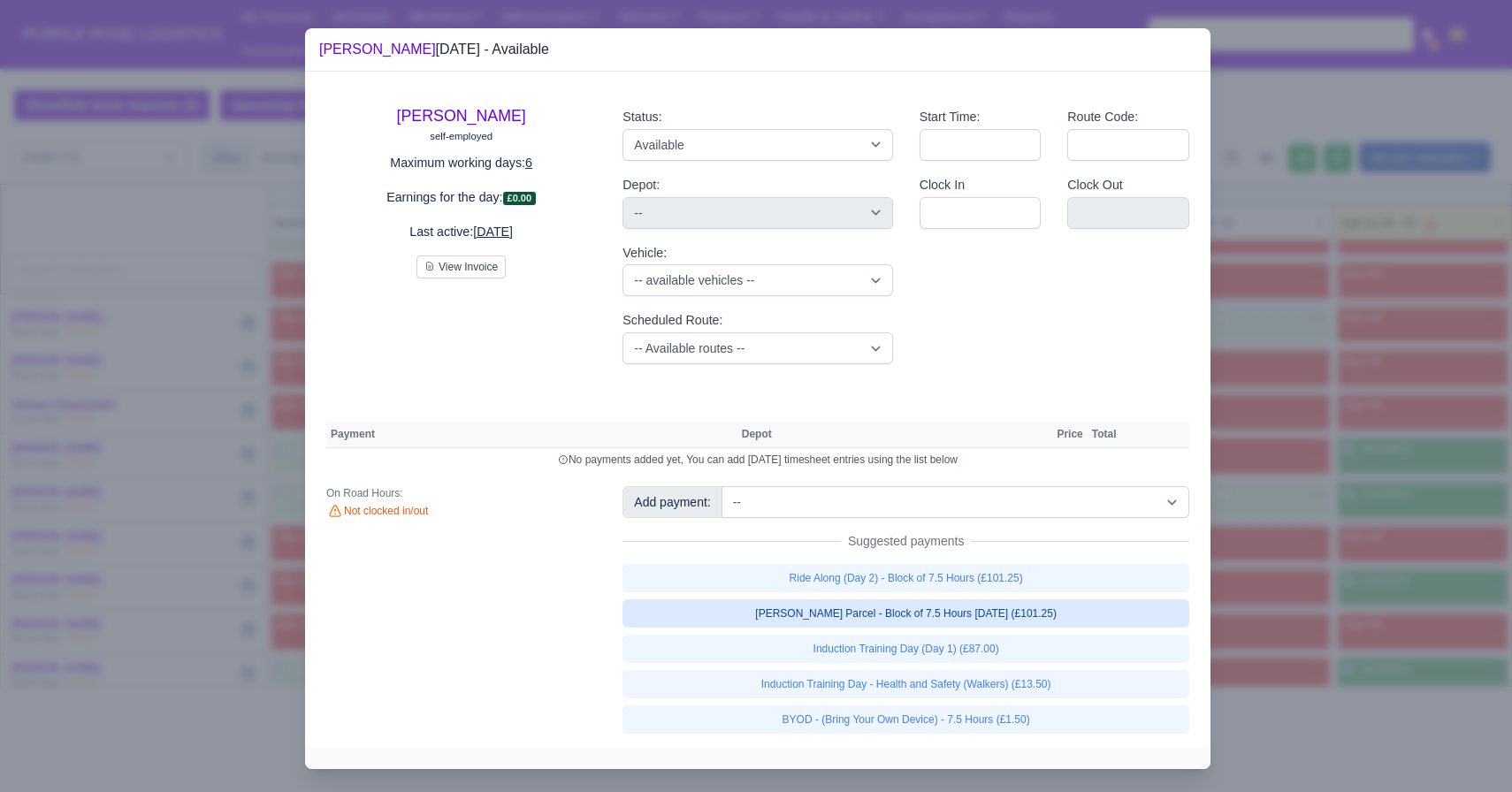
click at [987, 615] on link "[PERSON_NAME] Parcel - Block of 7.5 Hours [DATE] (£101.25)" at bounding box center [905, 614] width 567 height 28
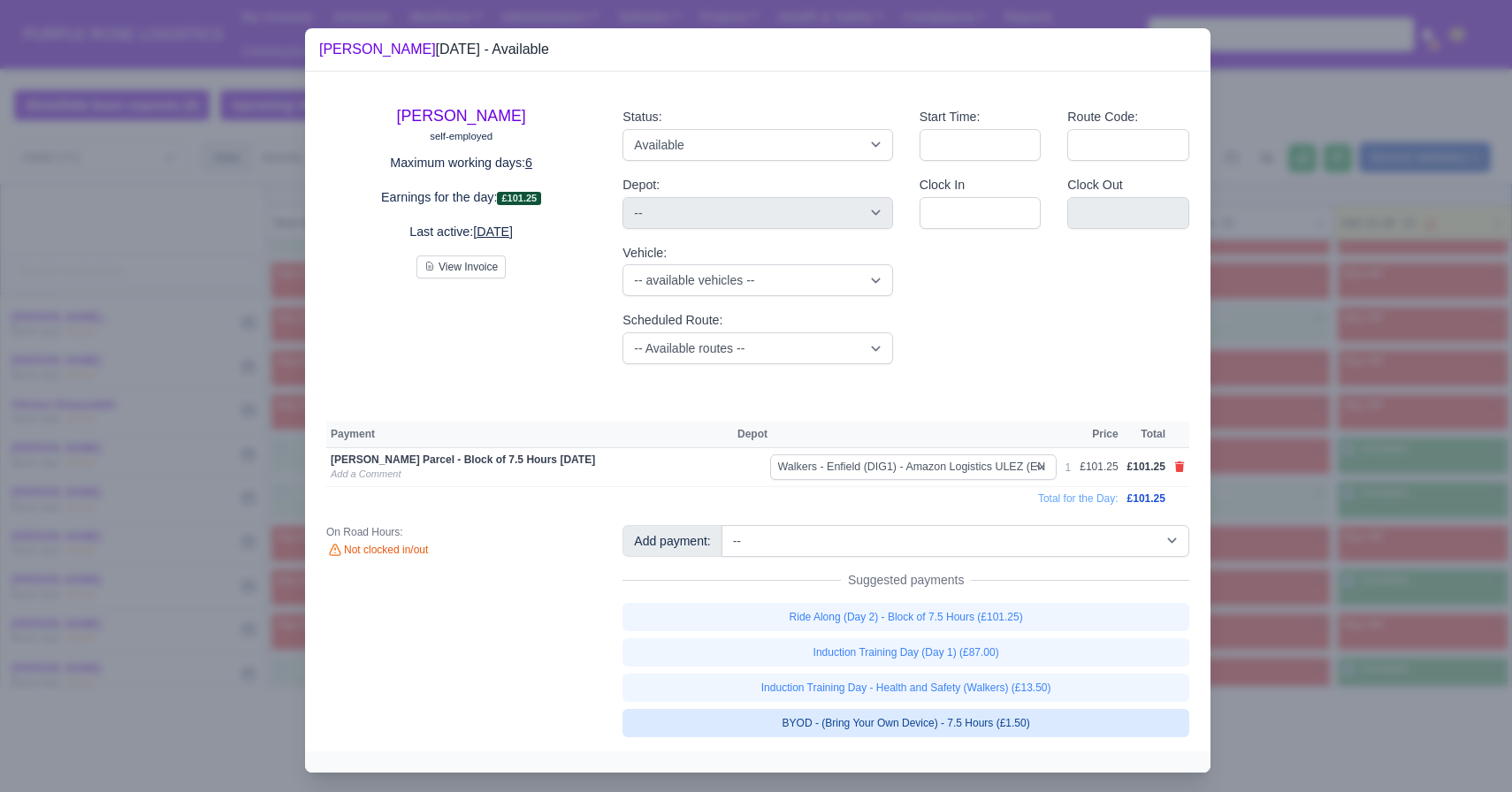
click at [1018, 726] on link "BYOD - (Bring Your Own Device) - 7.5 Hours (£1.50)" at bounding box center [905, 723] width 567 height 28
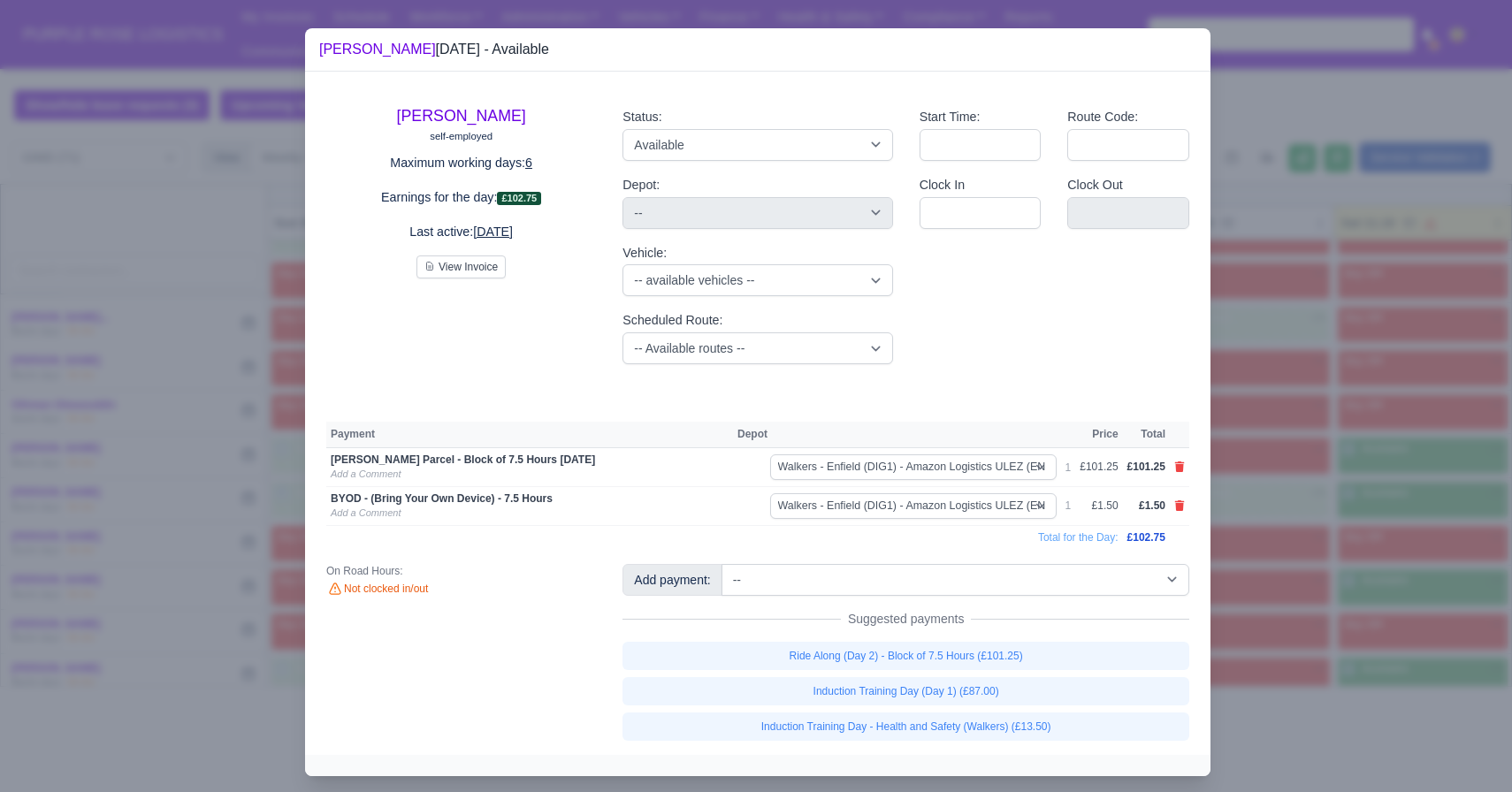
click at [1297, 610] on div at bounding box center [756, 396] width 1512 height 792
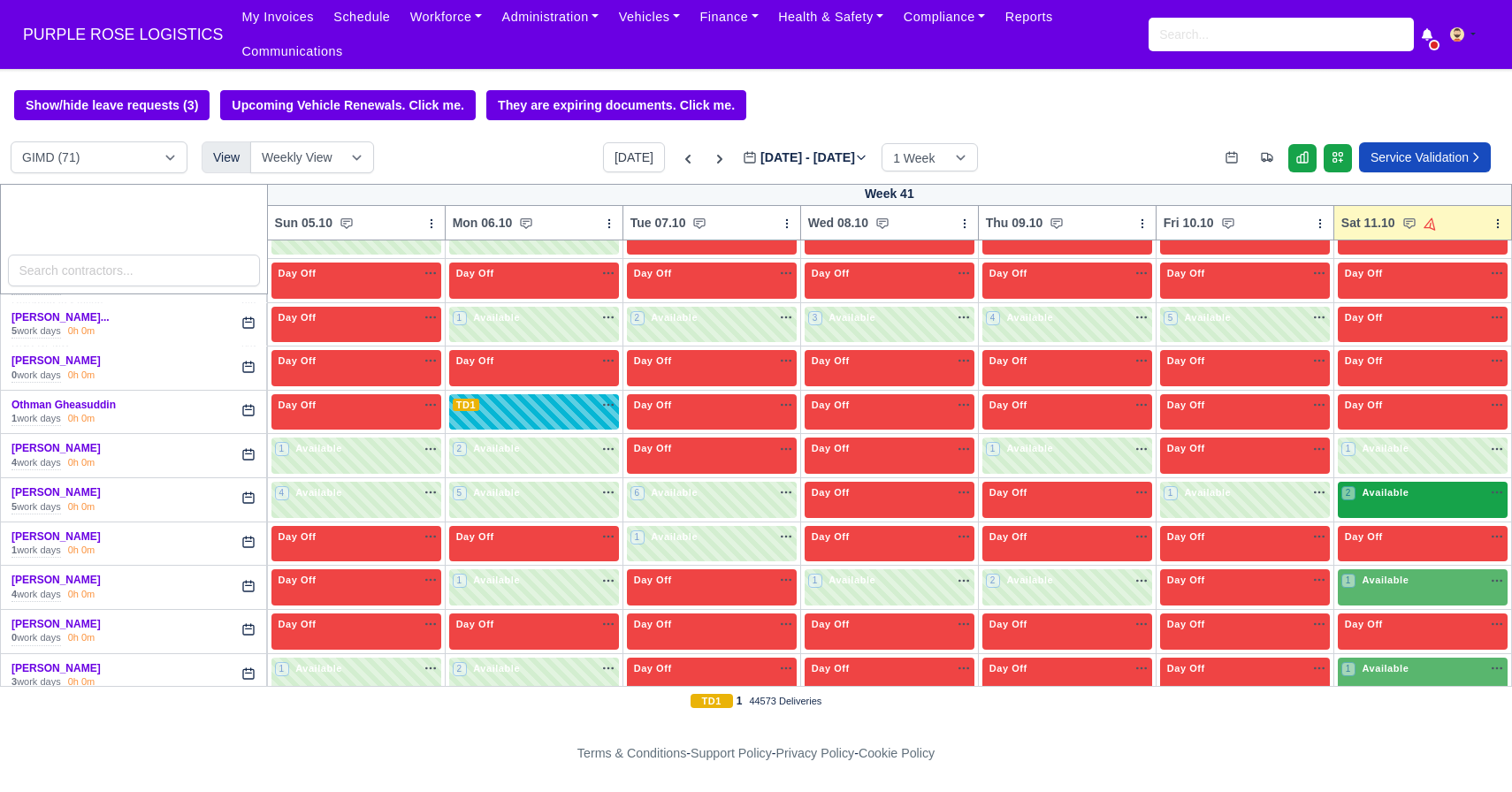
click at [1409, 488] on span "Available" at bounding box center [1385, 492] width 54 height 12
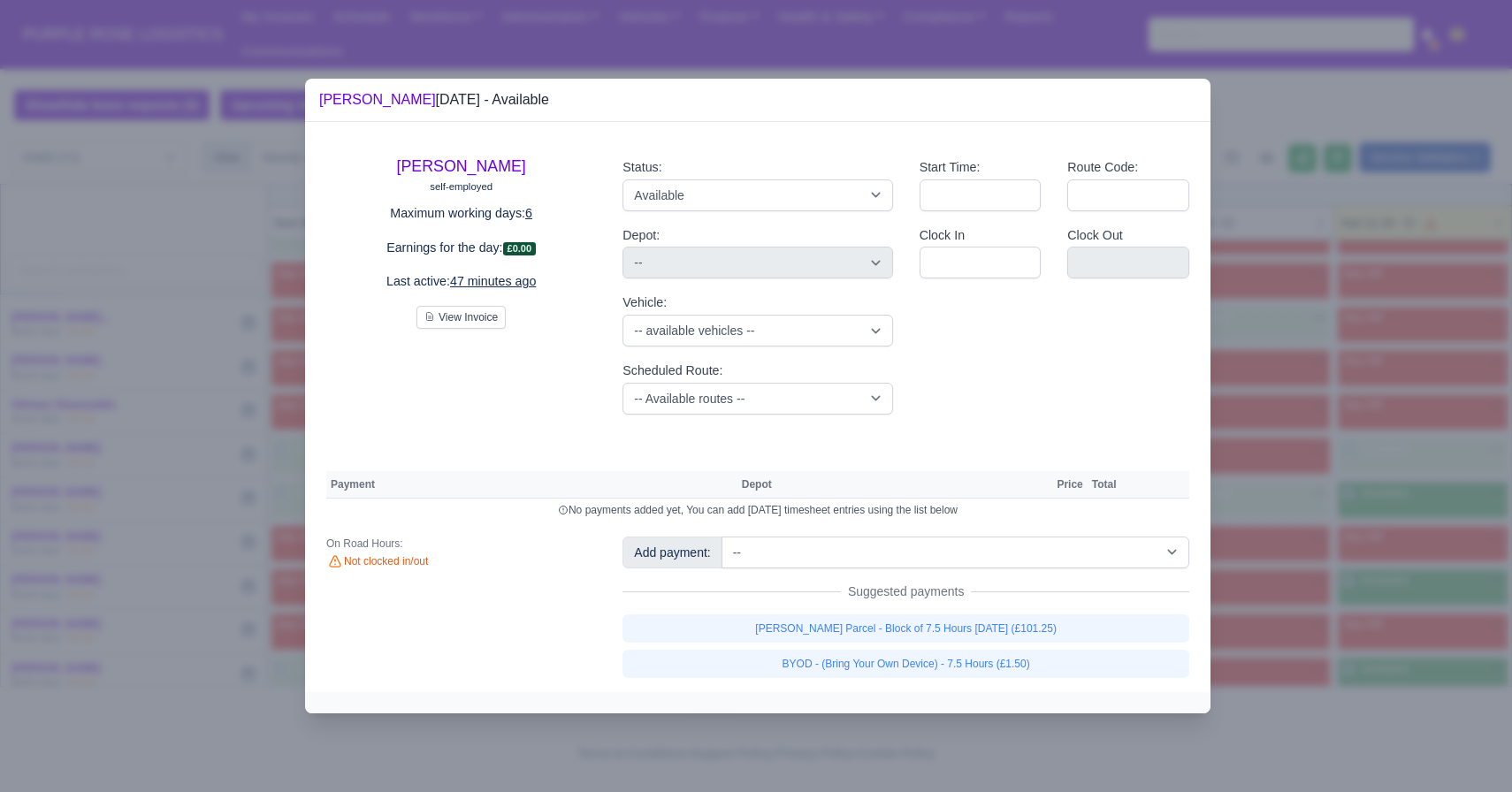
click at [1032, 645] on div "[PERSON_NAME] Parcel - Block of 7.5 Hours [DATE] (£101.25) BYOD - (Bring Your O…" at bounding box center [905, 647] width 567 height 64
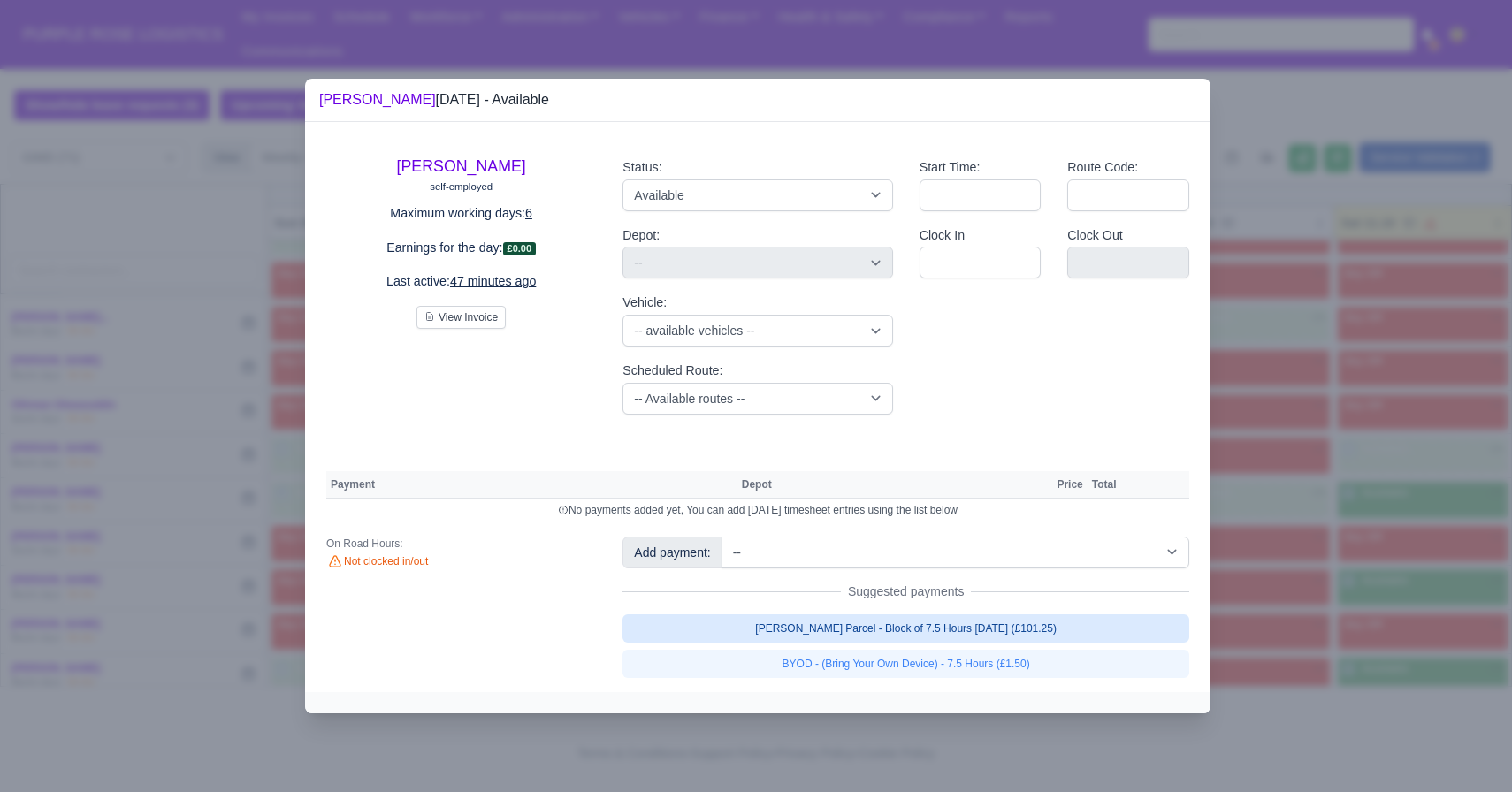
click at [1033, 642] on link "[PERSON_NAME] Parcel - Block of 7.5 Hours [DATE] (£101.25)" at bounding box center [905, 629] width 567 height 28
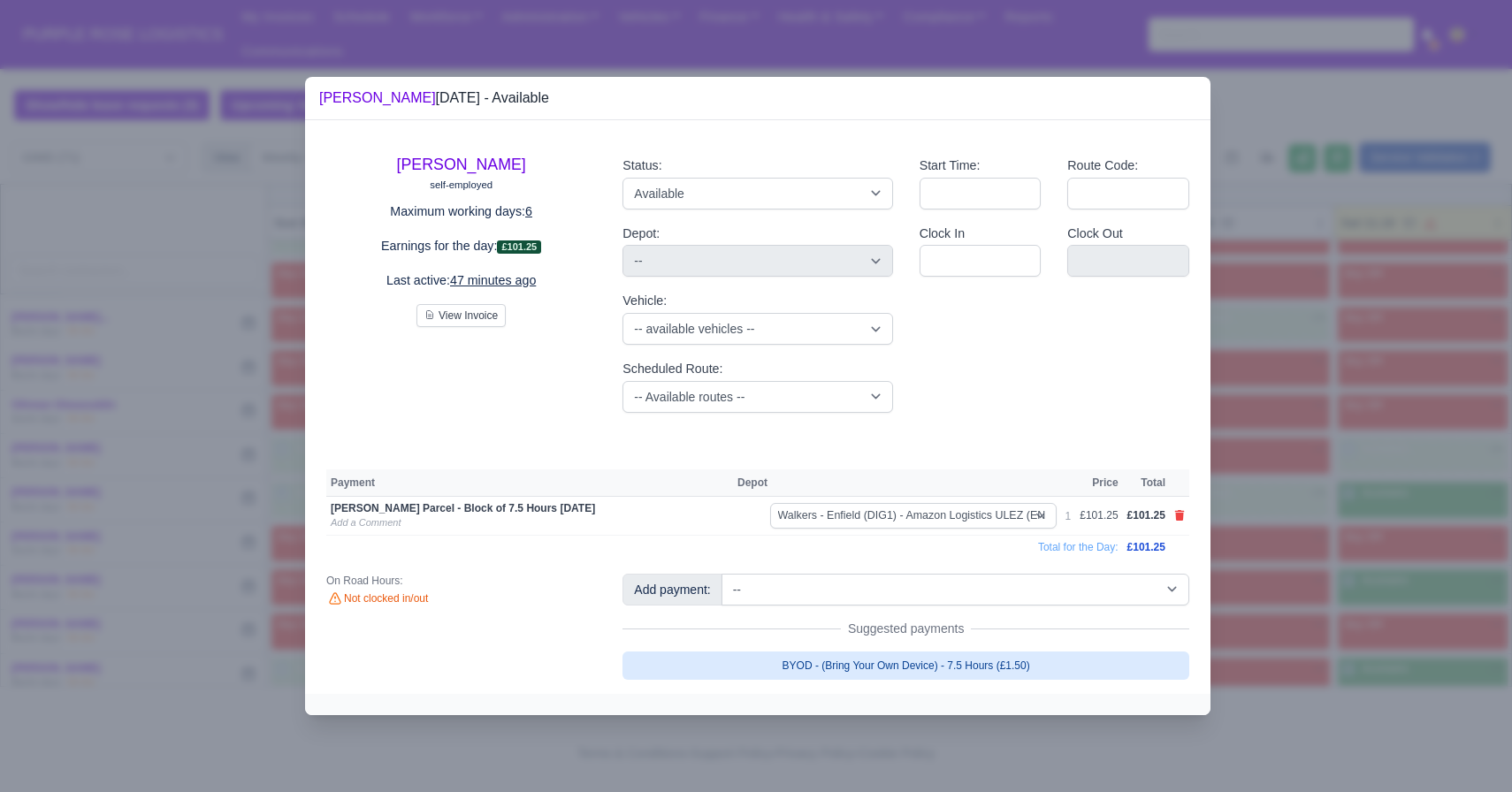
click at [1034, 666] on link "BYOD - (Bring Your Own Device) - 7.5 Hours (£1.50)" at bounding box center [905, 666] width 567 height 28
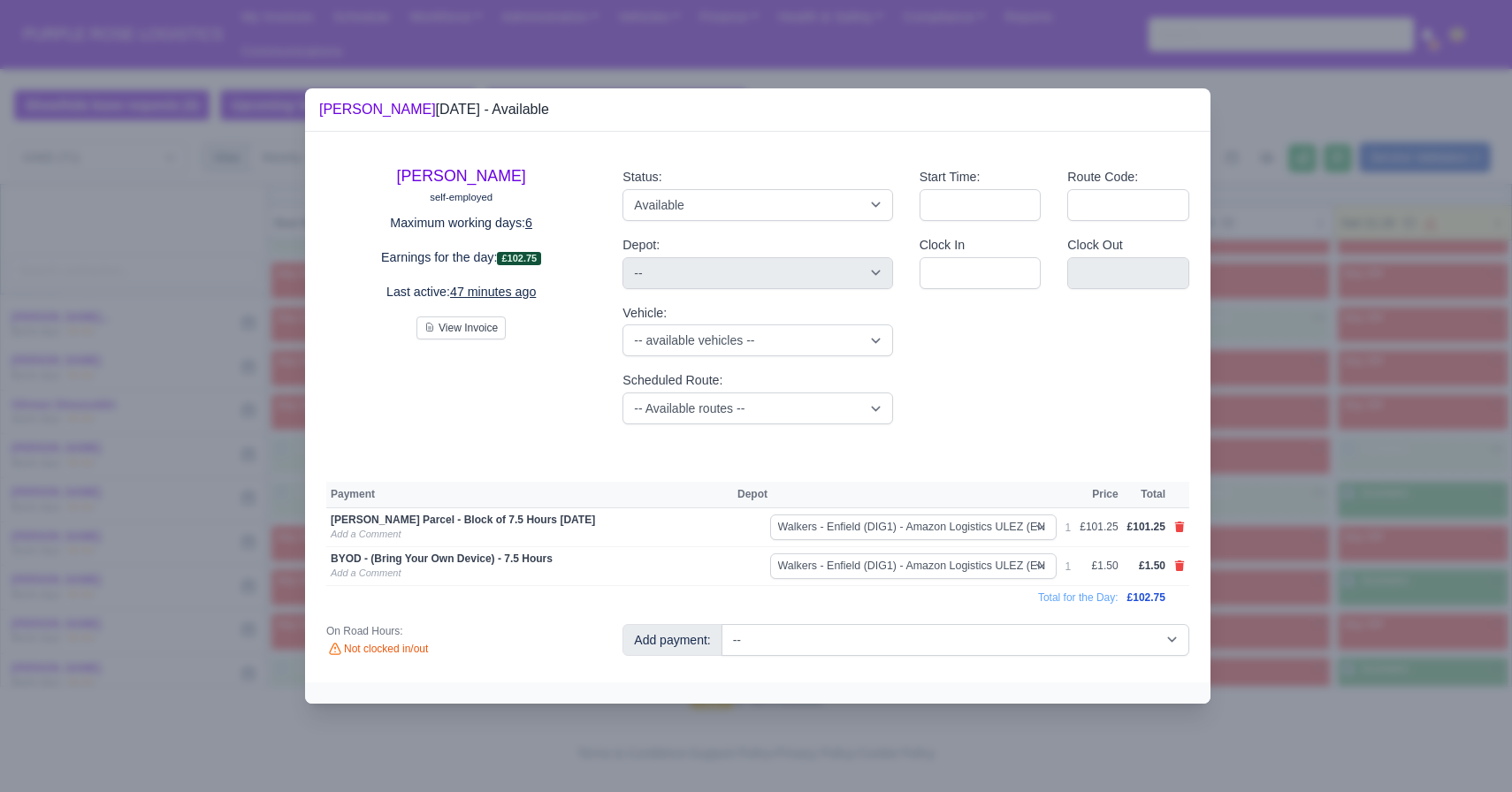
drag, startPoint x: 1298, startPoint y: 587, endPoint x: 1372, endPoint y: 571, distance: 75.7
click at [1298, 587] on div at bounding box center [756, 396] width 1512 height 792
